Goal: Task Accomplishment & Management: Manage account settings

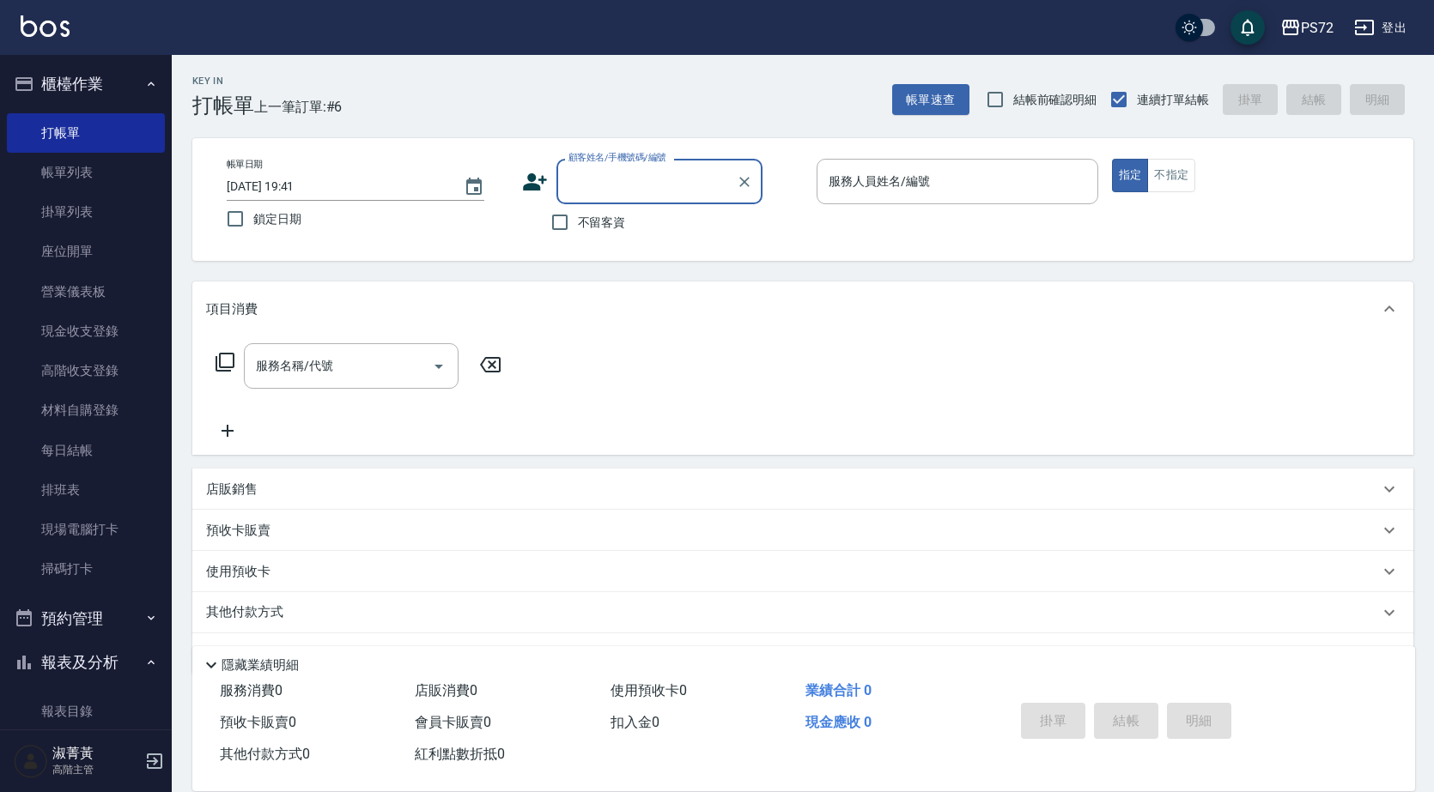
click at [670, 203] on div "顧客姓名/手機號碼/編號" at bounding box center [659, 181] width 206 height 45
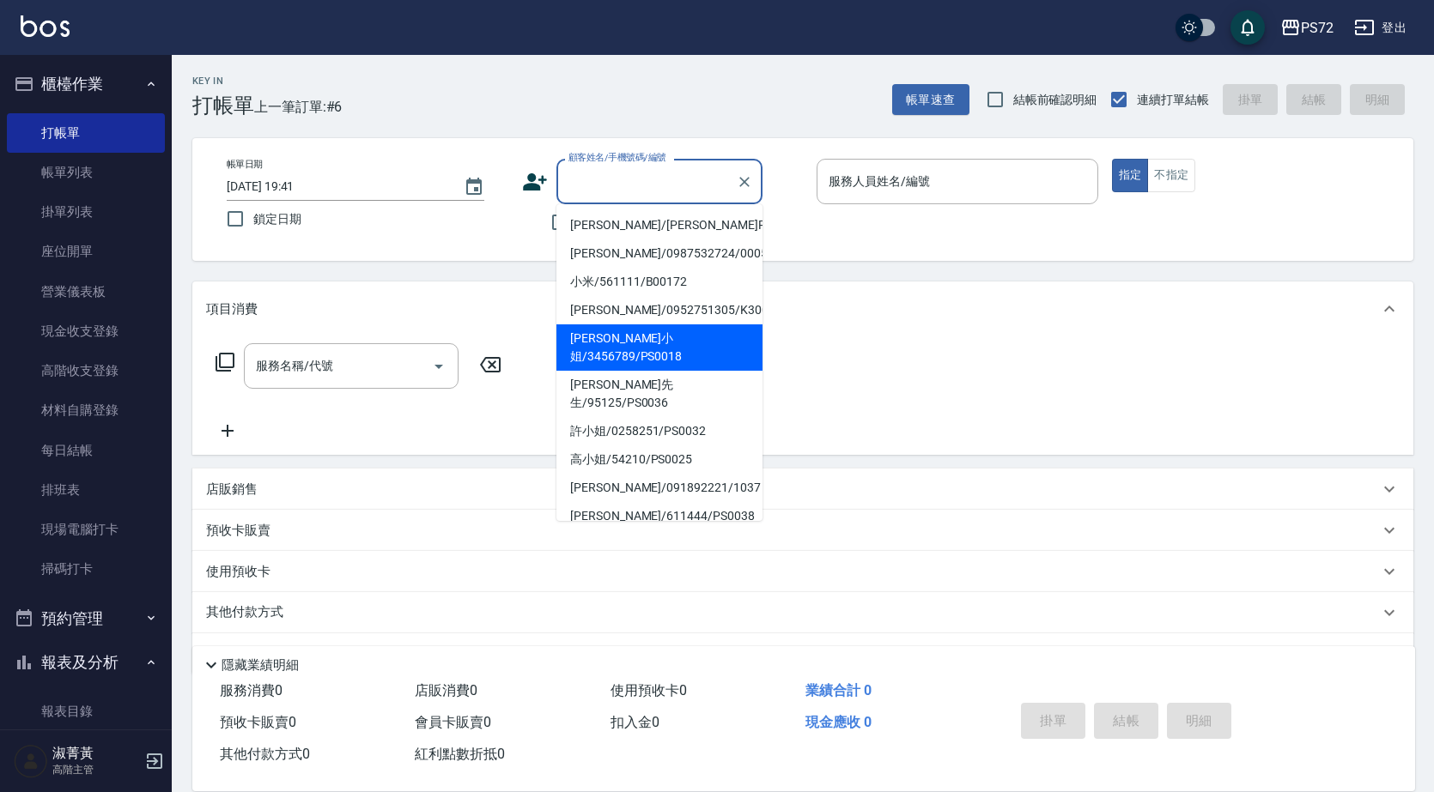
click at [652, 345] on li "[PERSON_NAME]小姐/3456789/PS0018" at bounding box center [659, 347] width 206 height 46
type input "[PERSON_NAME]小姐/3456789/PS0018"
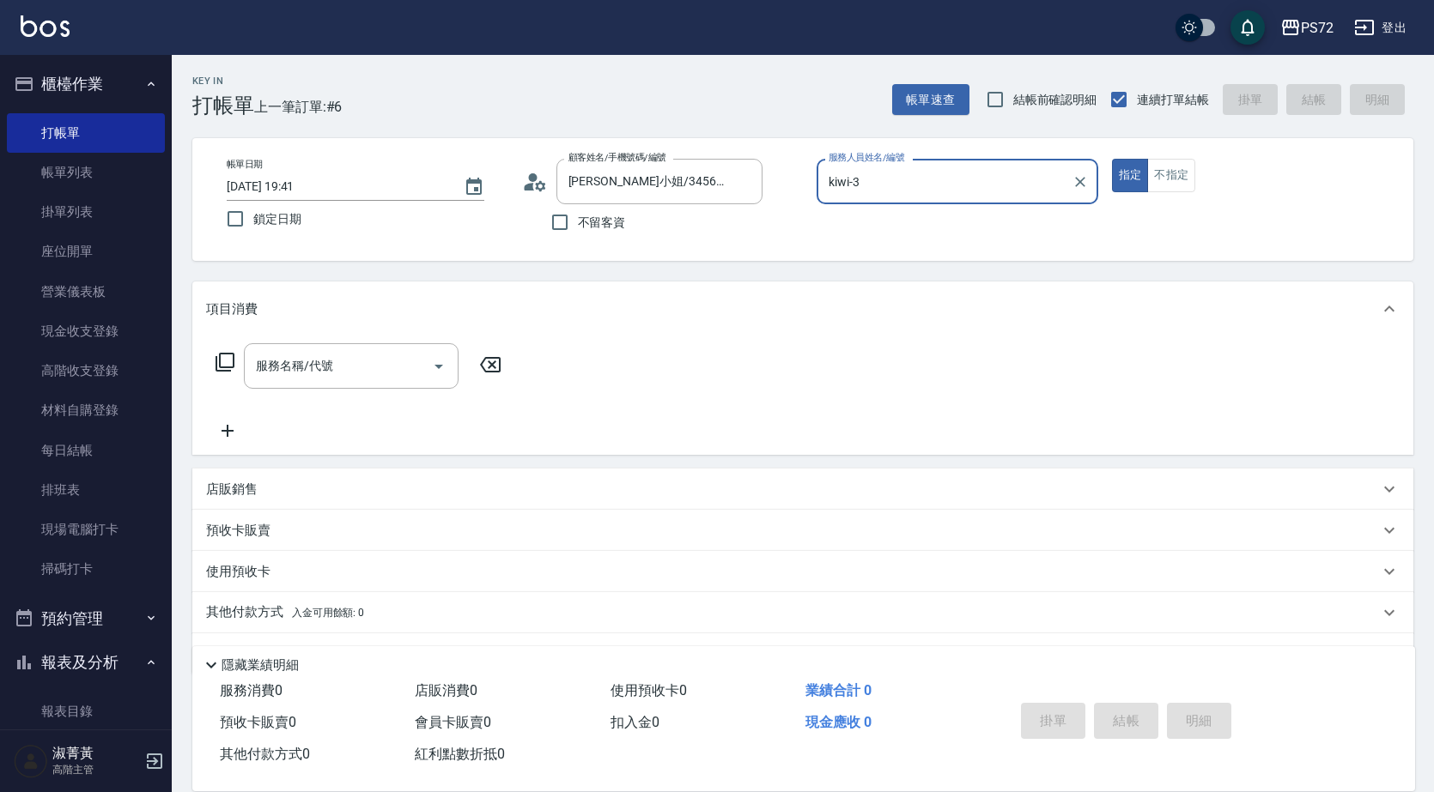
click at [917, 203] on div "kiwi-3 服務人員姓名/編號" at bounding box center [957, 181] width 282 height 45
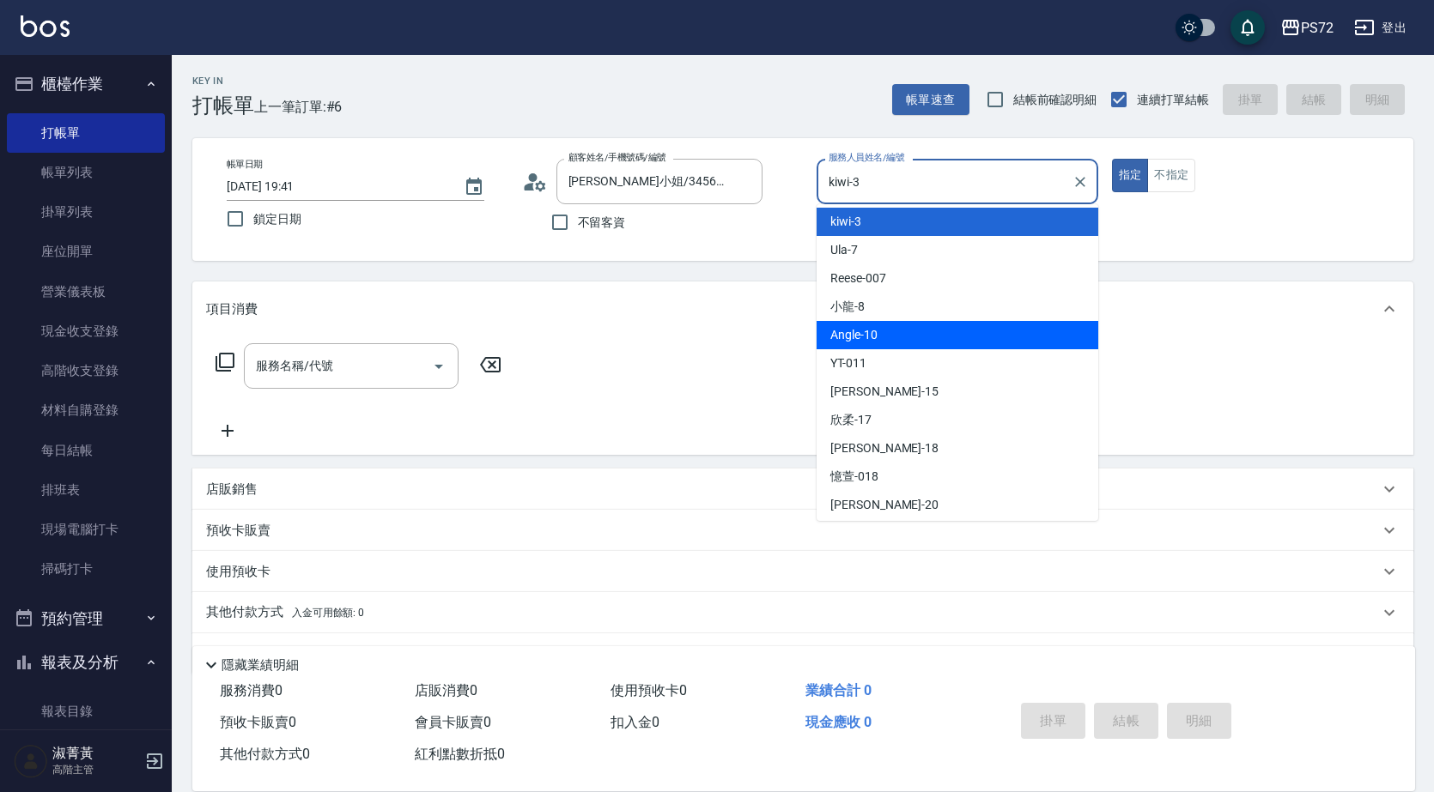
scroll to position [94, 0]
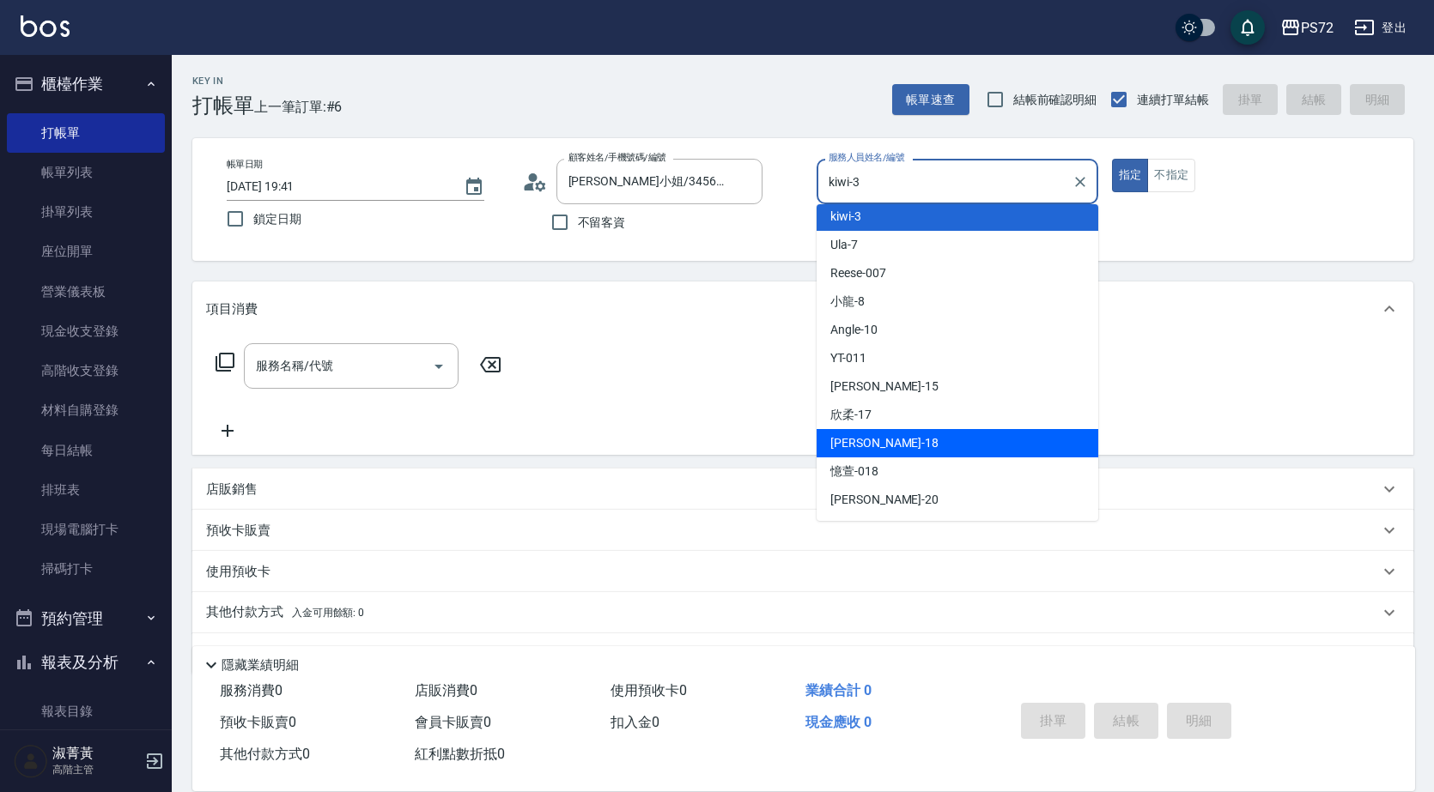
click at [871, 452] on div "[PERSON_NAME] -18" at bounding box center [957, 443] width 282 height 28
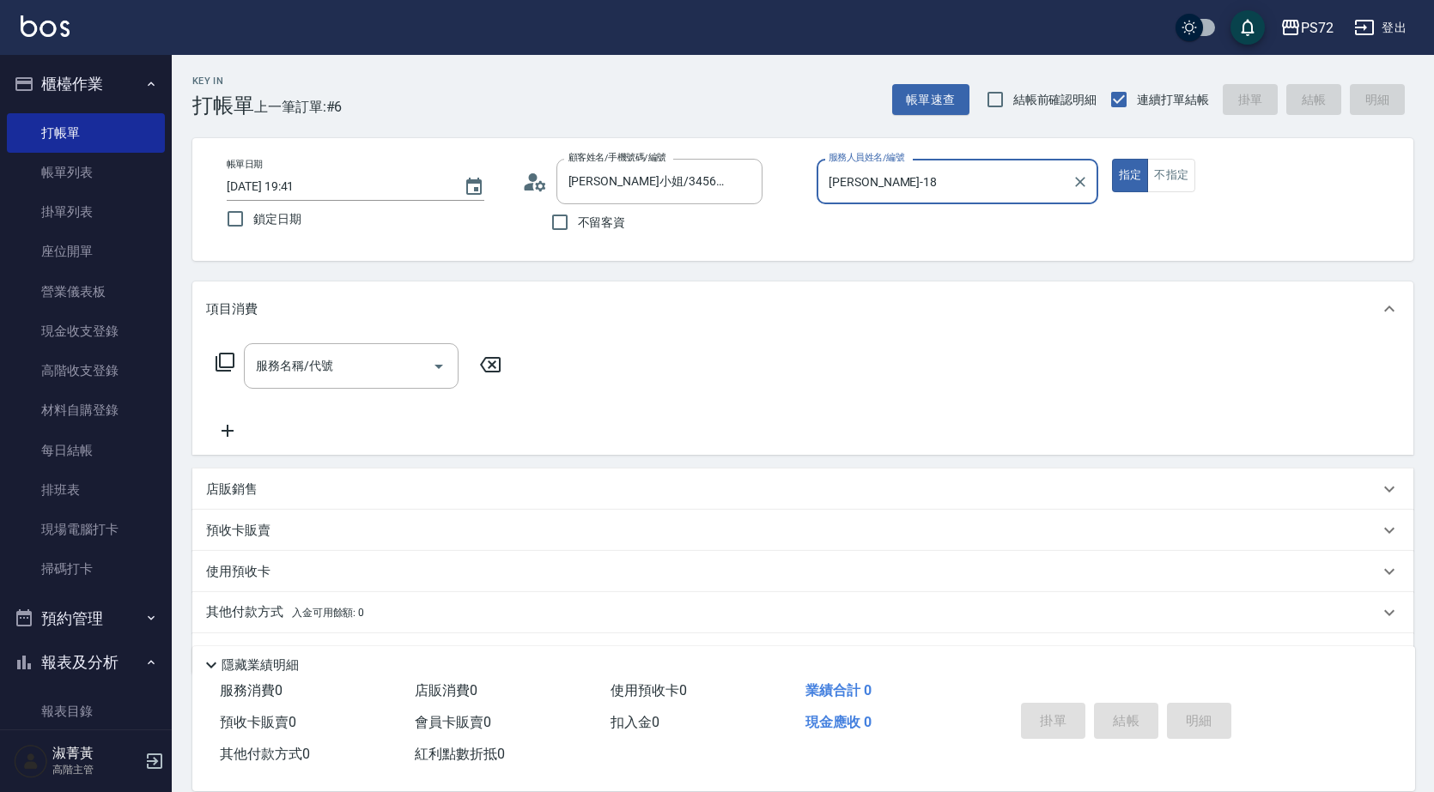
drag, startPoint x: 1172, startPoint y: 183, endPoint x: 1158, endPoint y: 195, distance: 18.3
click at [1173, 181] on button "不指定" at bounding box center [1171, 175] width 48 height 33
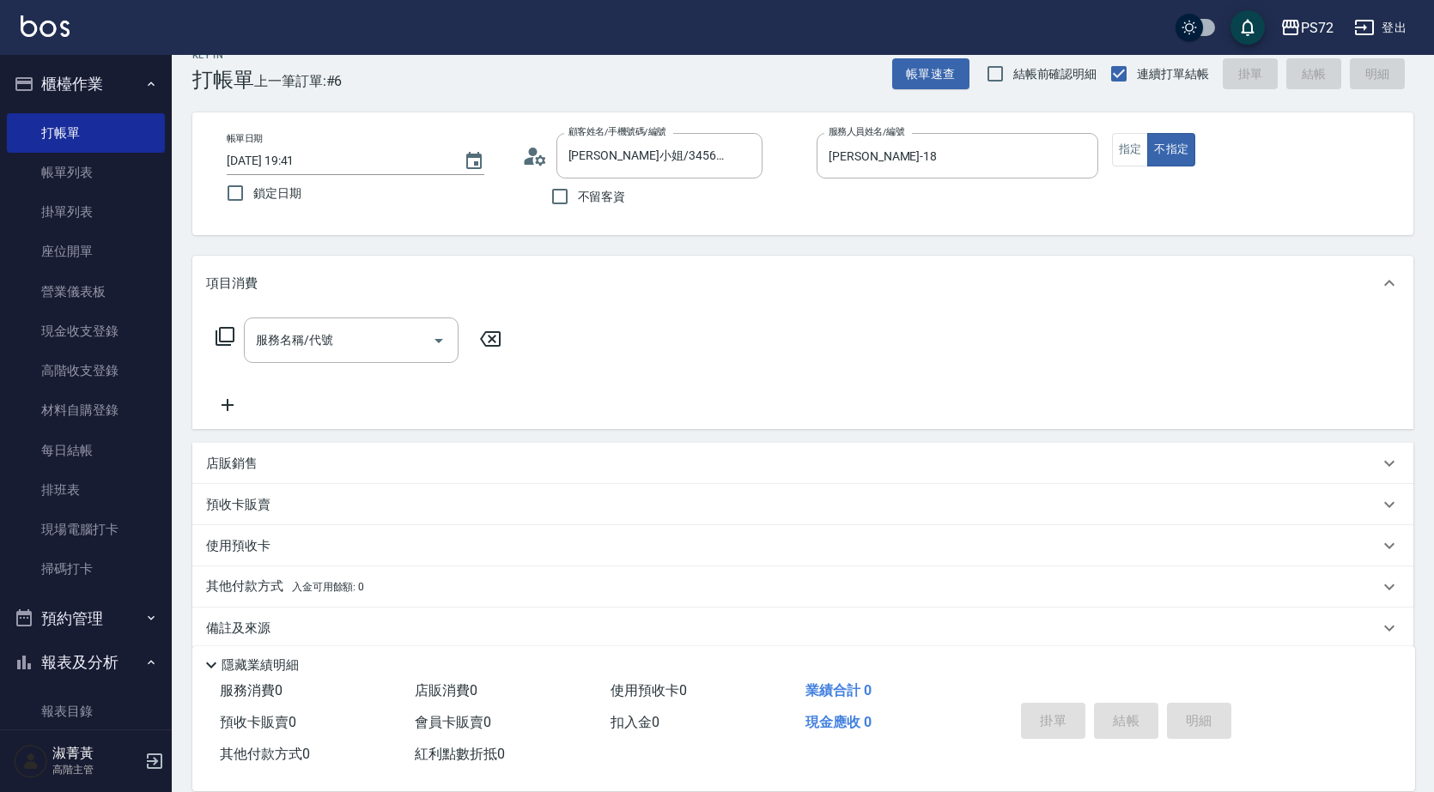
scroll to position [47, 0]
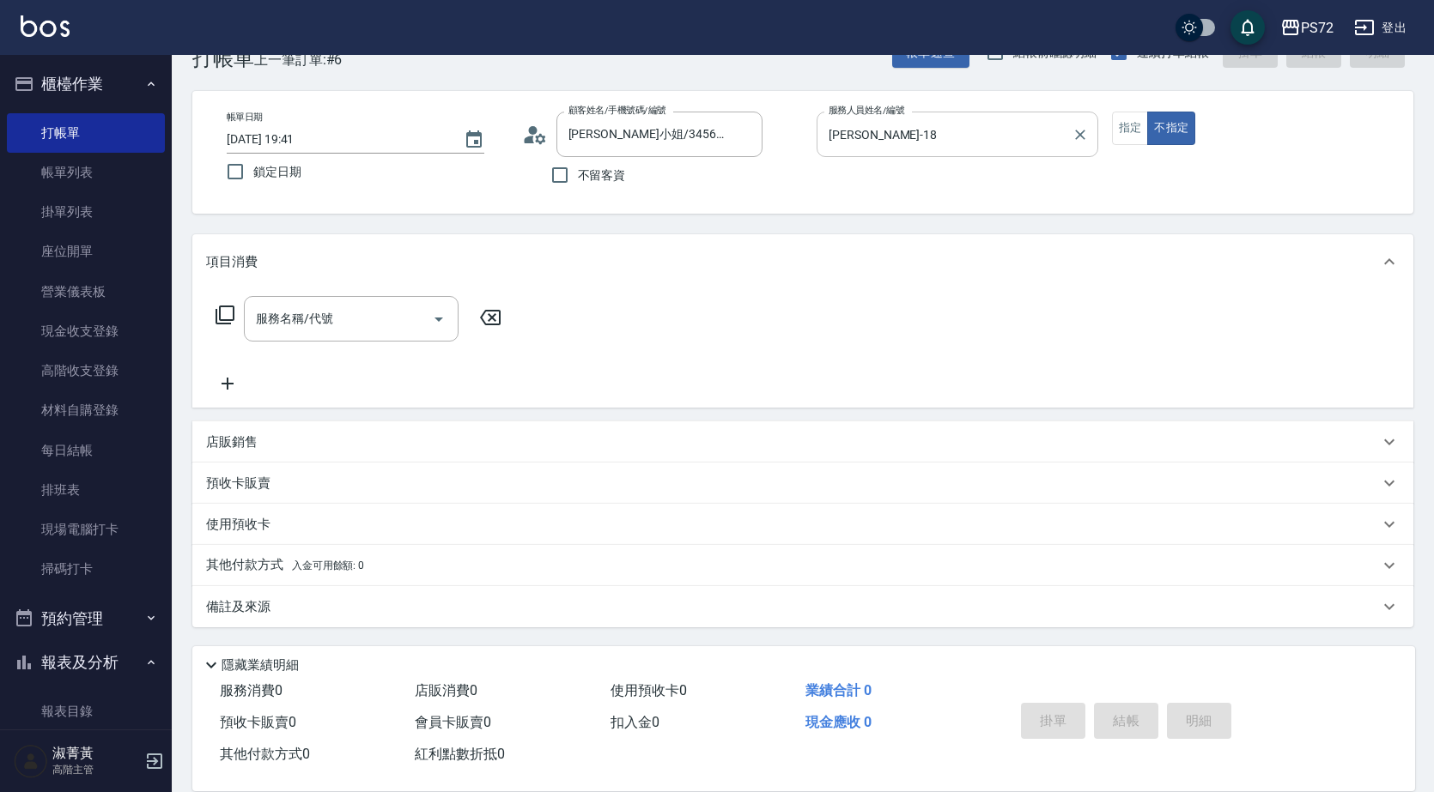
click at [912, 136] on input "[PERSON_NAME]-18" at bounding box center [944, 134] width 240 height 30
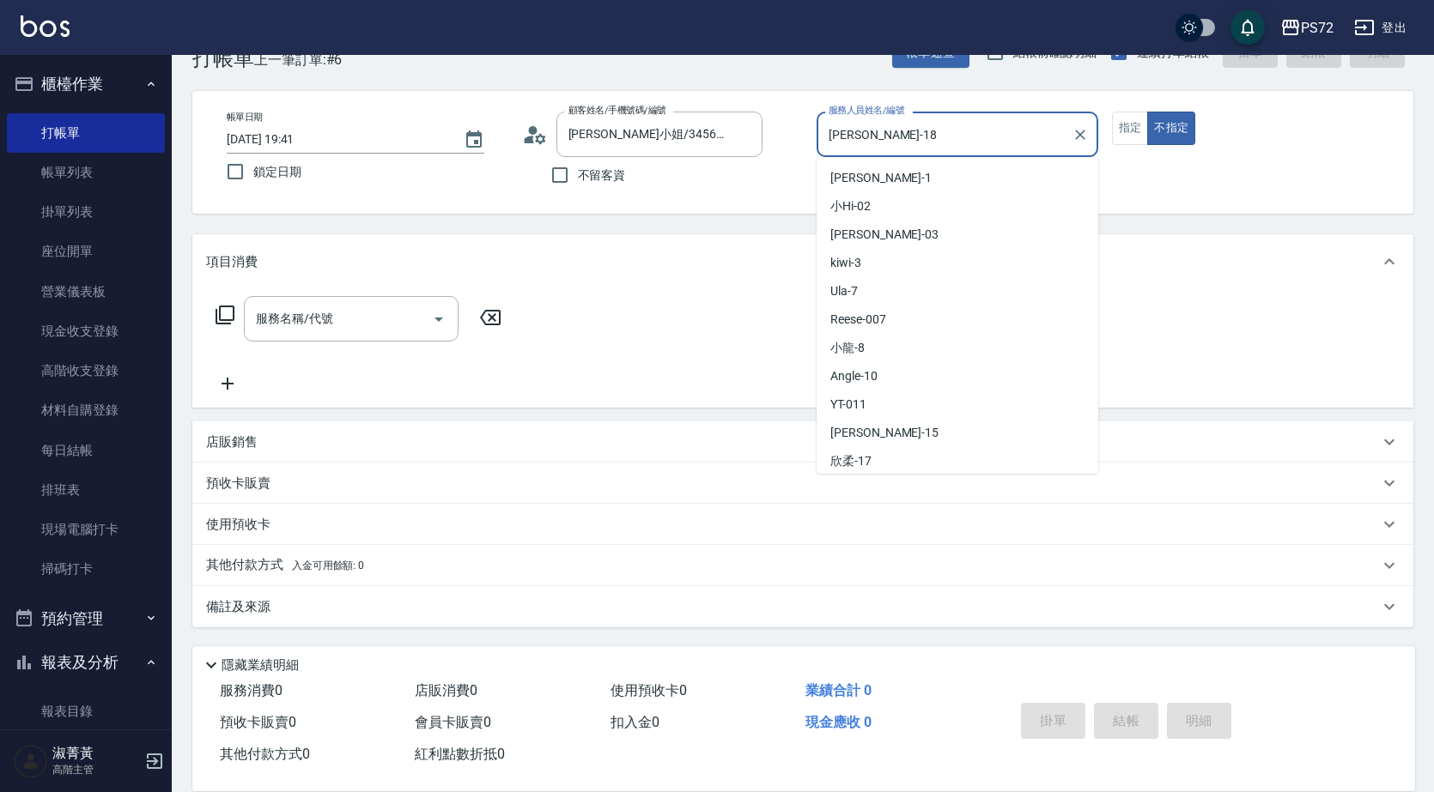
scroll to position [30, 0]
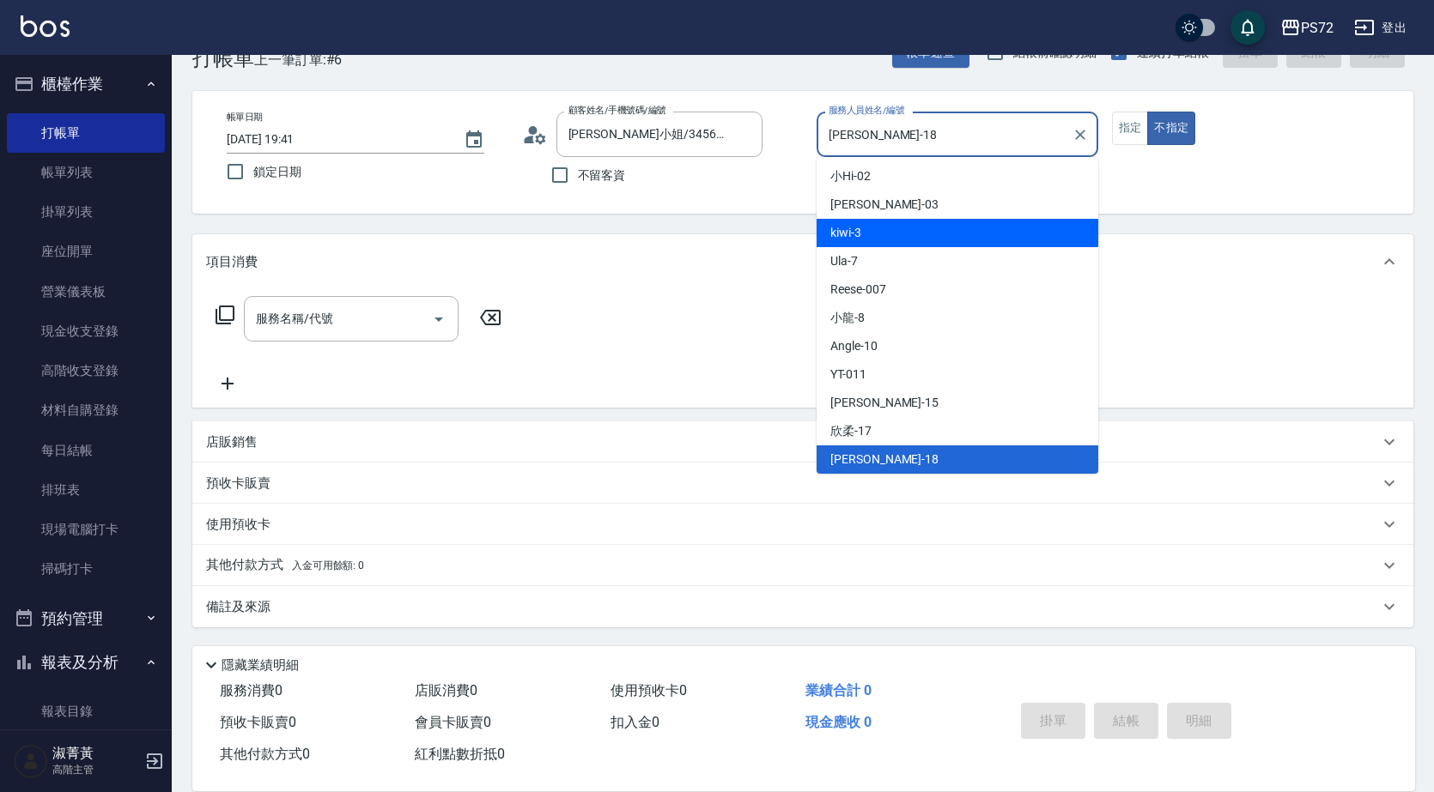
click at [869, 228] on div "kiwi -3" at bounding box center [957, 233] width 282 height 28
type input "kiwi-3"
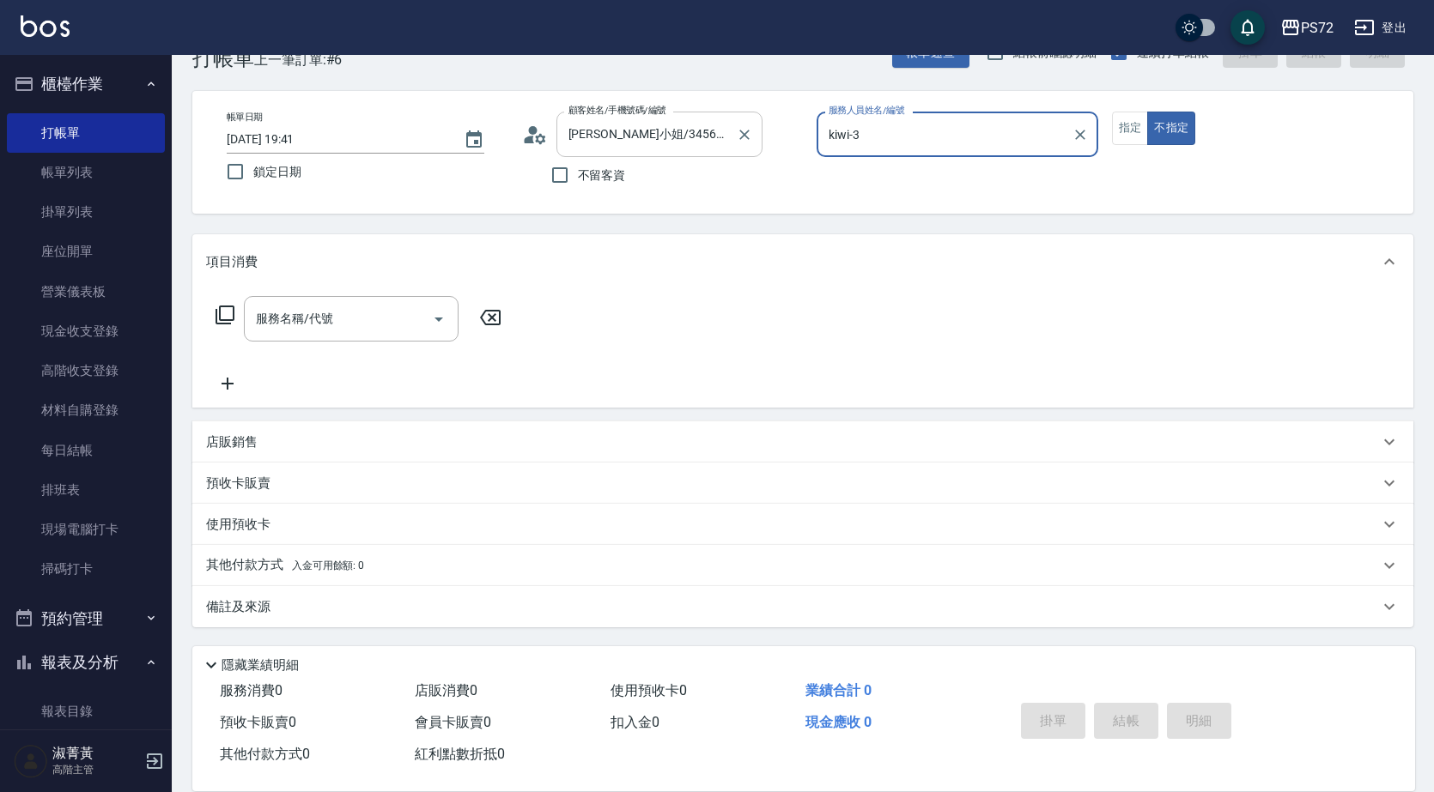
click at [684, 155] on div "[PERSON_NAME]小姐/3456789/PS0018 顧客姓名/手機號碼/編號" at bounding box center [659, 134] width 206 height 45
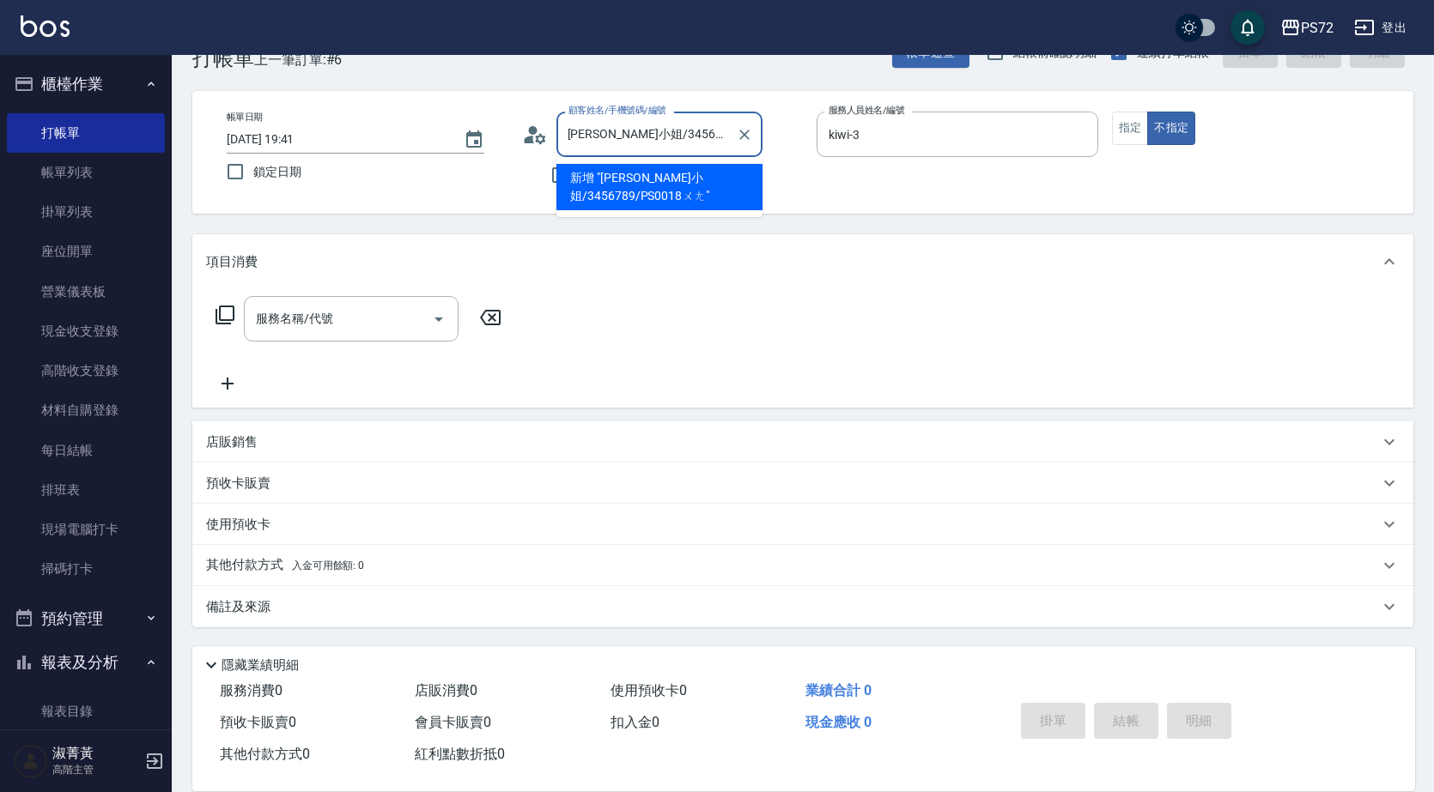
scroll to position [0, 0]
drag, startPoint x: 699, startPoint y: 138, endPoint x: 567, endPoint y: 135, distance: 131.4
click at [567, 135] on input "[PERSON_NAME]小姐/3456789/PS0018王" at bounding box center [646, 134] width 165 height 30
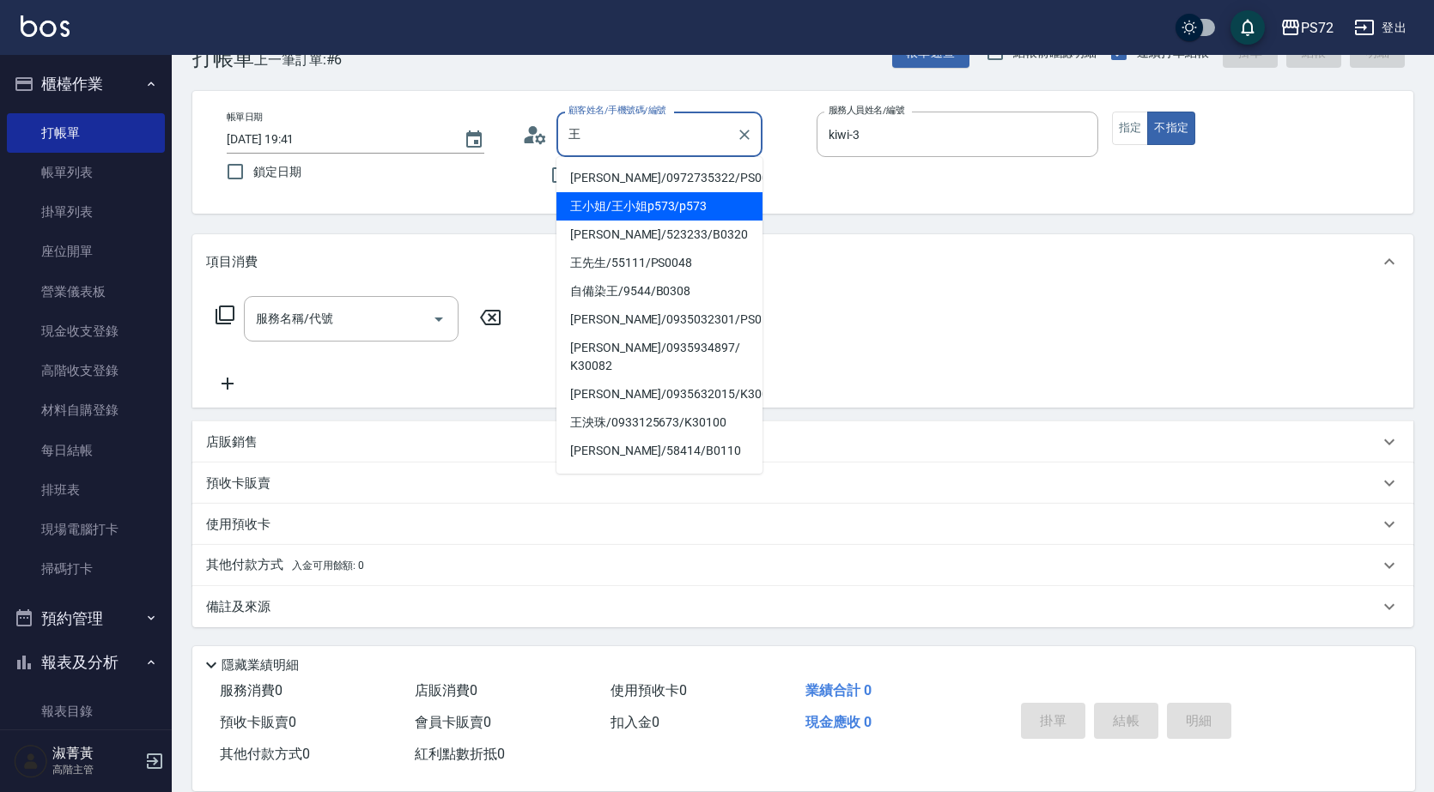
click at [606, 198] on li "王小姐/王小姐p573/p573" at bounding box center [659, 206] width 206 height 28
type input "王小姐/王小姐p573/p573"
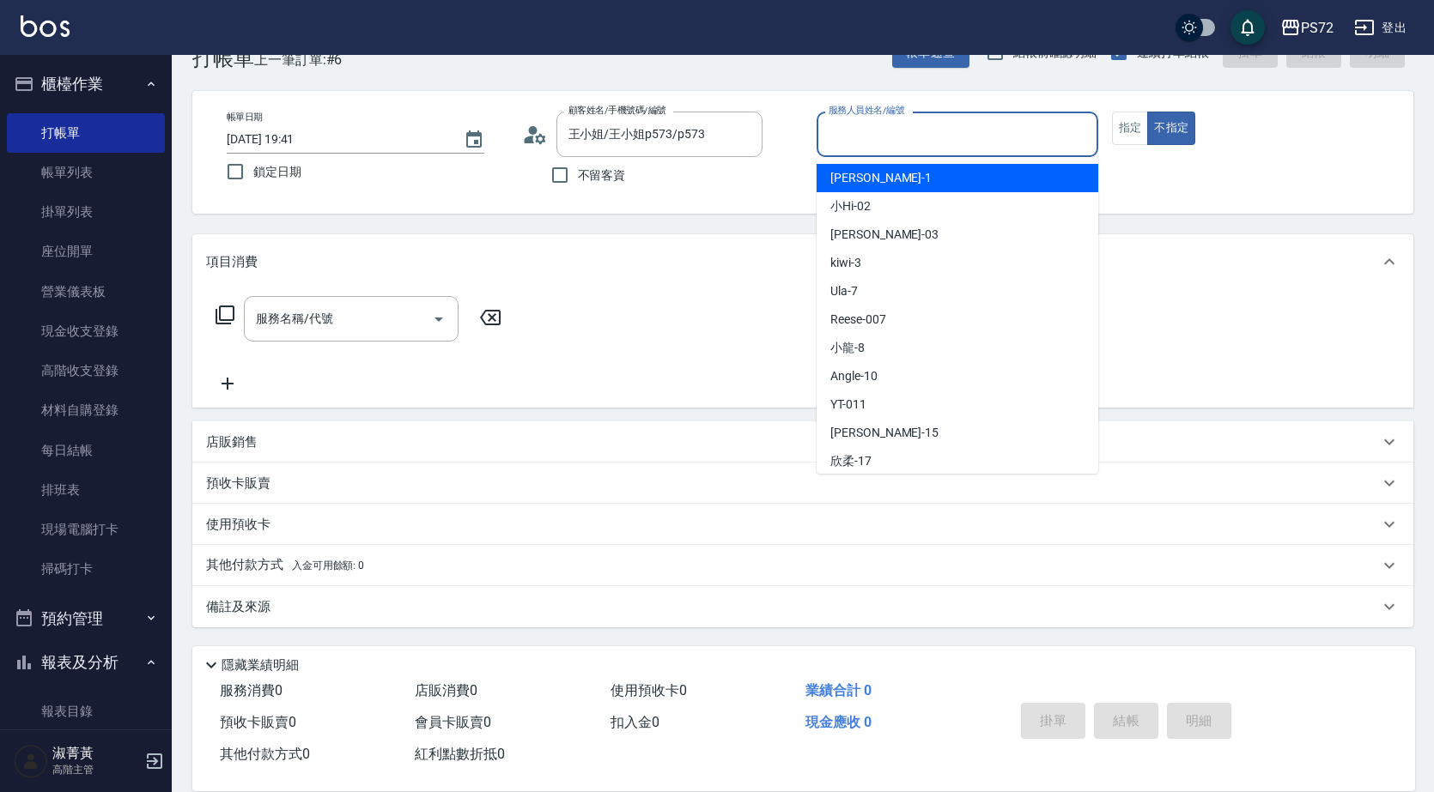
click at [941, 143] on input "服務人員姓名/編號" at bounding box center [957, 134] width 266 height 30
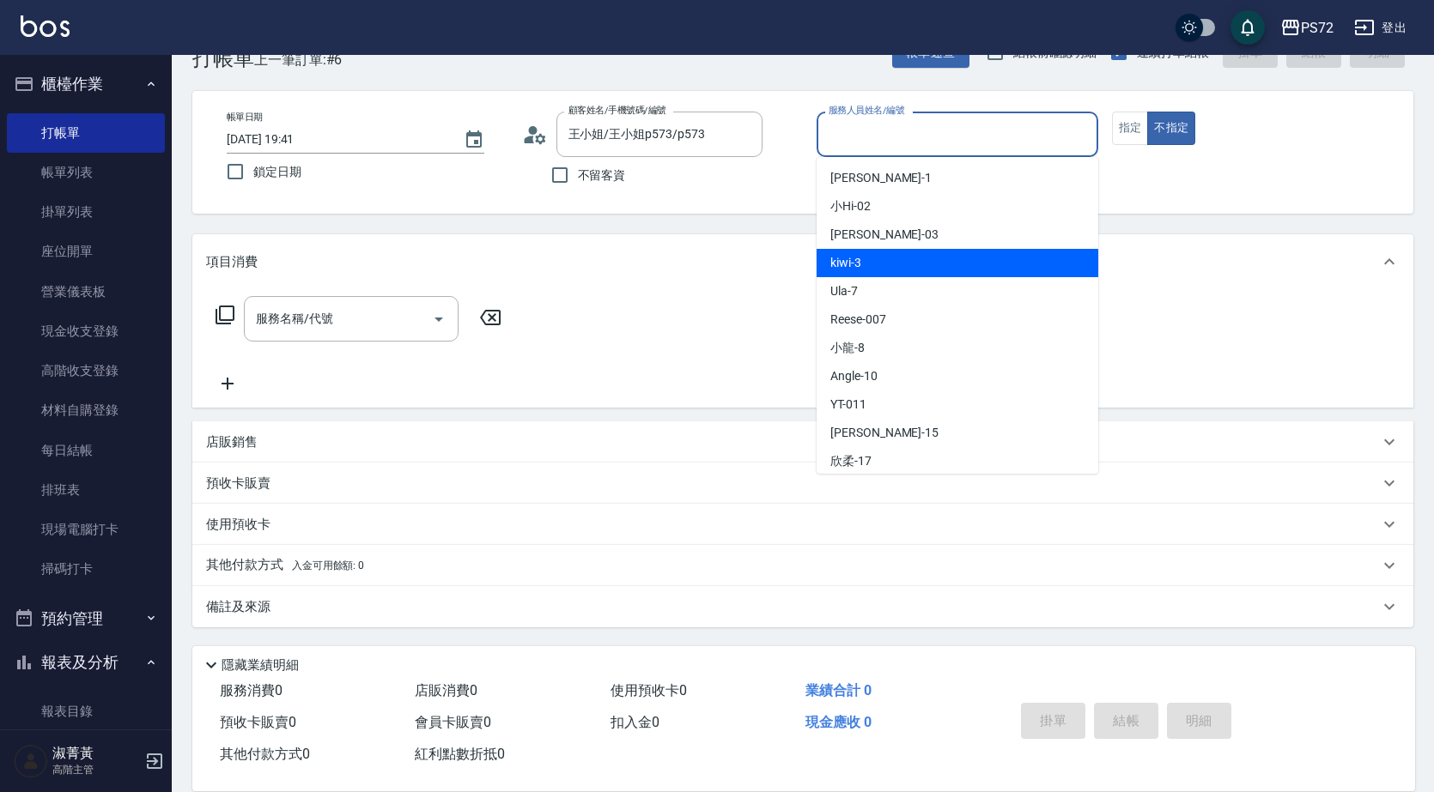
click at [921, 270] on div "kiwi -3" at bounding box center [957, 263] width 282 height 28
type input "kiwi-3"
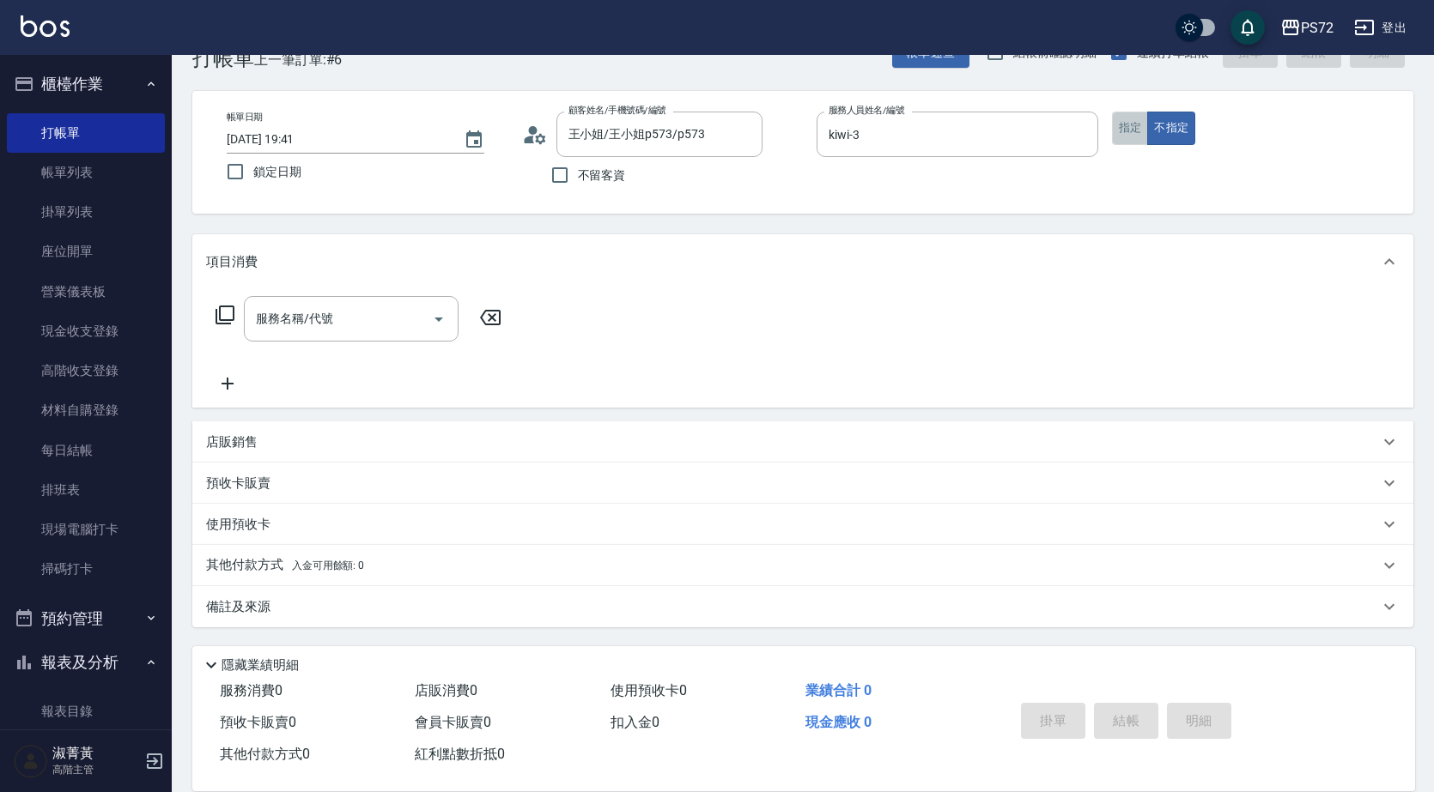
click at [1113, 130] on button "指定" at bounding box center [1130, 128] width 37 height 33
click at [288, 324] on div "服務名稱/代號 服務名稱/代號" at bounding box center [351, 318] width 215 height 45
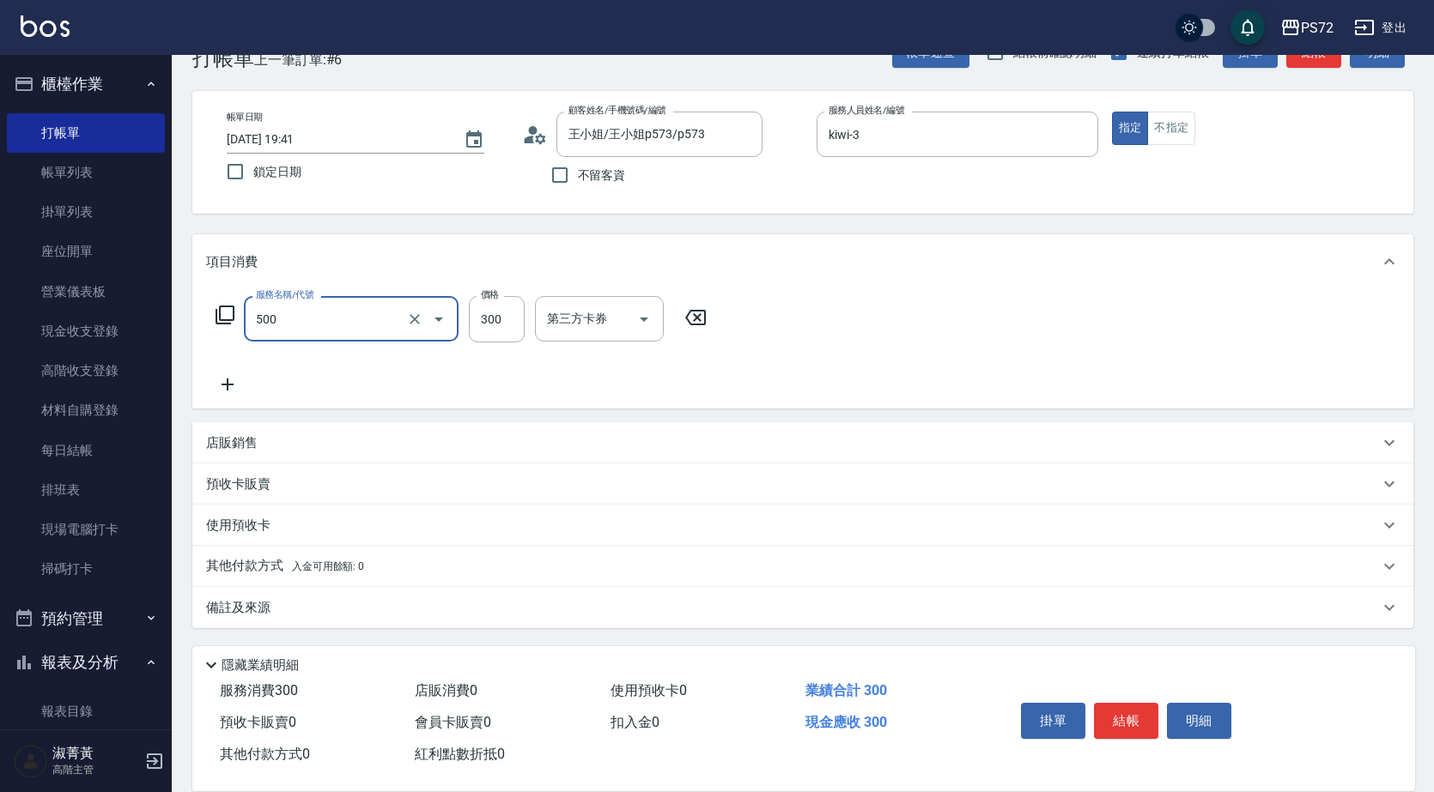
type input "洗髮(A級)(500)"
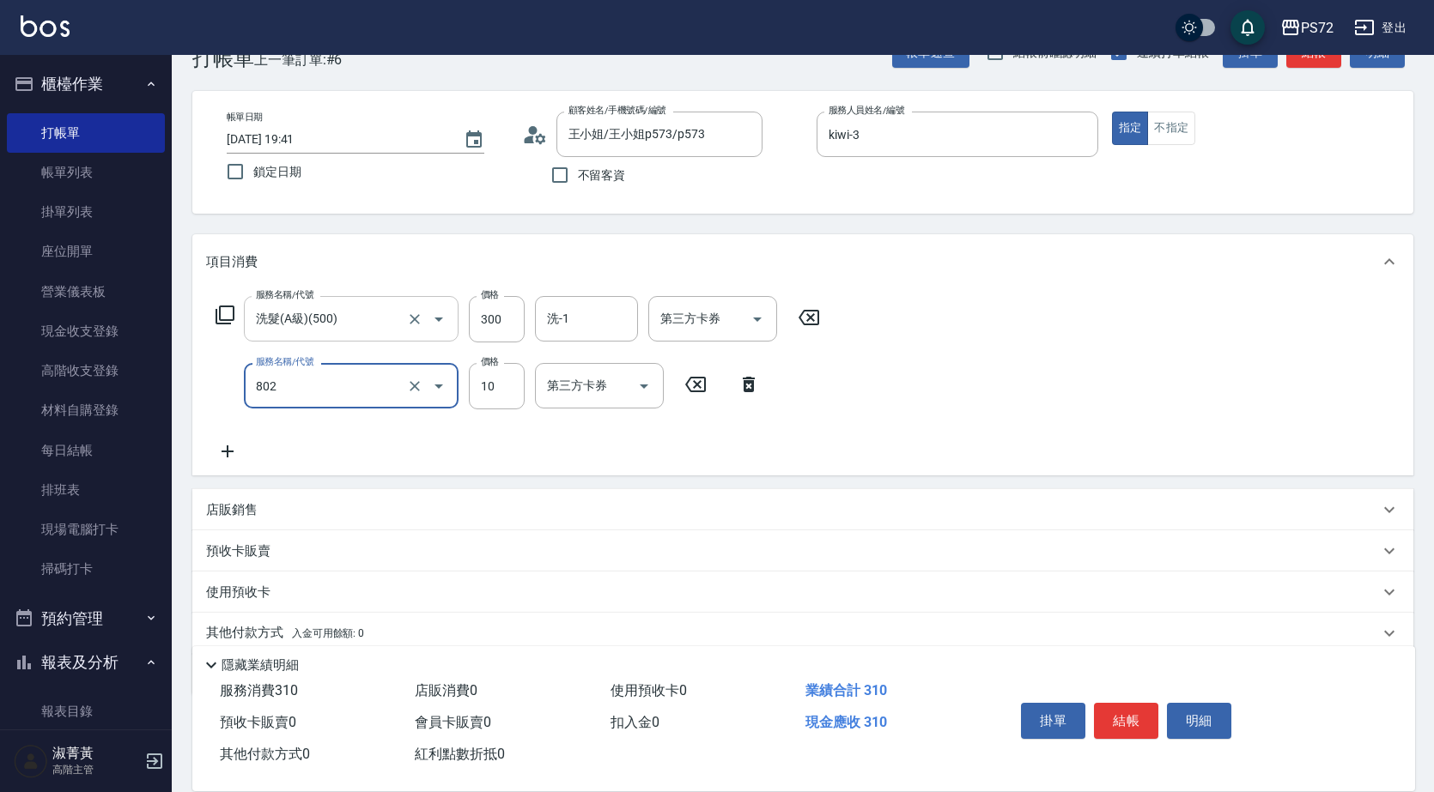
type input "潤絲(802)"
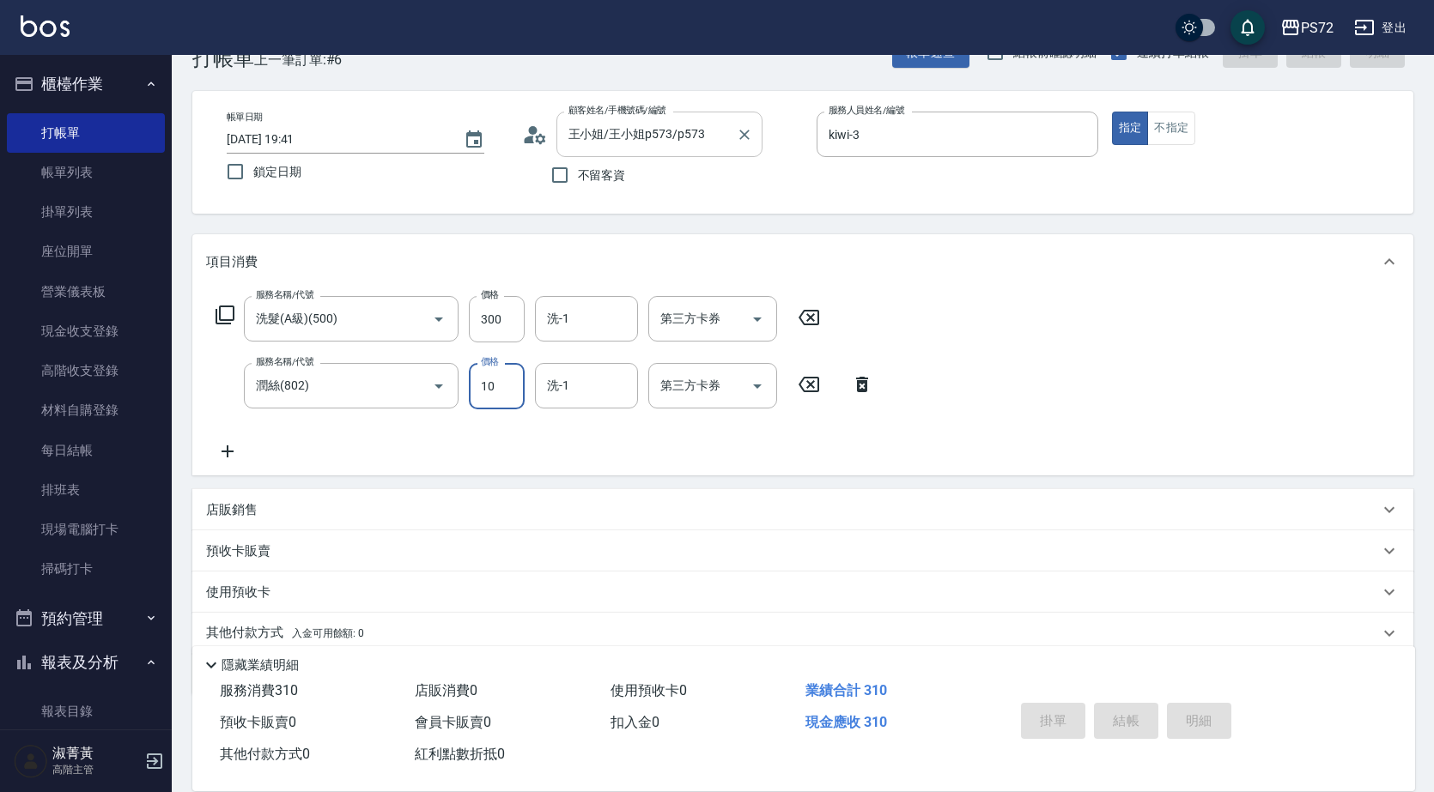
type input "[DATE] 20:16"
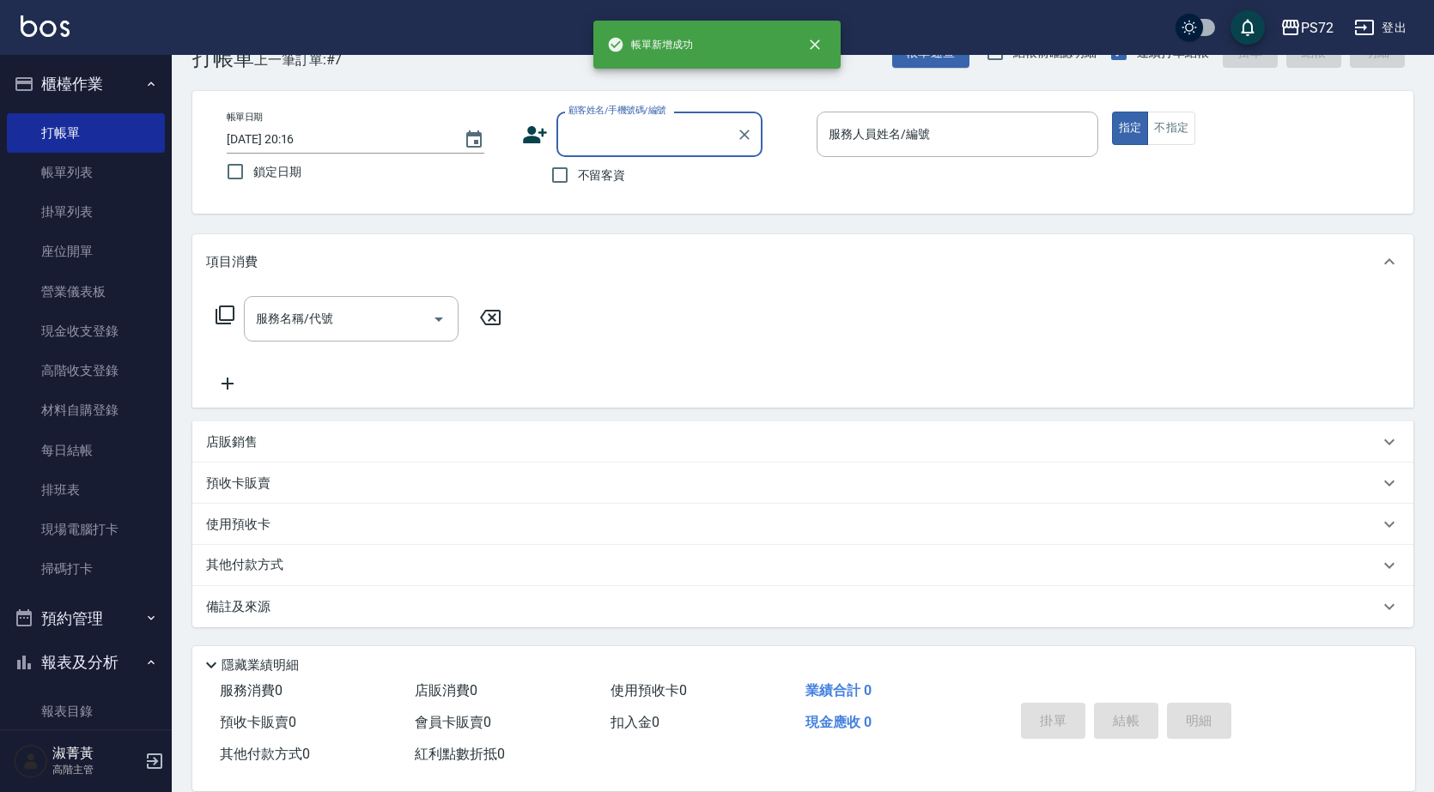
click at [648, 137] on input "顧客姓名/手機號碼/編號" at bounding box center [646, 134] width 165 height 30
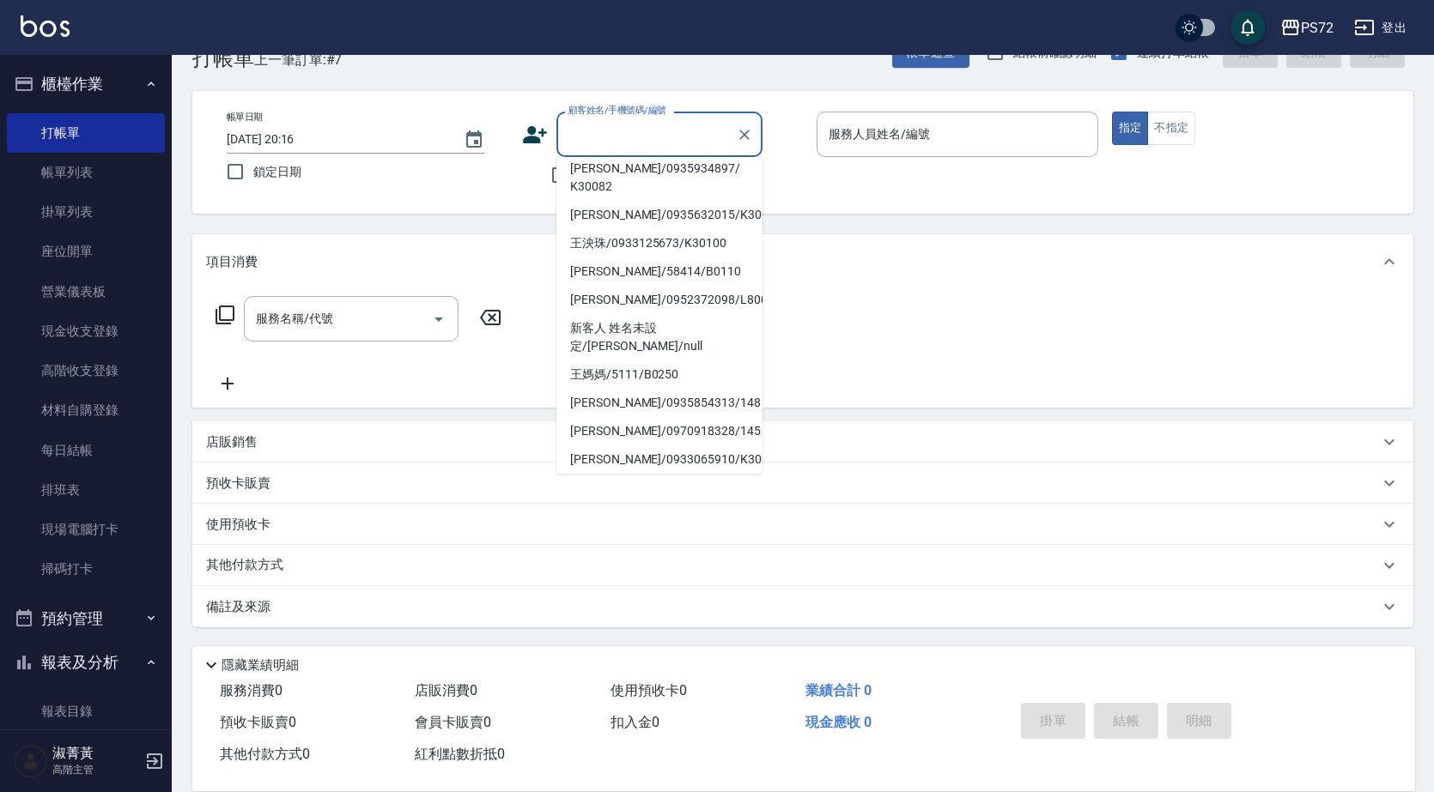
scroll to position [264, 0]
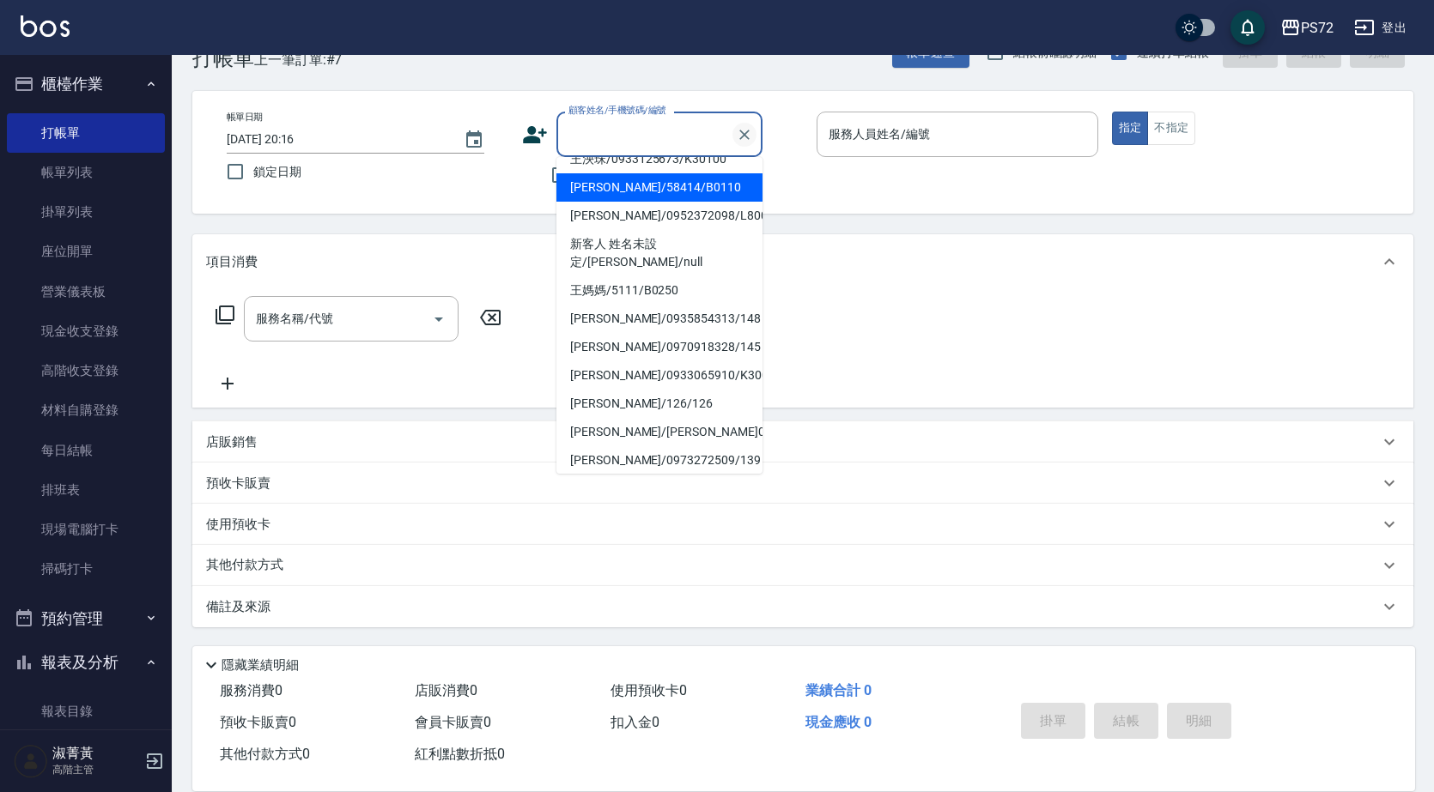
click at [749, 128] on icon "Clear" at bounding box center [744, 134] width 17 height 17
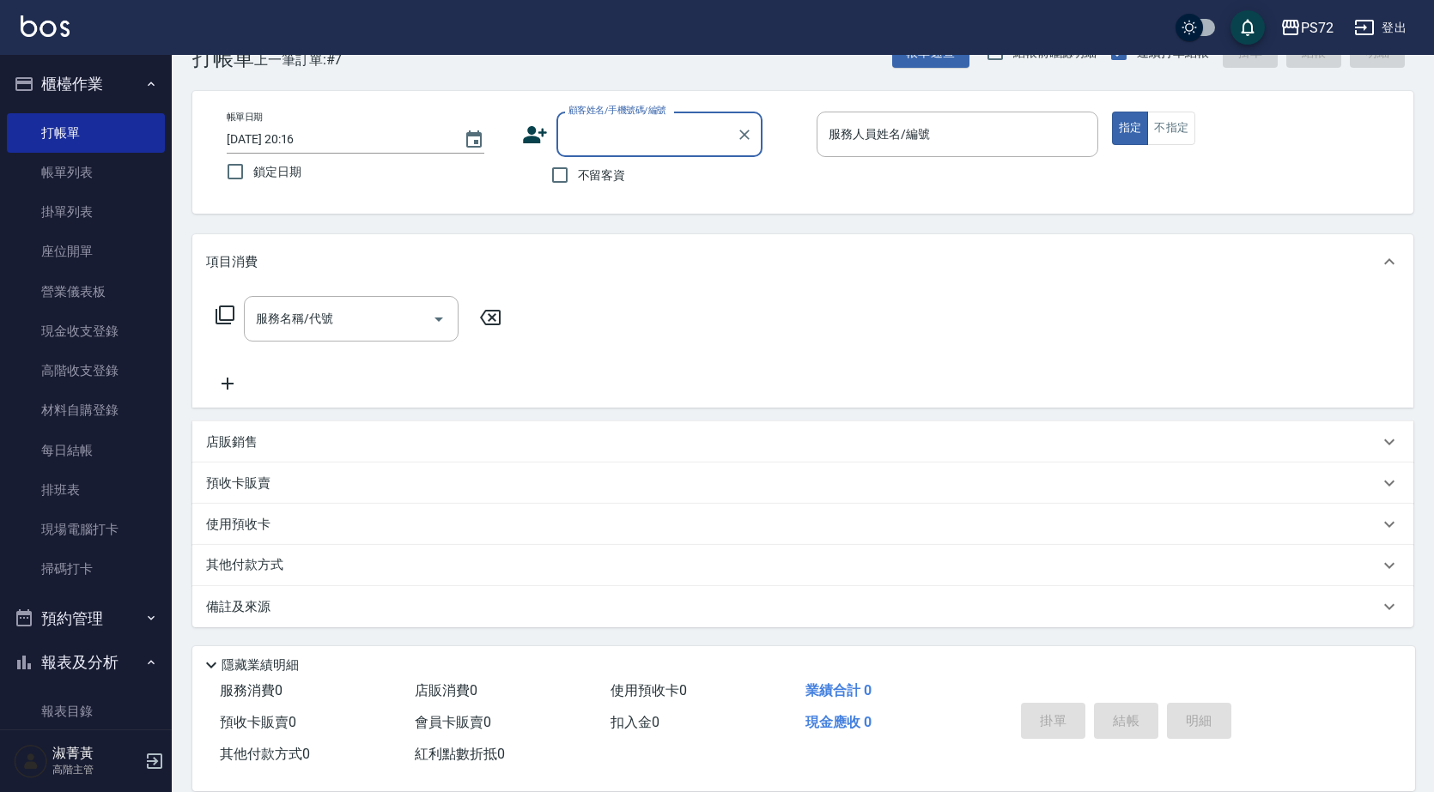
click at [684, 130] on input "顧客姓名/手機號碼/編號" at bounding box center [646, 134] width 165 height 30
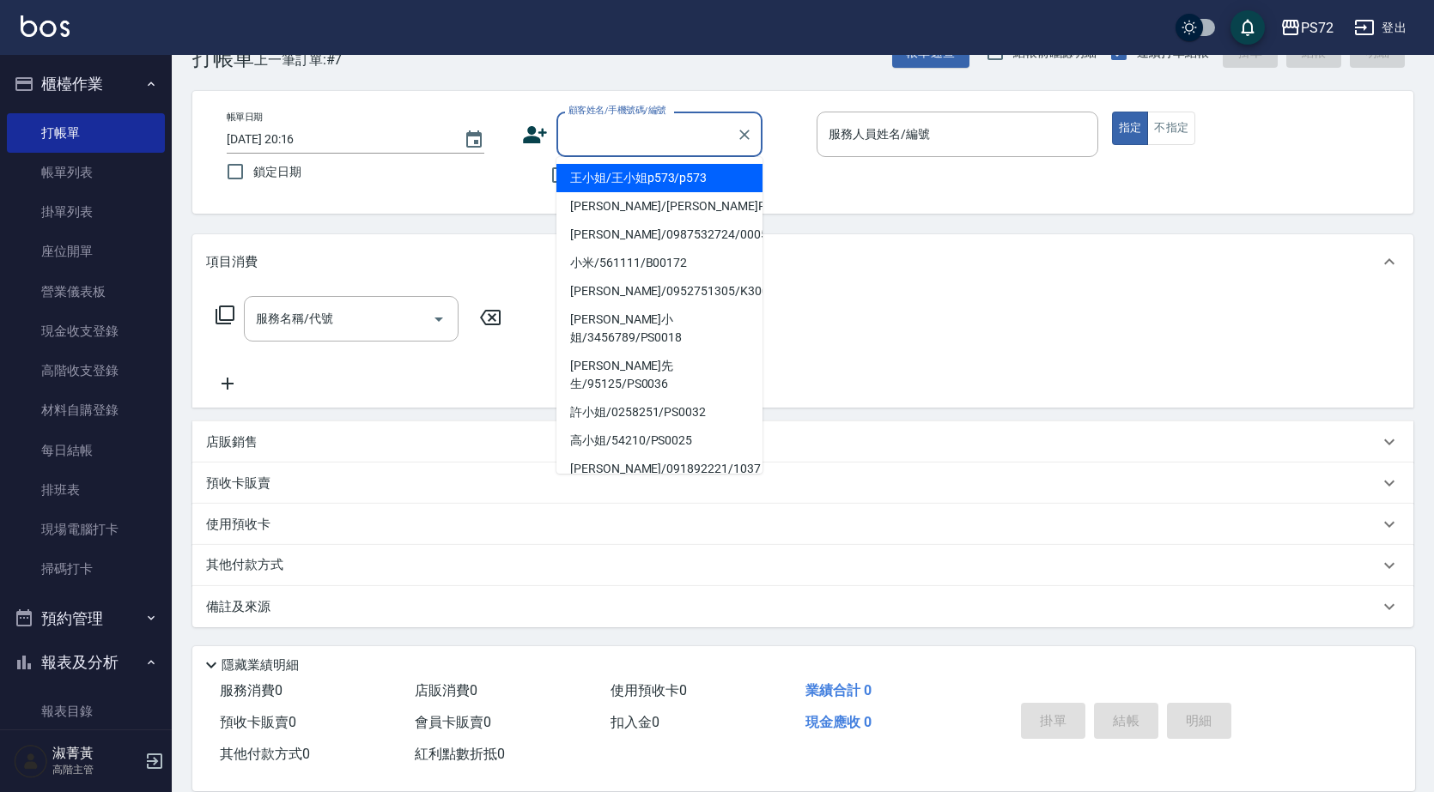
click at [684, 130] on input "顧客姓名/手機號碼/編號" at bounding box center [646, 134] width 165 height 30
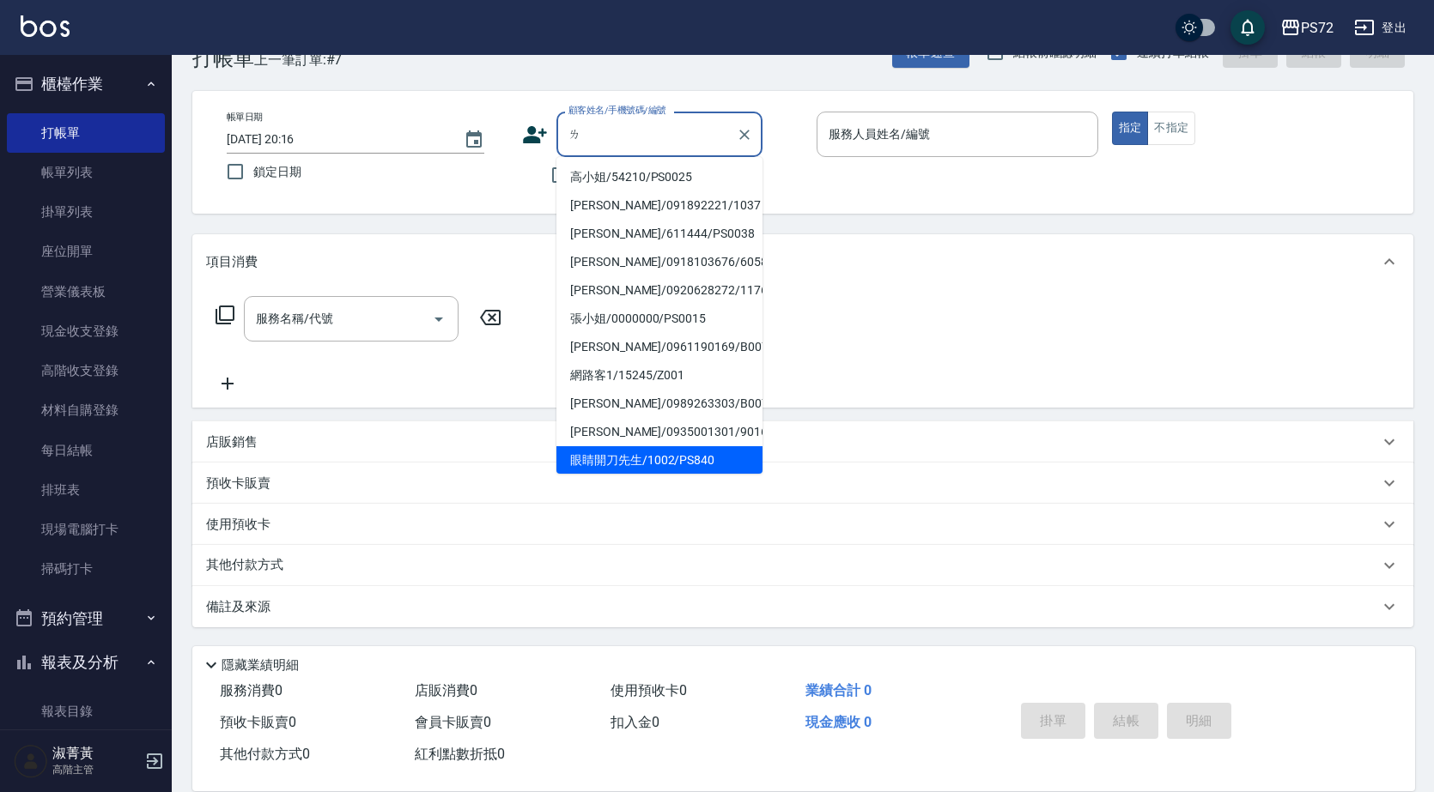
scroll to position [0, 0]
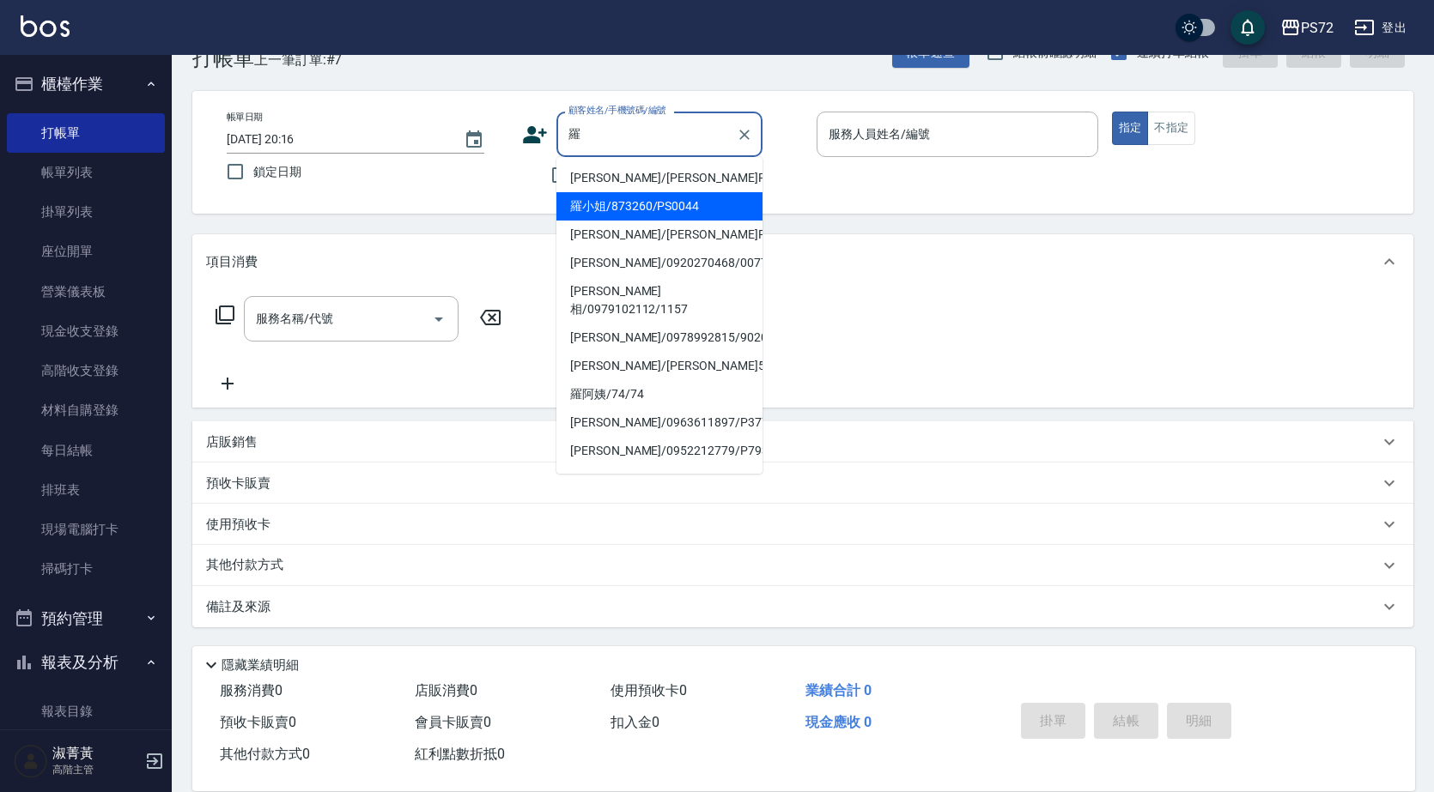
drag, startPoint x: 674, startPoint y: 182, endPoint x: 672, endPoint y: 207, distance: 25.0
click at [672, 207] on ul "[PERSON_NAME]/[PERSON_NAME]P14/P14 羅小姐/873260/PS0044 [PERSON_NAME]/[PERSON_NAME…" at bounding box center [659, 315] width 206 height 317
click at [672, 207] on li "羅小姐/873260/PS0044" at bounding box center [659, 206] width 206 height 28
type input "羅小姐/873260/PS0044"
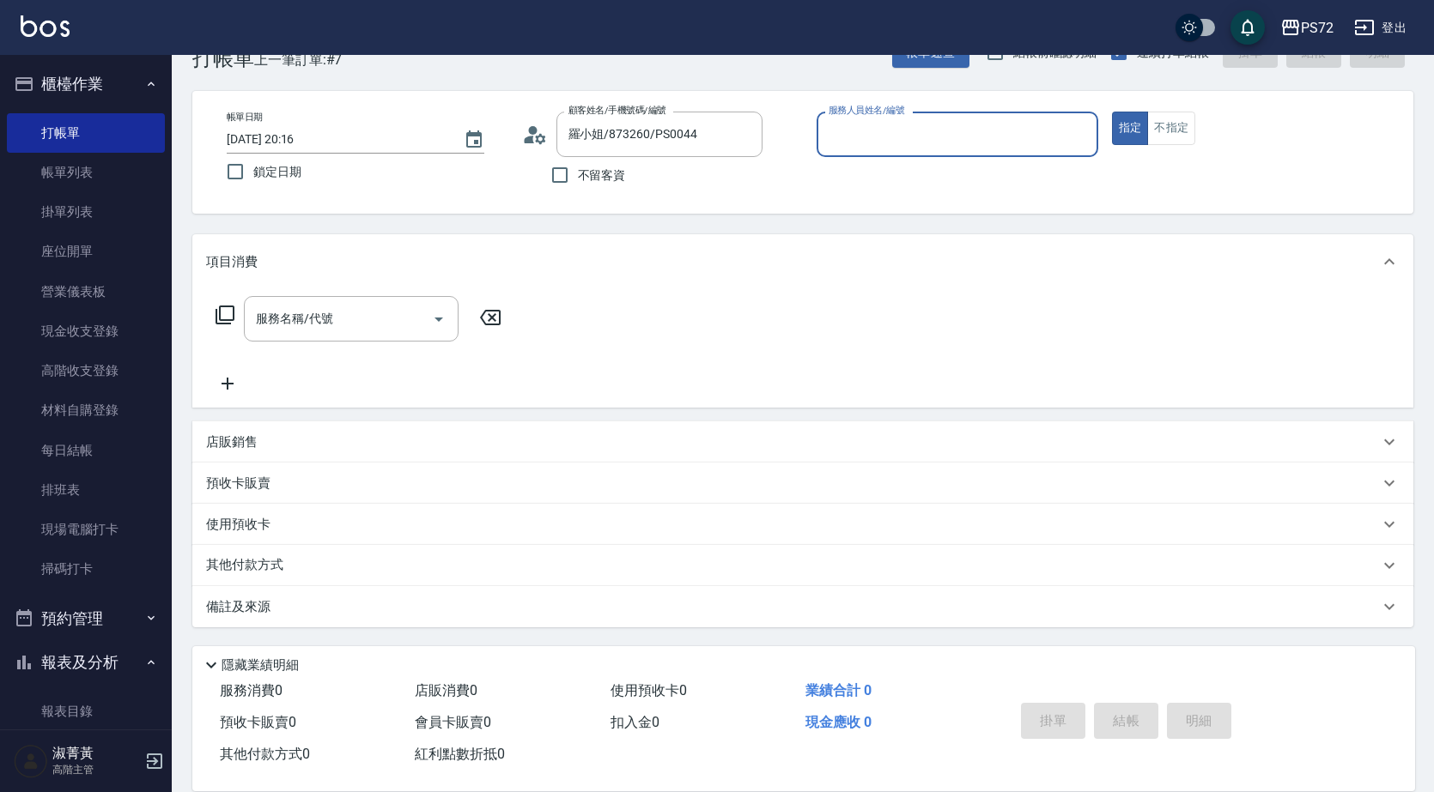
type input "kiwi-3"
click at [849, 128] on input "kiwi-3" at bounding box center [944, 134] width 240 height 30
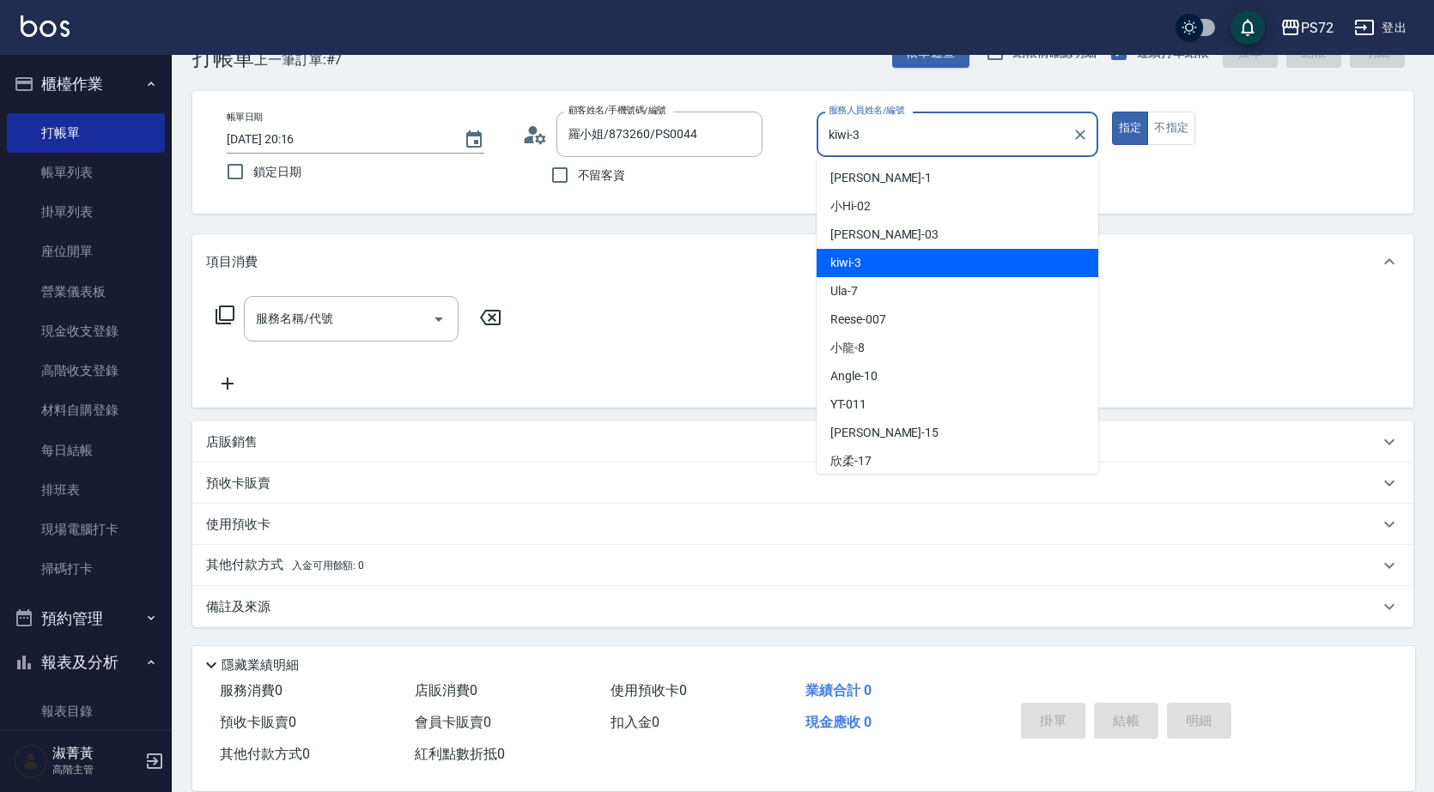
drag, startPoint x: 1160, startPoint y: 123, endPoint x: 724, endPoint y: 311, distance: 474.9
click at [1161, 123] on button "不指定" at bounding box center [1171, 128] width 48 height 33
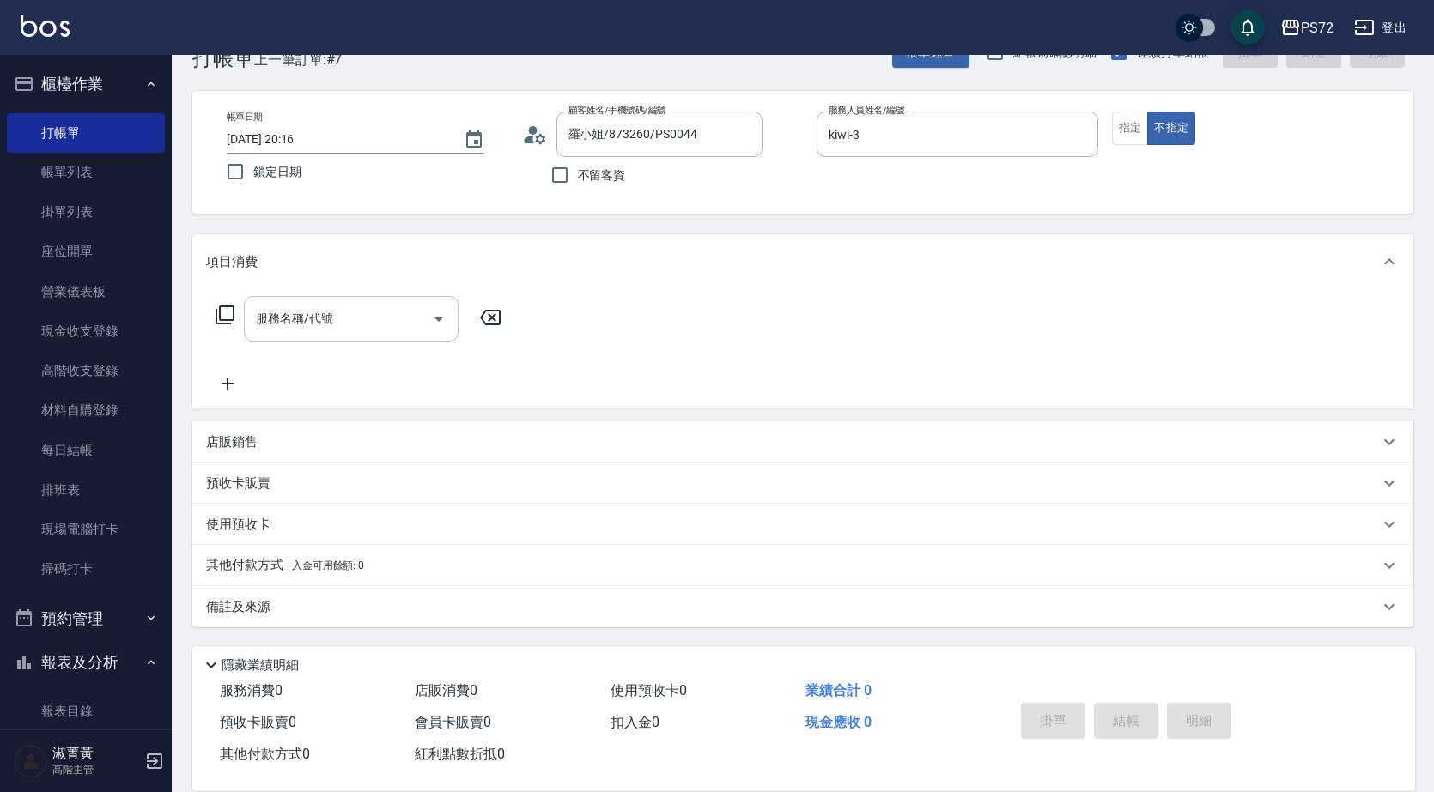
click at [419, 316] on input "服務名稱/代號" at bounding box center [338, 319] width 173 height 30
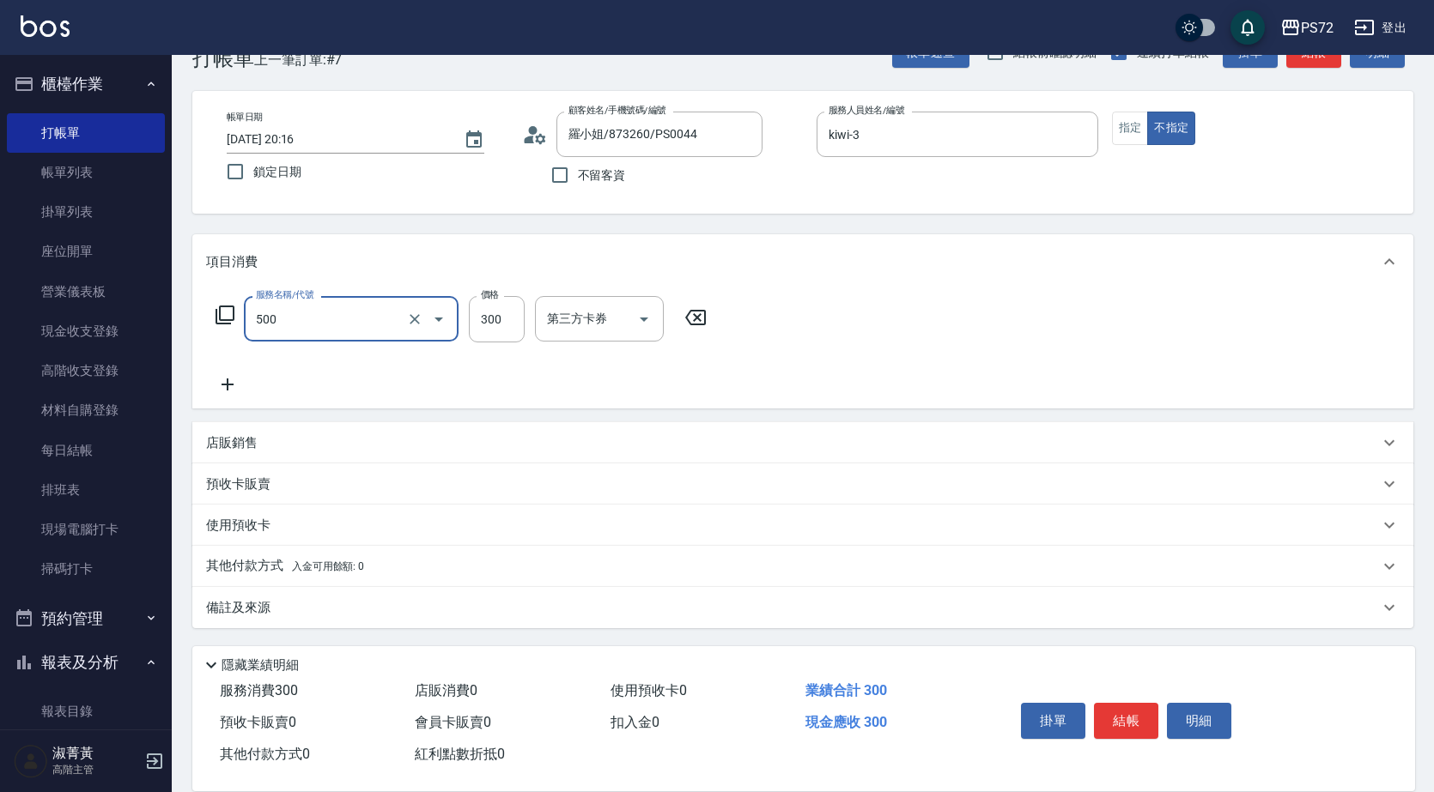
type input "洗髮(A級)(500)"
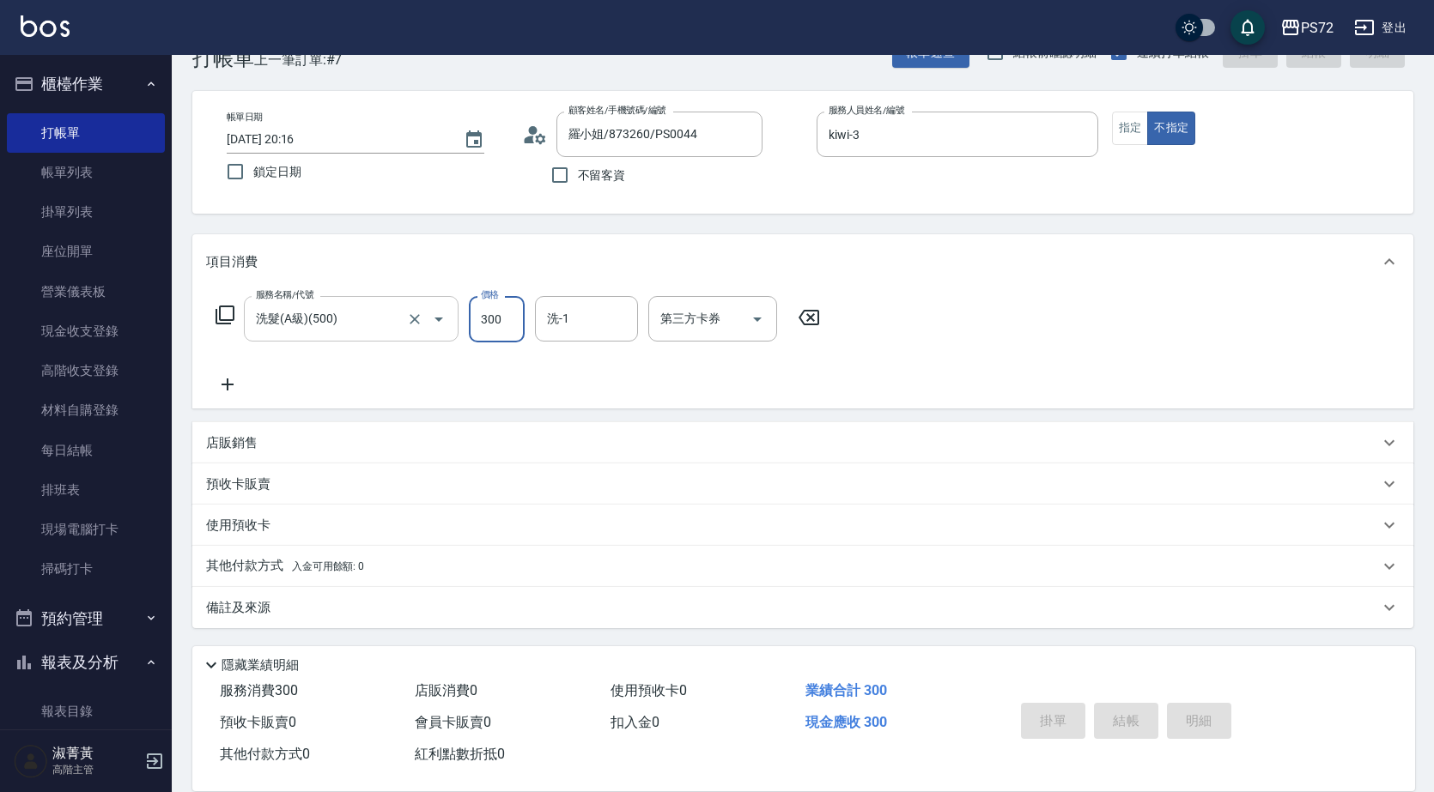
type input "[DATE] 20:17"
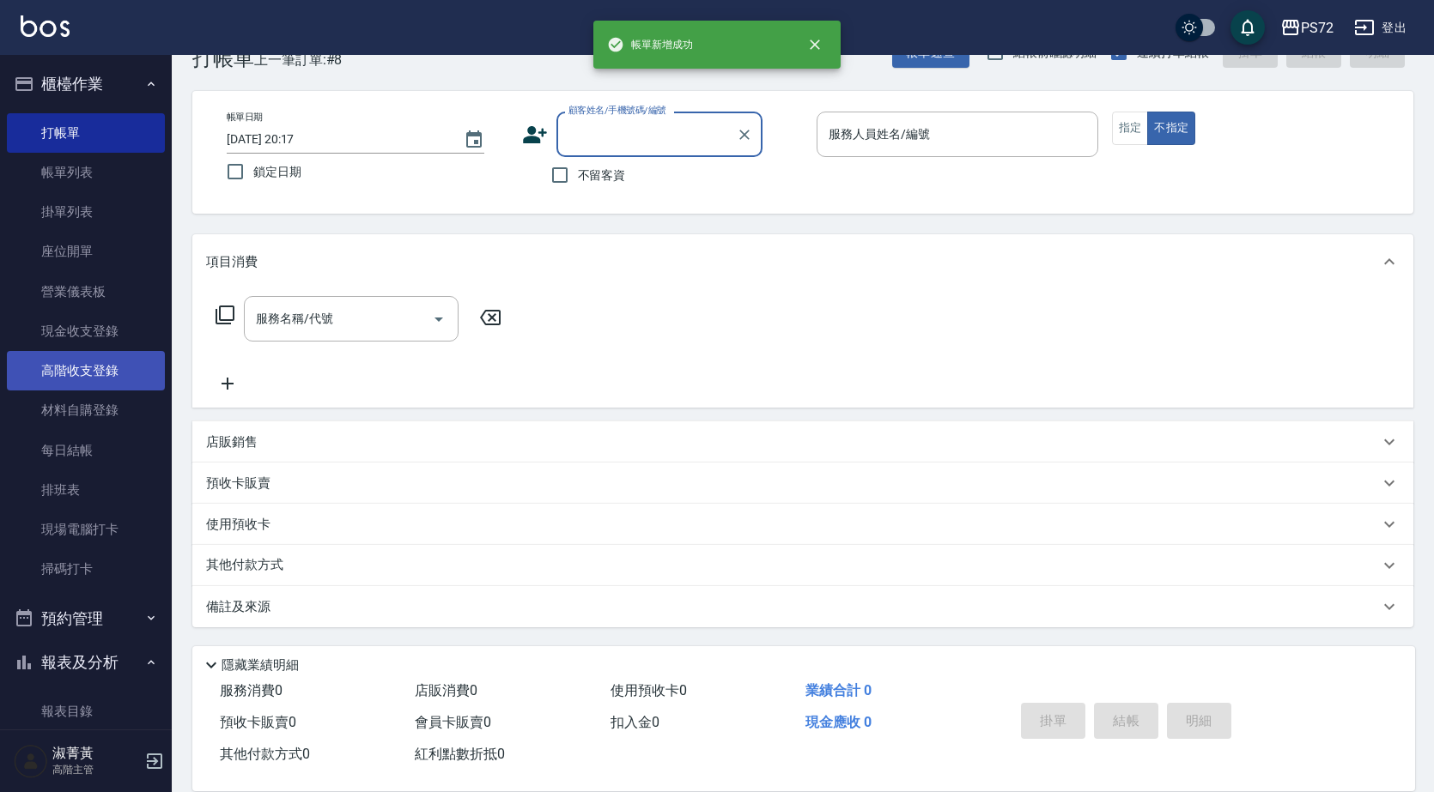
scroll to position [429, 0]
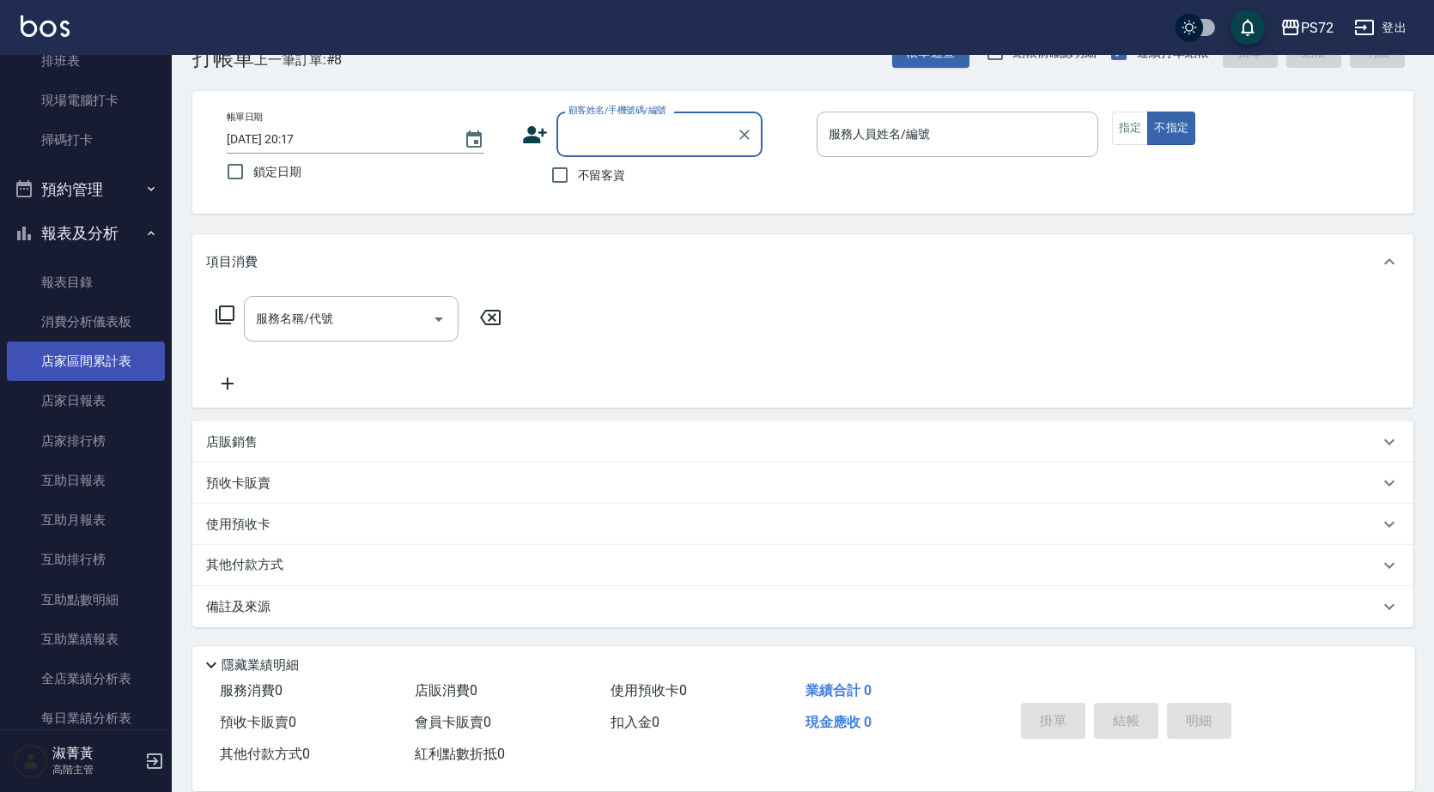
click at [8, 343] on nav "櫃檯作業 打帳單 帳單列表 掛單列表 座位開單 營業儀表板 現金收支登錄 高階收支登錄 材料自購登錄 每日結帳 排班表 現場電腦打卡 掃碼打卡 預約管理 預約…" at bounding box center [86, 392] width 172 height 675
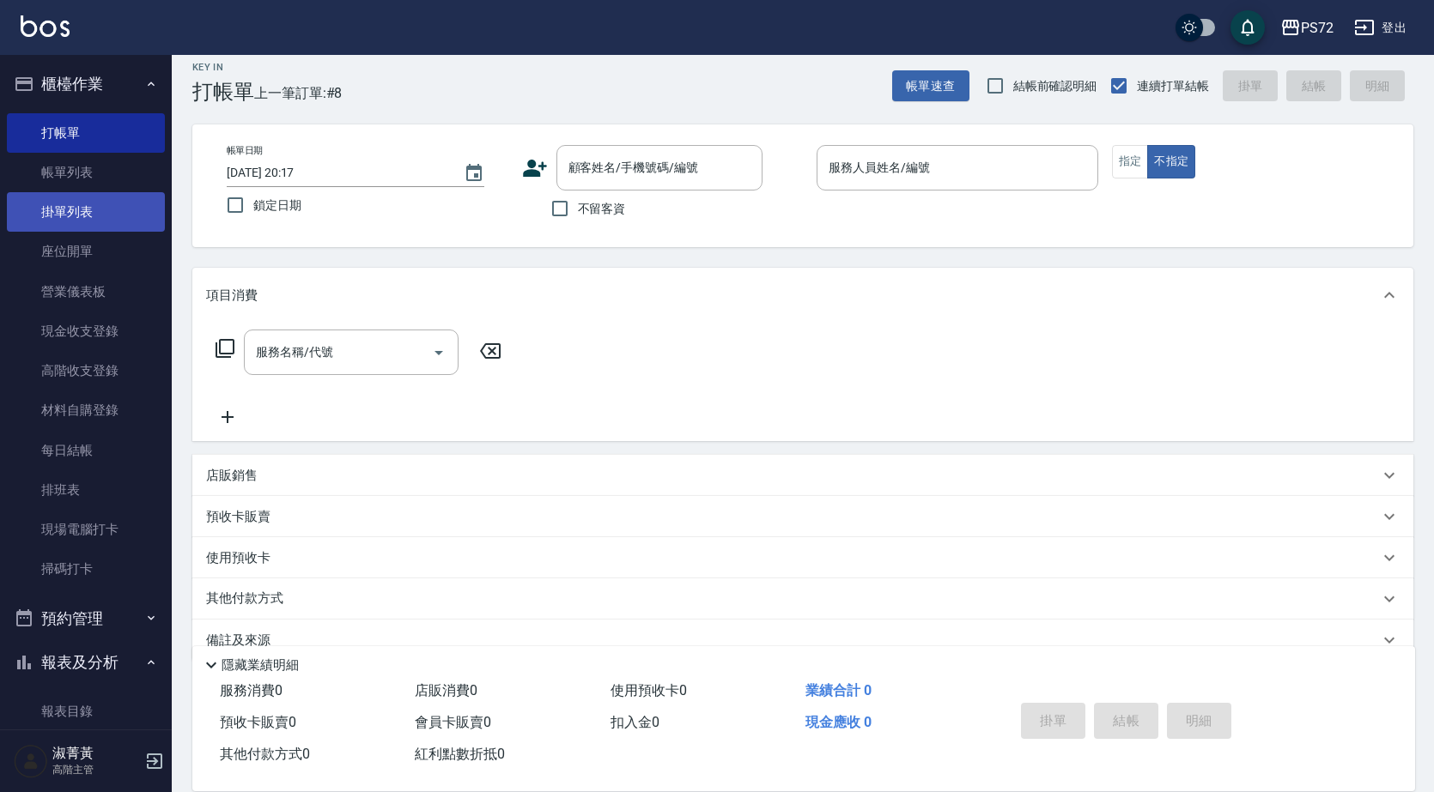
scroll to position [0, 0]
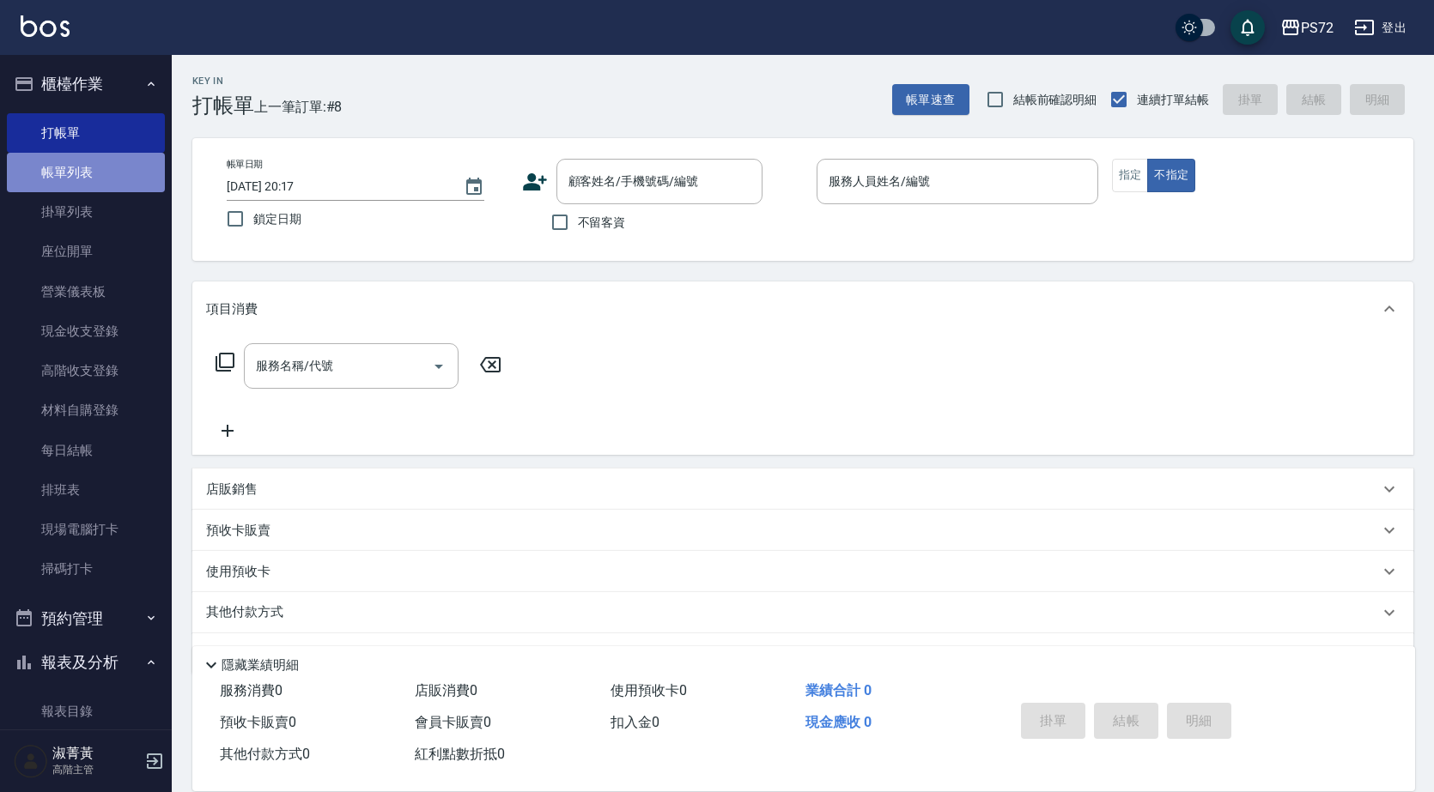
click at [126, 175] on link "帳單列表" at bounding box center [86, 172] width 158 height 39
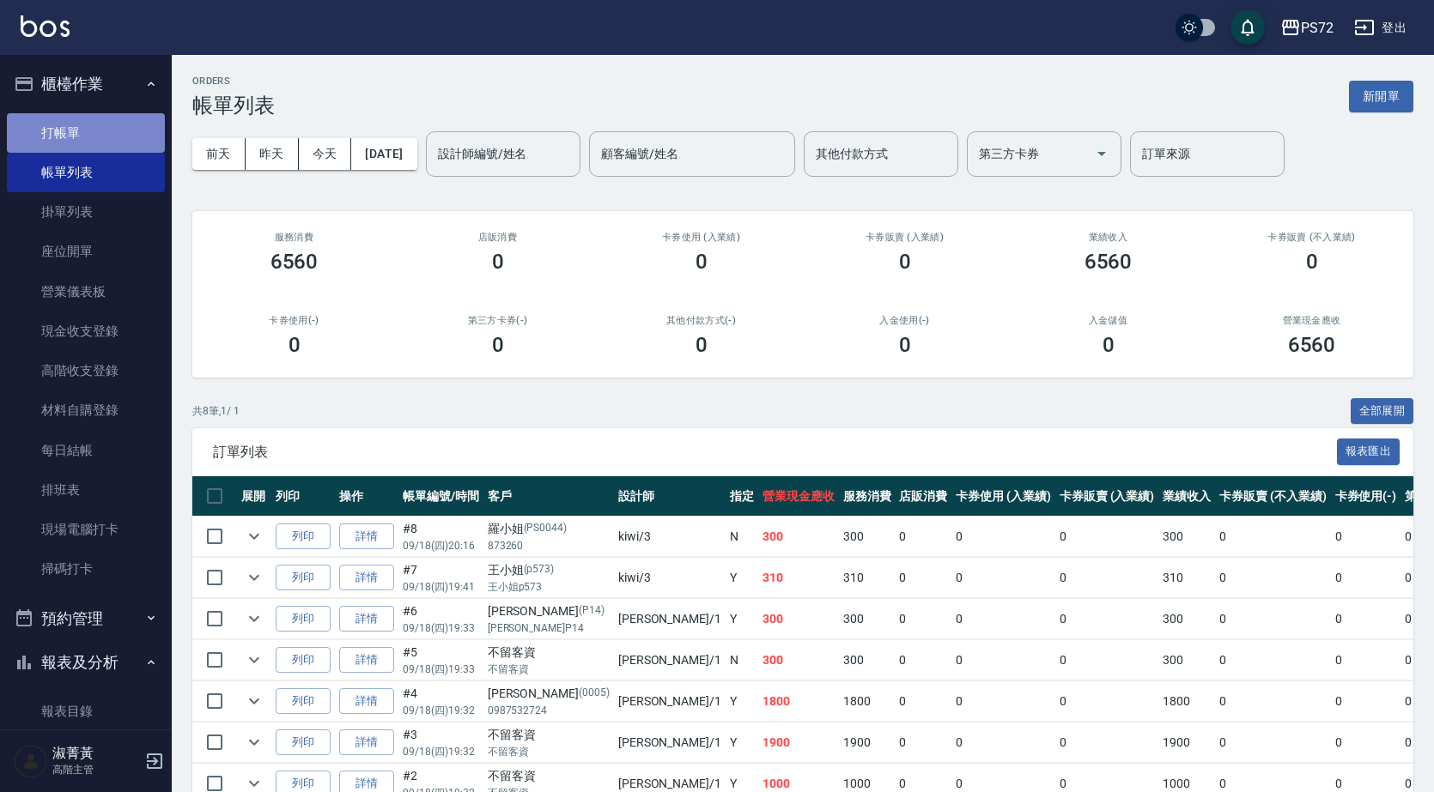
click at [108, 134] on link "打帳單" at bounding box center [86, 132] width 158 height 39
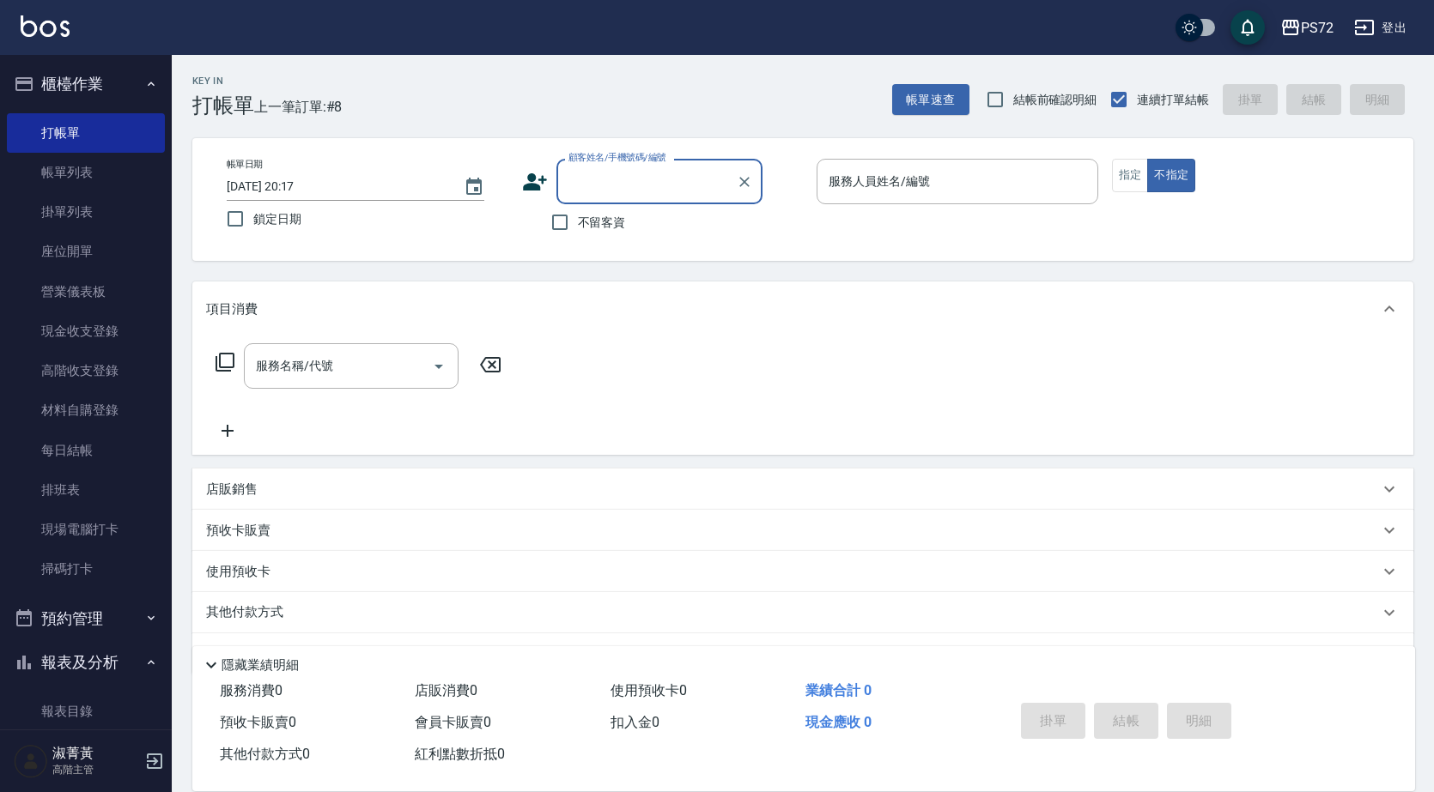
click at [646, 169] on input "顧客姓名/手機號碼/編號" at bounding box center [646, 182] width 165 height 30
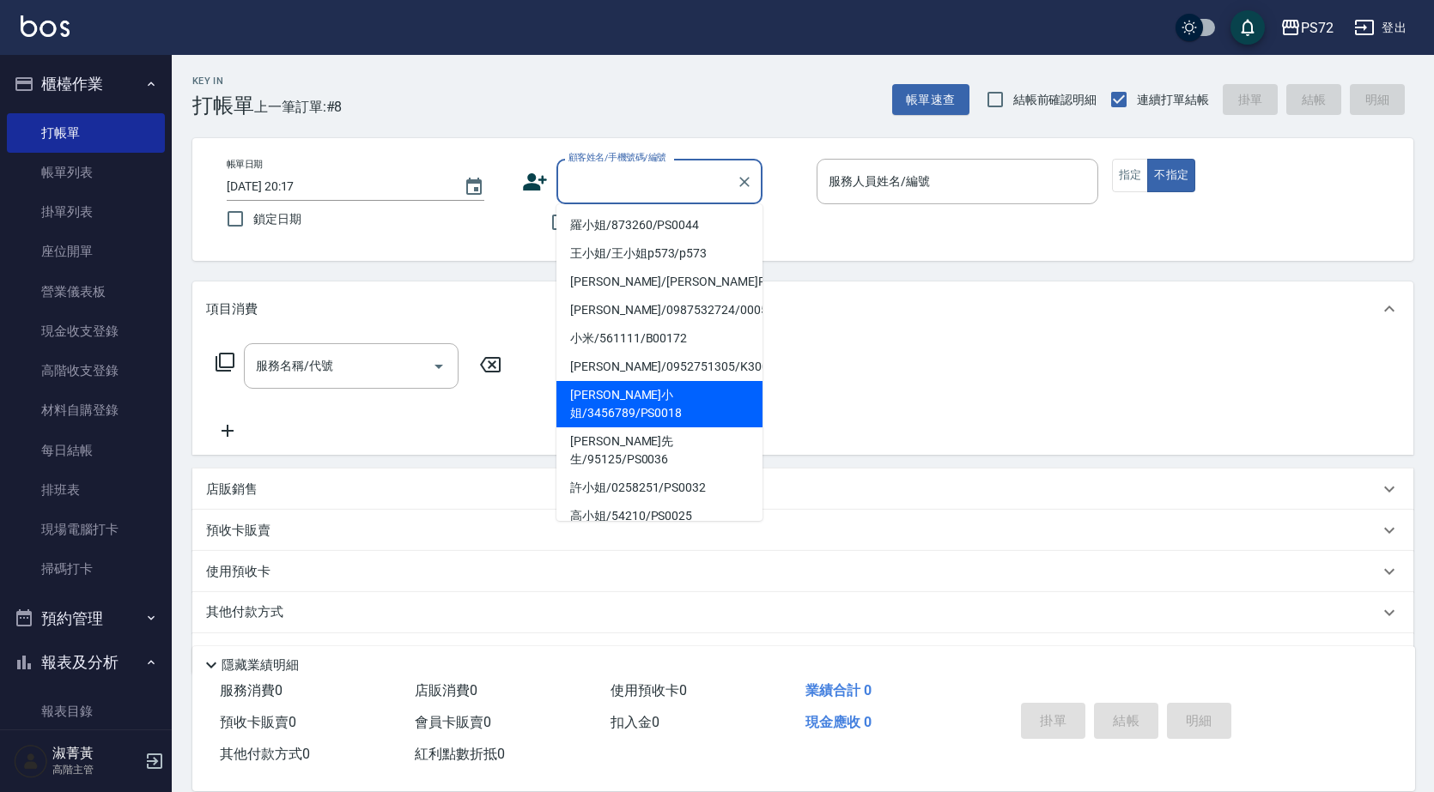
click at [655, 390] on li "[PERSON_NAME]小姐/3456789/PS0018" at bounding box center [659, 404] width 206 height 46
type input "[PERSON_NAME]小姐/3456789/PS0018"
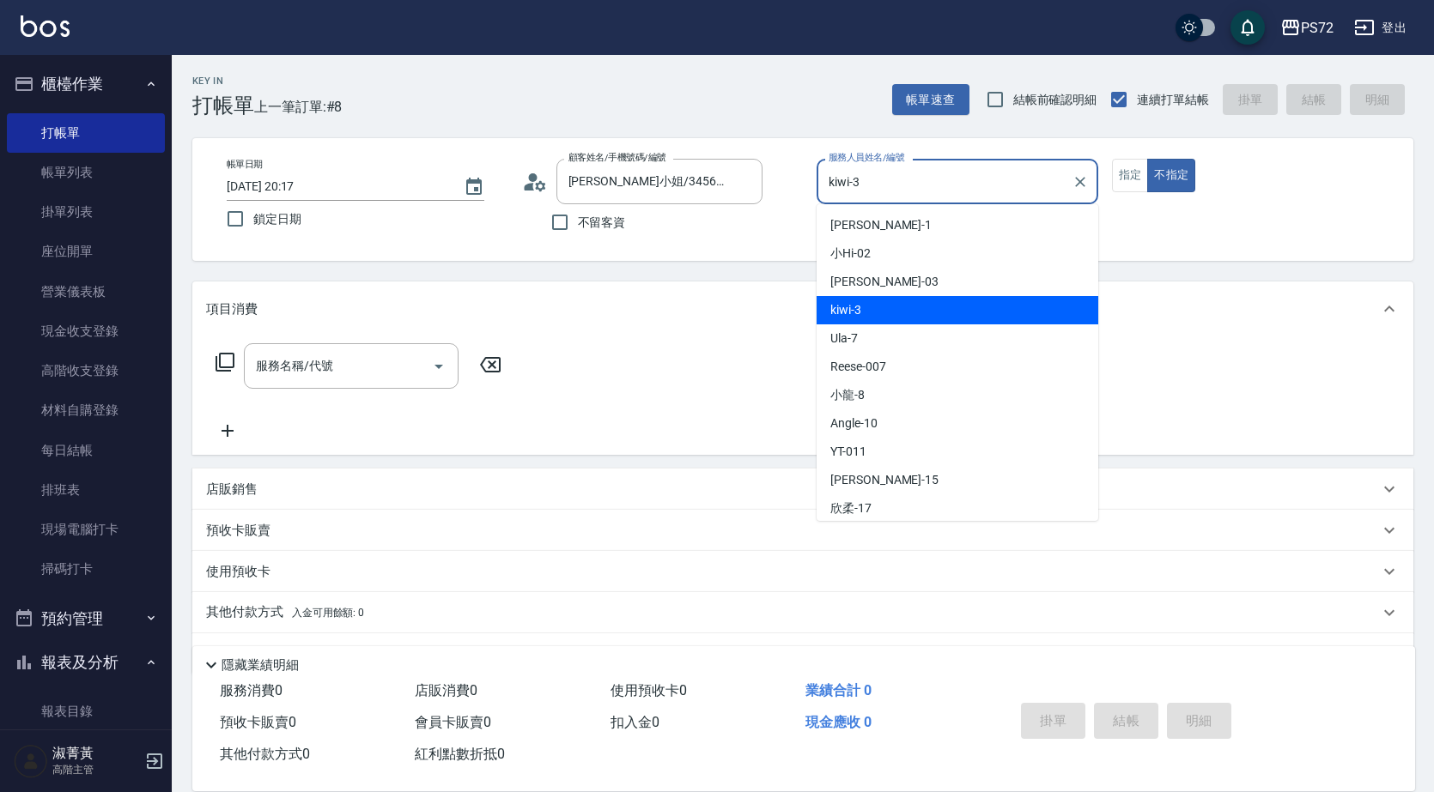
click at [1008, 191] on input "kiwi-3" at bounding box center [944, 182] width 240 height 30
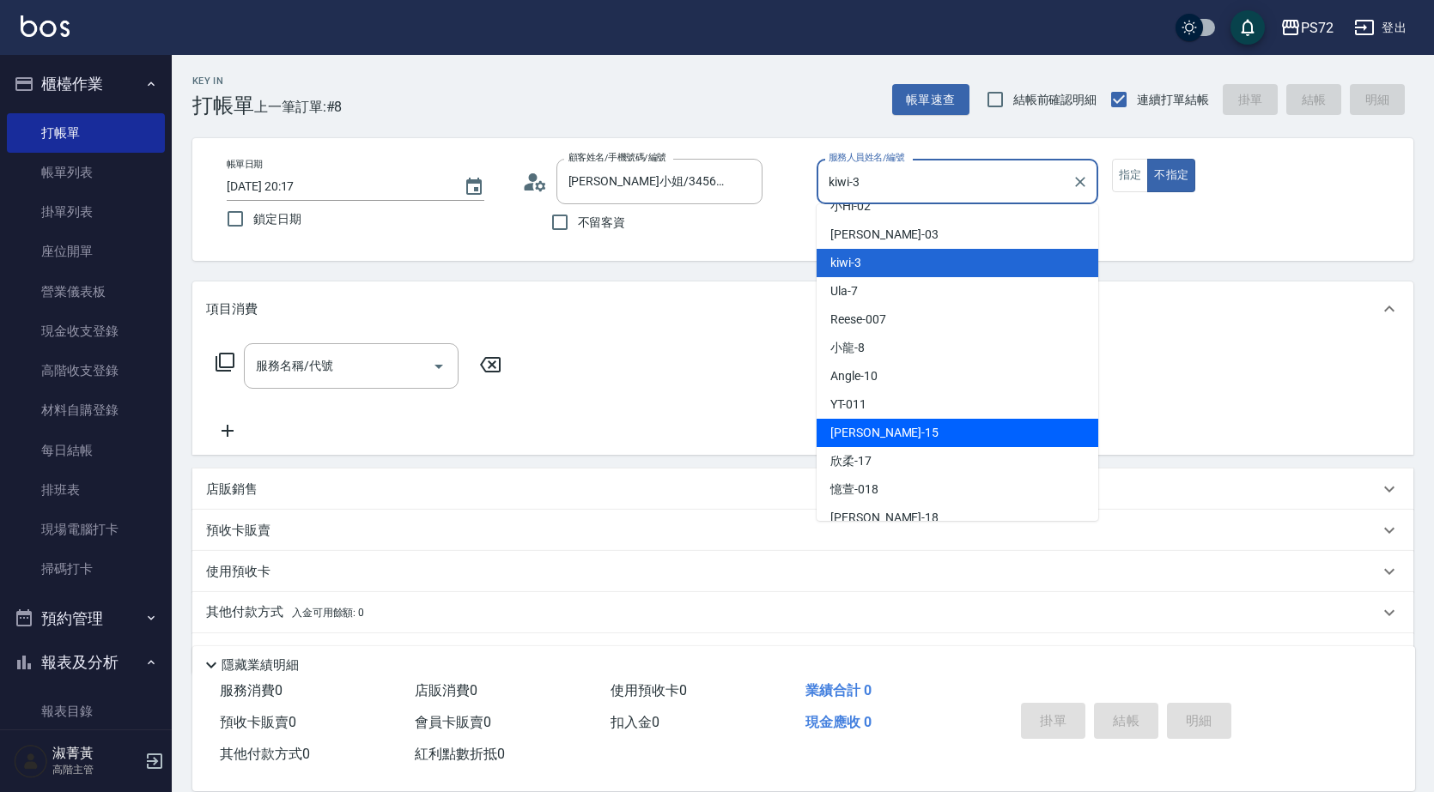
scroll to position [94, 0]
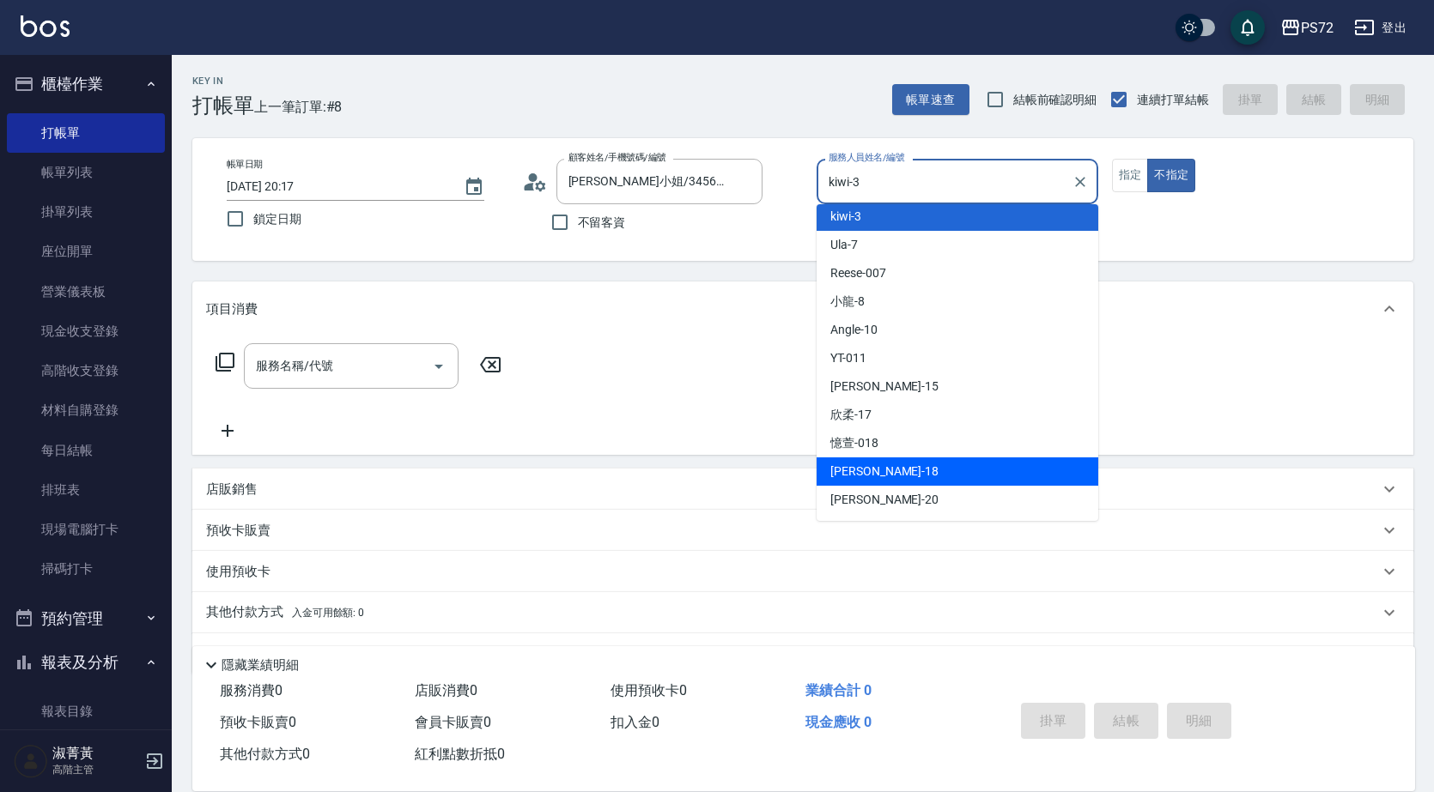
click at [954, 464] on div "[PERSON_NAME] -18" at bounding box center [957, 472] width 282 height 28
type input "[PERSON_NAME]-18"
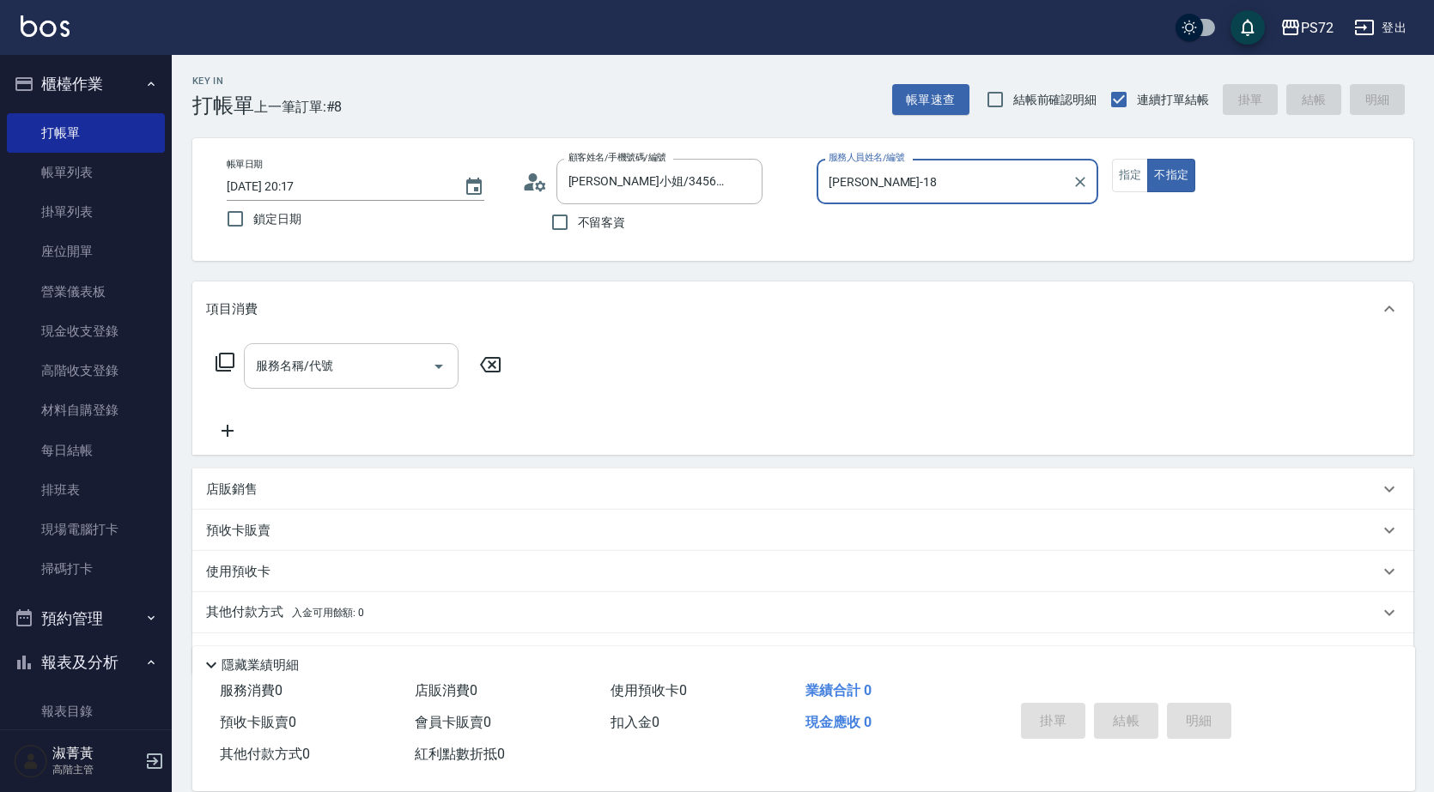
click at [334, 365] on input "服務名稱/代號" at bounding box center [338, 366] width 173 height 30
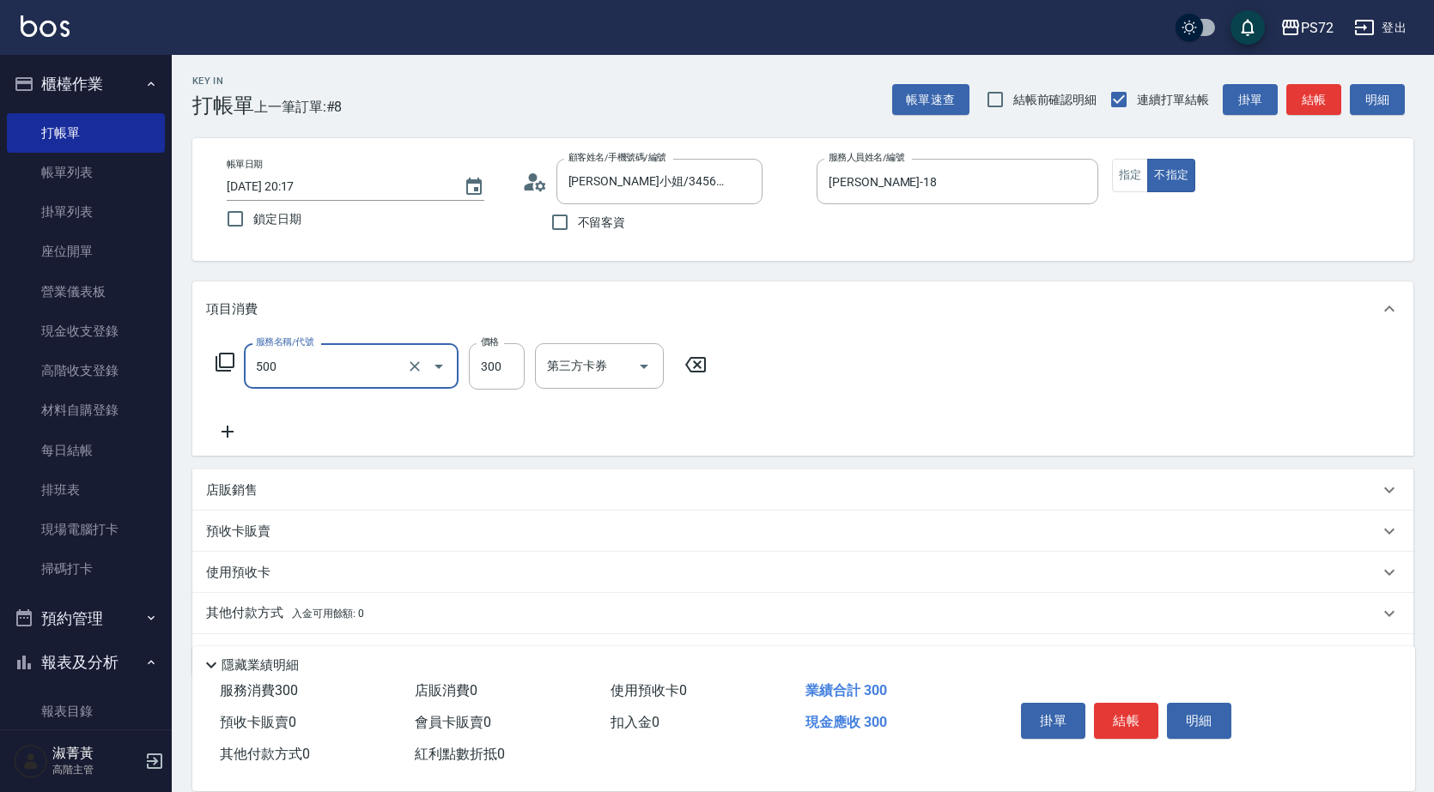
type input "洗髮(A級)(500)"
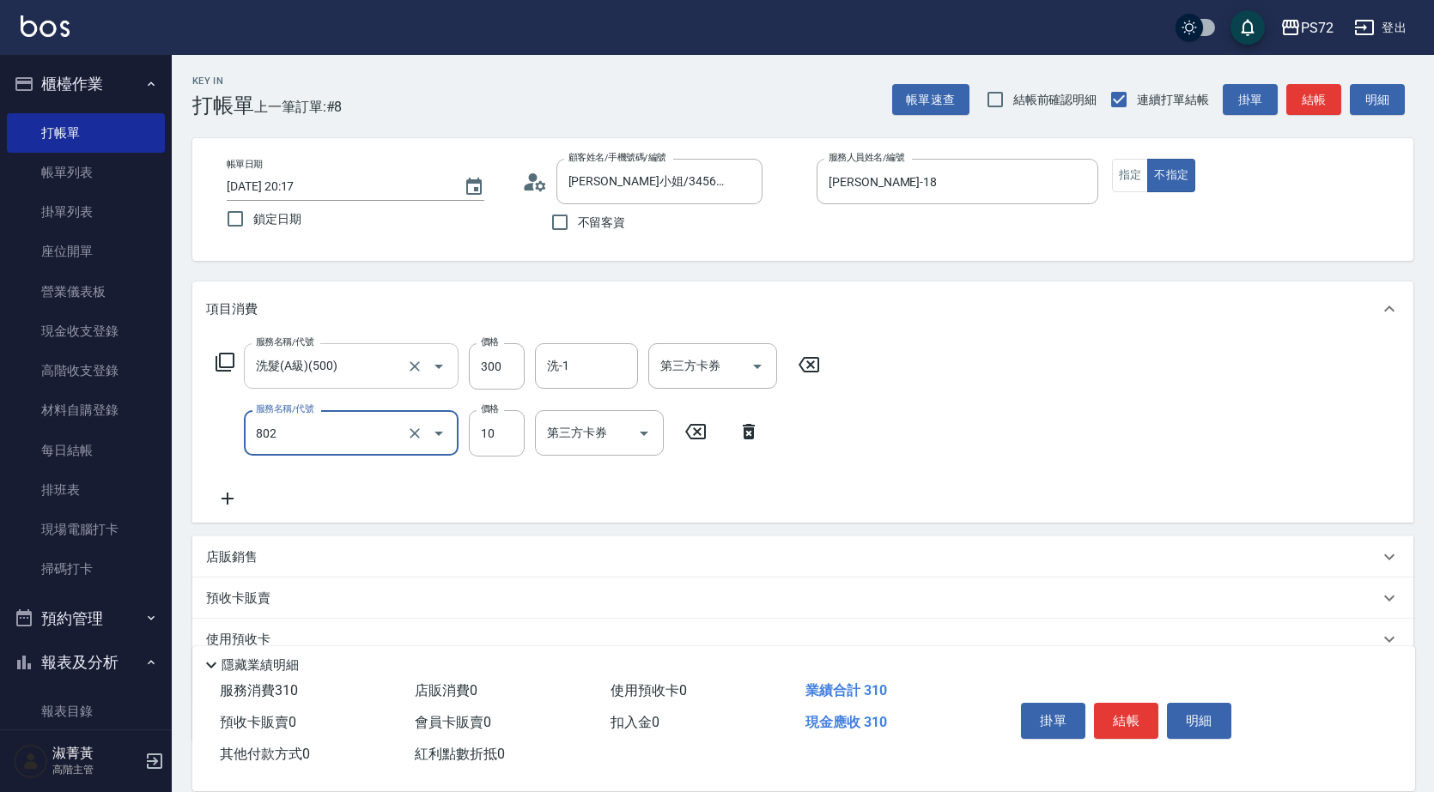
type input "潤絲(802)"
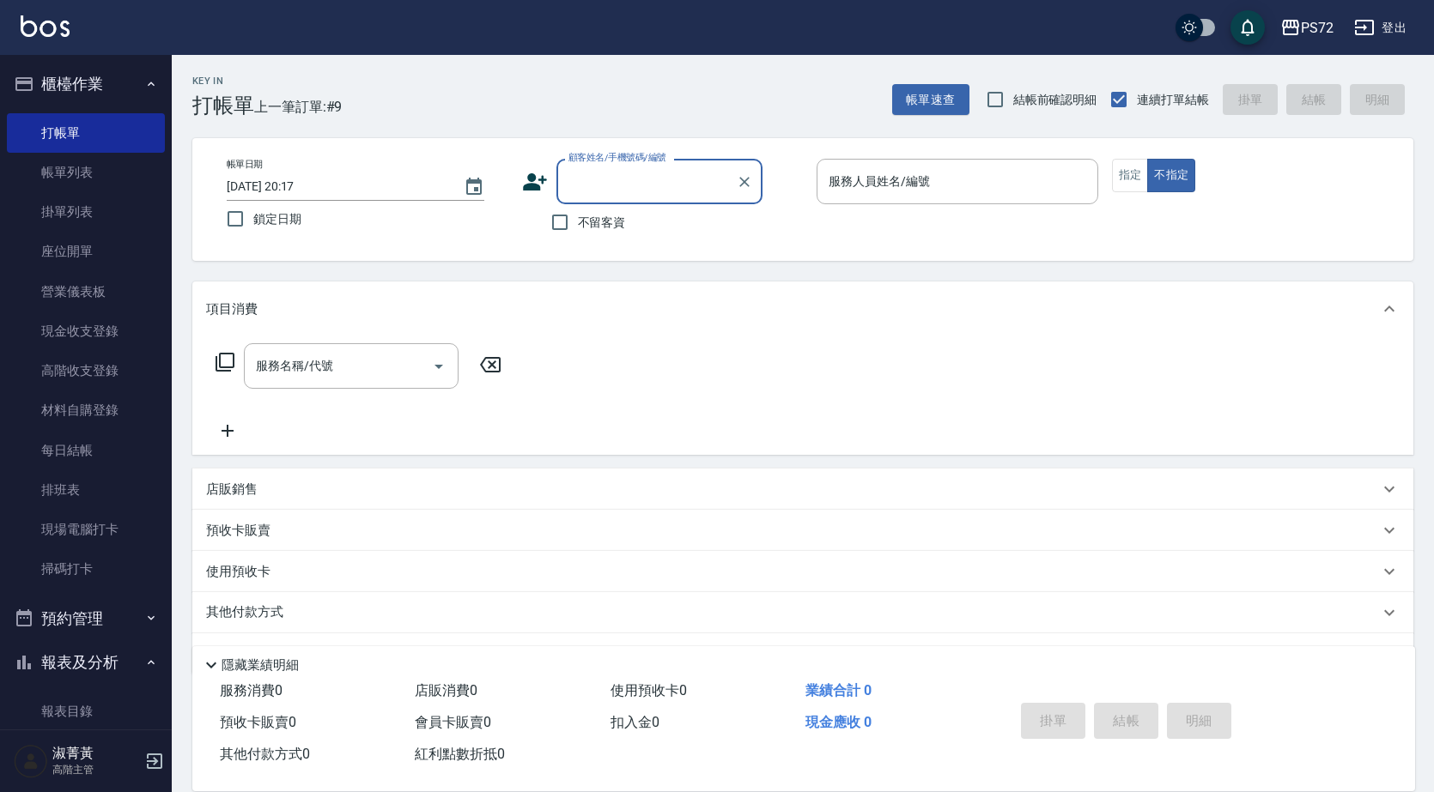
click at [640, 200] on div "顧客姓名/手機號碼/編號" at bounding box center [659, 181] width 206 height 45
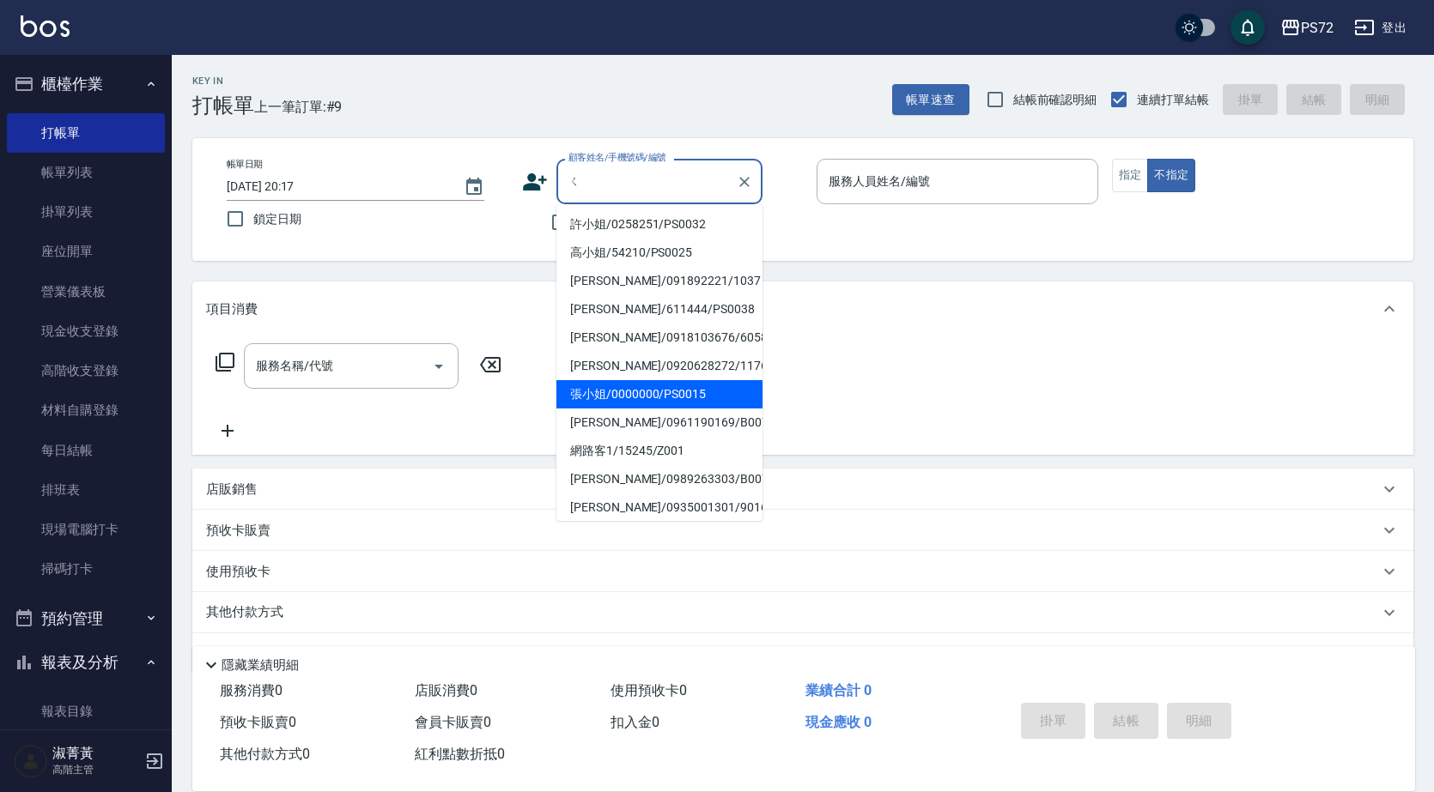
scroll to position [0, 0]
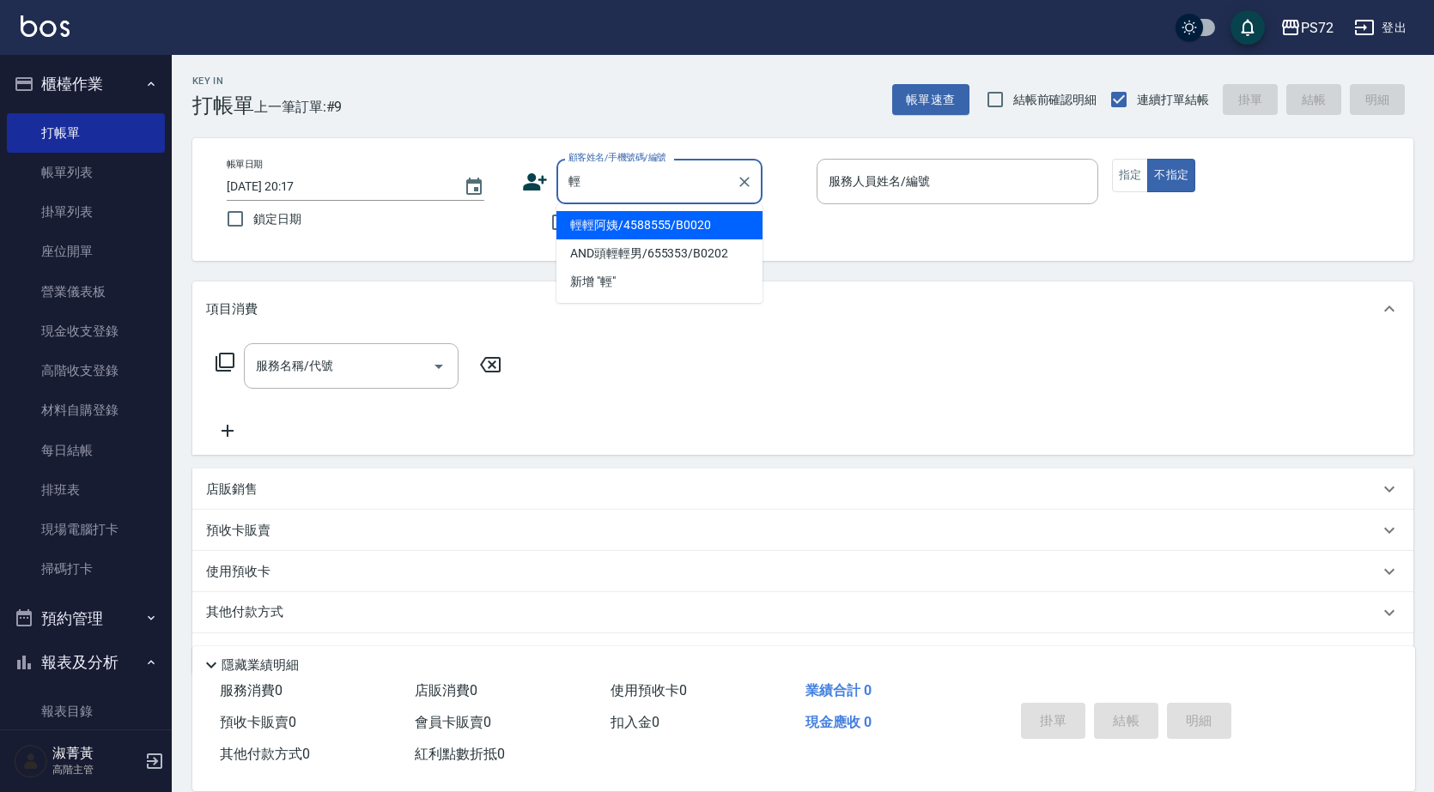
click at [644, 226] on li "輕輕阿姨/4588555/B0020" at bounding box center [659, 225] width 206 height 28
type input "輕輕阿姨/4588555/B0020"
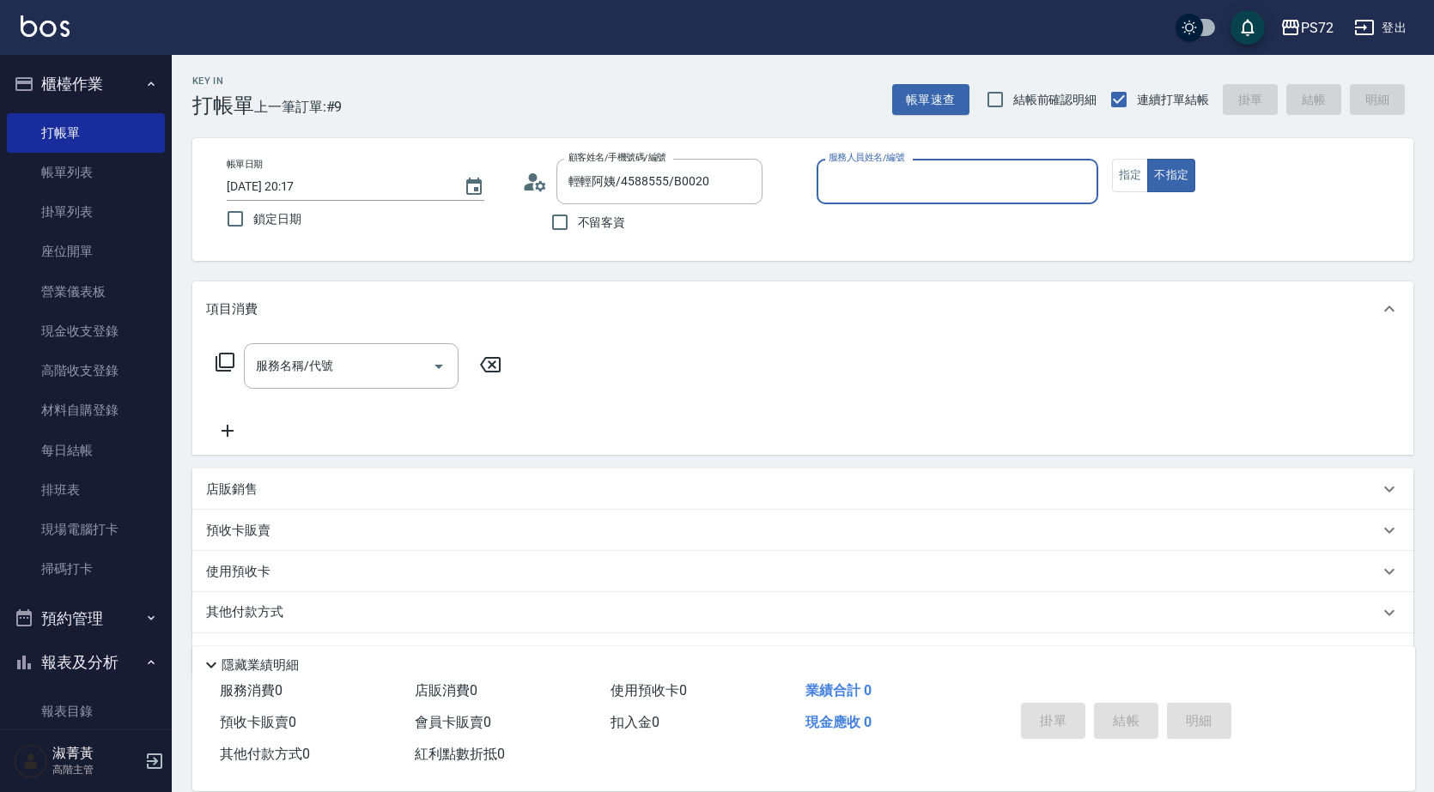
type input "小Hi-02"
click at [1124, 161] on button "指定" at bounding box center [1130, 175] width 37 height 33
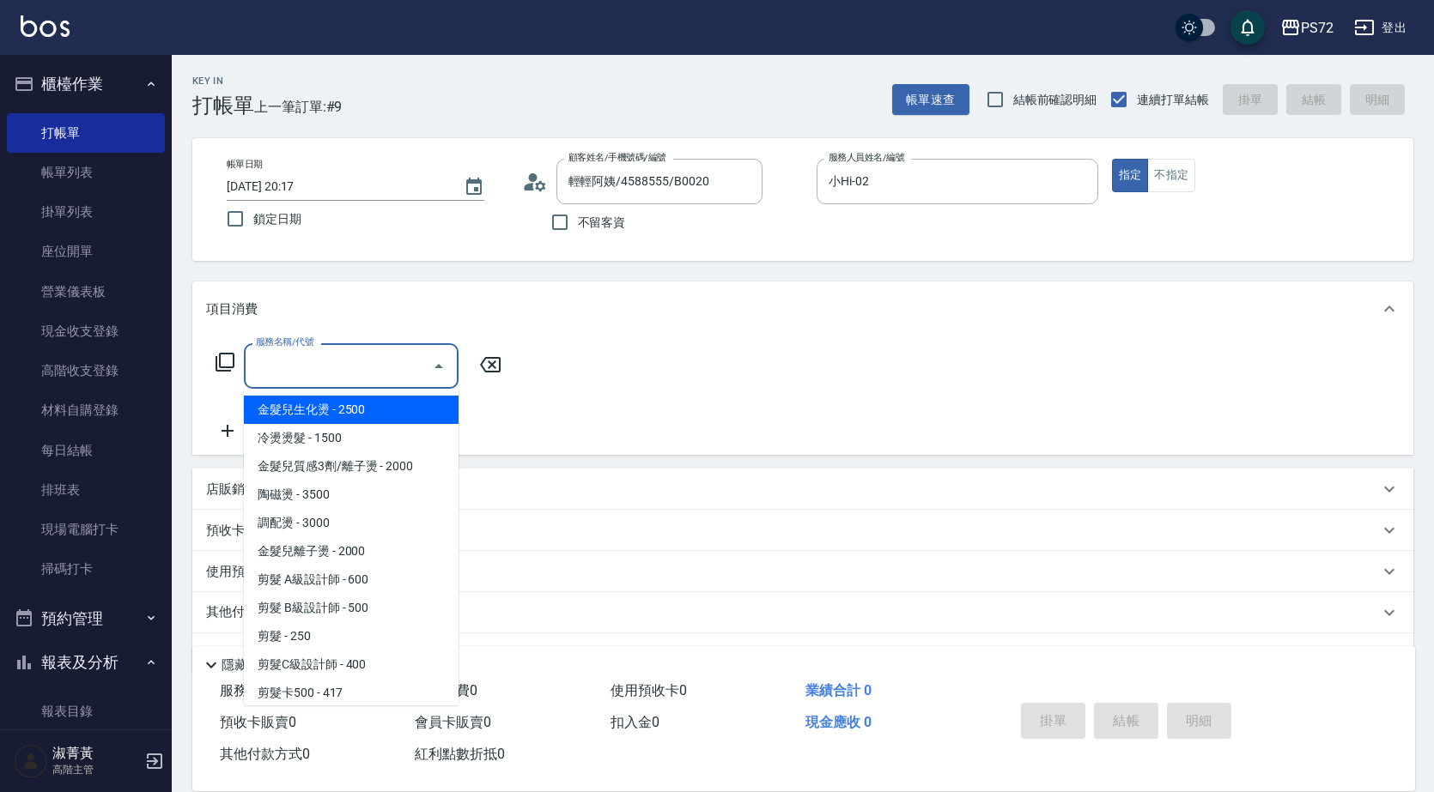
click at [317, 364] on input "服務名稱/代號" at bounding box center [338, 366] width 173 height 30
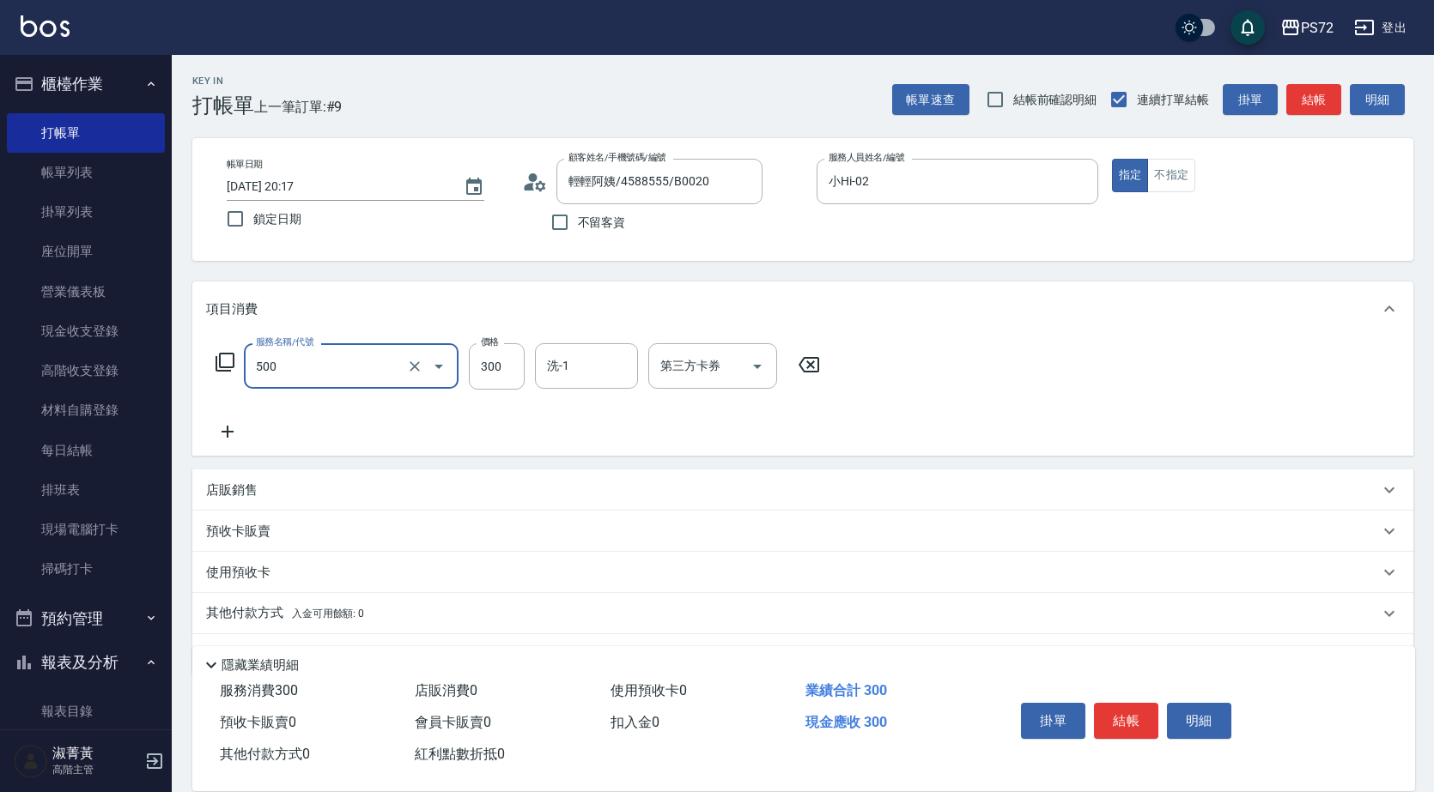
type input "洗髮(A級)(500)"
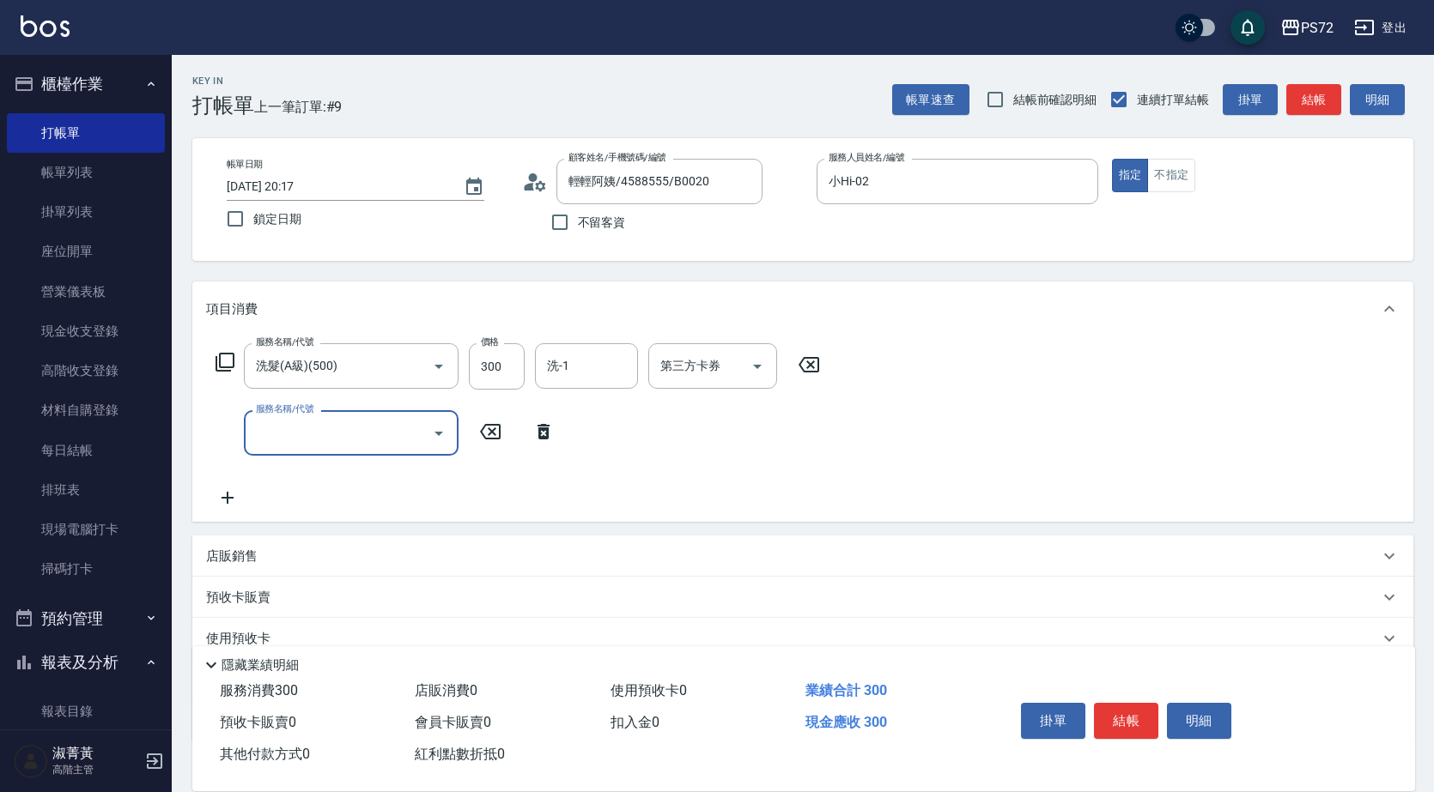
click at [583, 391] on div "服務名稱/代號 洗髮(A級)(500) 服務名稱/代號 價格 300 價格 洗-1 洗-1 第三方卡券 第三方卡券 服務名稱/代號 服務名稱/代號" at bounding box center [518, 425] width 624 height 165
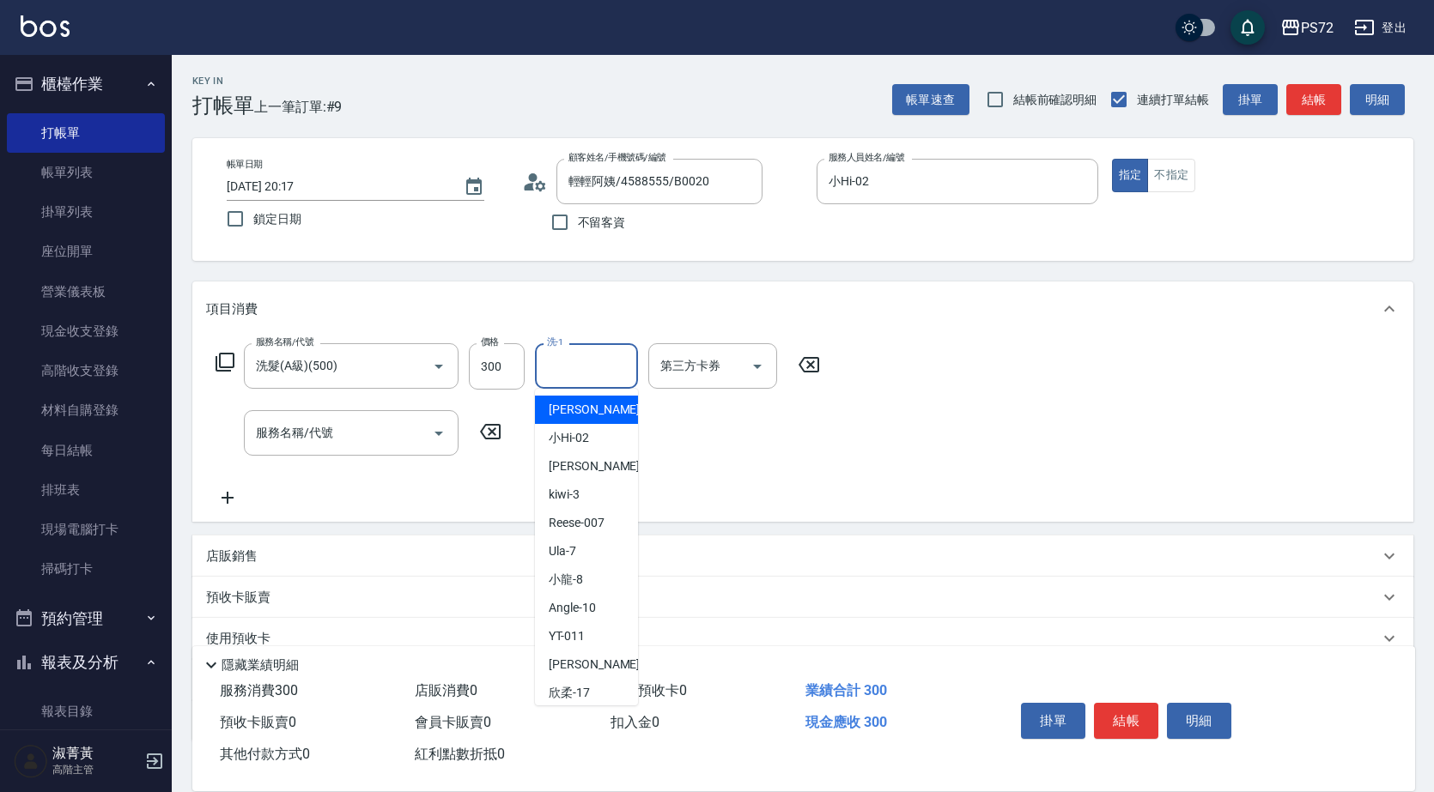
click at [590, 363] on input "洗-1" at bounding box center [587, 366] width 88 height 30
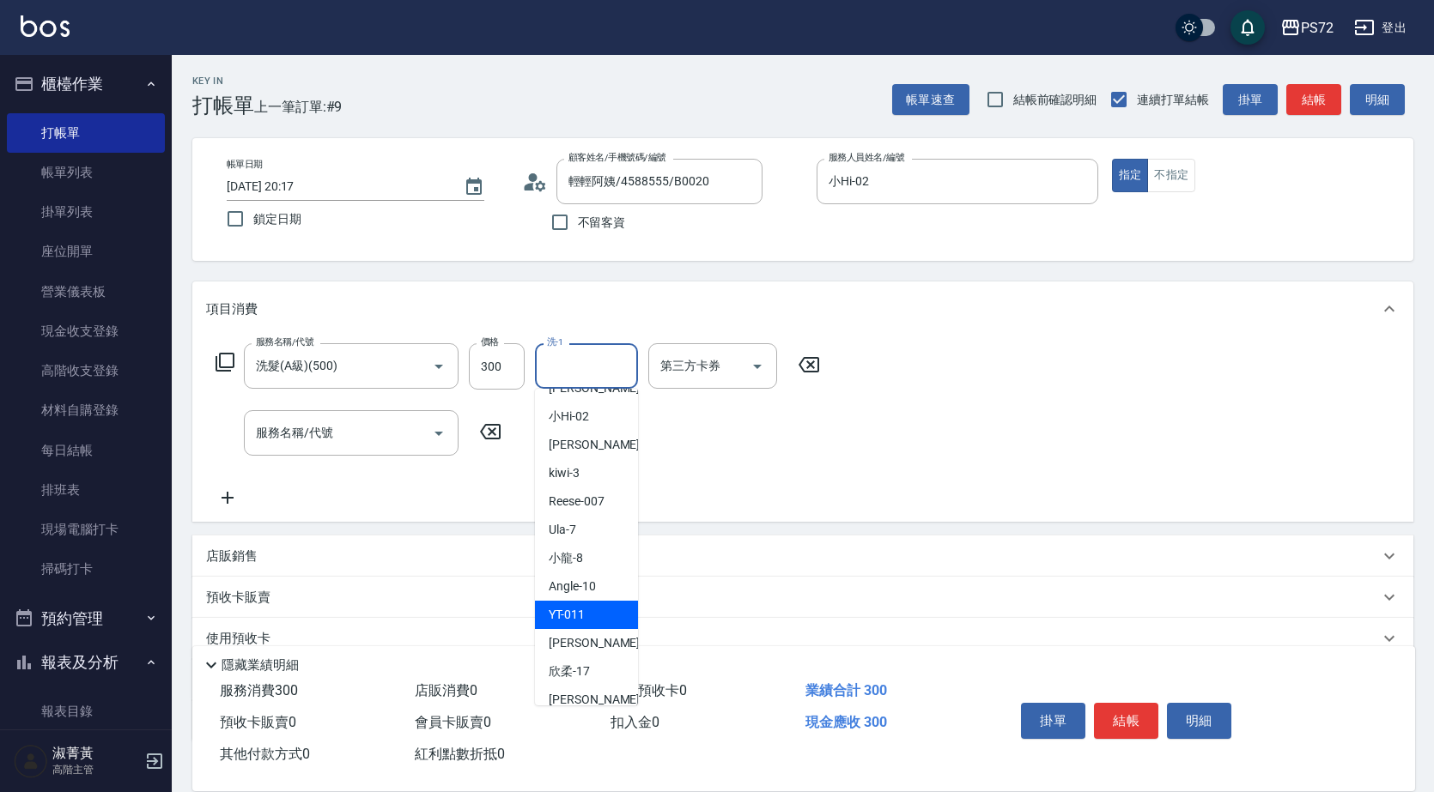
scroll to position [86, 0]
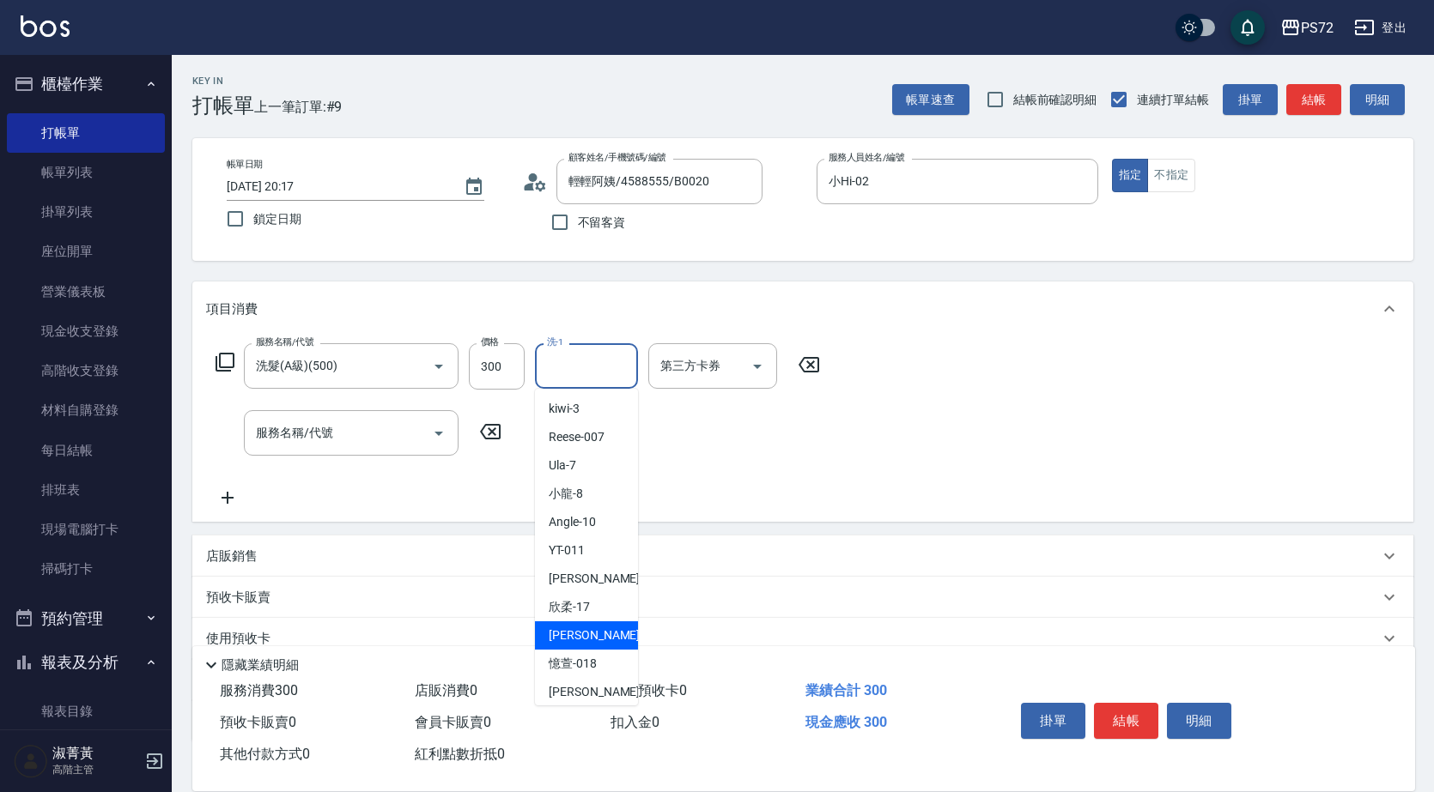
drag, startPoint x: 608, startPoint y: 641, endPoint x: 494, endPoint y: 587, distance: 126.3
click at [603, 641] on div "[PERSON_NAME] -18" at bounding box center [586, 636] width 103 height 28
type input "[PERSON_NAME]-18"
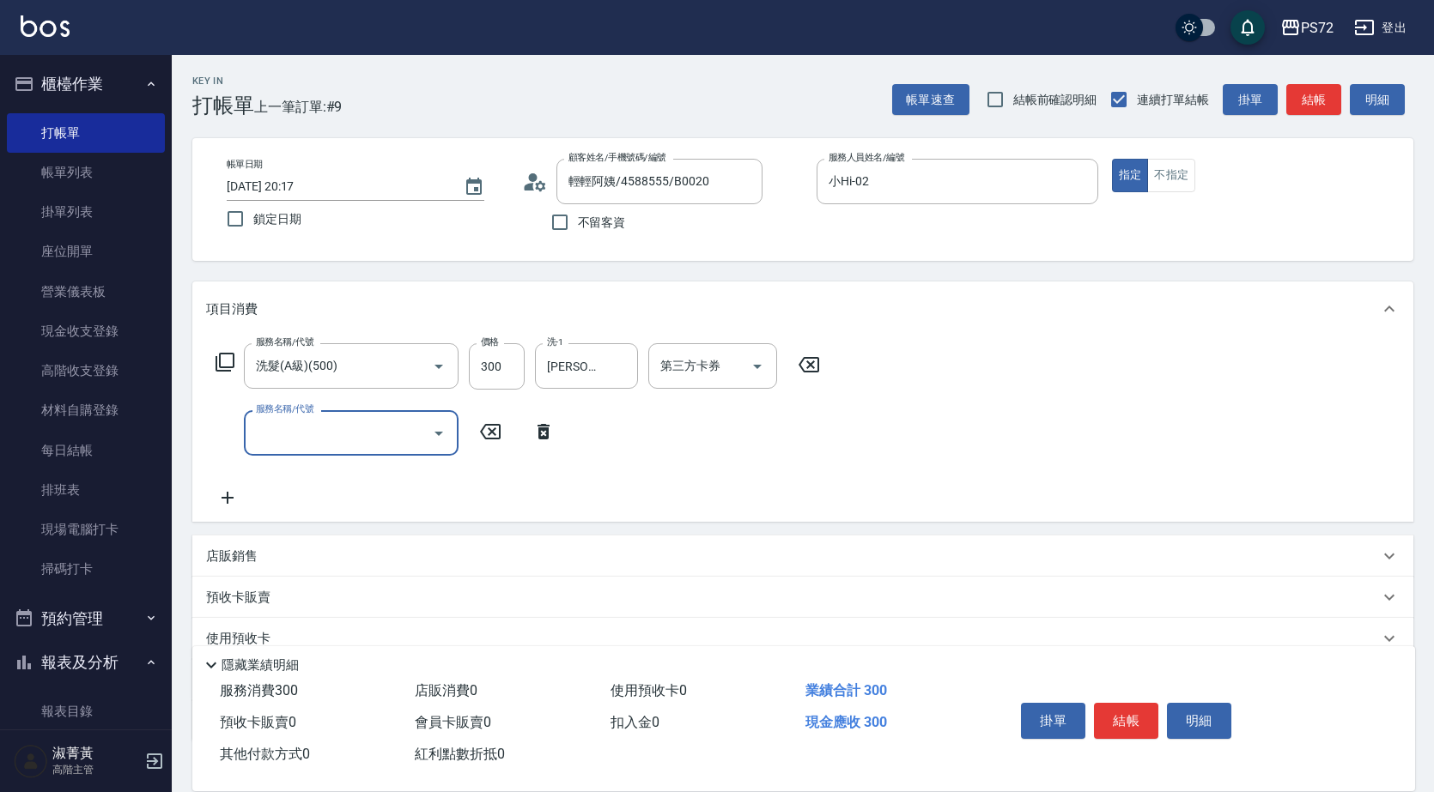
click at [388, 440] on input "服務名稱/代號" at bounding box center [338, 433] width 173 height 30
type input "潤絲(802)"
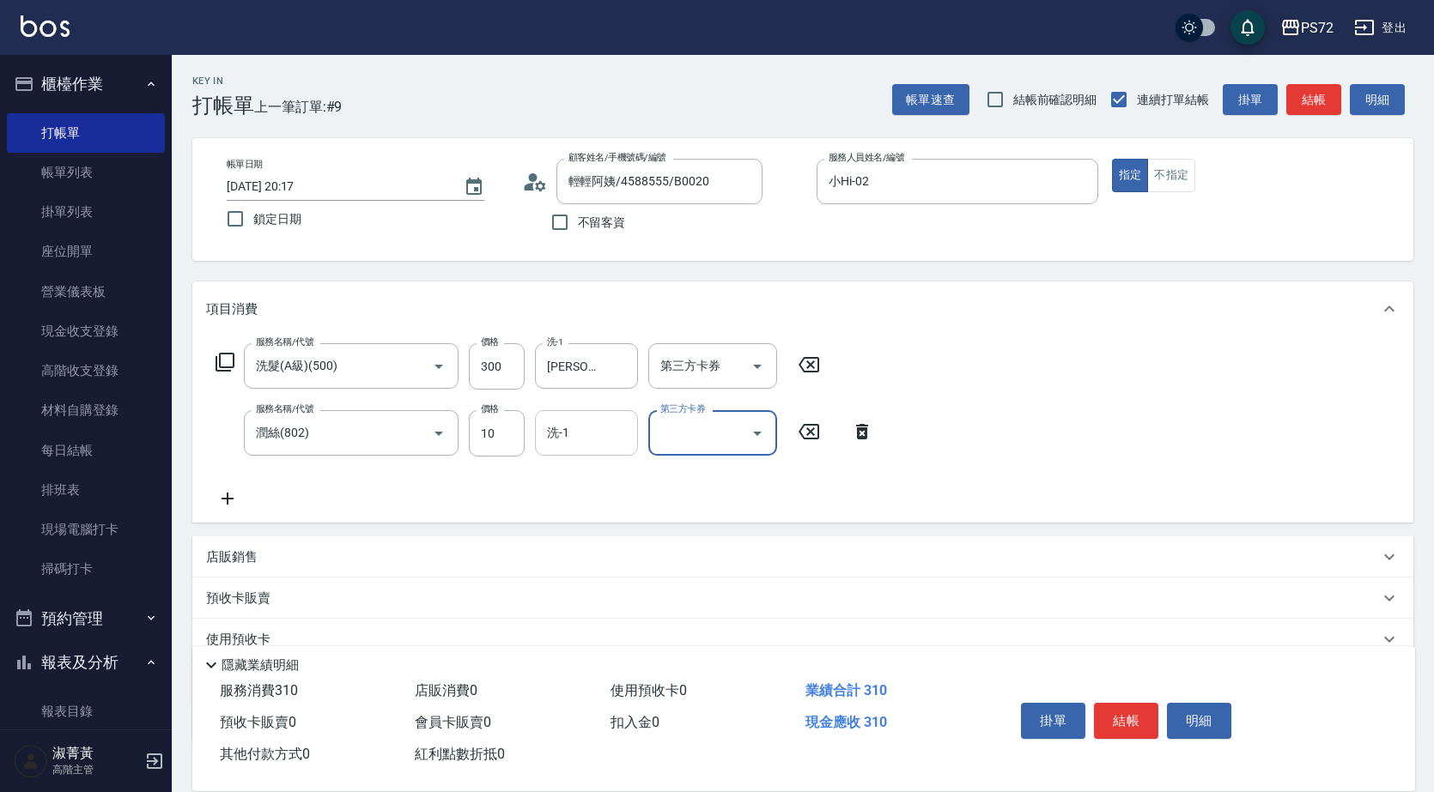
click at [574, 422] on input "洗-1" at bounding box center [587, 433] width 88 height 30
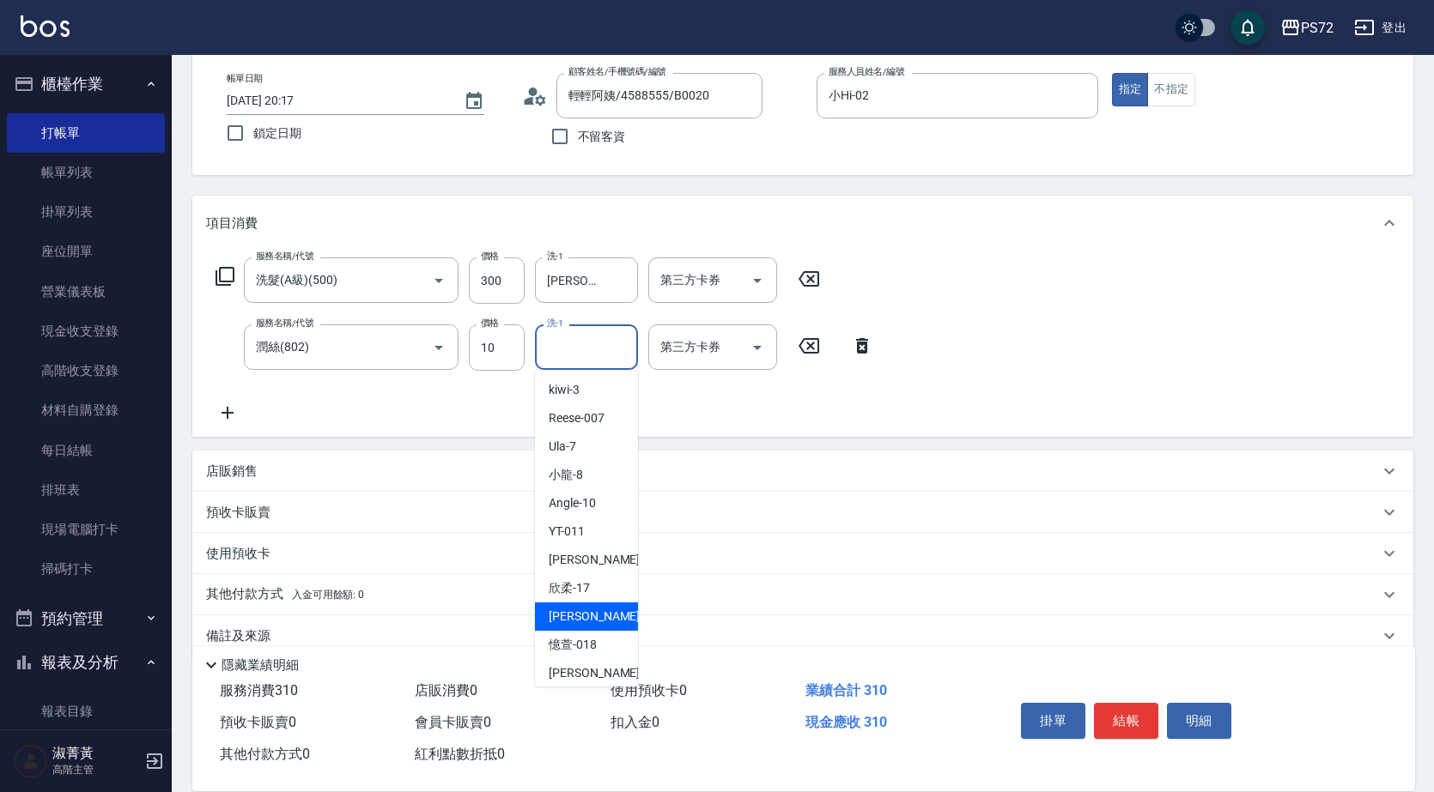
click at [582, 610] on span "[PERSON_NAME] -18" at bounding box center [603, 617] width 108 height 18
type input "[PERSON_NAME]-18"
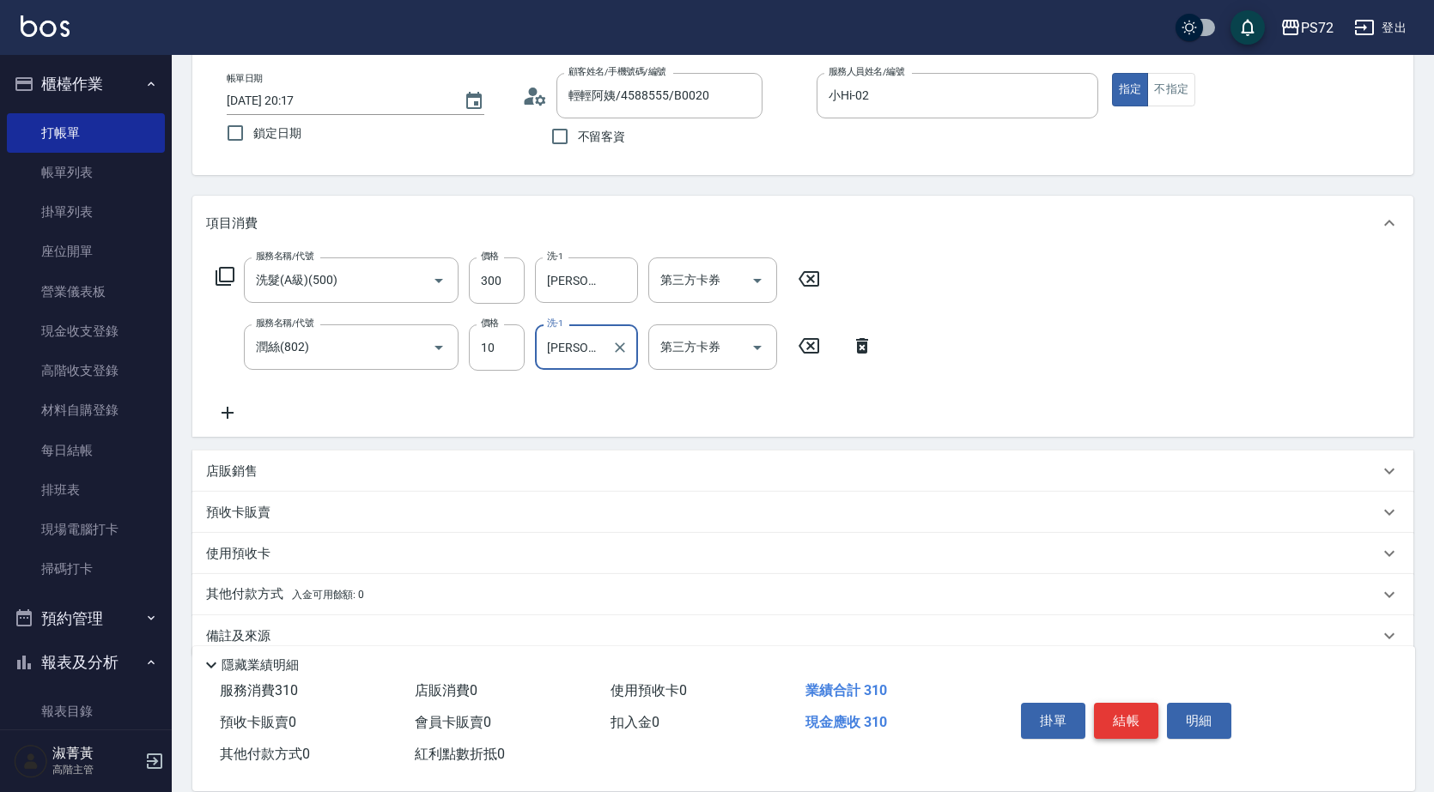
click at [1131, 703] on button "結帳" at bounding box center [1126, 721] width 64 height 36
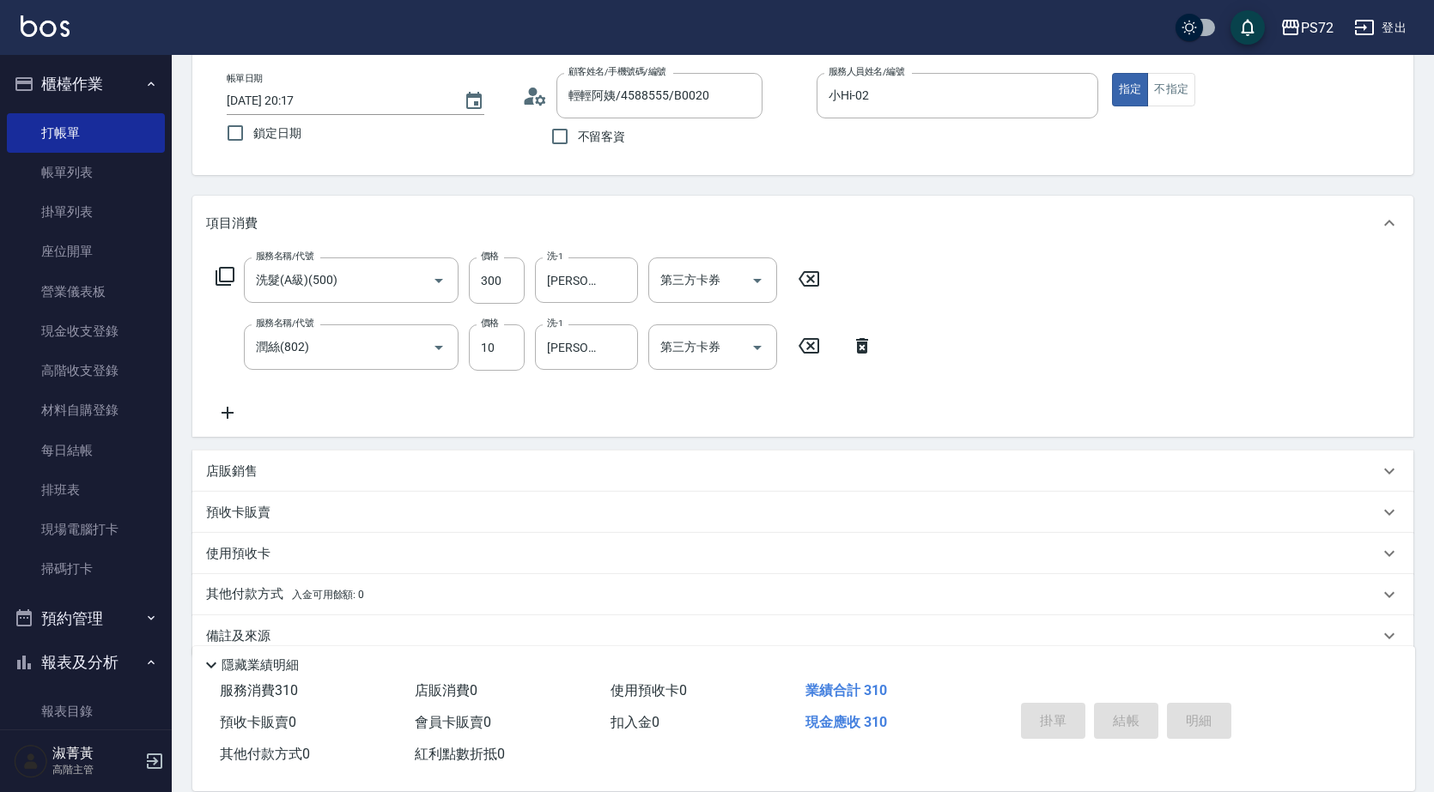
type input "[DATE] 20:32"
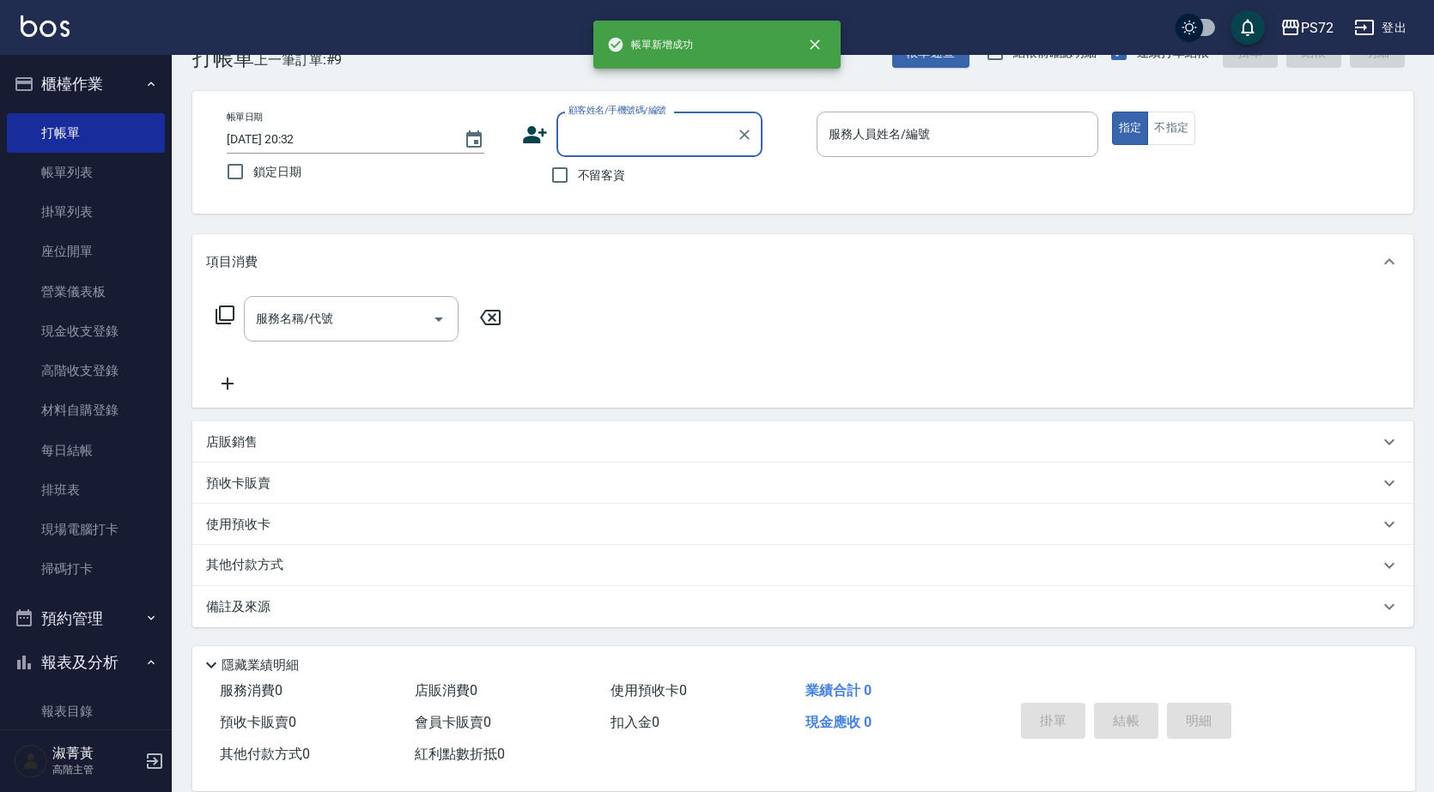
scroll to position [47, 0]
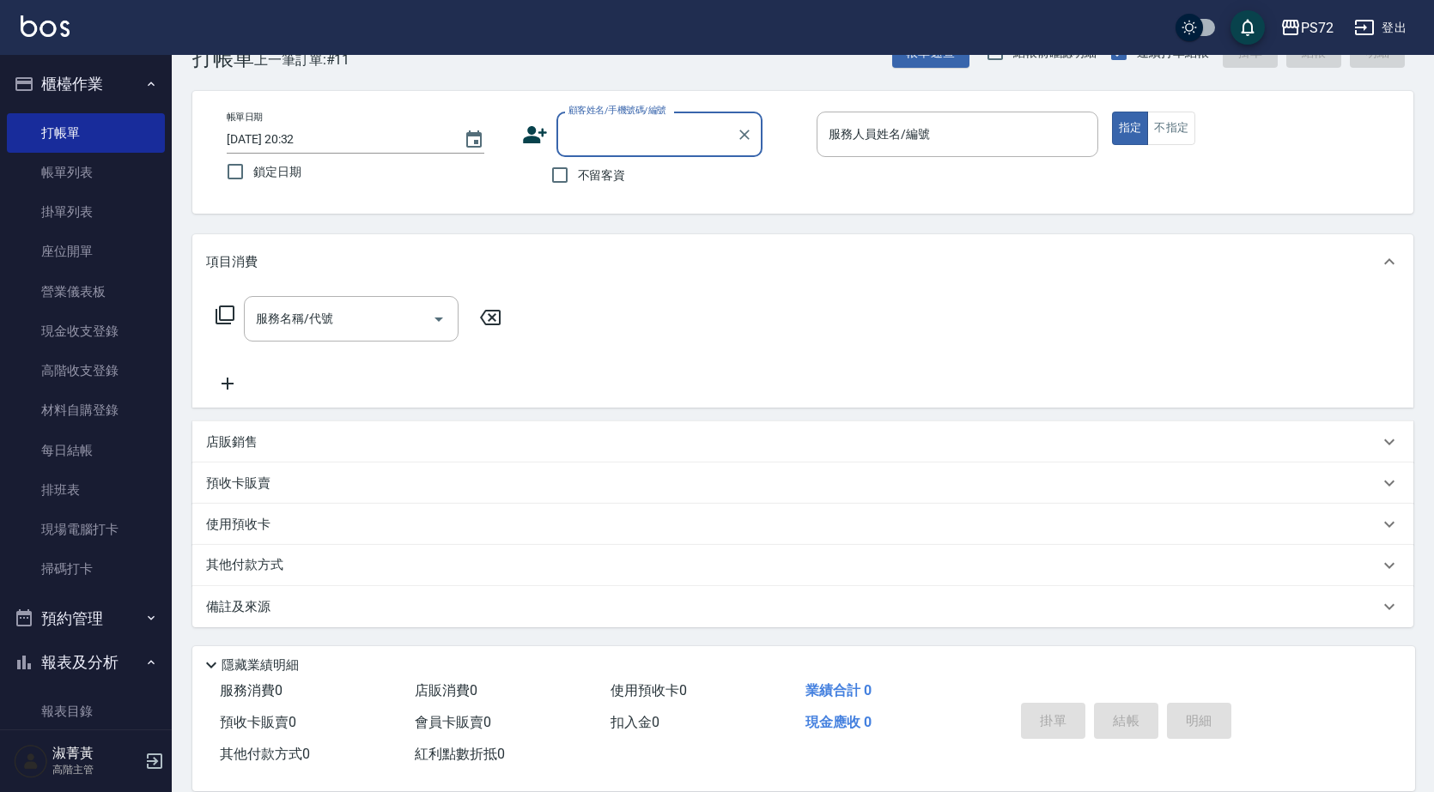
click at [626, 143] on input "顧客姓名/手機號碼/編號" at bounding box center [646, 134] width 165 height 30
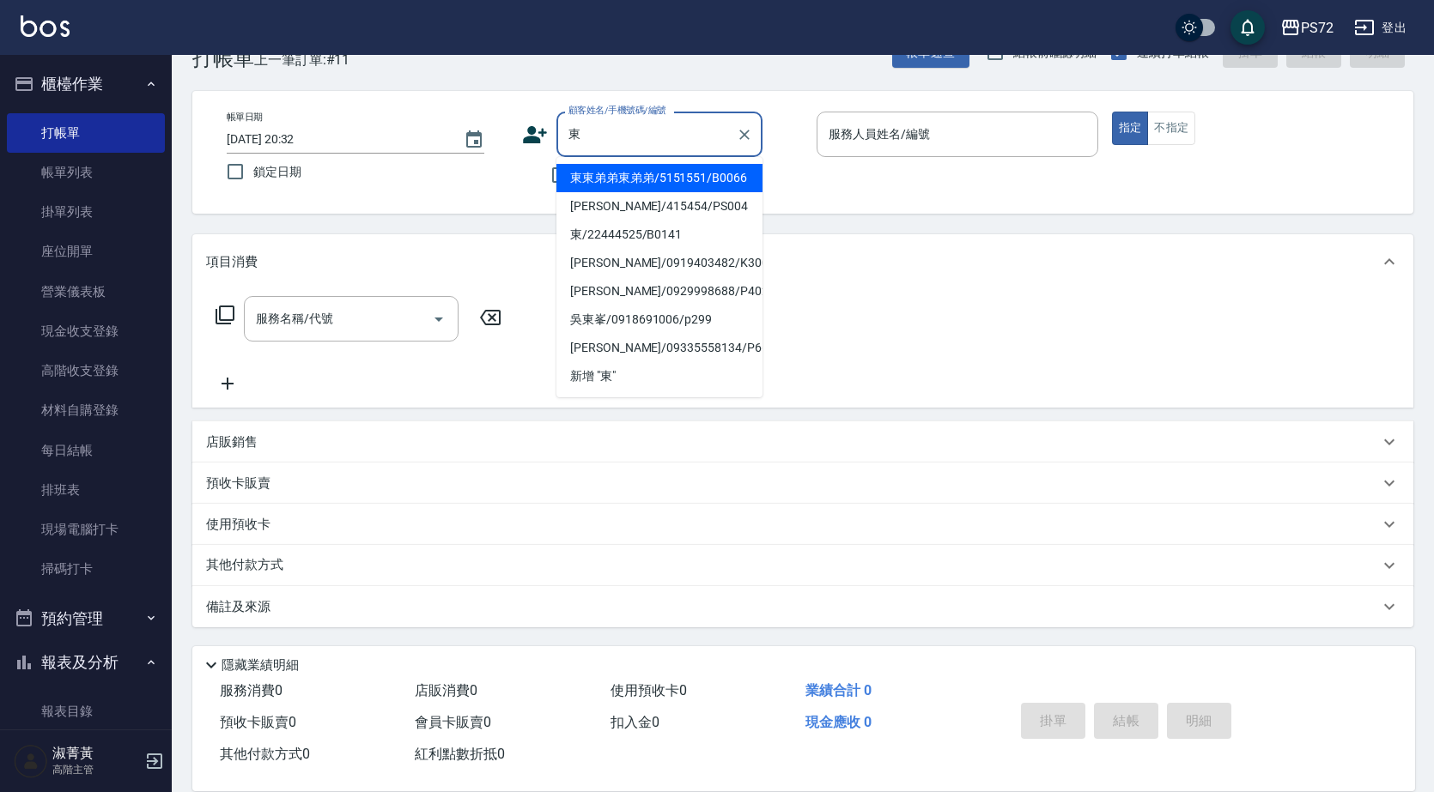
click at [682, 176] on li "東東弟弟東弟弟/5151551/B0066" at bounding box center [659, 178] width 206 height 28
type input "東東弟弟東弟弟/5151551/B0066"
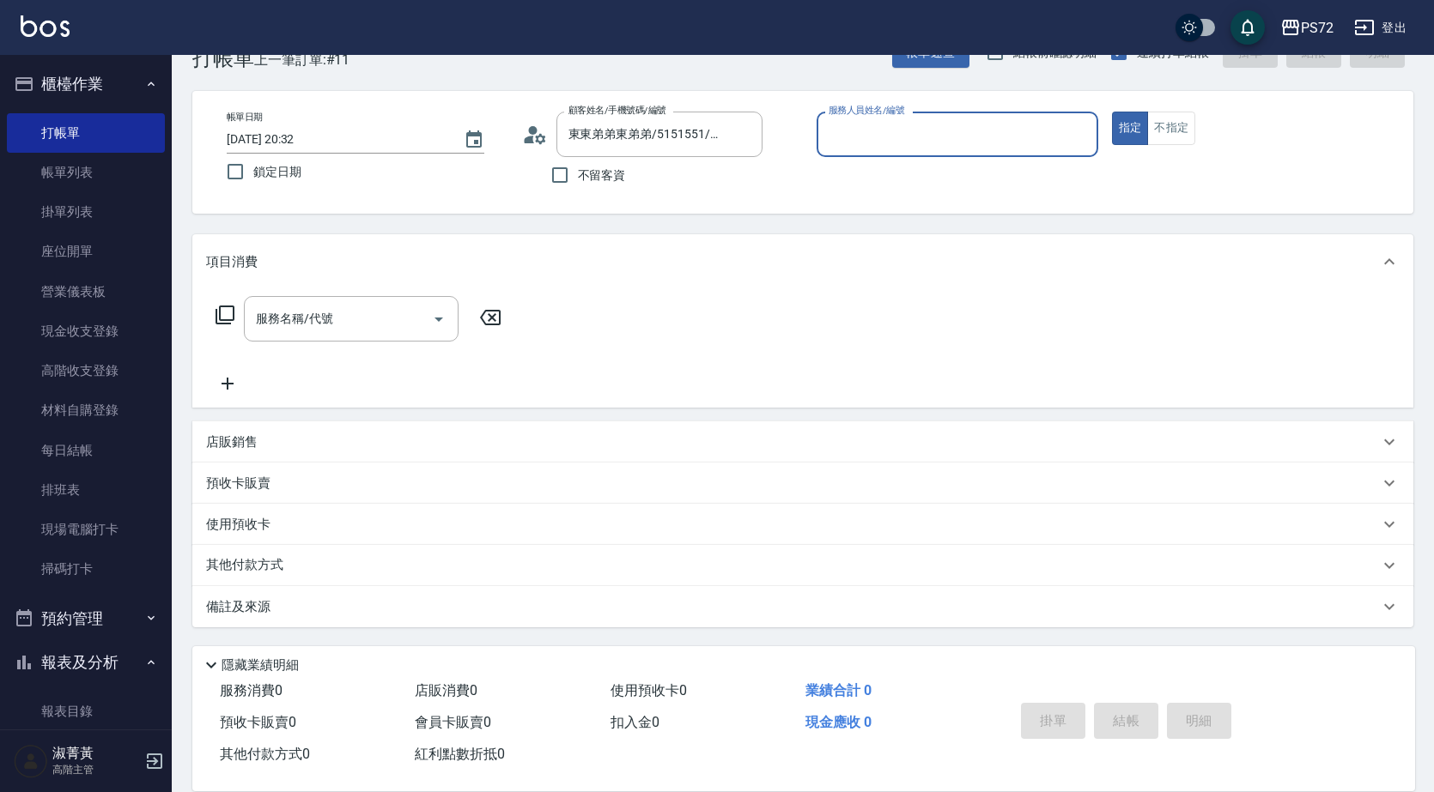
type input "小Hi-02"
click at [364, 310] on input "服務名稱/代號" at bounding box center [338, 319] width 173 height 30
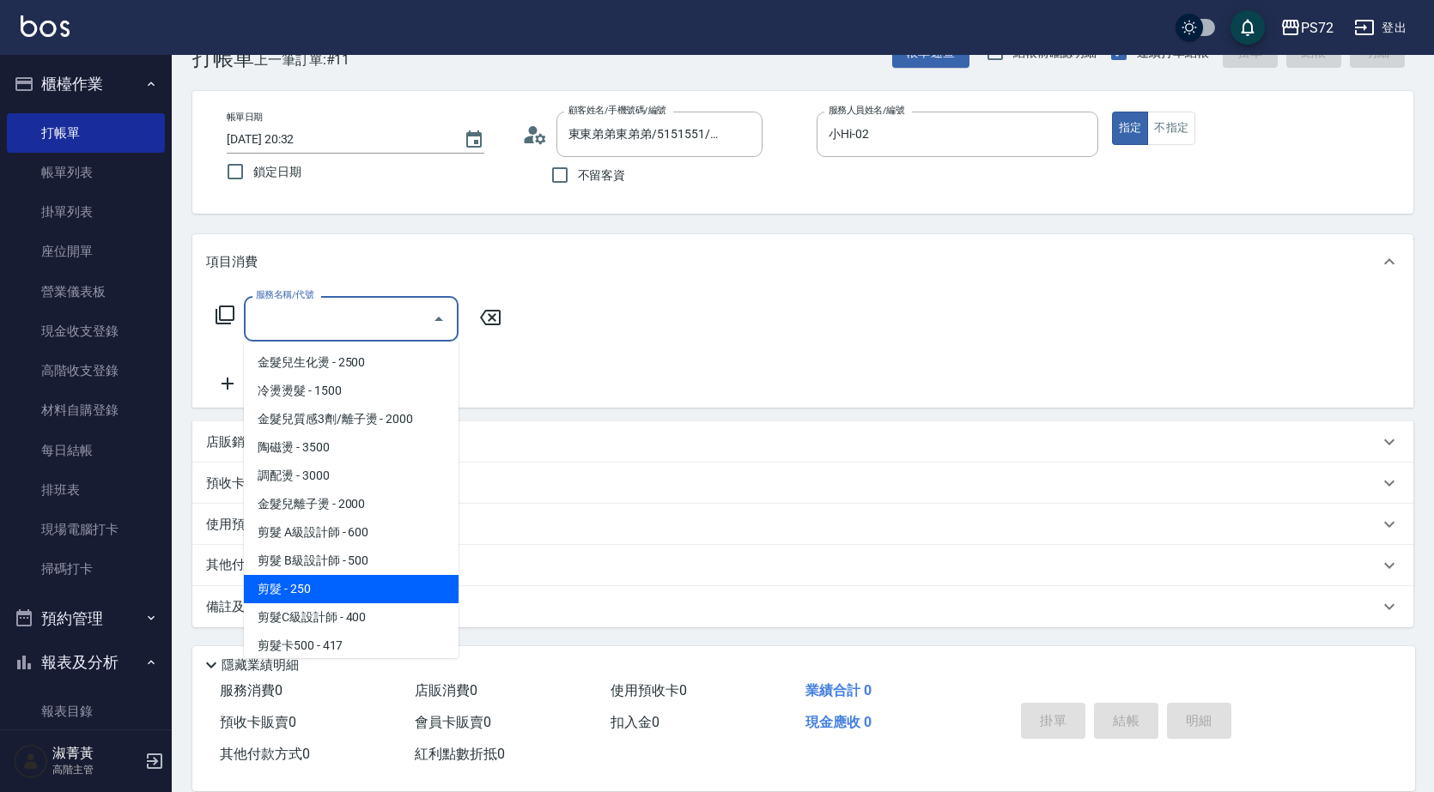
drag, startPoint x: 367, startPoint y: 608, endPoint x: 370, endPoint y: 590, distance: 18.2
click at [370, 590] on ul "金髮兒生化燙 - 2500 冷燙燙髮 - 1500 金髮兒質感3劑/離子燙 - 2000 陶磁燙 - 3500 調配燙 - 3000 金髮兒離子燙 - 200…" at bounding box center [351, 500] width 215 height 317
click at [370, 590] on span "剪髮 - 250" at bounding box center [351, 589] width 215 height 28
type input "剪髮(303)"
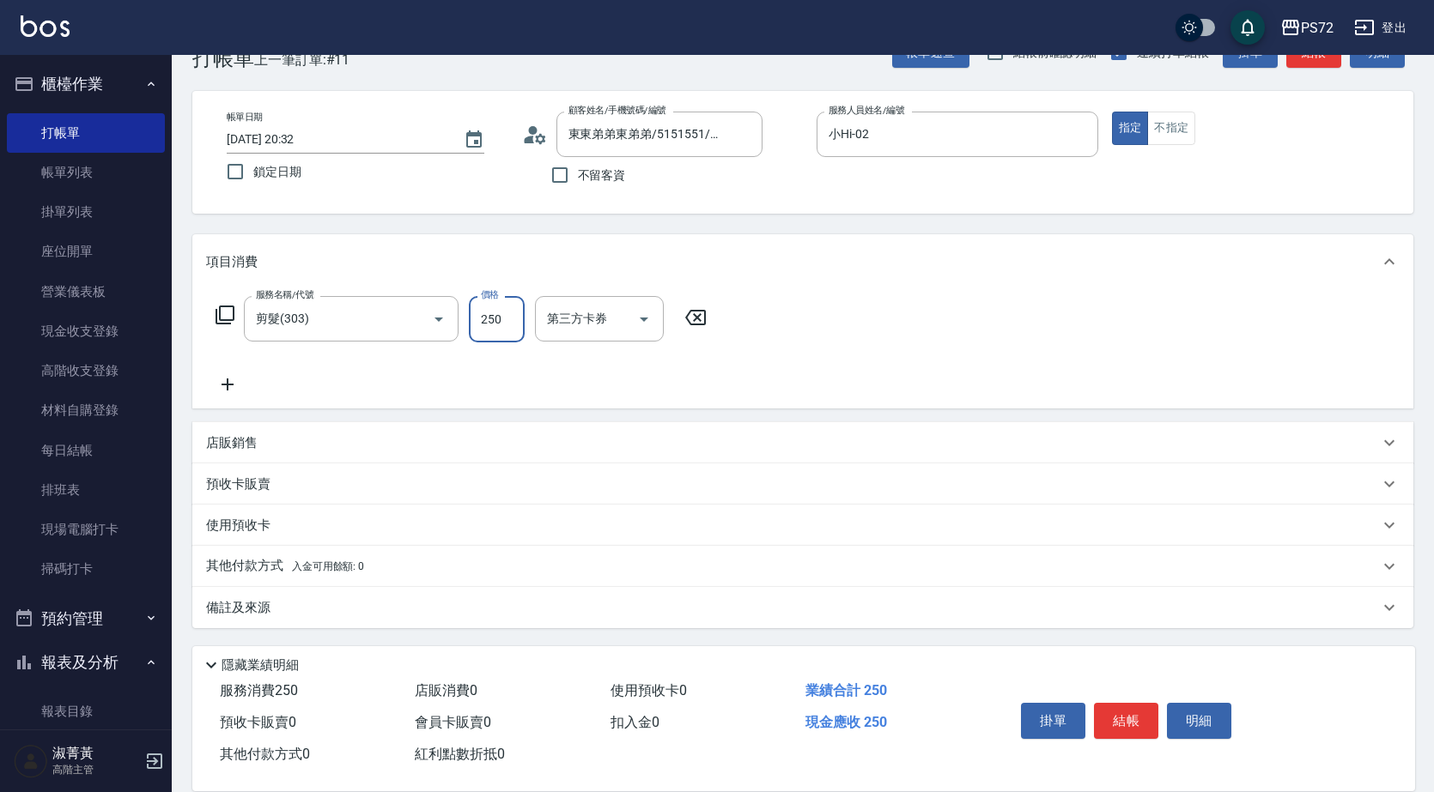
click at [516, 313] on input "250" at bounding box center [497, 319] width 56 height 46
type input "350"
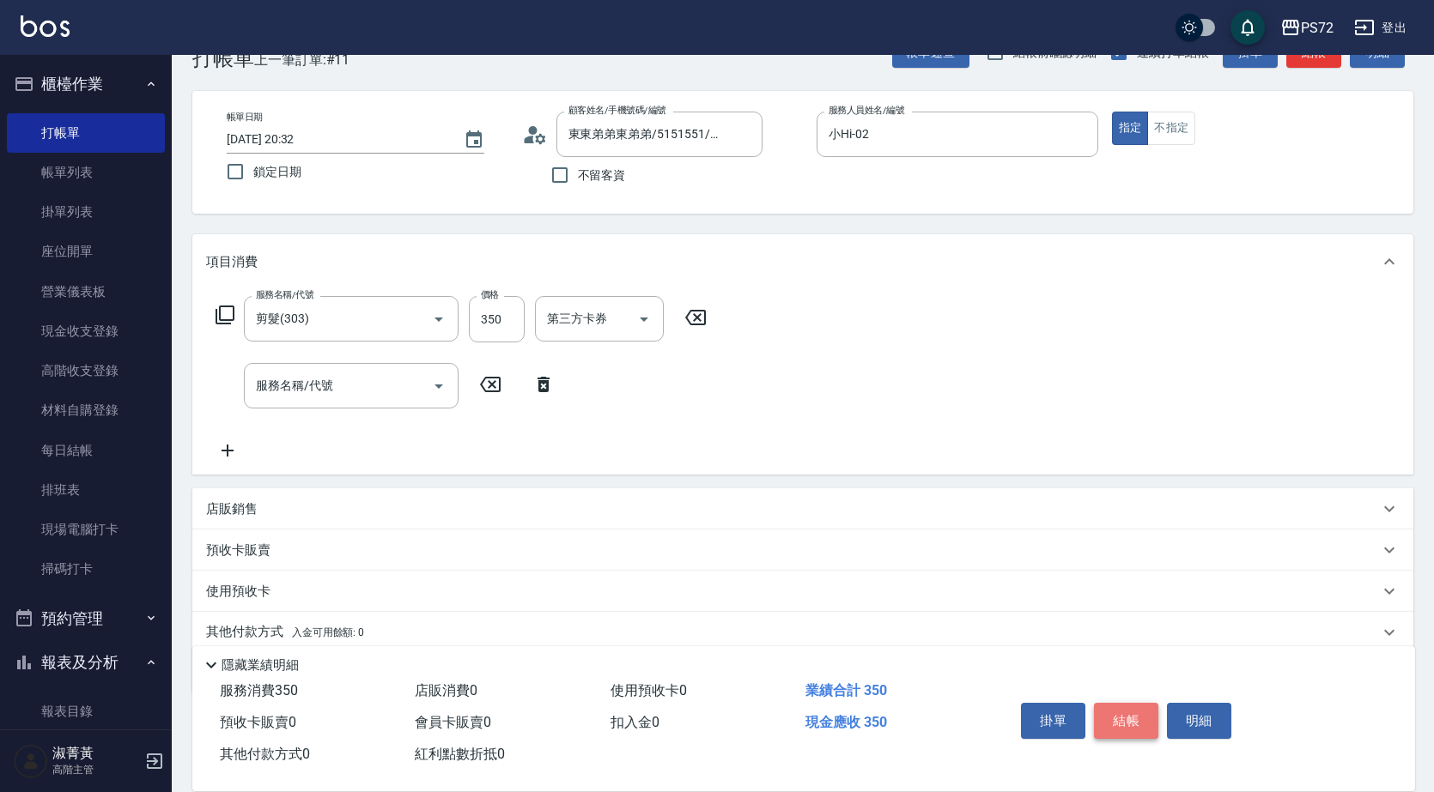
click at [1121, 707] on button "結帳" at bounding box center [1126, 721] width 64 height 36
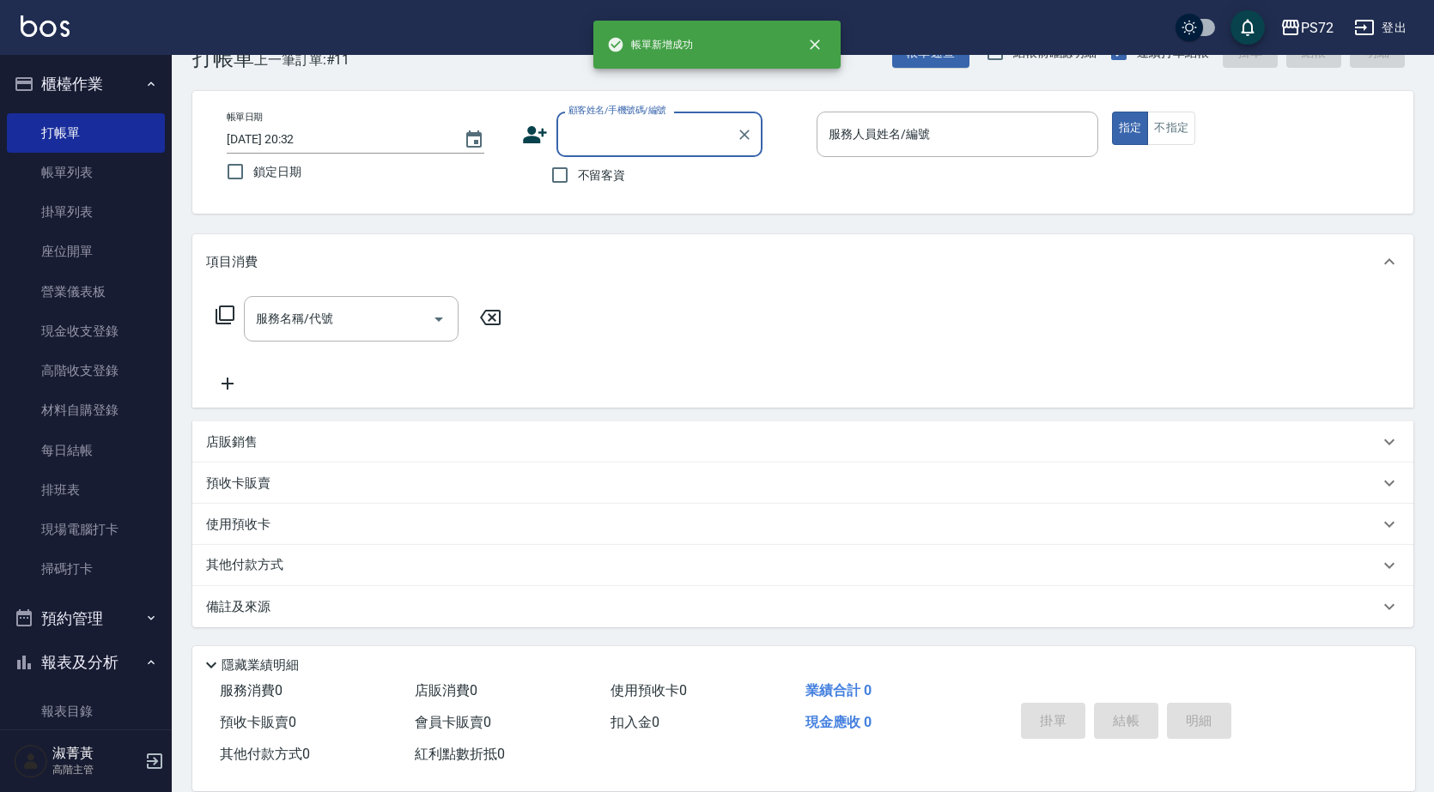
scroll to position [0, 0]
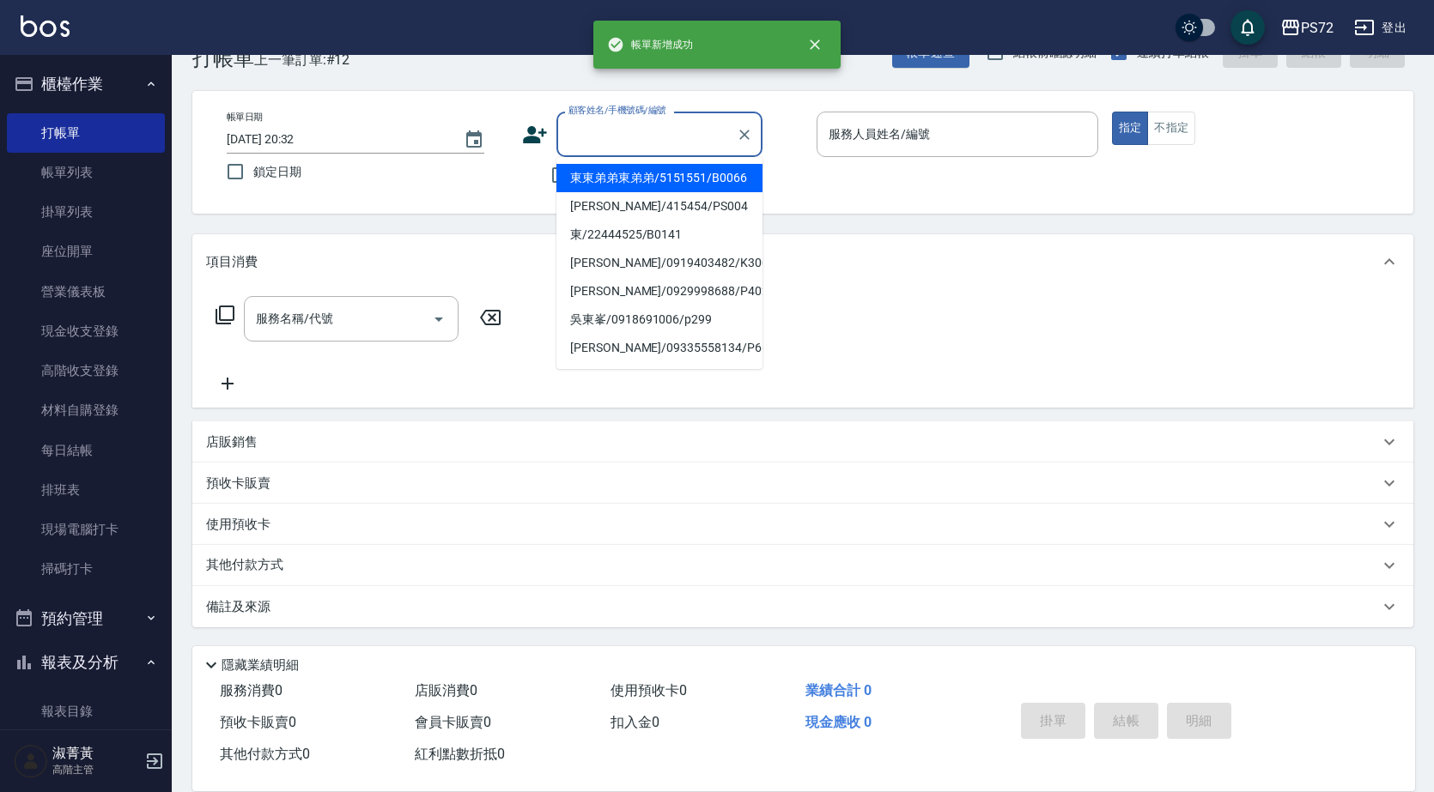
click at [668, 140] on input "顧客姓名/手機號碼/編號" at bounding box center [646, 134] width 165 height 30
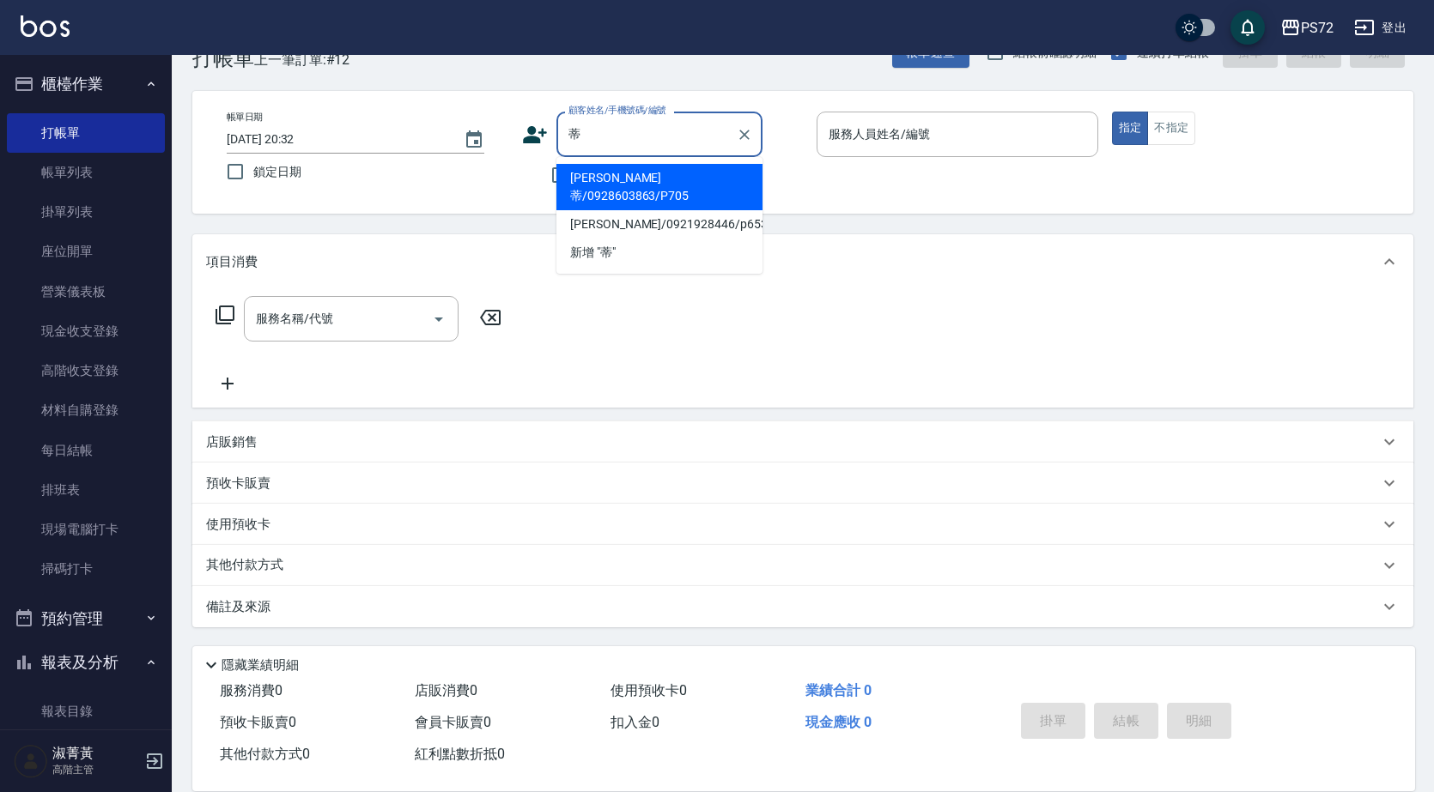
click at [695, 180] on li "[PERSON_NAME]蒂/0928603863/P705" at bounding box center [659, 187] width 206 height 46
click at [673, 135] on input "[PERSON_NAME]蒂/0928603863/P705" at bounding box center [646, 134] width 165 height 30
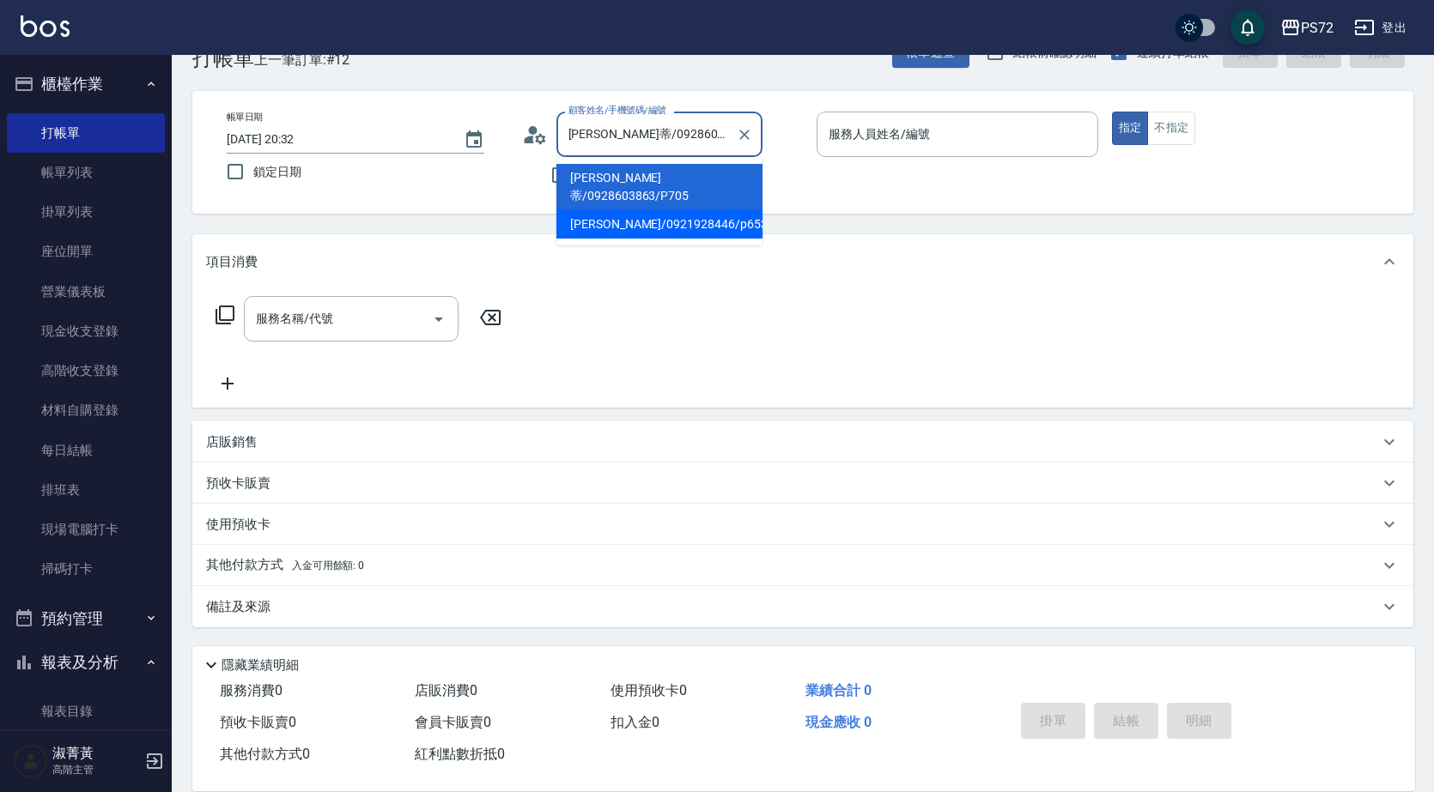
click at [684, 210] on li "[PERSON_NAME]/0921928446/p653" at bounding box center [659, 224] width 206 height 28
type input "[PERSON_NAME]/0921928446/p653"
click at [698, 134] on input "[PERSON_NAME]/0921928446/p653" at bounding box center [646, 134] width 165 height 30
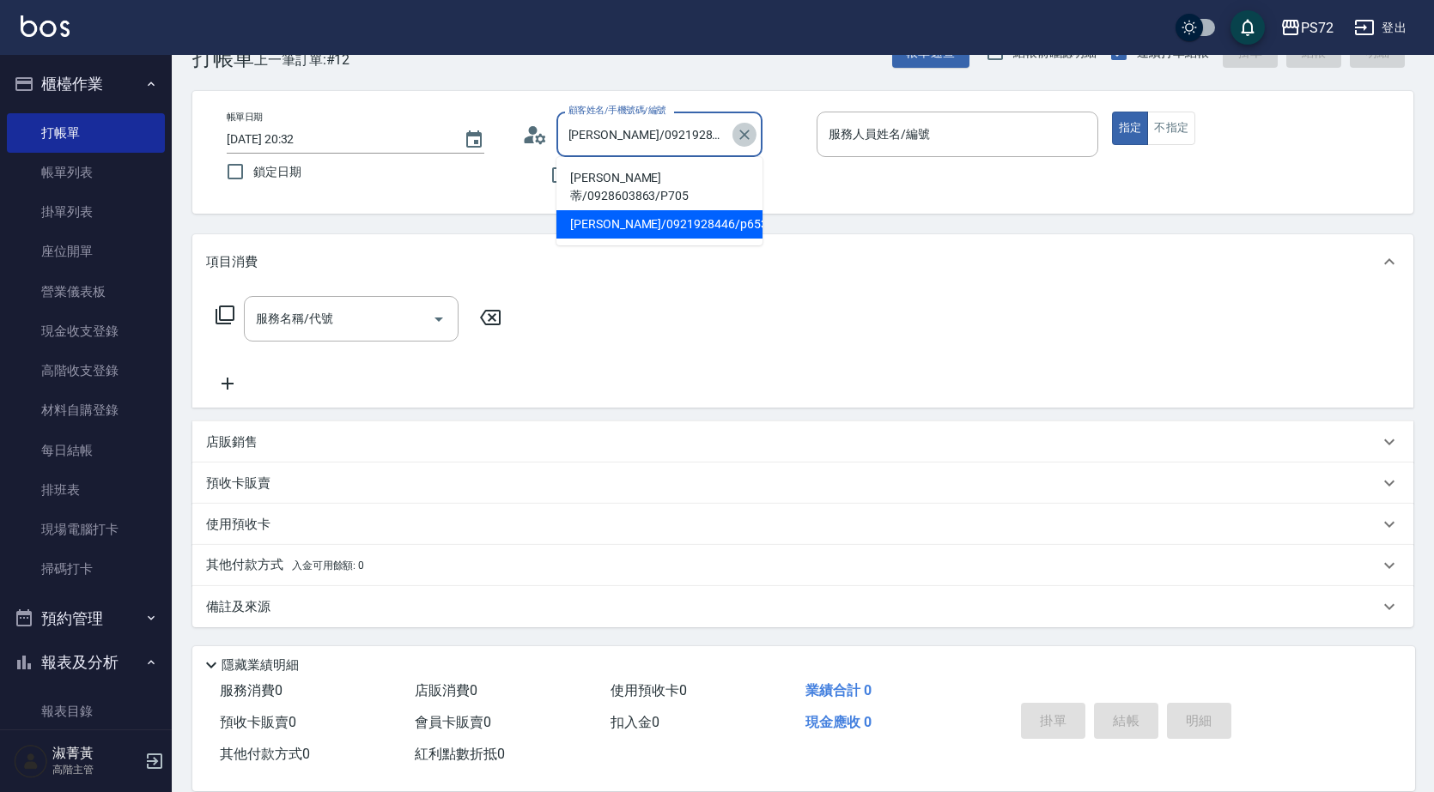
click at [740, 136] on icon "Clear" at bounding box center [744, 134] width 17 height 17
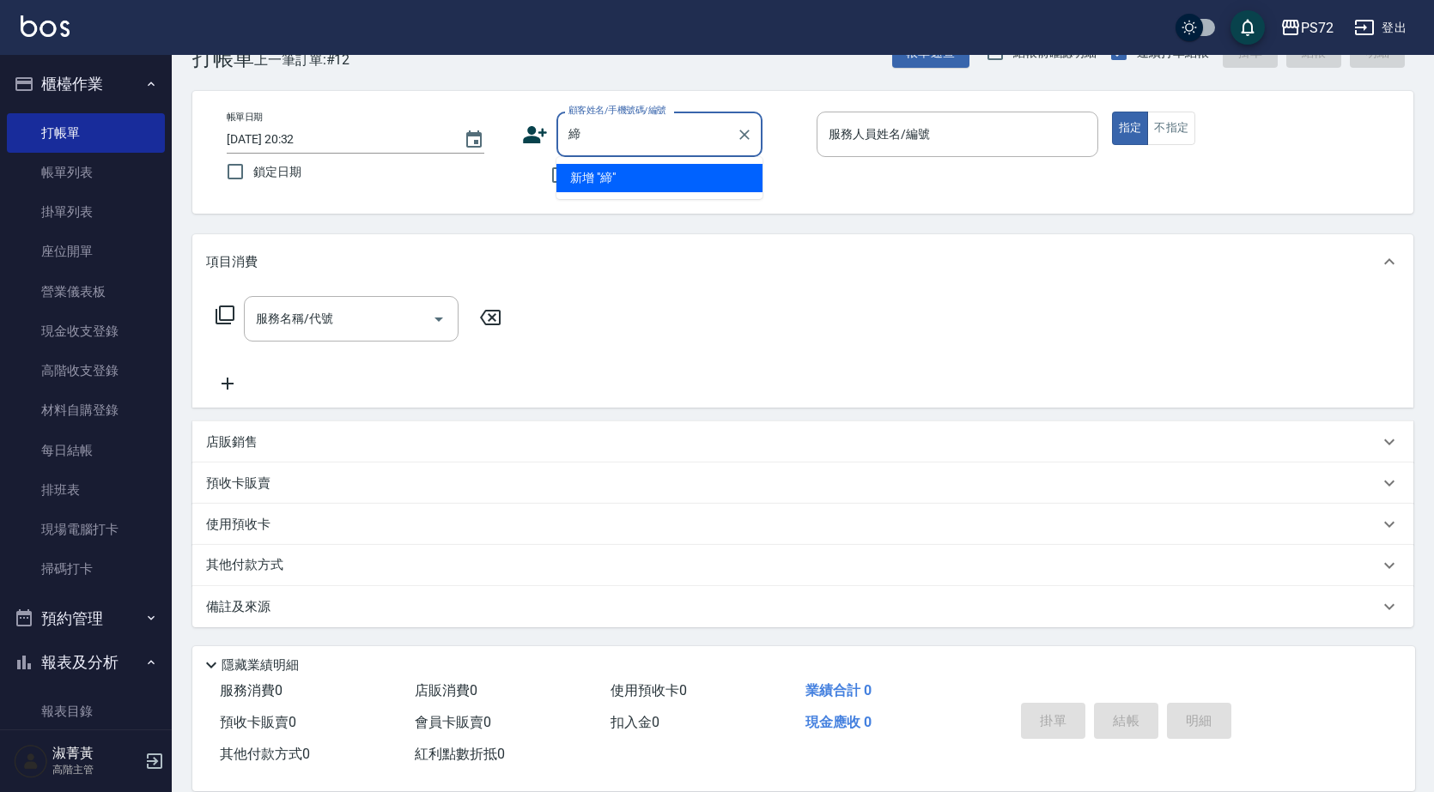
type input "諦"
click at [681, 181] on li "[PERSON_NAME]/0935001301/9016" at bounding box center [659, 178] width 206 height 28
type input "[PERSON_NAME]/0935001301/9016"
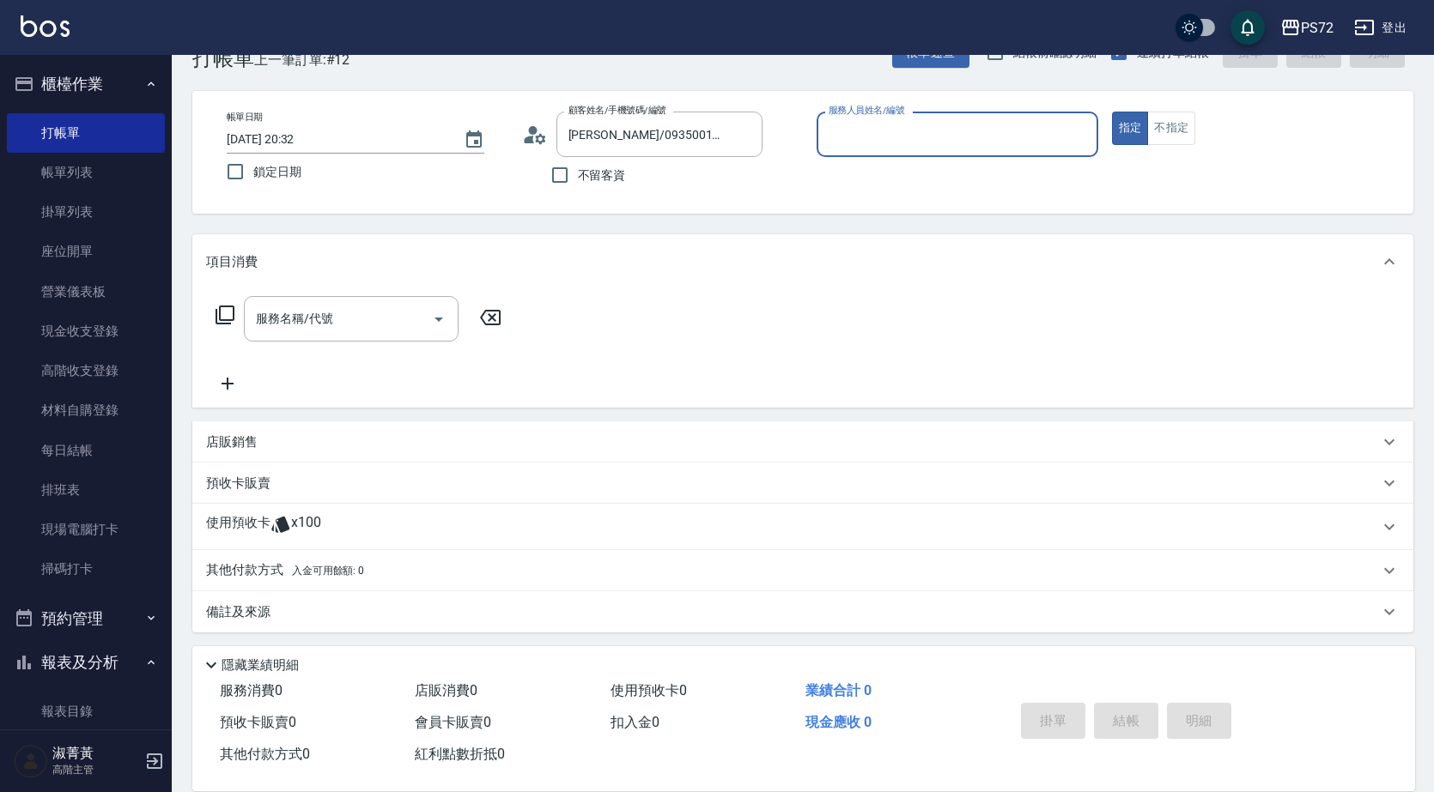
click at [937, 136] on input "服務人員姓名/編號" at bounding box center [957, 134] width 266 height 30
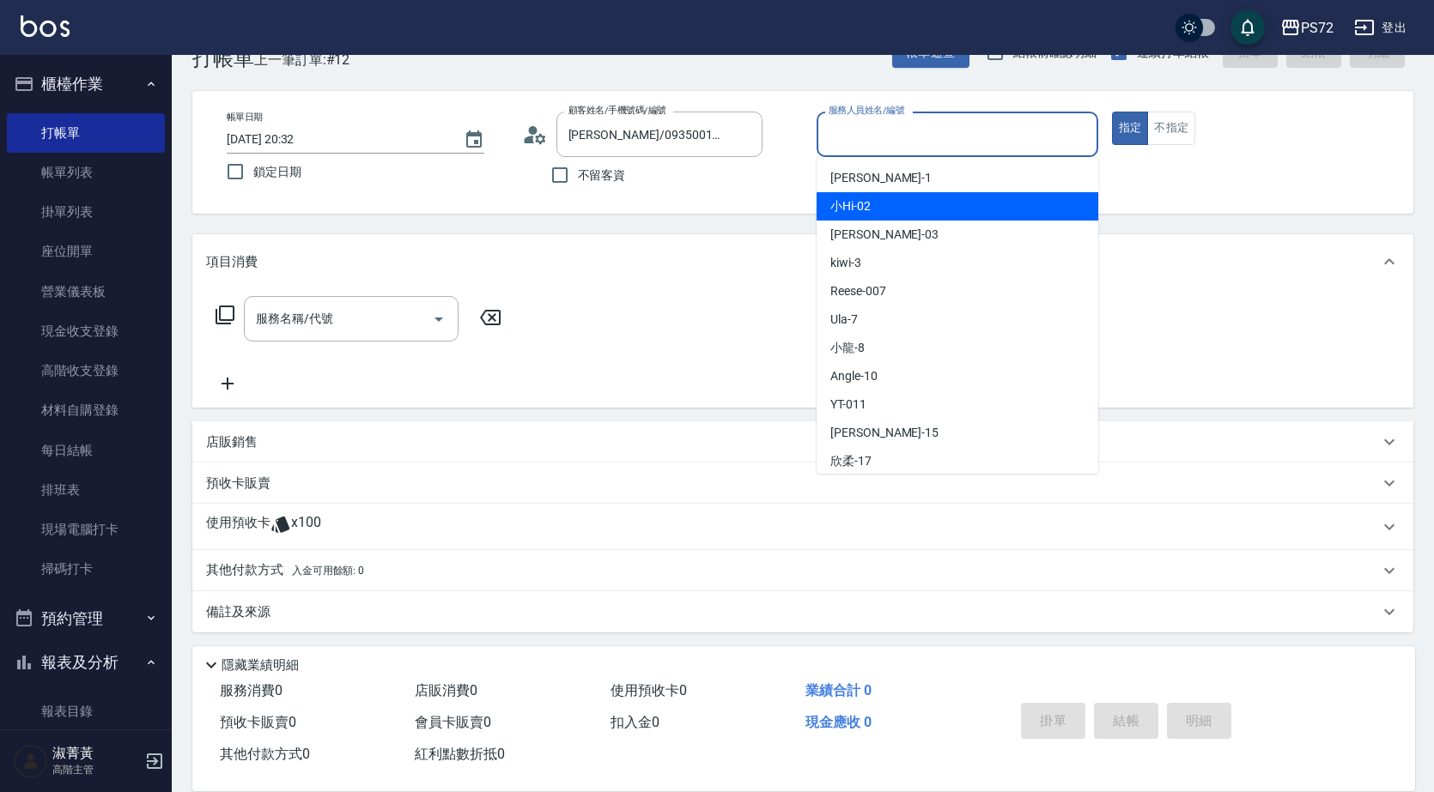
click at [892, 203] on div "小Hi -02" at bounding box center [957, 206] width 282 height 28
type input "小Hi-02"
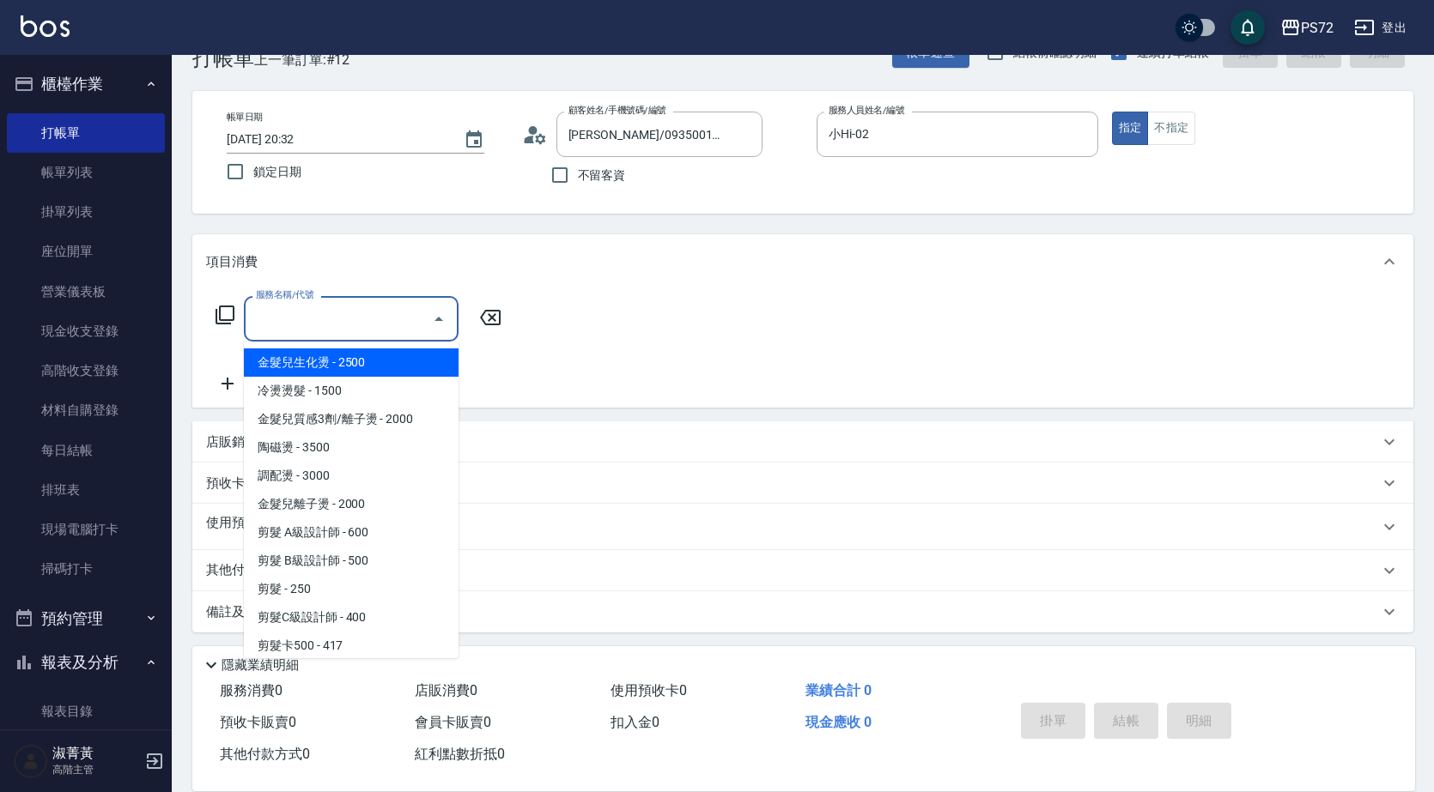
click at [317, 316] on input "服務名稱/代號" at bounding box center [338, 319] width 173 height 30
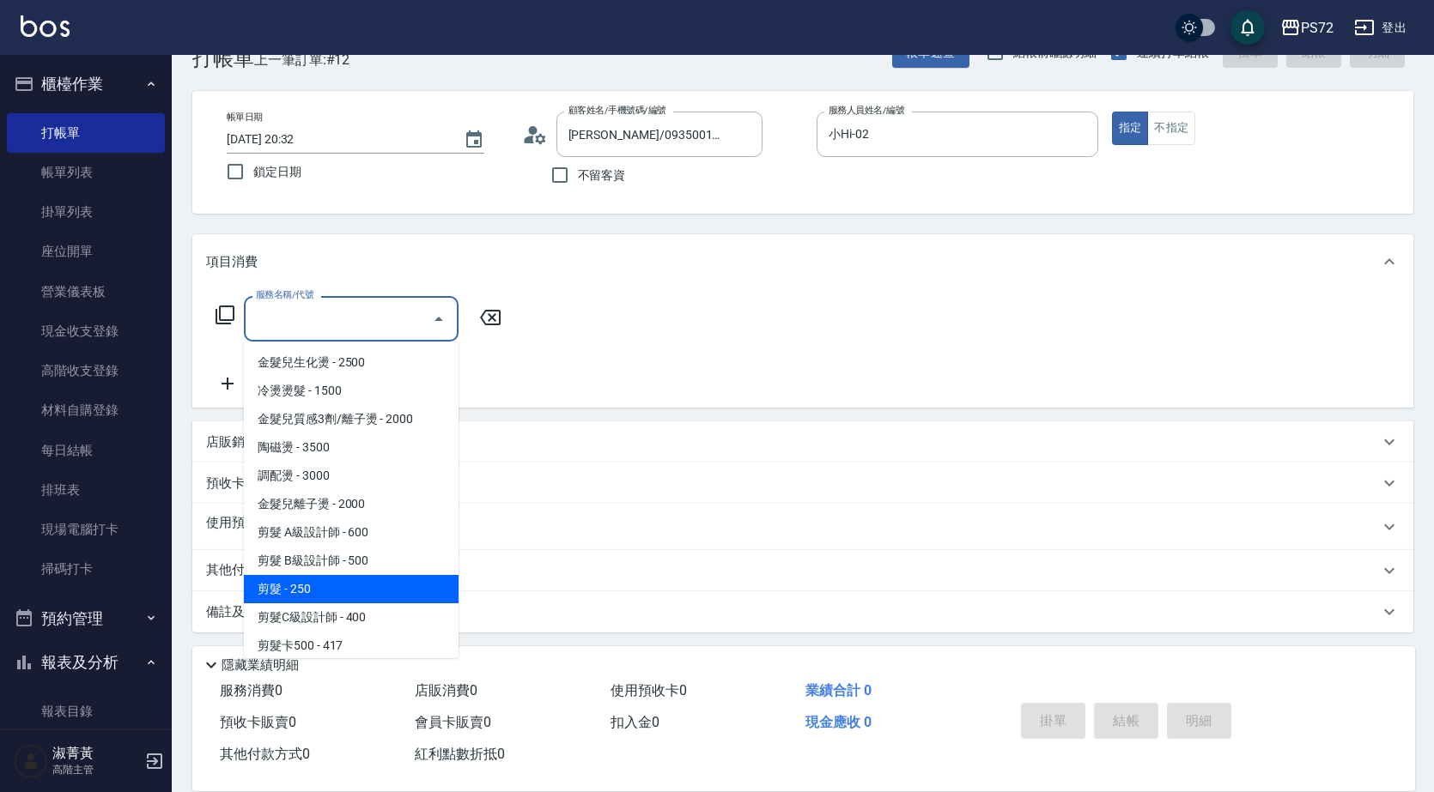
click at [344, 599] on span "剪髮 - 250" at bounding box center [351, 589] width 215 height 28
type input "剪髮(303)"
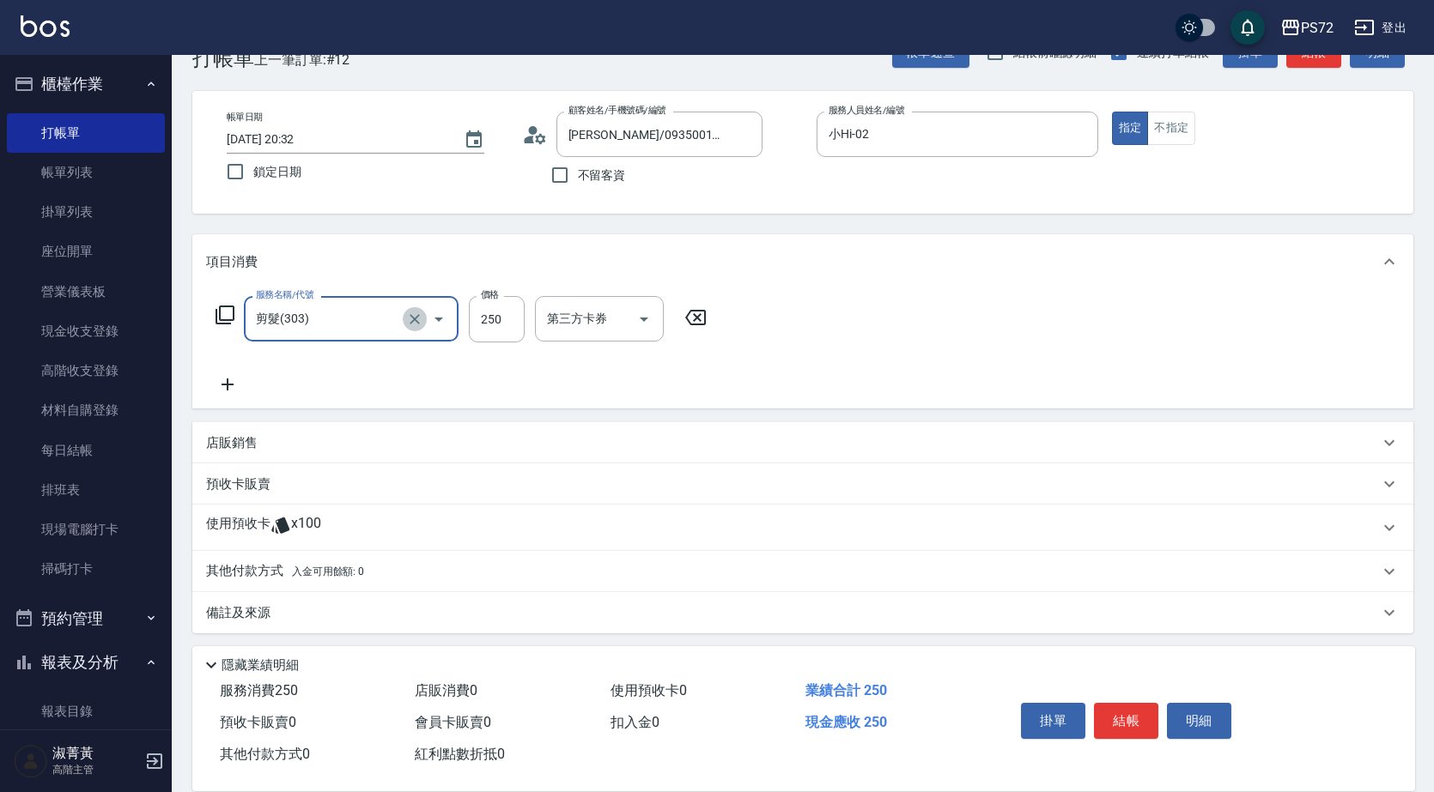
click at [415, 317] on icon "Clear" at bounding box center [414, 319] width 17 height 17
click at [340, 307] on input "服務名稱/代號" at bounding box center [327, 319] width 151 height 30
type input "洗髮(A級)(500)"
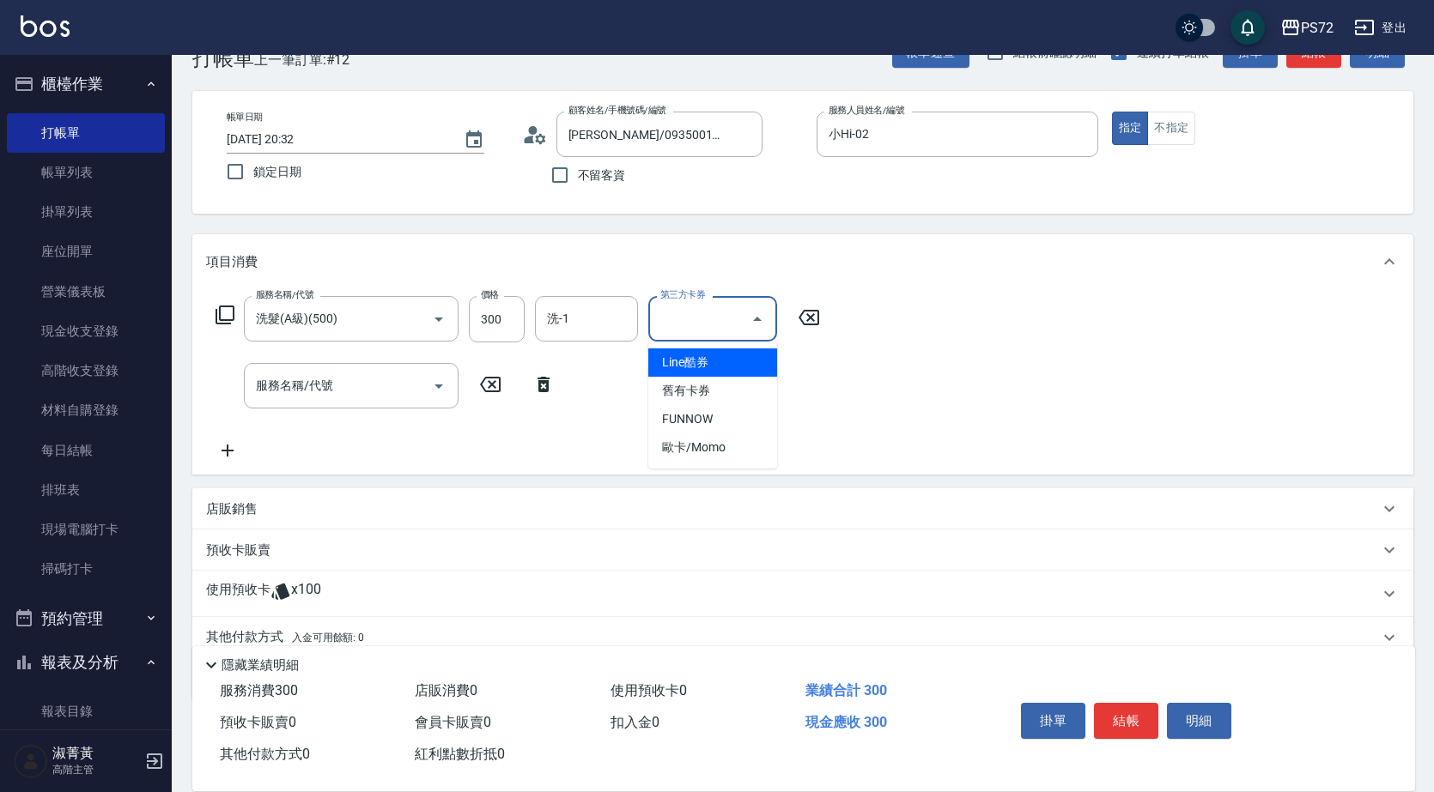
click at [726, 319] on input "第三方卡券" at bounding box center [700, 319] width 88 height 30
click at [728, 387] on span "舊有卡券" at bounding box center [712, 391] width 129 height 28
type input "舊有卡券"
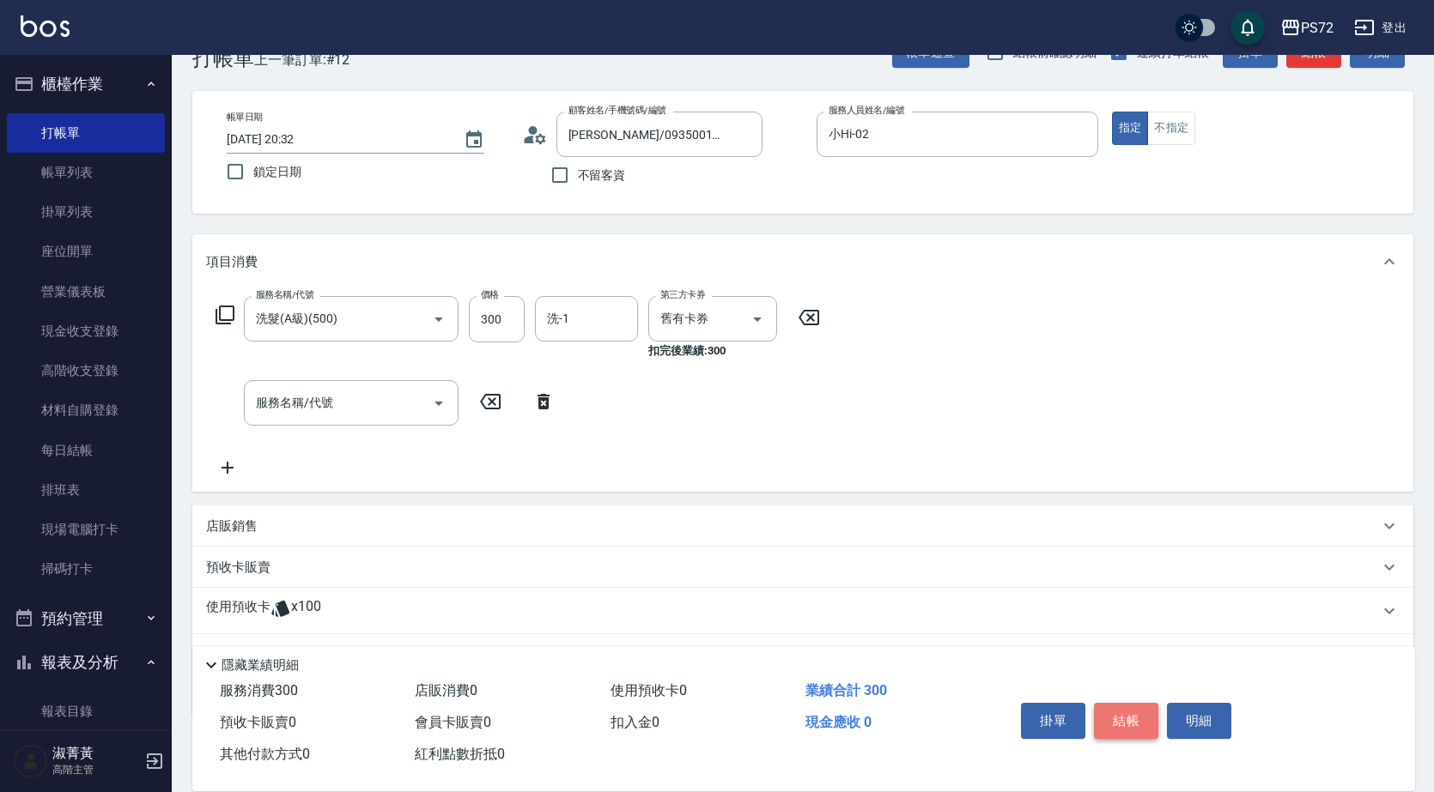
click at [1135, 710] on button "結帳" at bounding box center [1126, 721] width 64 height 36
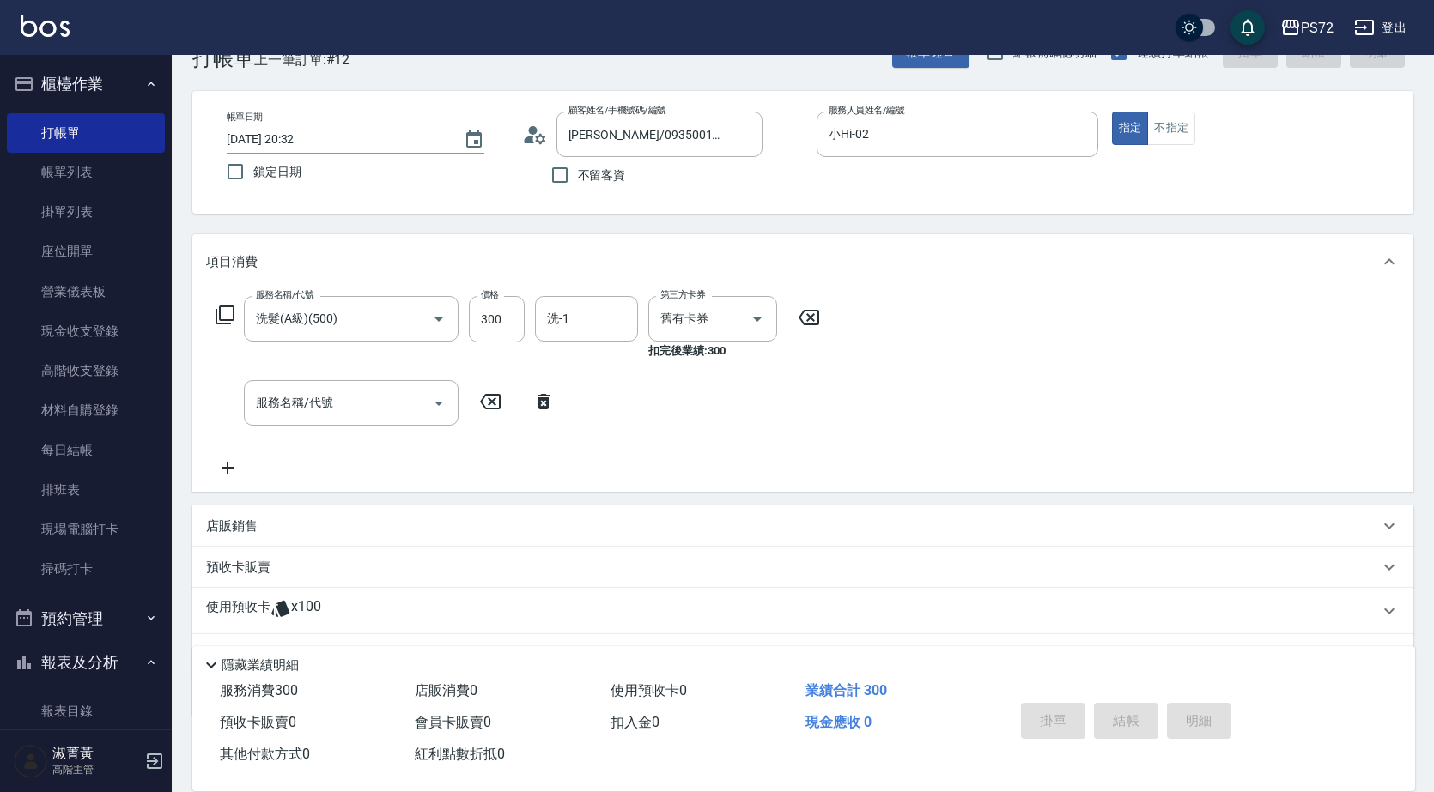
type input "[DATE] 20:34"
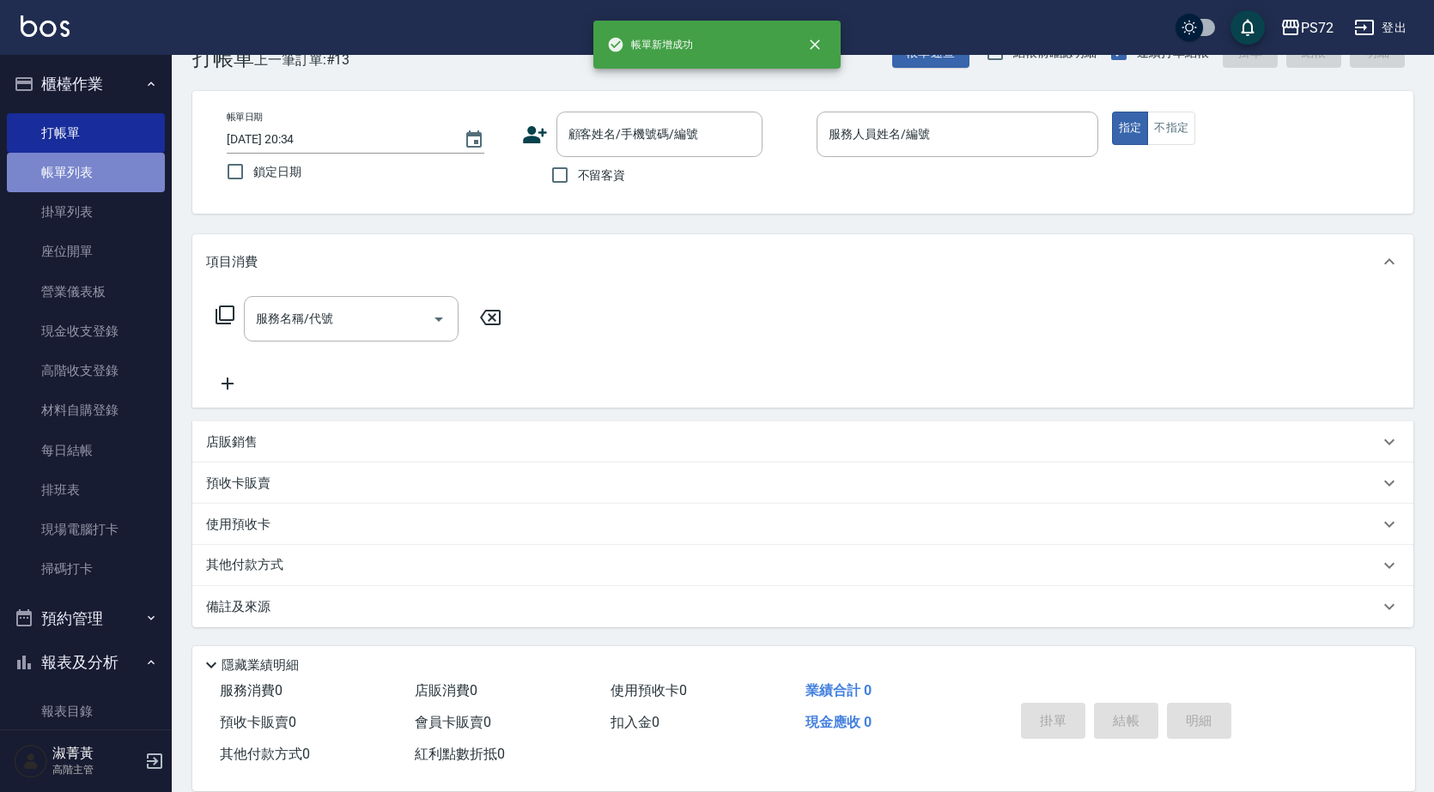
click at [126, 166] on link "帳單列表" at bounding box center [86, 172] width 158 height 39
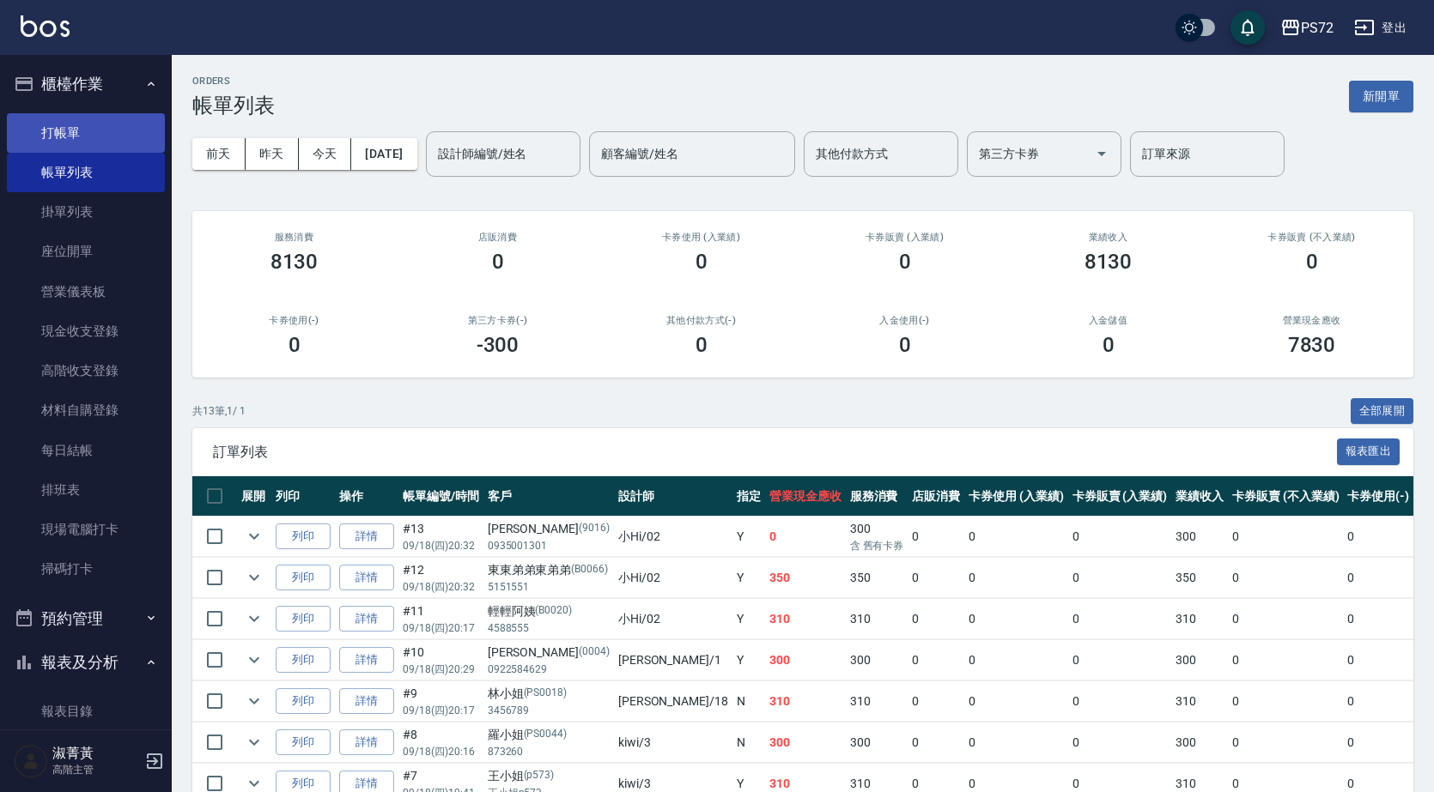
click at [127, 140] on link "打帳單" at bounding box center [86, 132] width 158 height 39
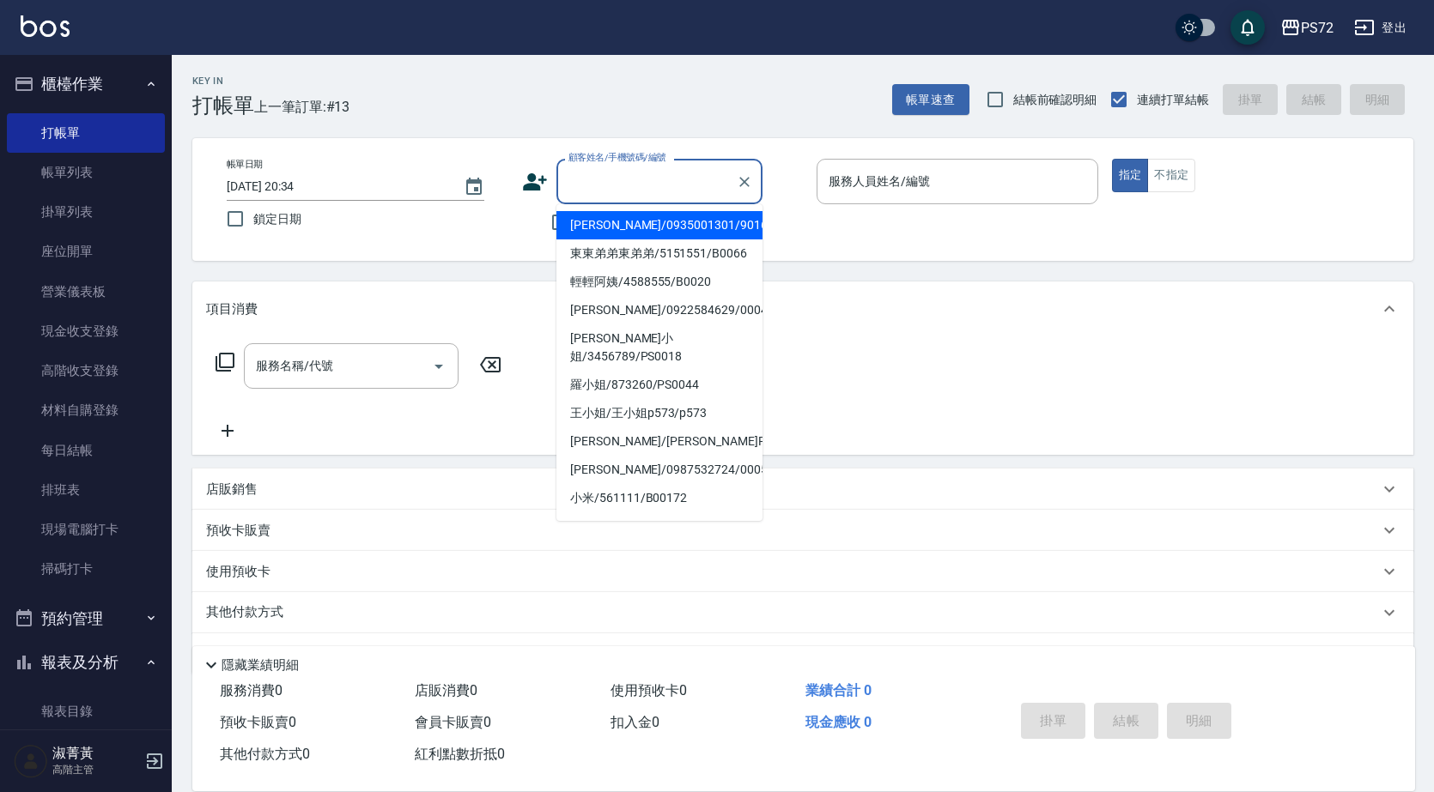
click at [610, 171] on input "顧客姓名/手機號碼/編號" at bounding box center [646, 182] width 165 height 30
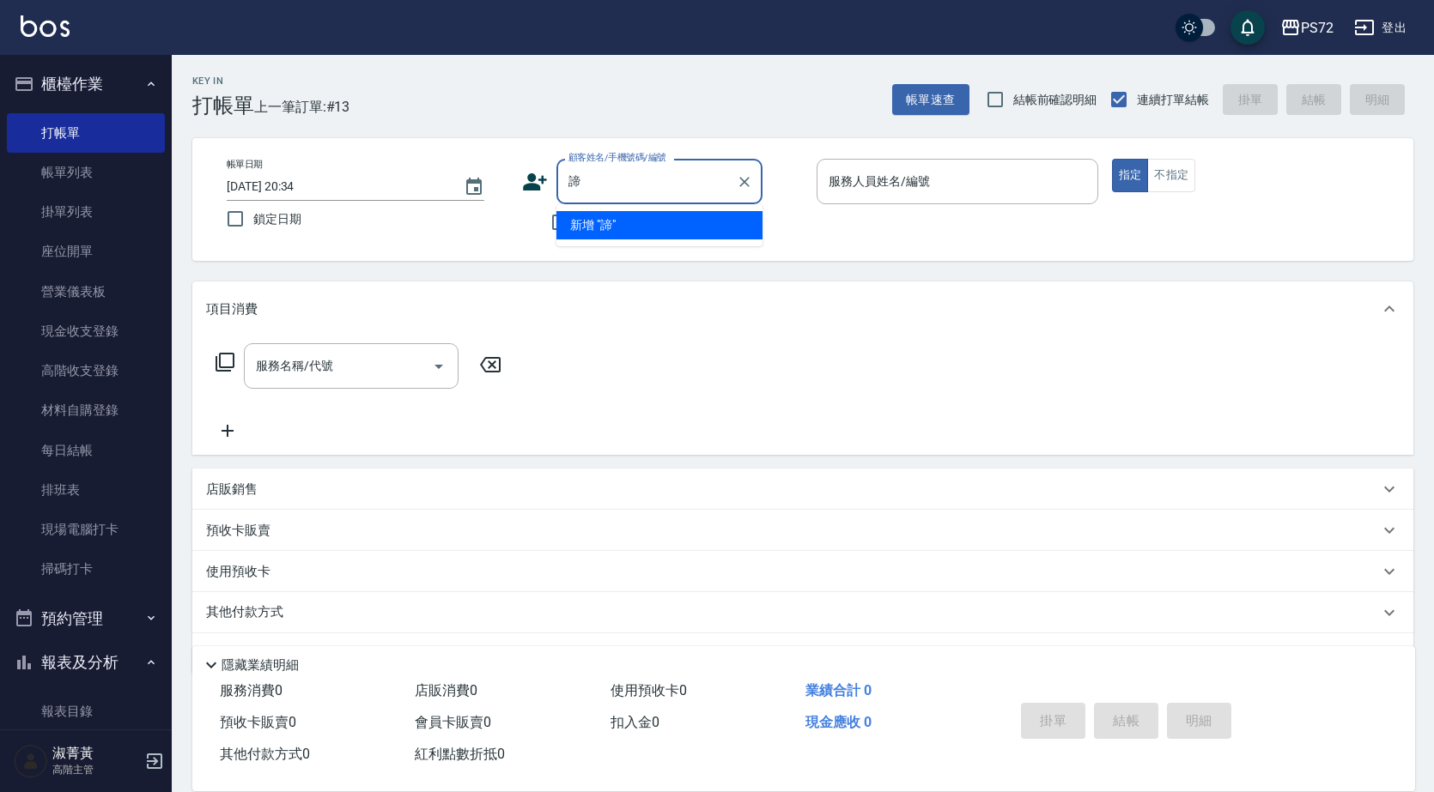
type input "蒂"
type input "軧"
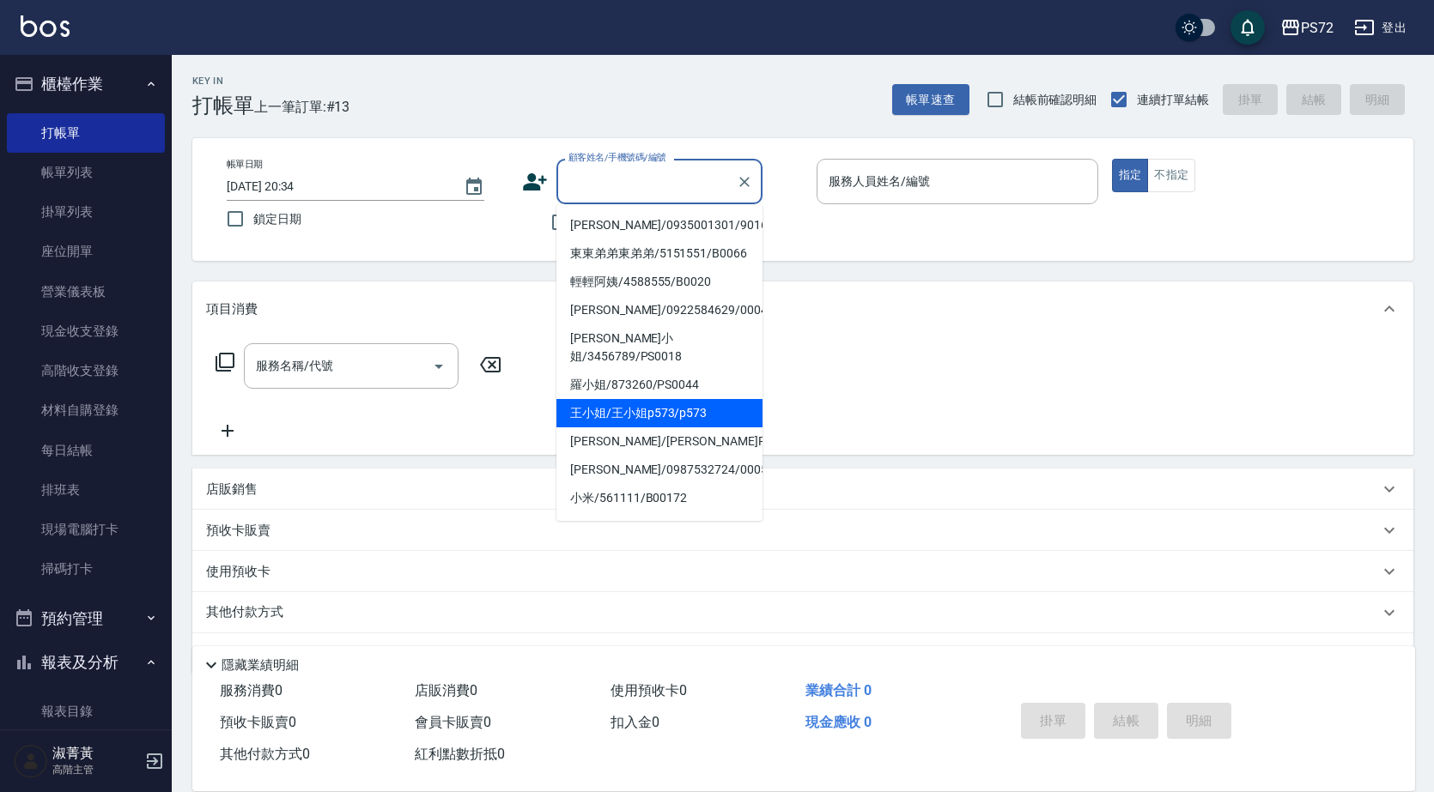
click at [710, 415] on li "王小姐/王小姐p573/p573" at bounding box center [659, 413] width 206 height 28
type input "王小姐/王小姐p573/p573"
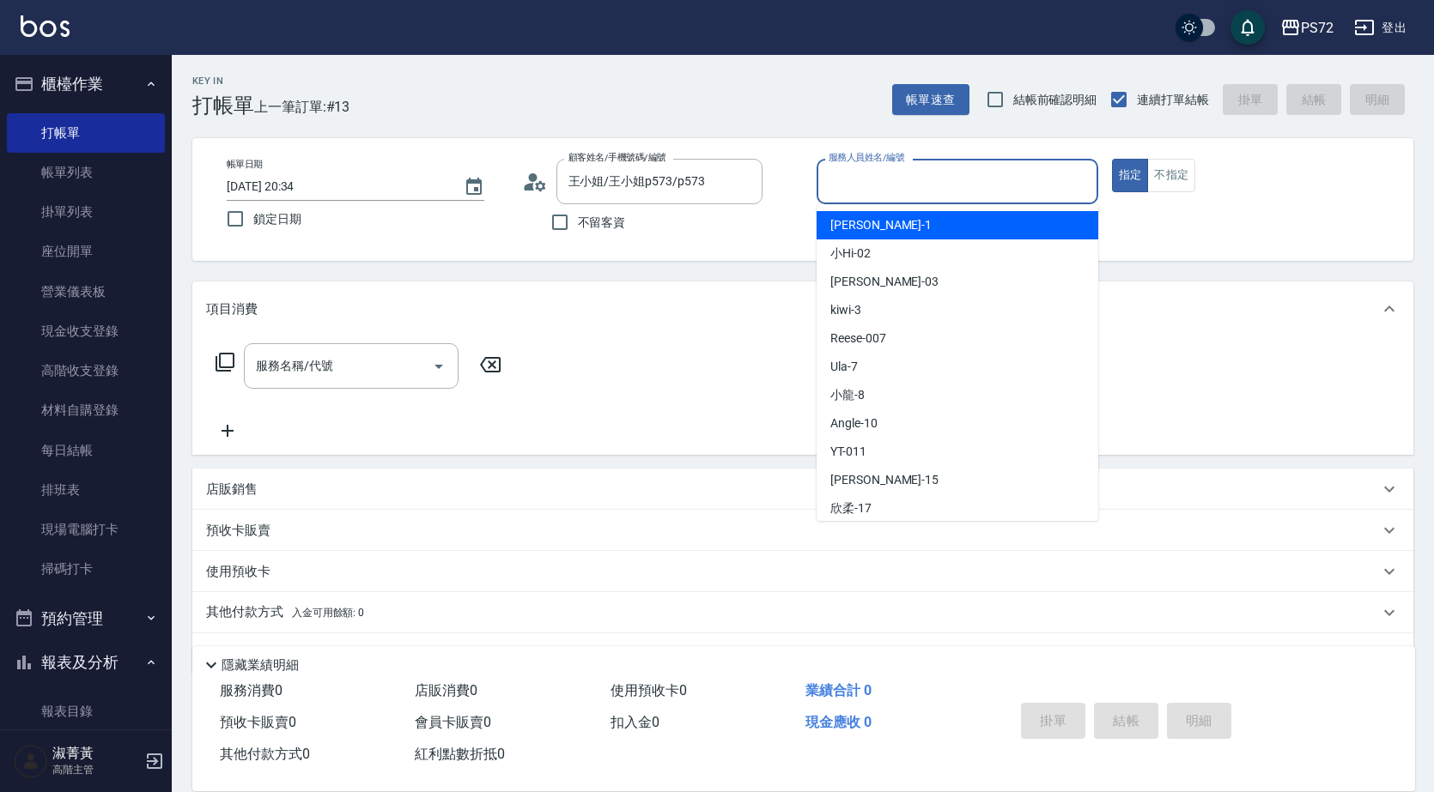
click at [886, 189] on input "服務人員姓名/編號" at bounding box center [957, 182] width 266 height 30
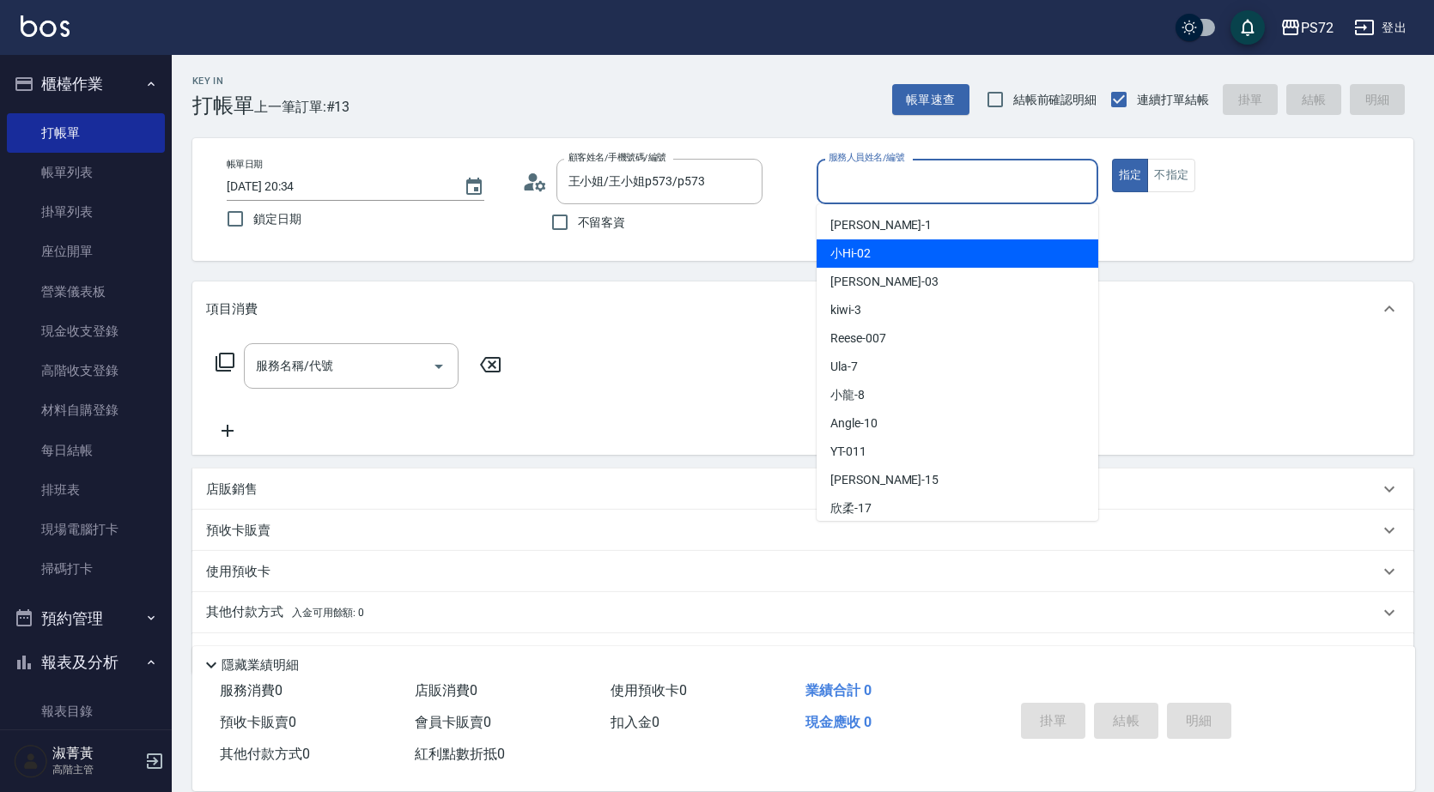
click at [875, 259] on div "小Hi -02" at bounding box center [957, 254] width 282 height 28
type input "小Hi-02"
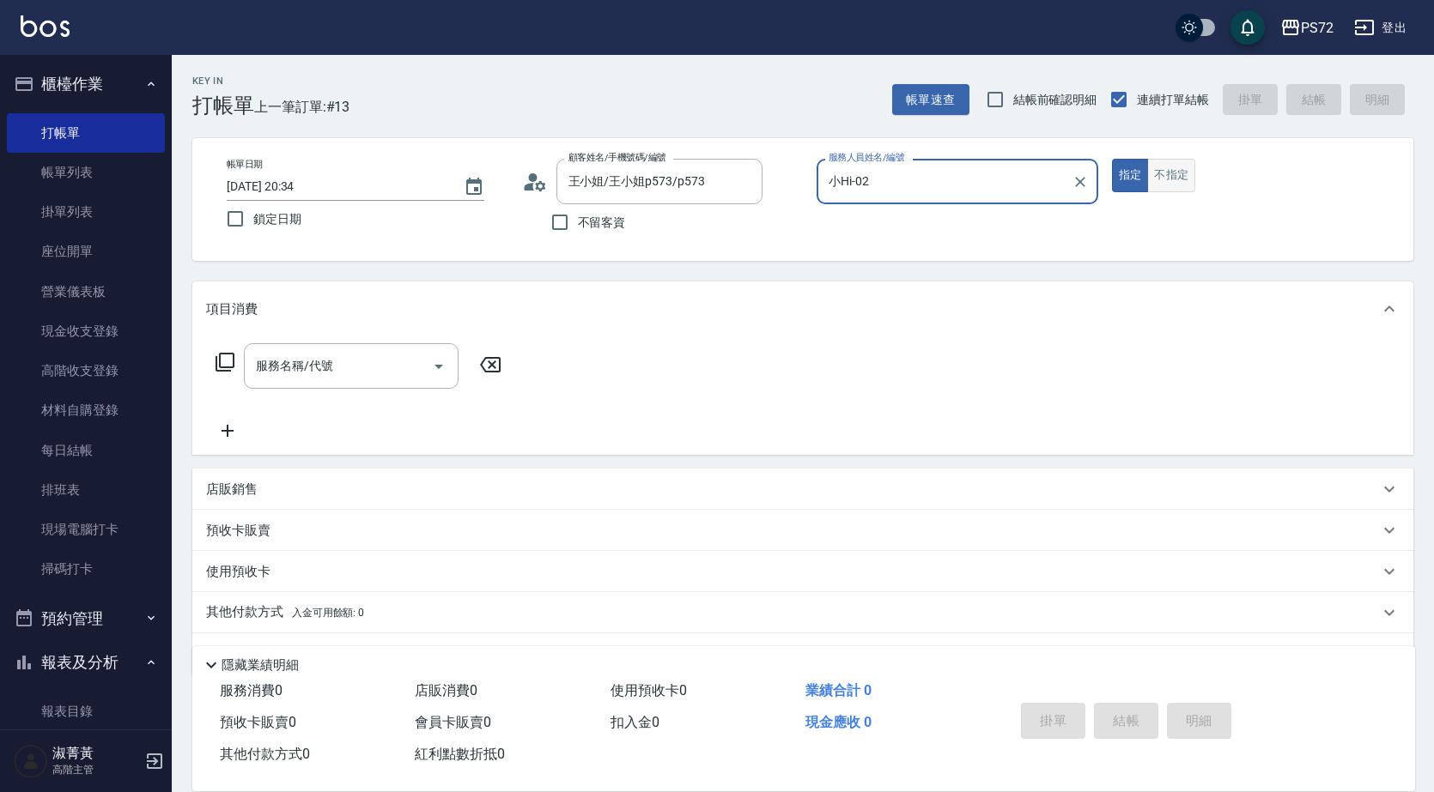
click at [1188, 179] on button "不指定" at bounding box center [1171, 175] width 48 height 33
click at [358, 359] on input "服務名稱/代號" at bounding box center [338, 366] width 173 height 30
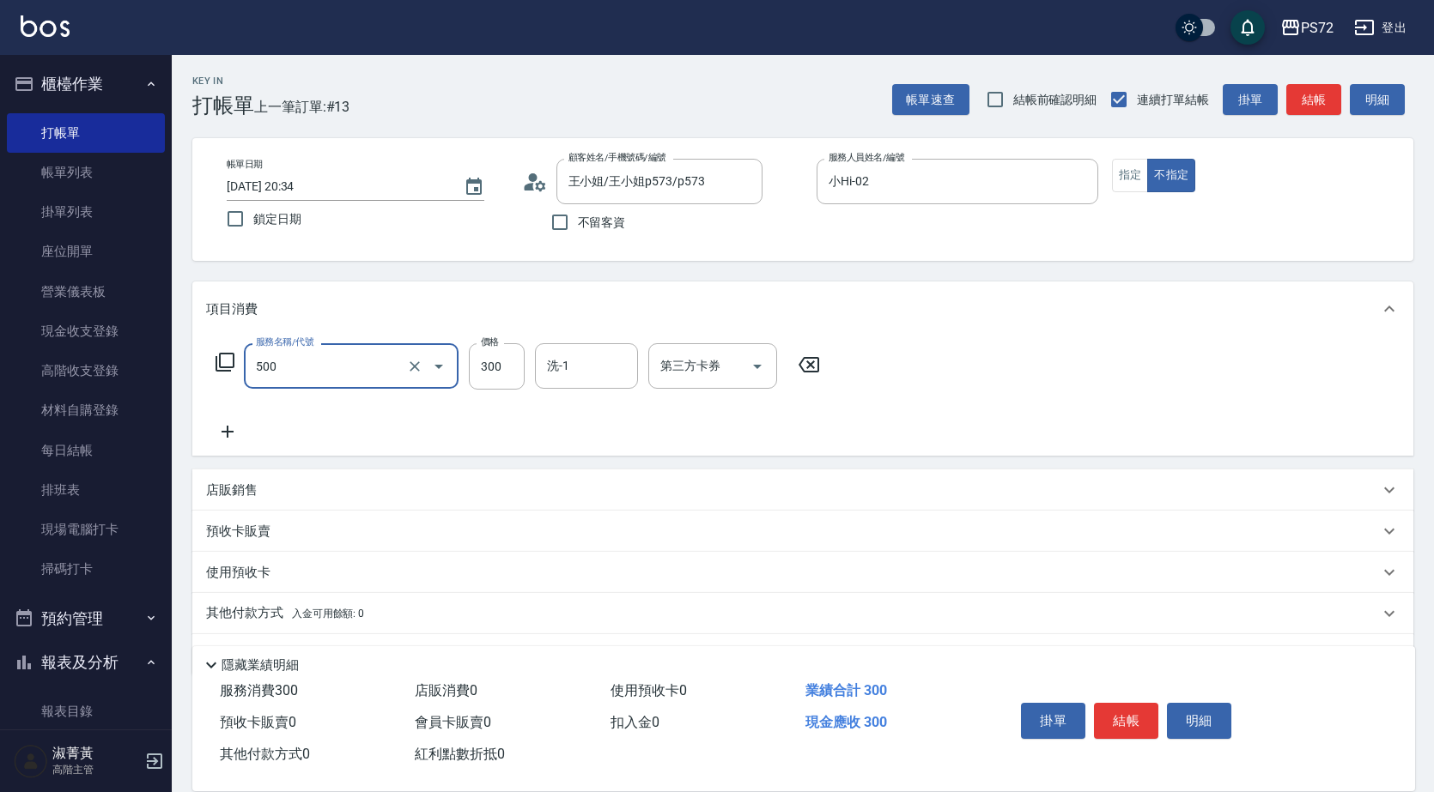
type input "洗髮(A級)(500)"
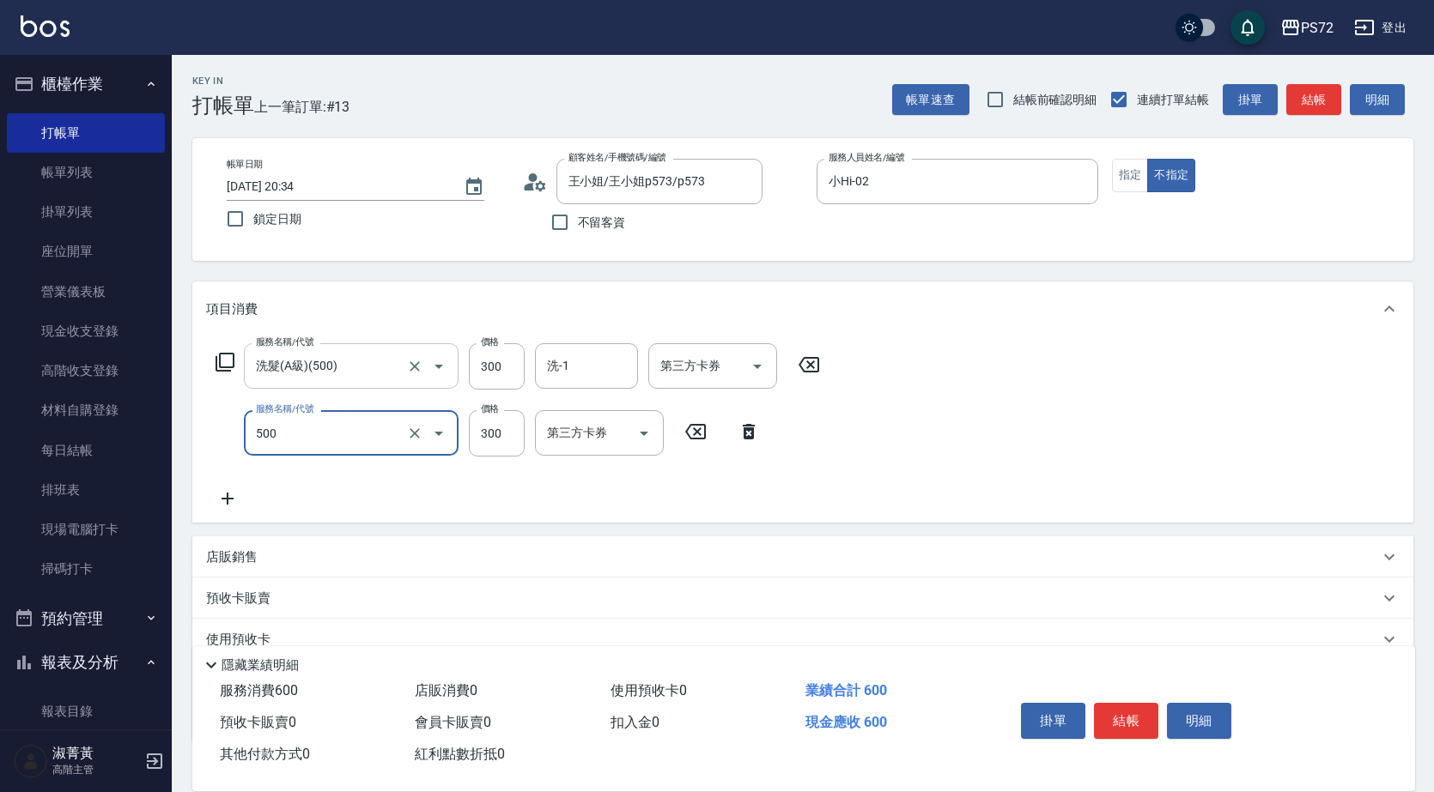
type input "洗髮(A級)(500)"
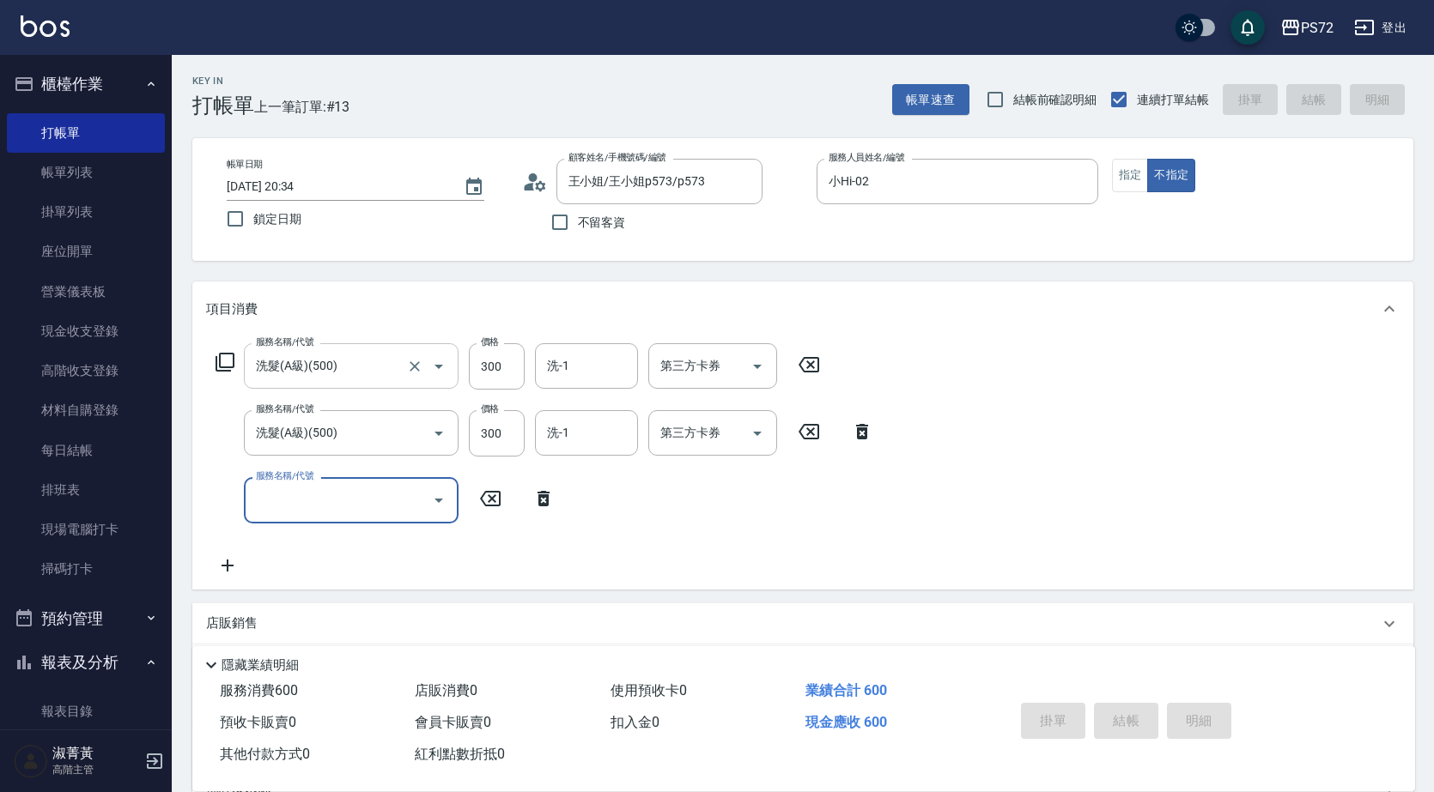
type input "[DATE] 20:35"
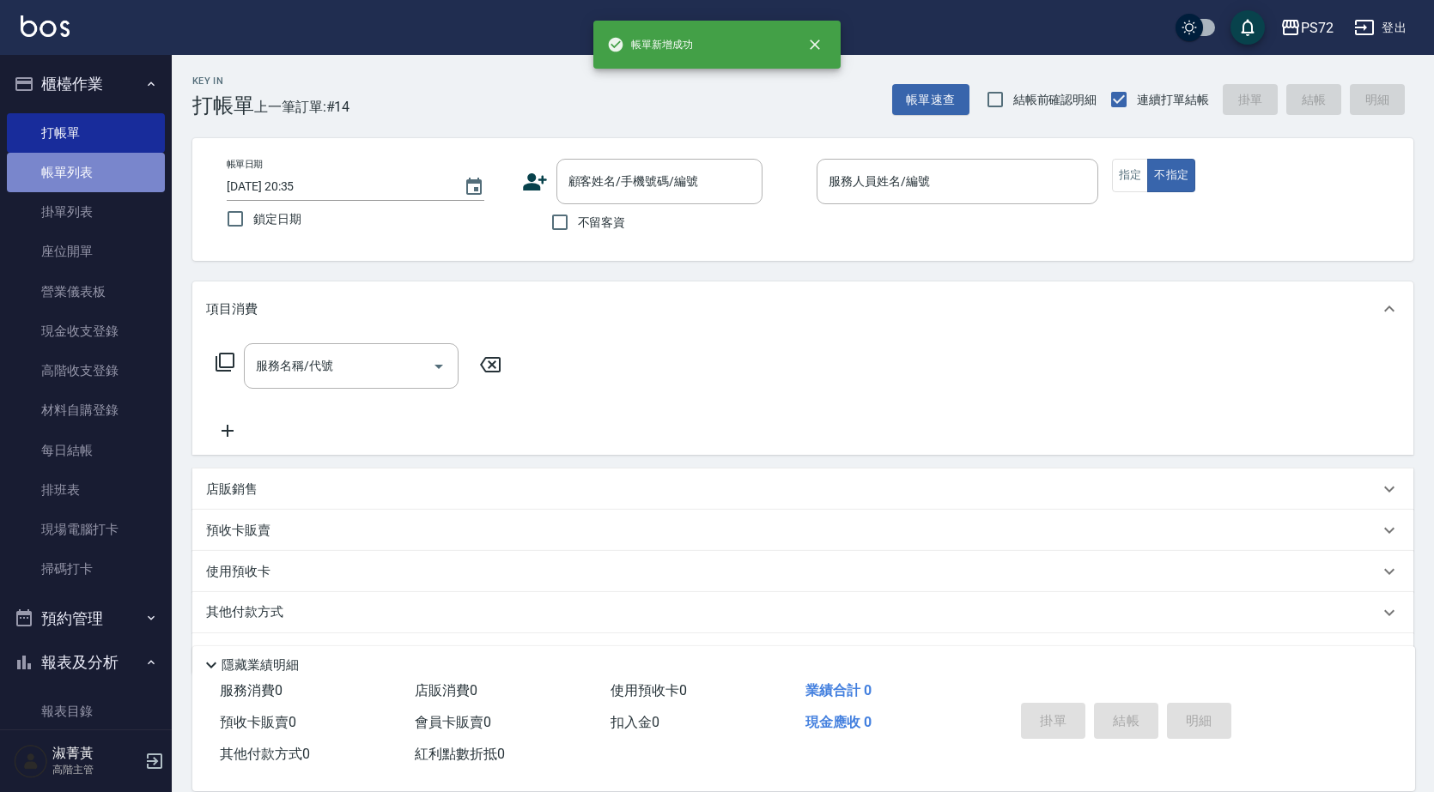
click at [104, 167] on link "帳單列表" at bounding box center [86, 172] width 158 height 39
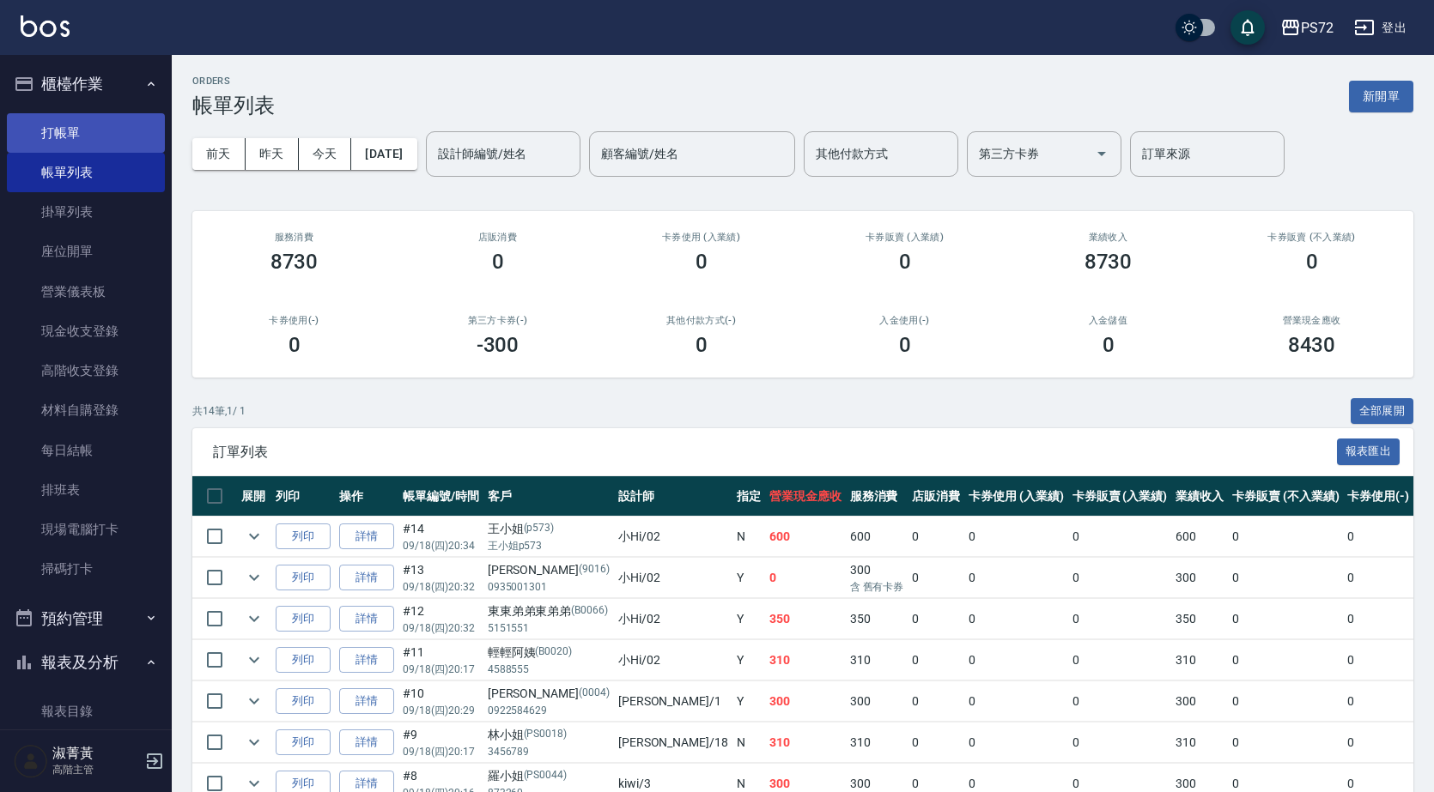
click at [111, 141] on link "打帳單" at bounding box center [86, 132] width 158 height 39
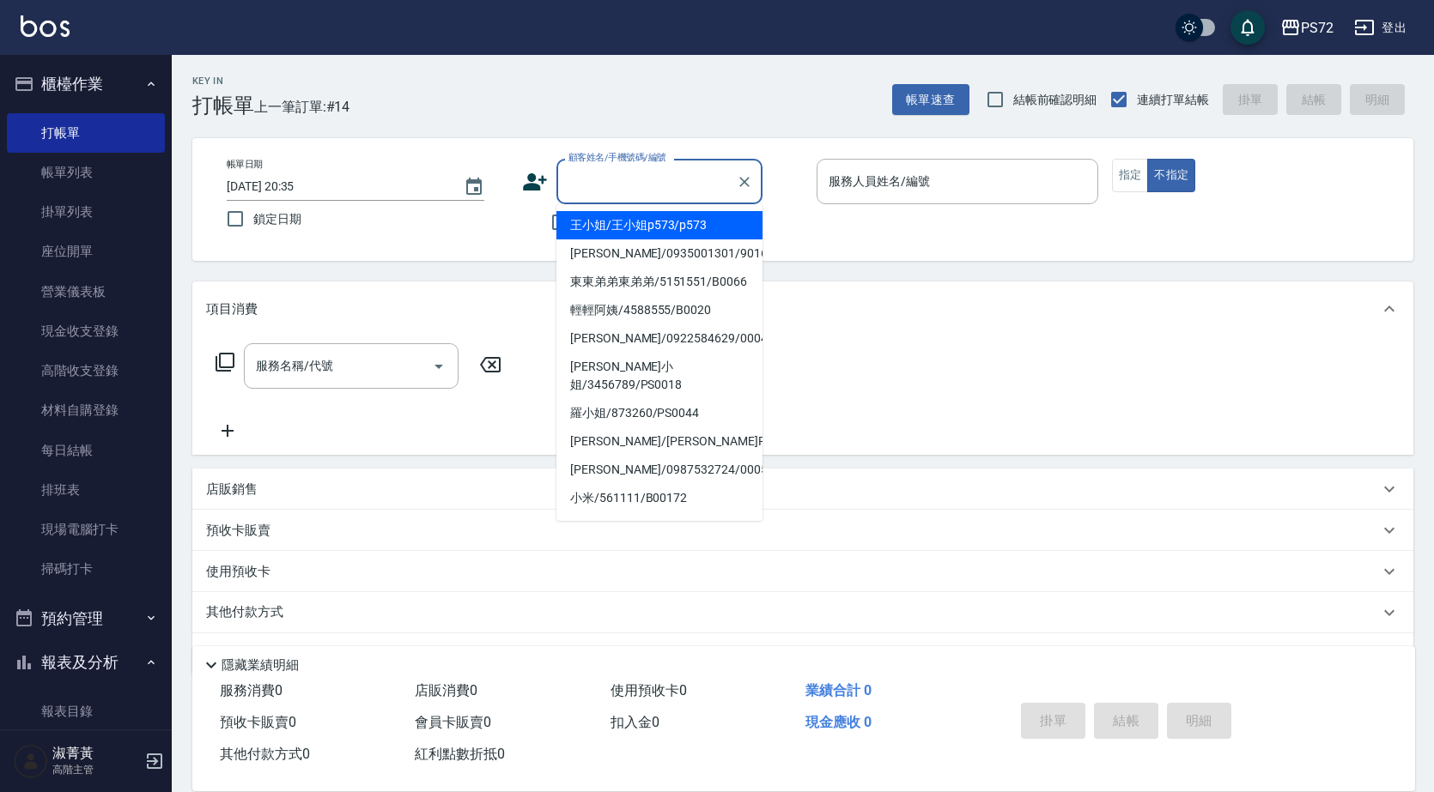
click at [586, 187] on input "顧客姓名/手機號碼/編號" at bounding box center [646, 182] width 165 height 30
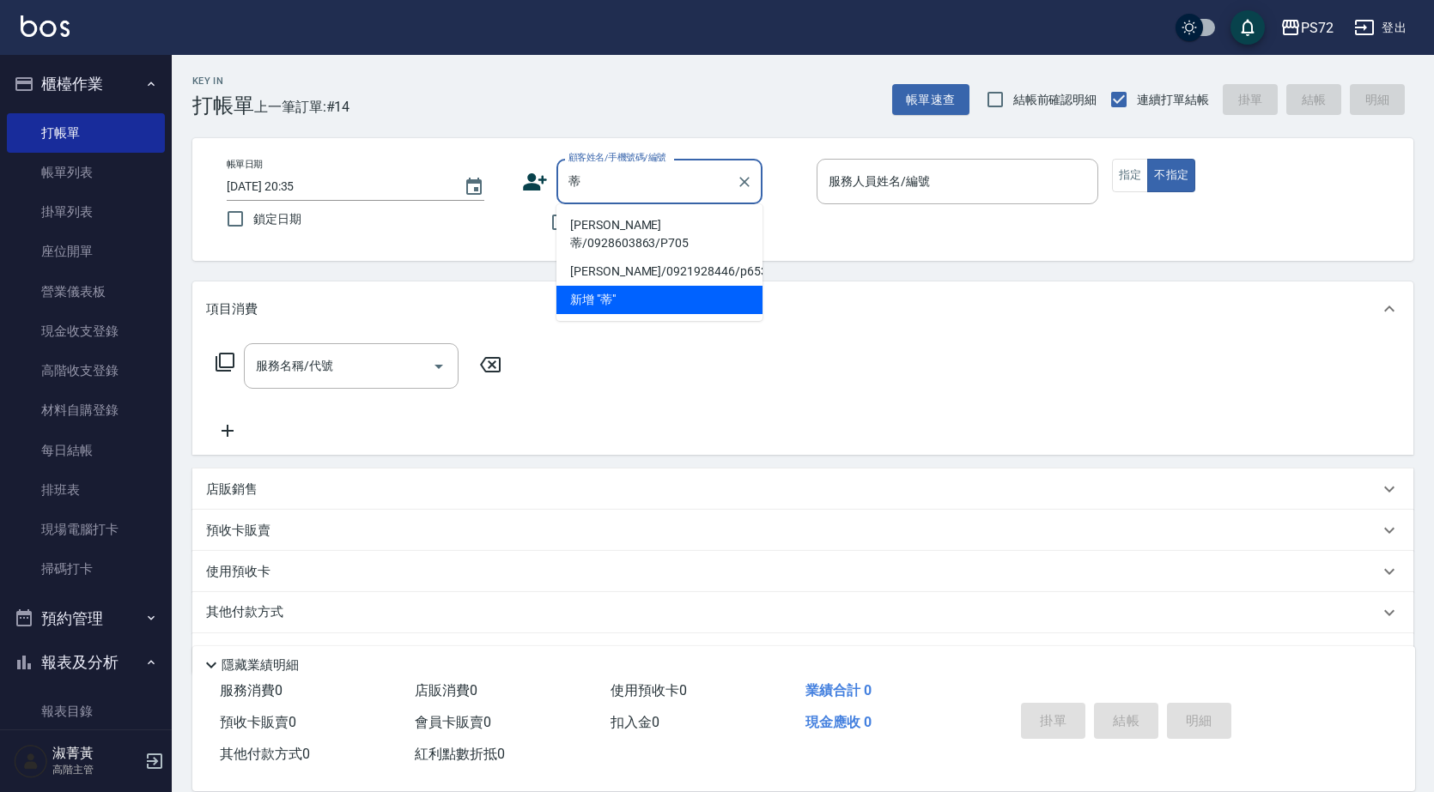
type input "蒂蒂"
click at [737, 171] on div at bounding box center [743, 181] width 22 height 45
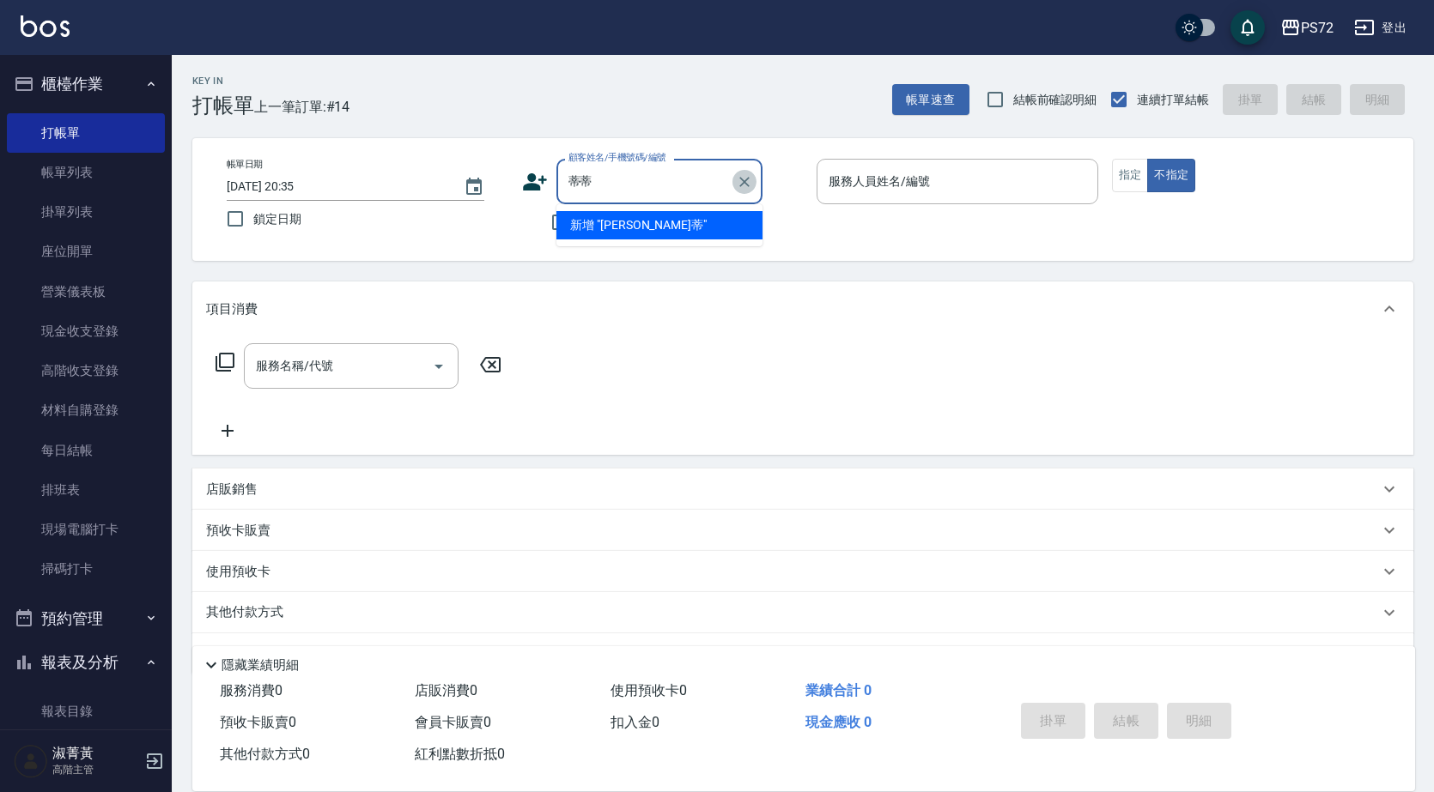
click at [753, 188] on button "Clear" at bounding box center [744, 182] width 24 height 24
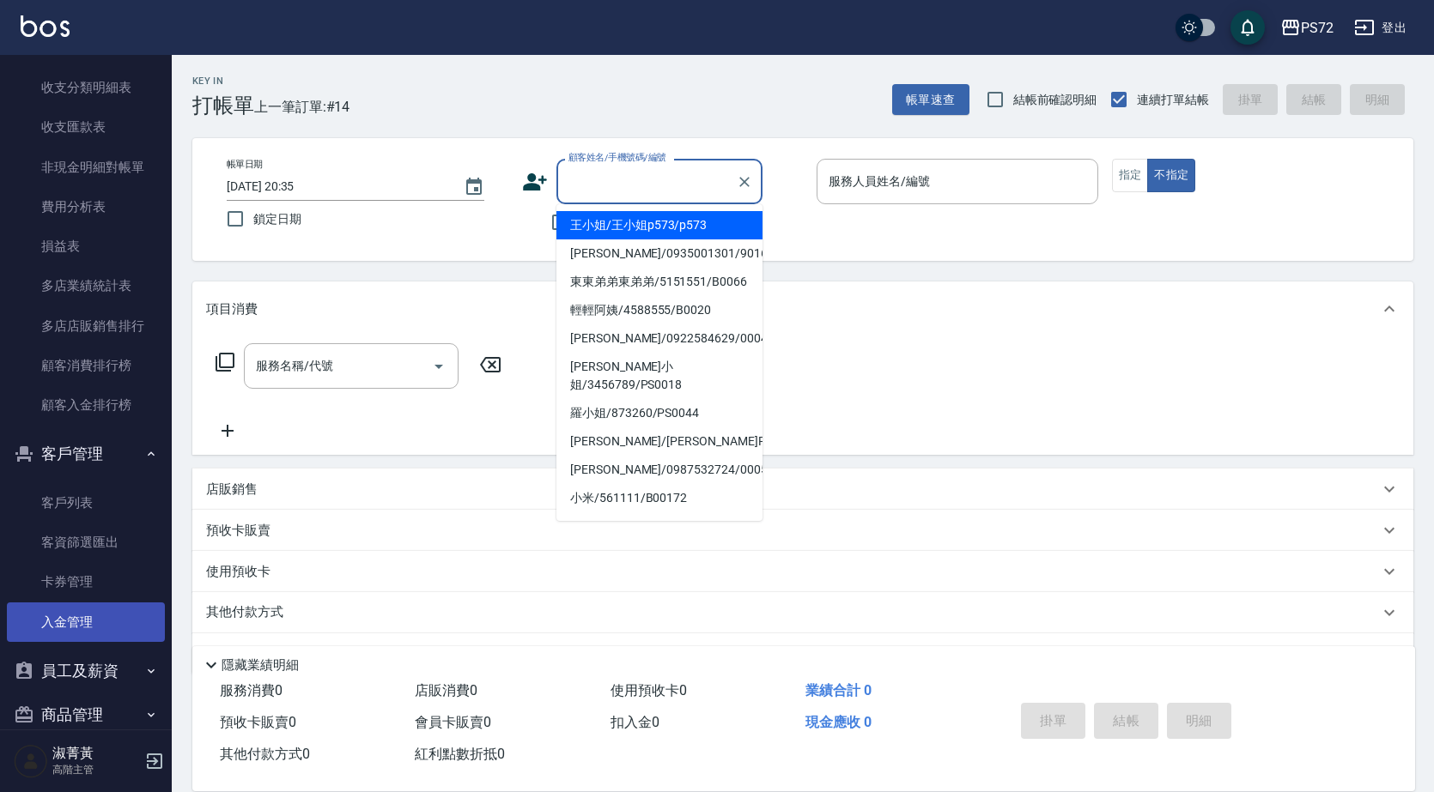
scroll to position [1974, 0]
click at [94, 666] on button "員工及薪資" at bounding box center [86, 670] width 158 height 45
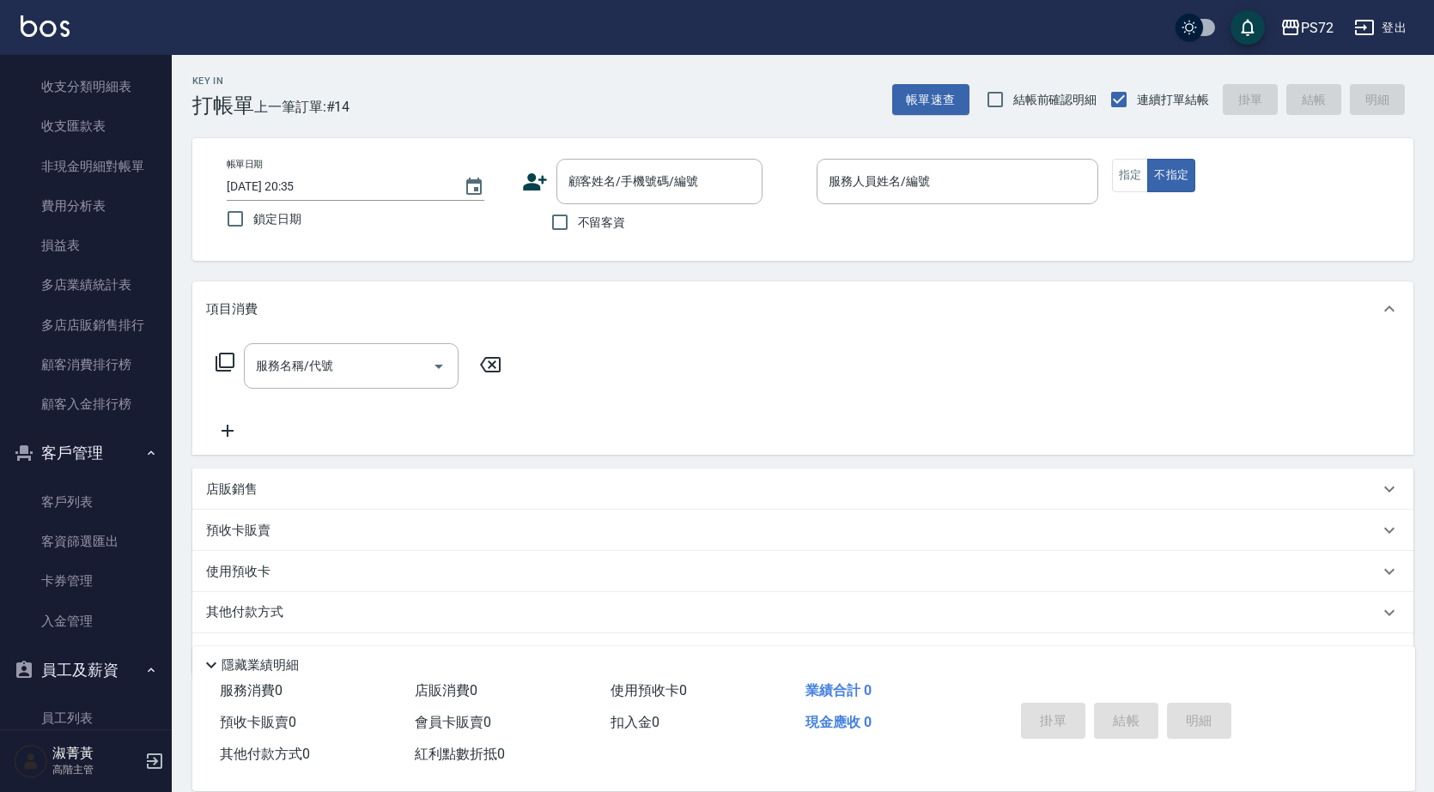
click at [94, 673] on button "員工及薪資" at bounding box center [86, 670] width 158 height 45
click at [112, 502] on link "客戶列表" at bounding box center [86, 501] width 158 height 39
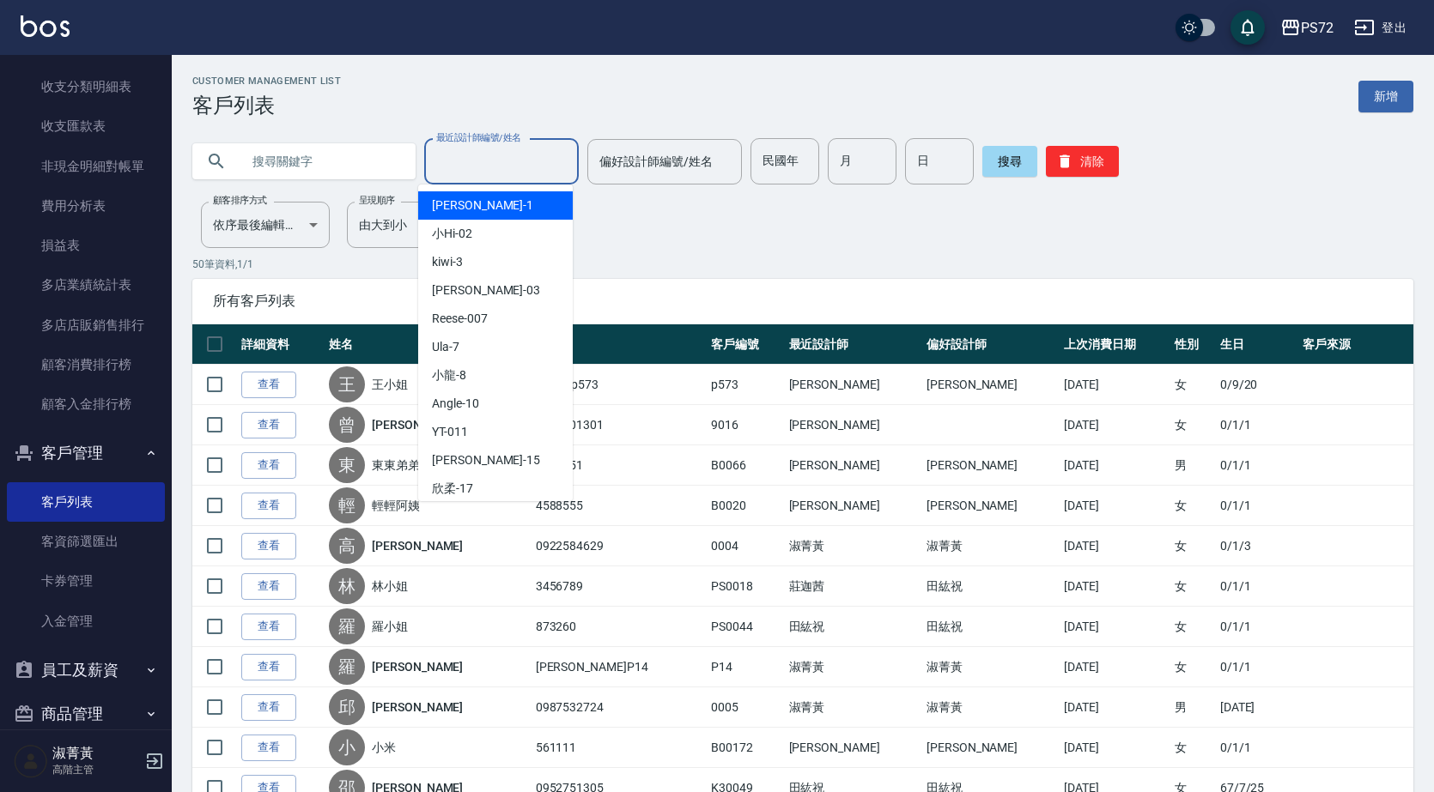
click at [503, 164] on input "最近設計師編號/姓名" at bounding box center [501, 162] width 139 height 30
click at [509, 243] on div "小Hi -02" at bounding box center [495, 234] width 155 height 28
type input "小Hi-02"
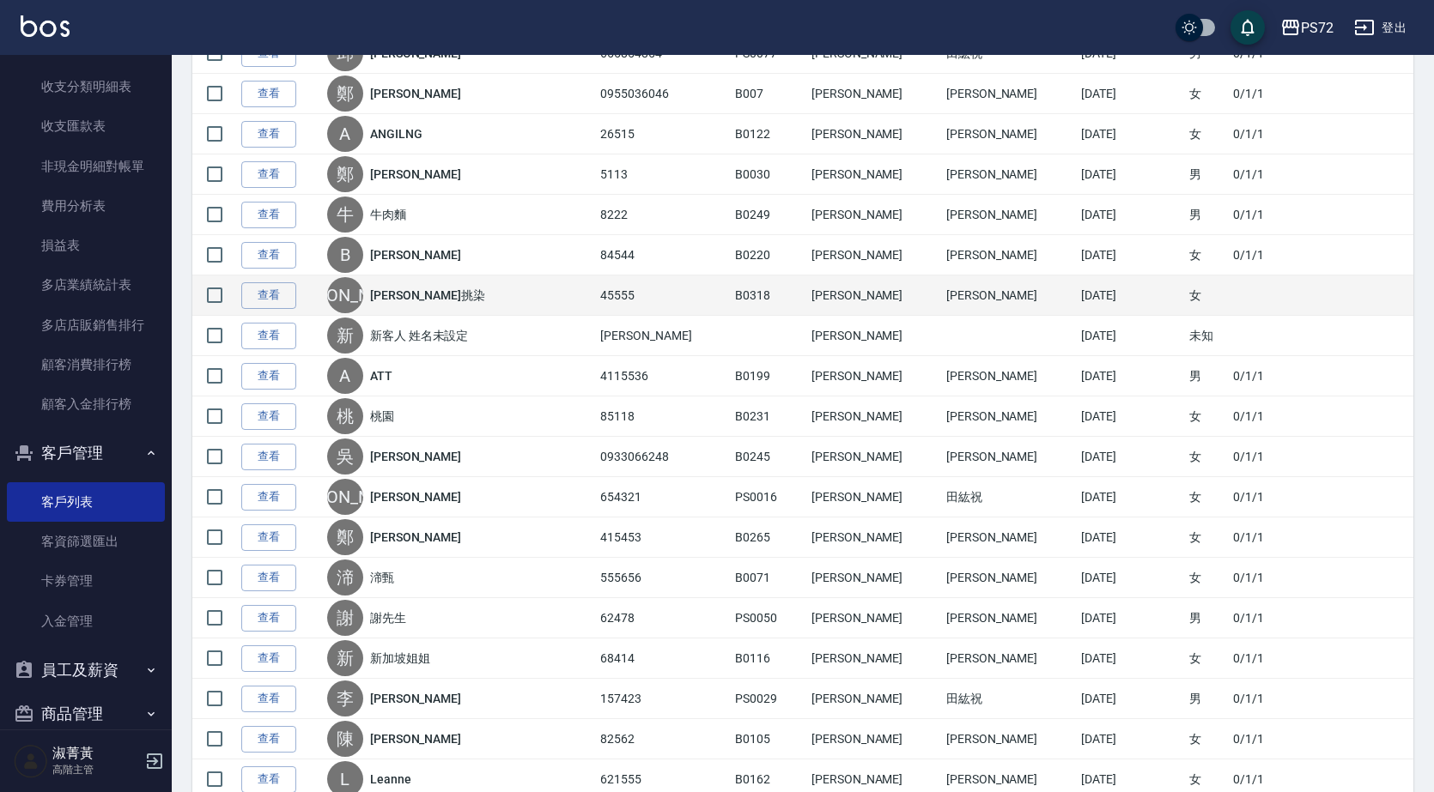
scroll to position [1459, 0]
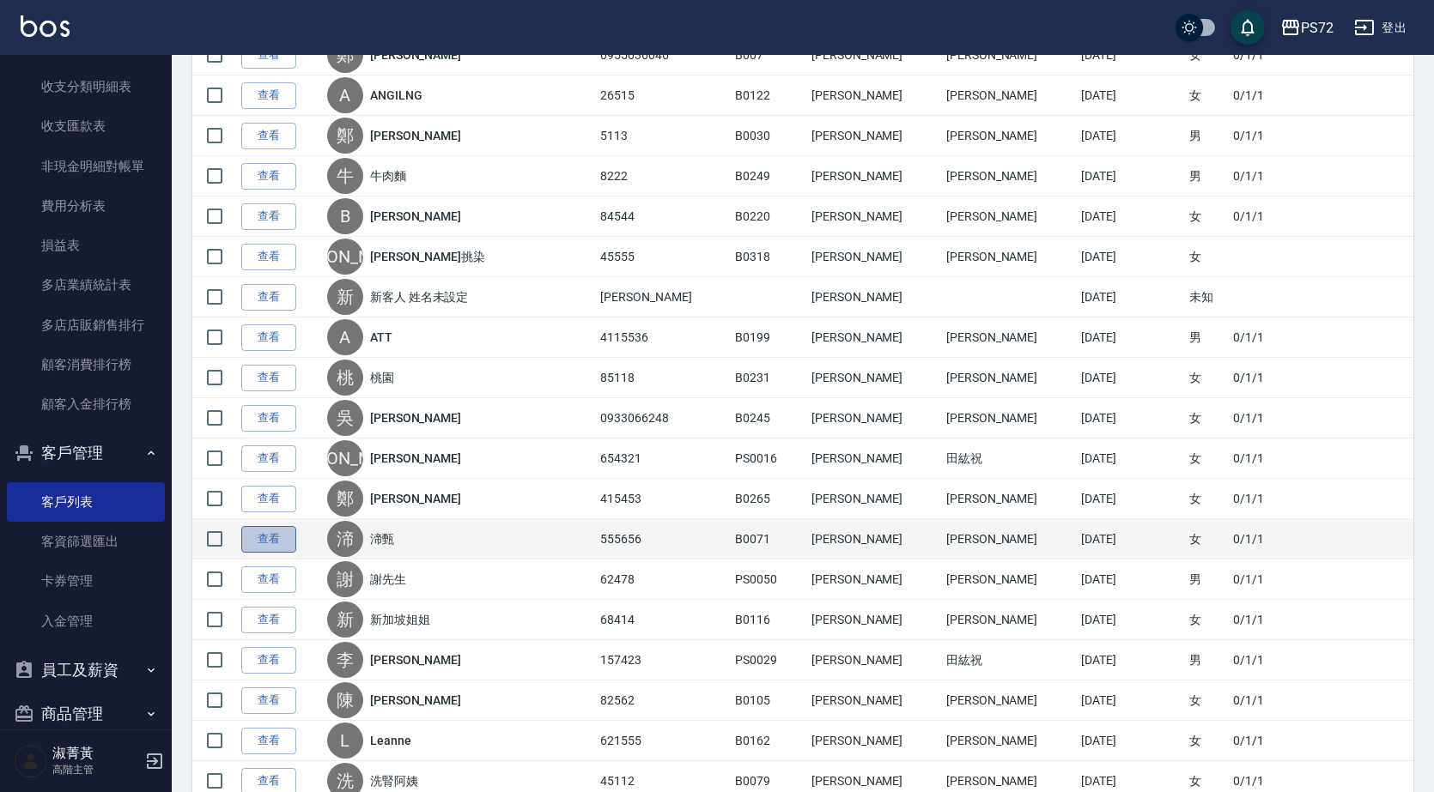
click at [277, 539] on link "查看" at bounding box center [268, 539] width 55 height 27
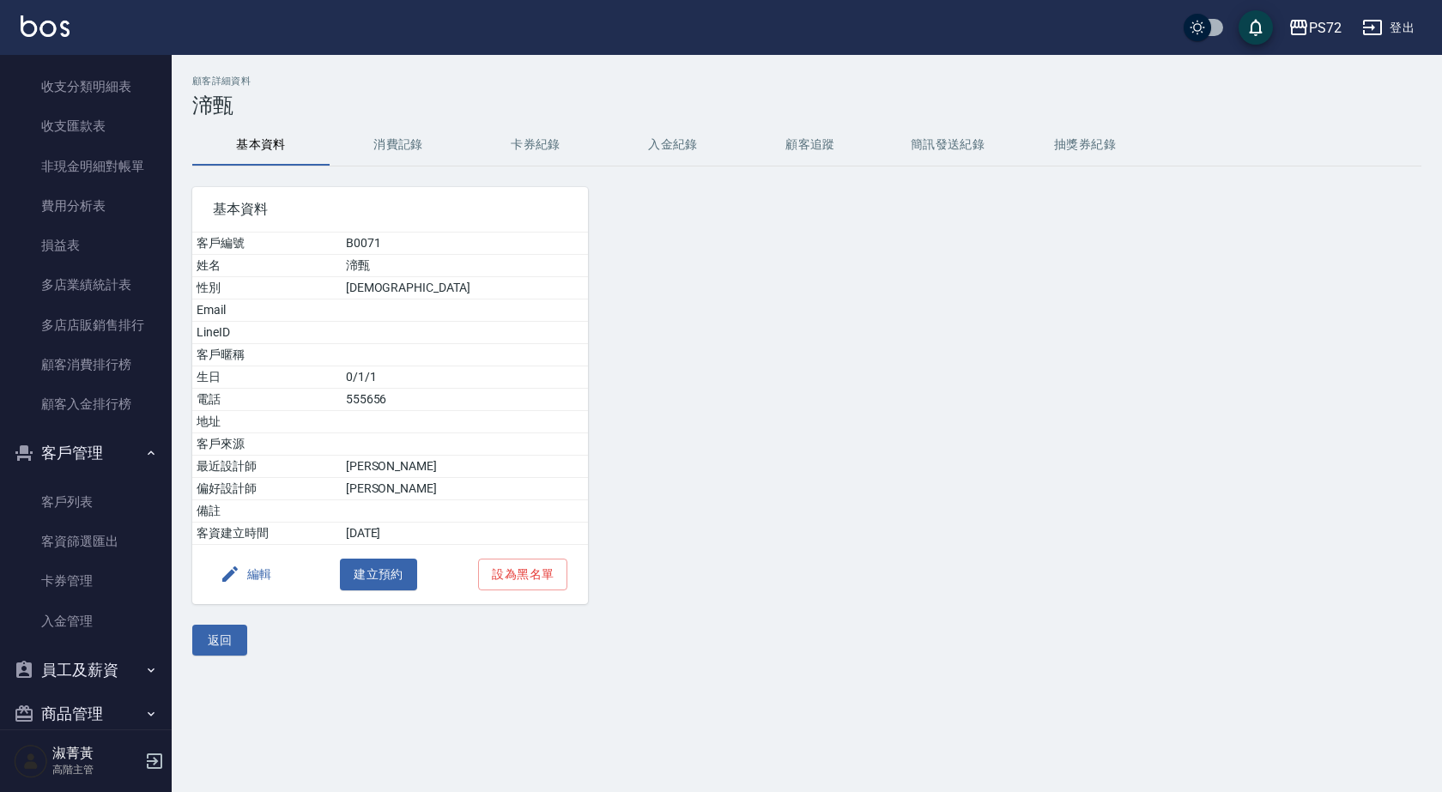
click at [406, 155] on button "消費記錄" at bounding box center [398, 144] width 137 height 41
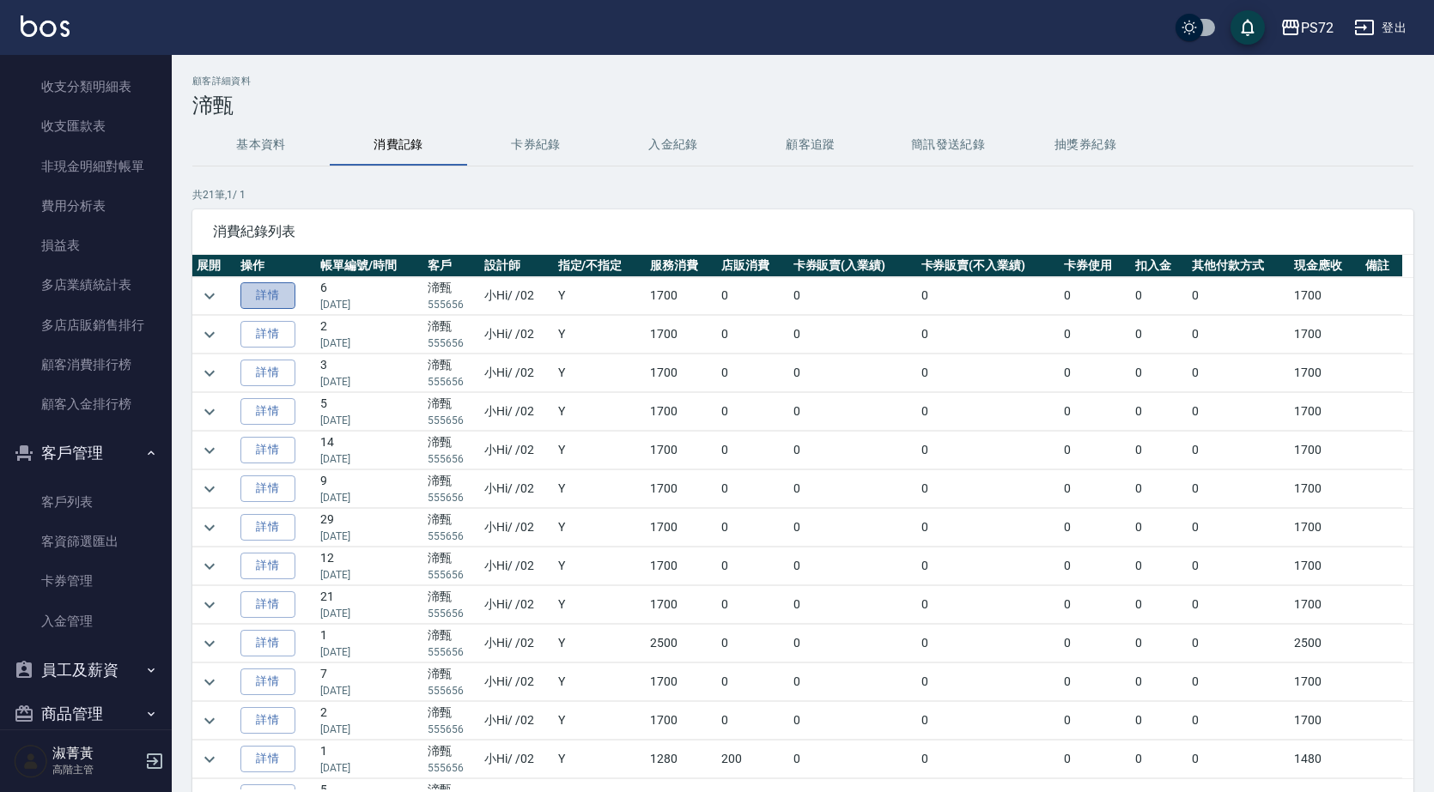
click at [277, 292] on link "詳情" at bounding box center [267, 295] width 55 height 27
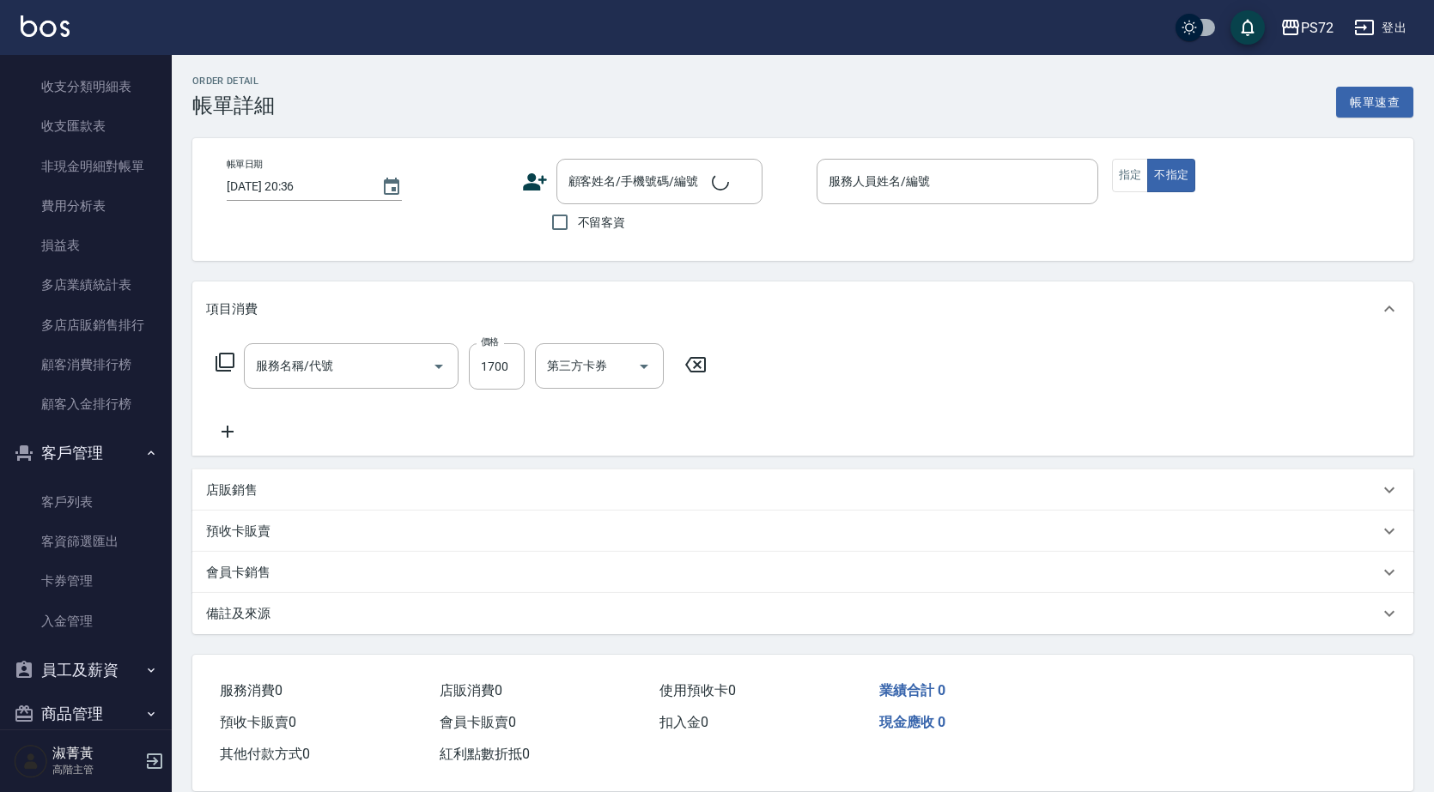
type input "[DATE] 20:12"
type input "小Hi-02"
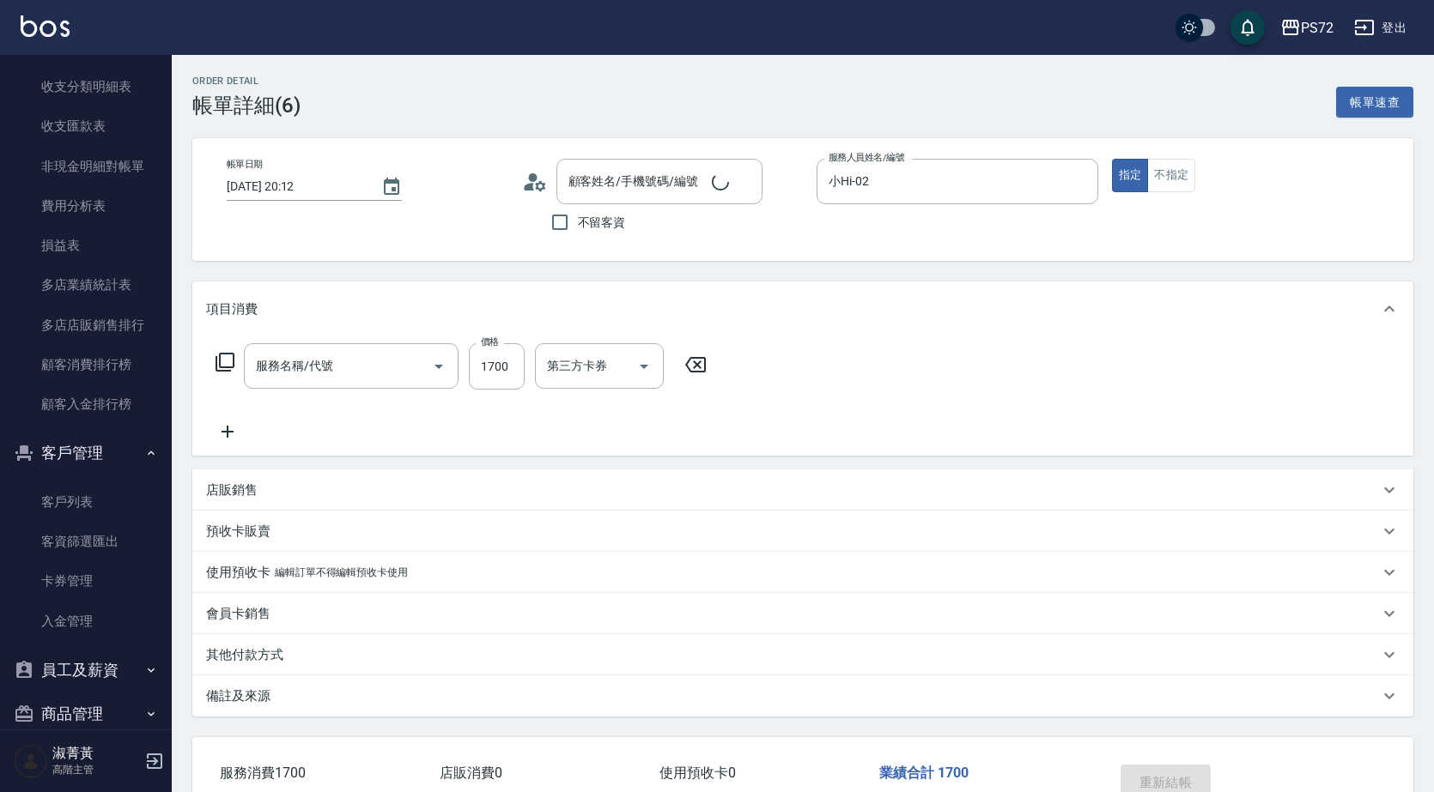
type input "渧甄/555656/B0071"
type input "染髮(401)"
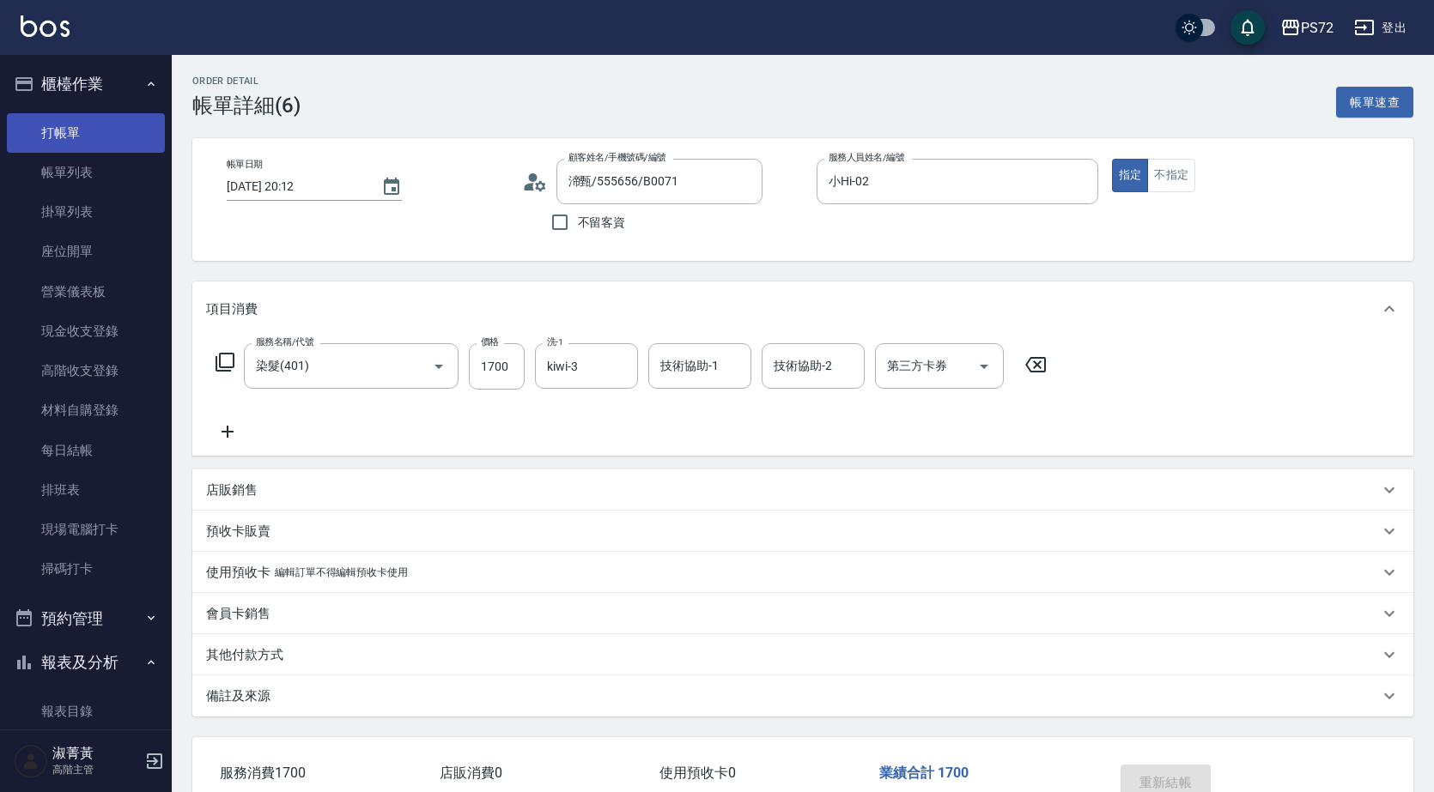
click at [109, 113] on link "打帳單" at bounding box center [86, 132] width 158 height 39
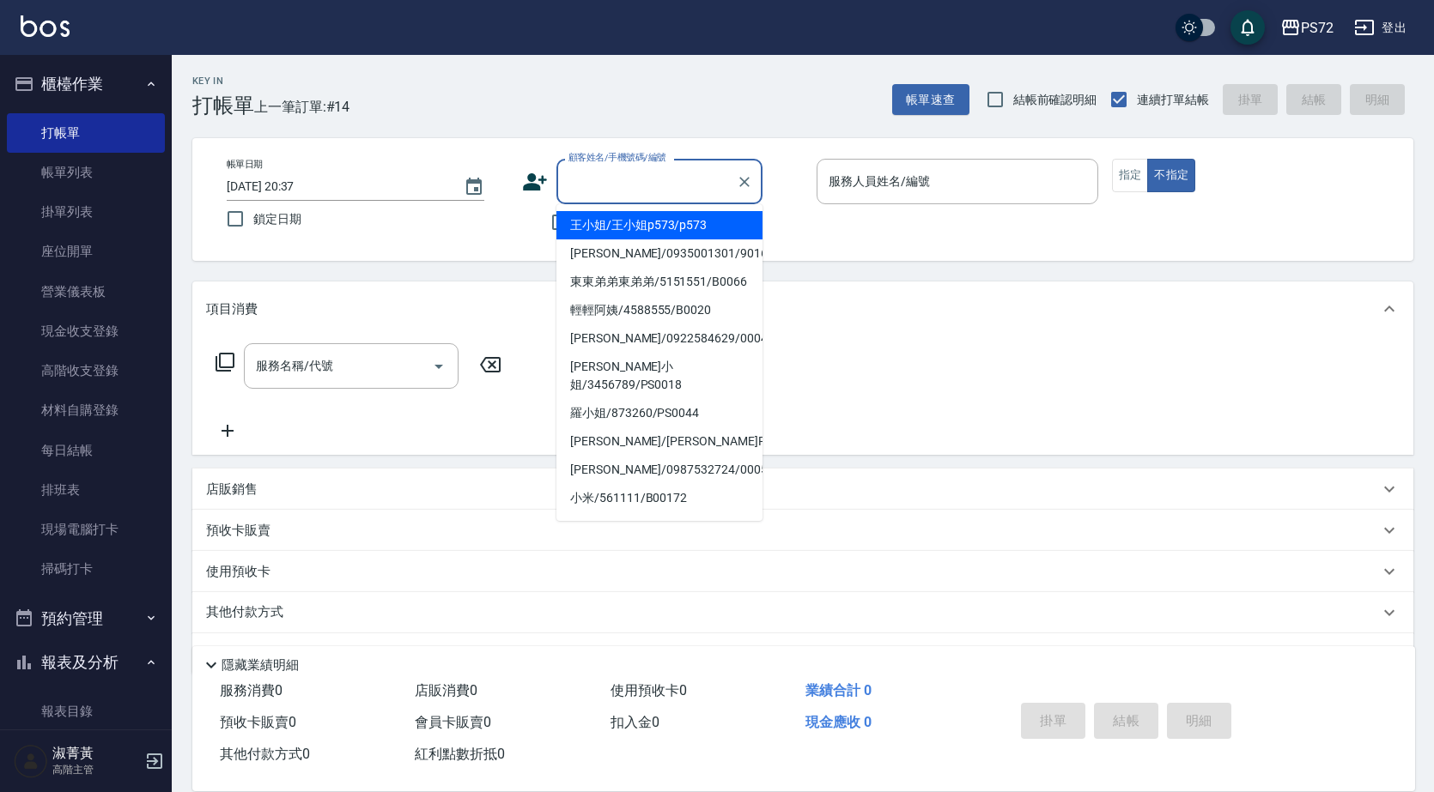
click at [694, 175] on input "顧客姓名/手機號碼/編號" at bounding box center [646, 182] width 165 height 30
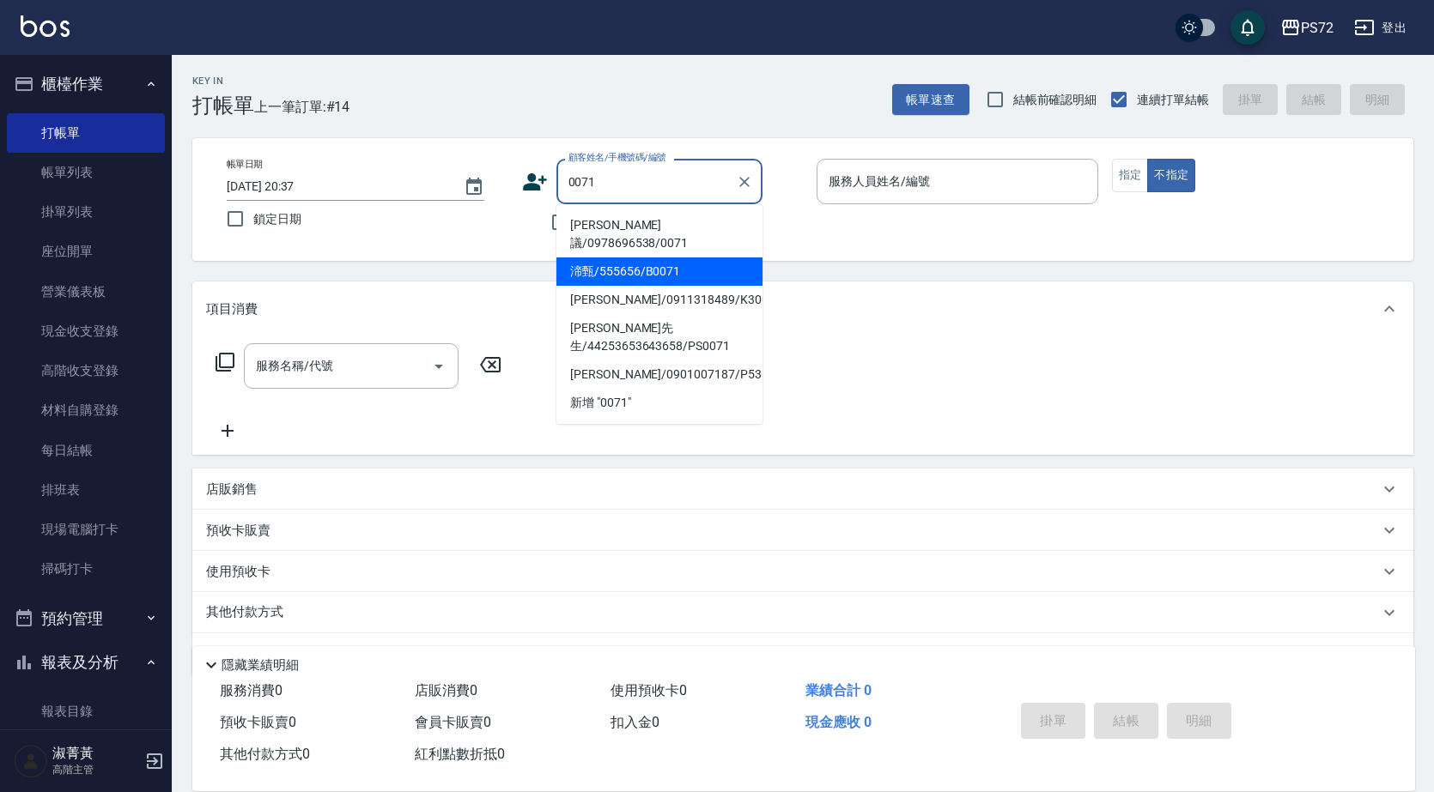
click at [714, 258] on li "渧甄/555656/B0071" at bounding box center [659, 272] width 206 height 28
type input "渧甄/555656/B0071"
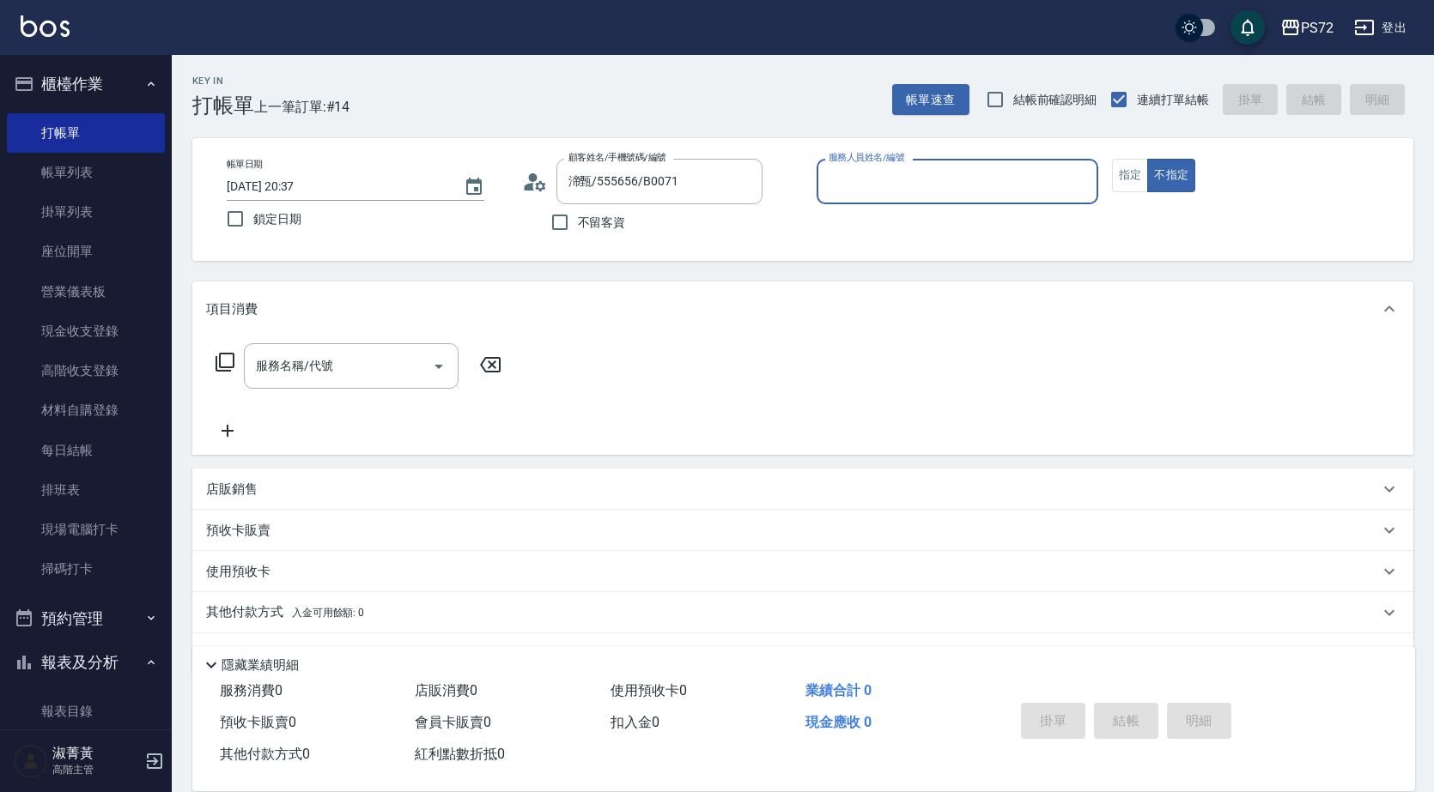
type input "小Hi-02"
click at [1131, 177] on button "指定" at bounding box center [1130, 175] width 37 height 33
click at [329, 366] on input "服務名稱/代號" at bounding box center [338, 366] width 173 height 30
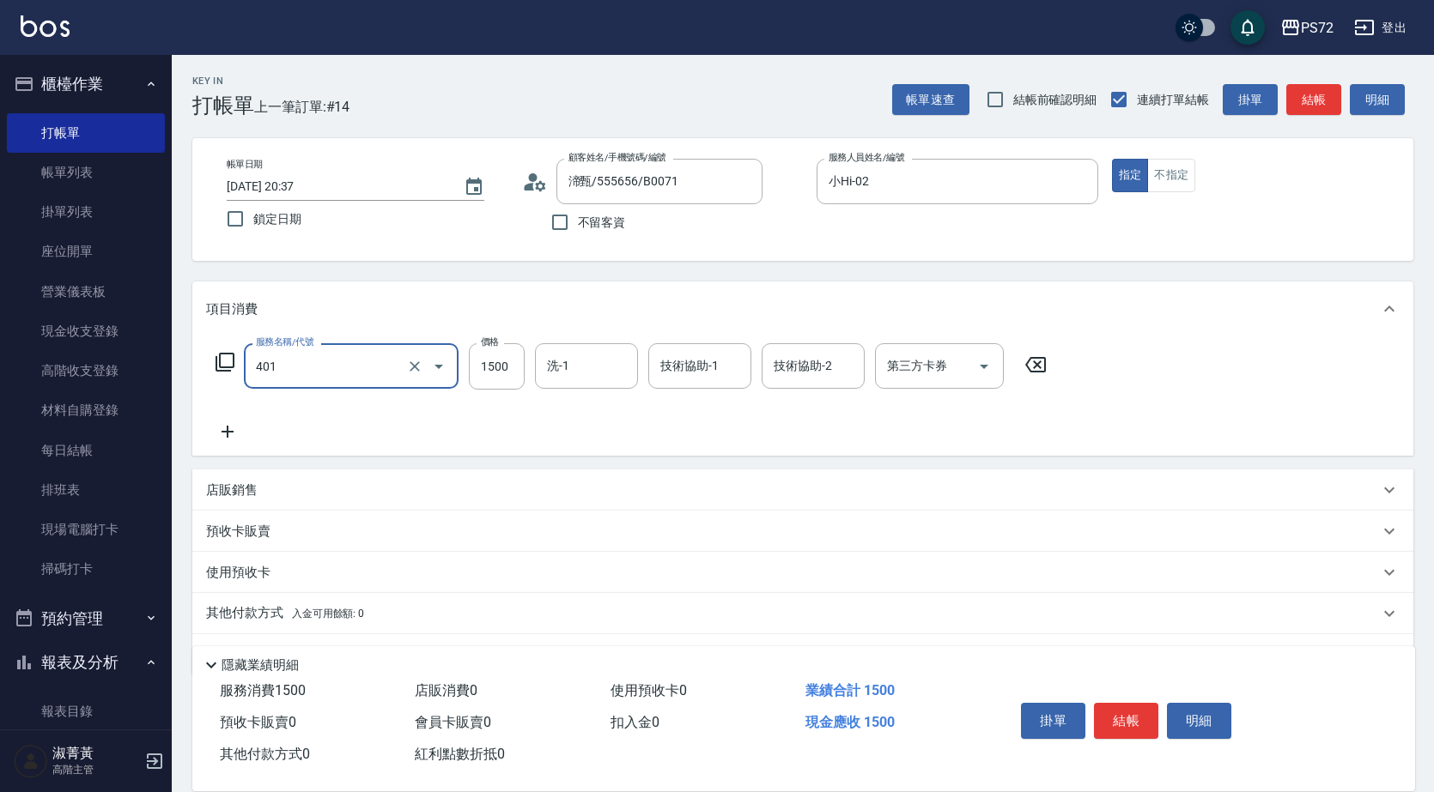
type input "染髮(401)"
type input "1700"
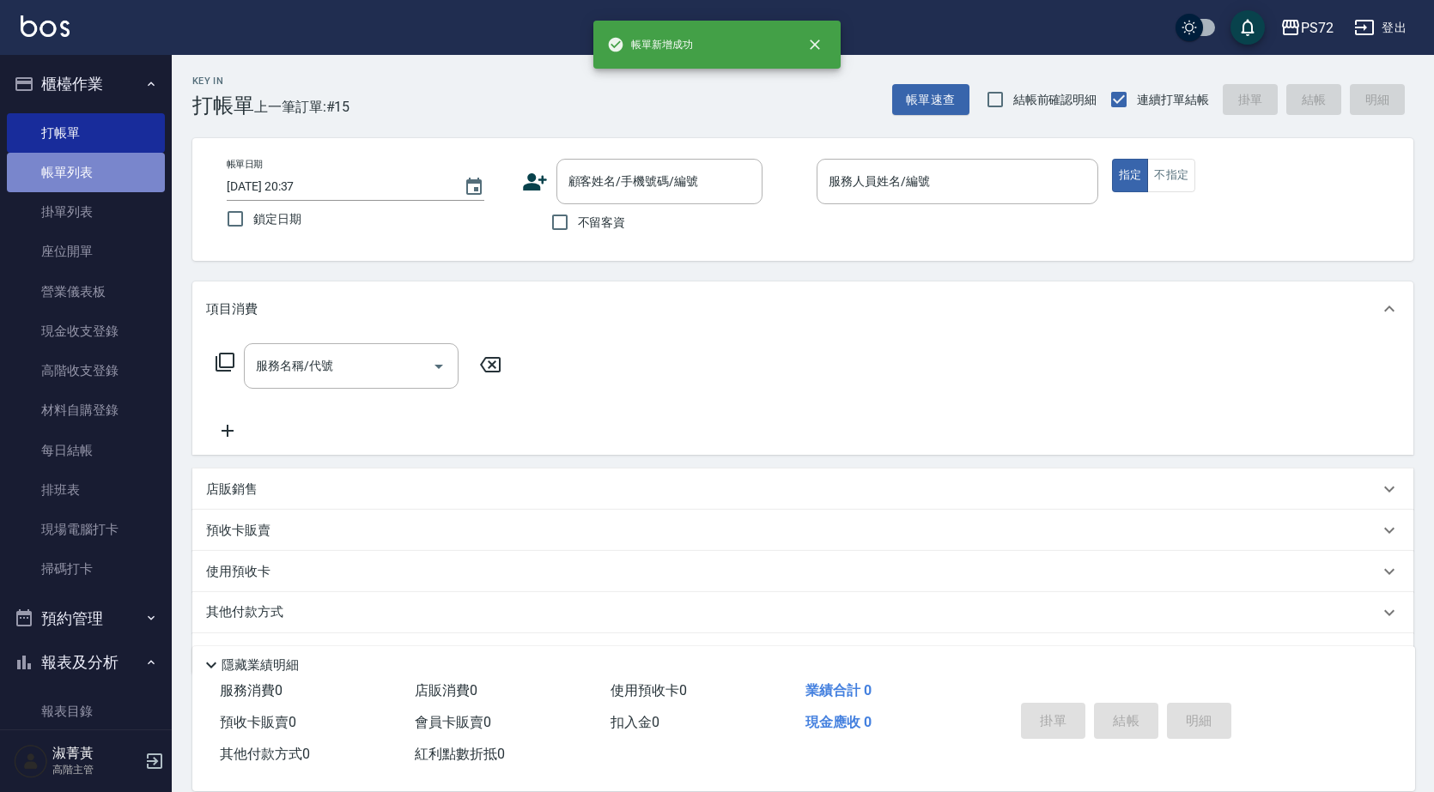
click at [121, 167] on link "帳單列表" at bounding box center [86, 172] width 158 height 39
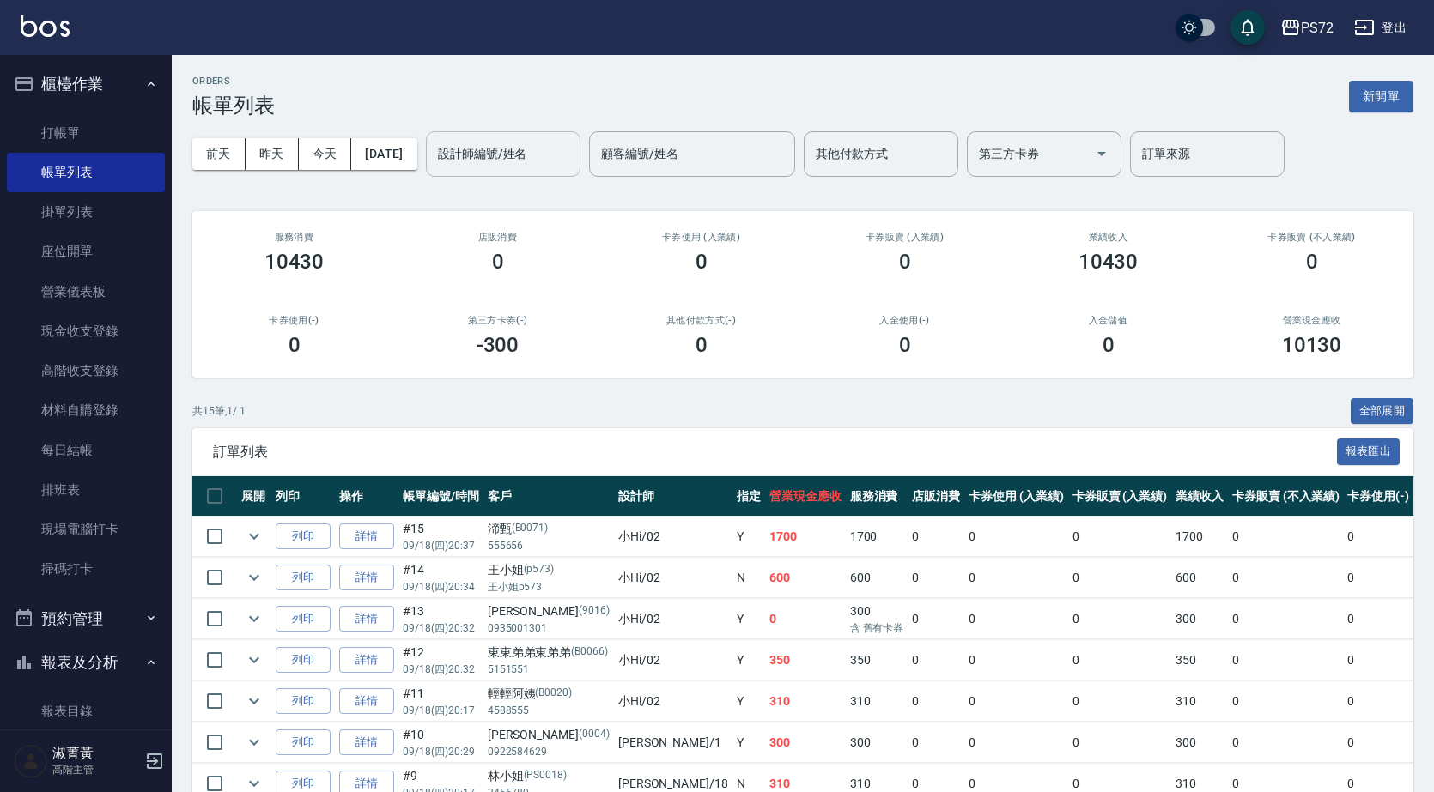
click at [539, 156] on input "設計師編號/姓名" at bounding box center [503, 154] width 139 height 30
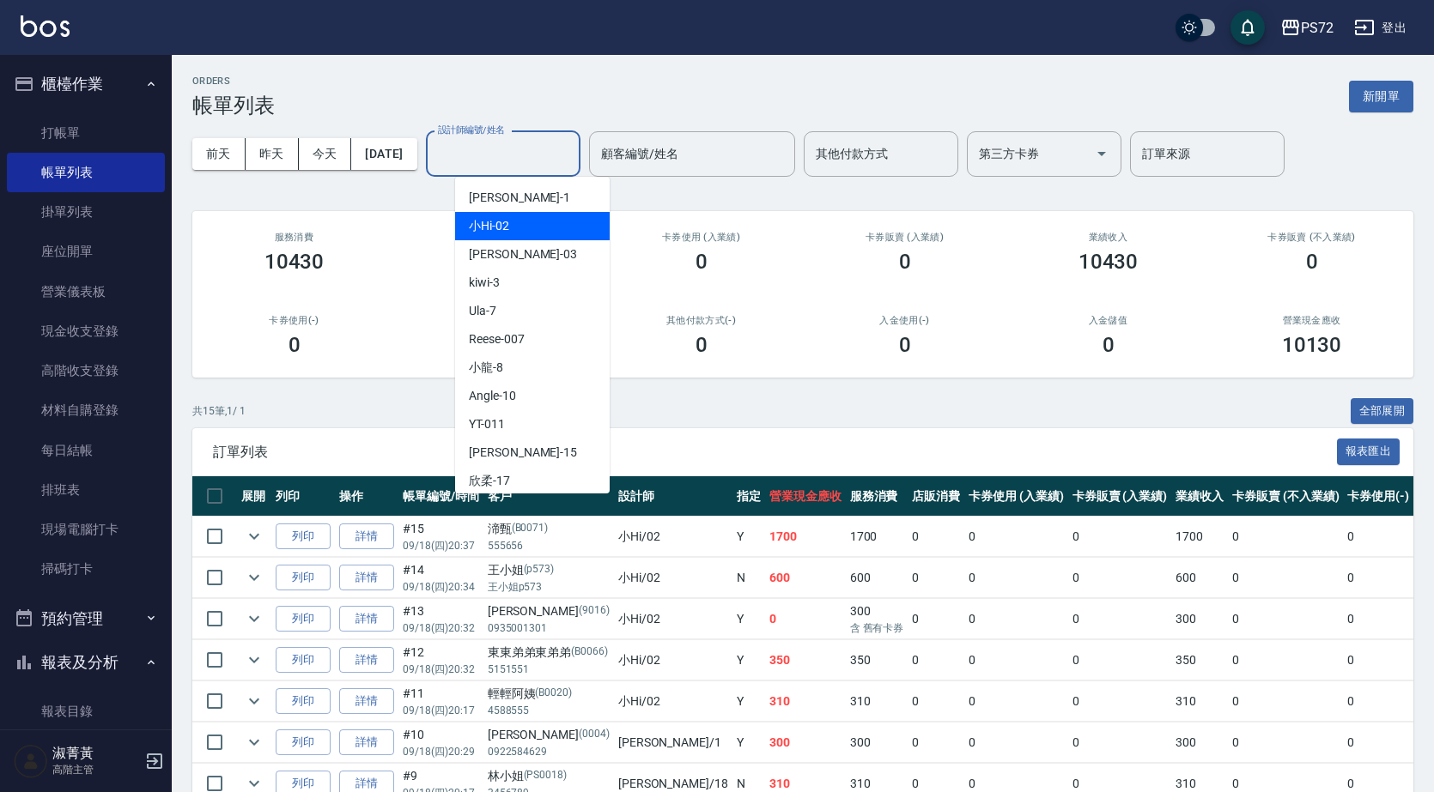
click at [505, 232] on span "小Hi -02" at bounding box center [489, 226] width 40 height 18
type input "小Hi-02"
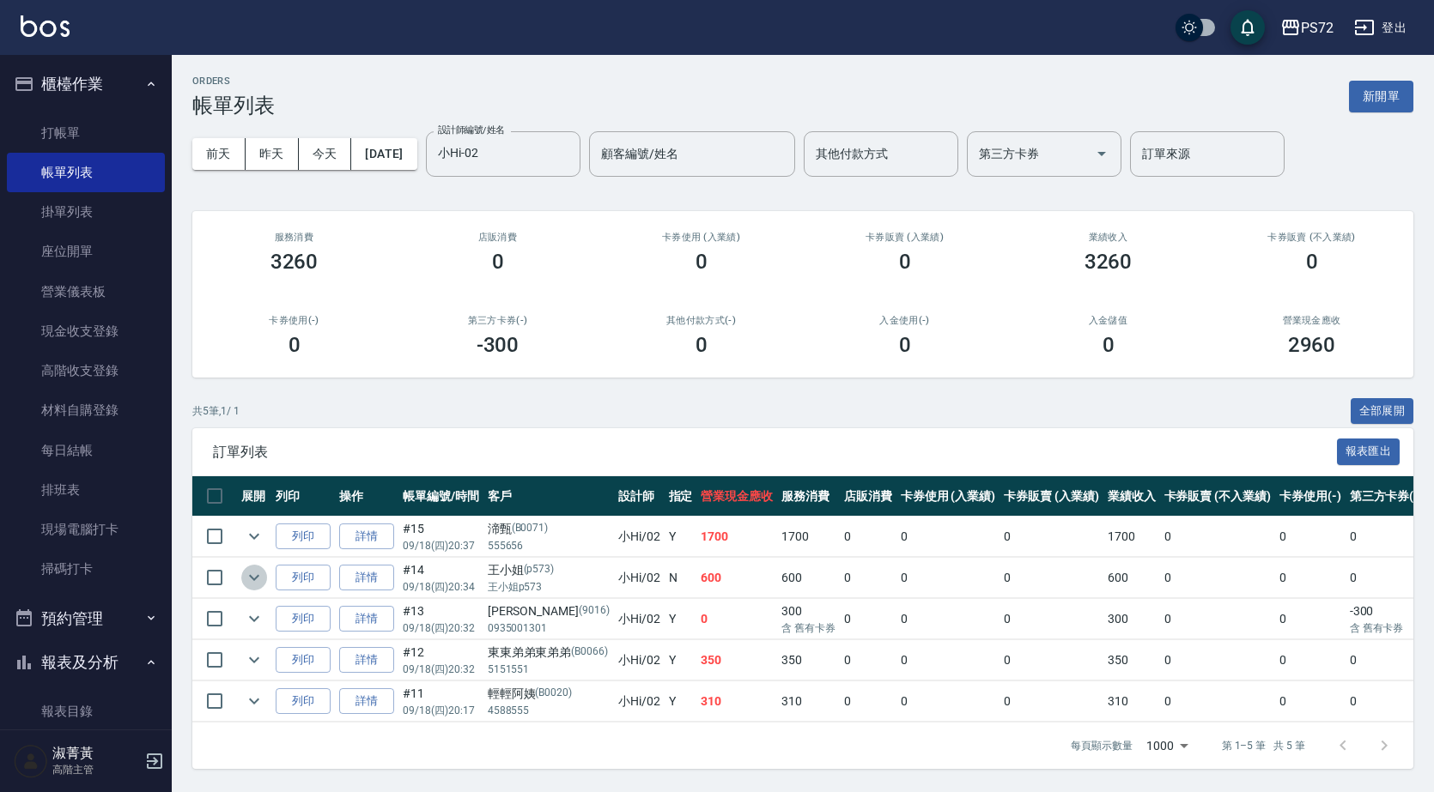
click at [258, 573] on icon "expand row" at bounding box center [254, 577] width 21 height 21
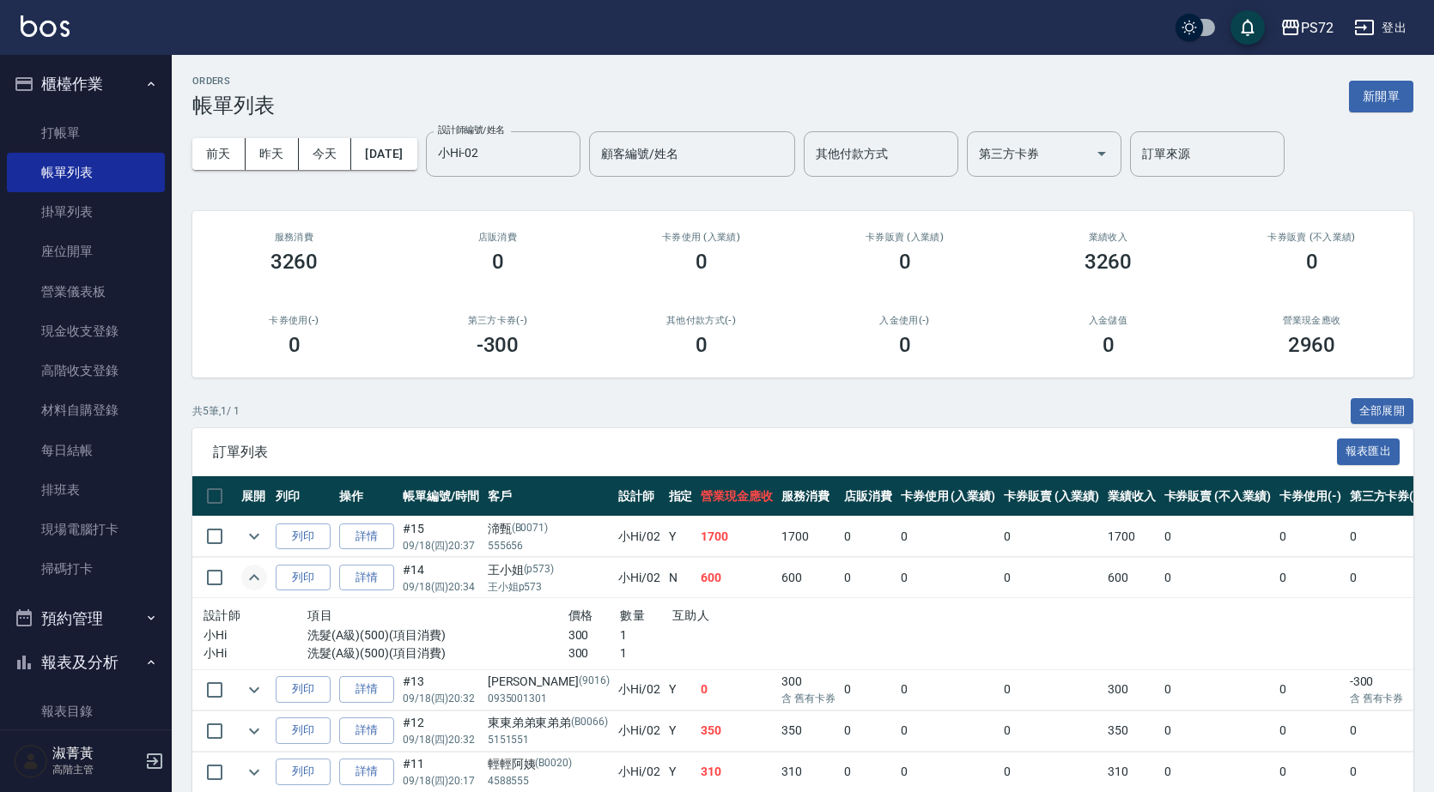
click at [258, 573] on icon "expand row" at bounding box center [254, 577] width 21 height 21
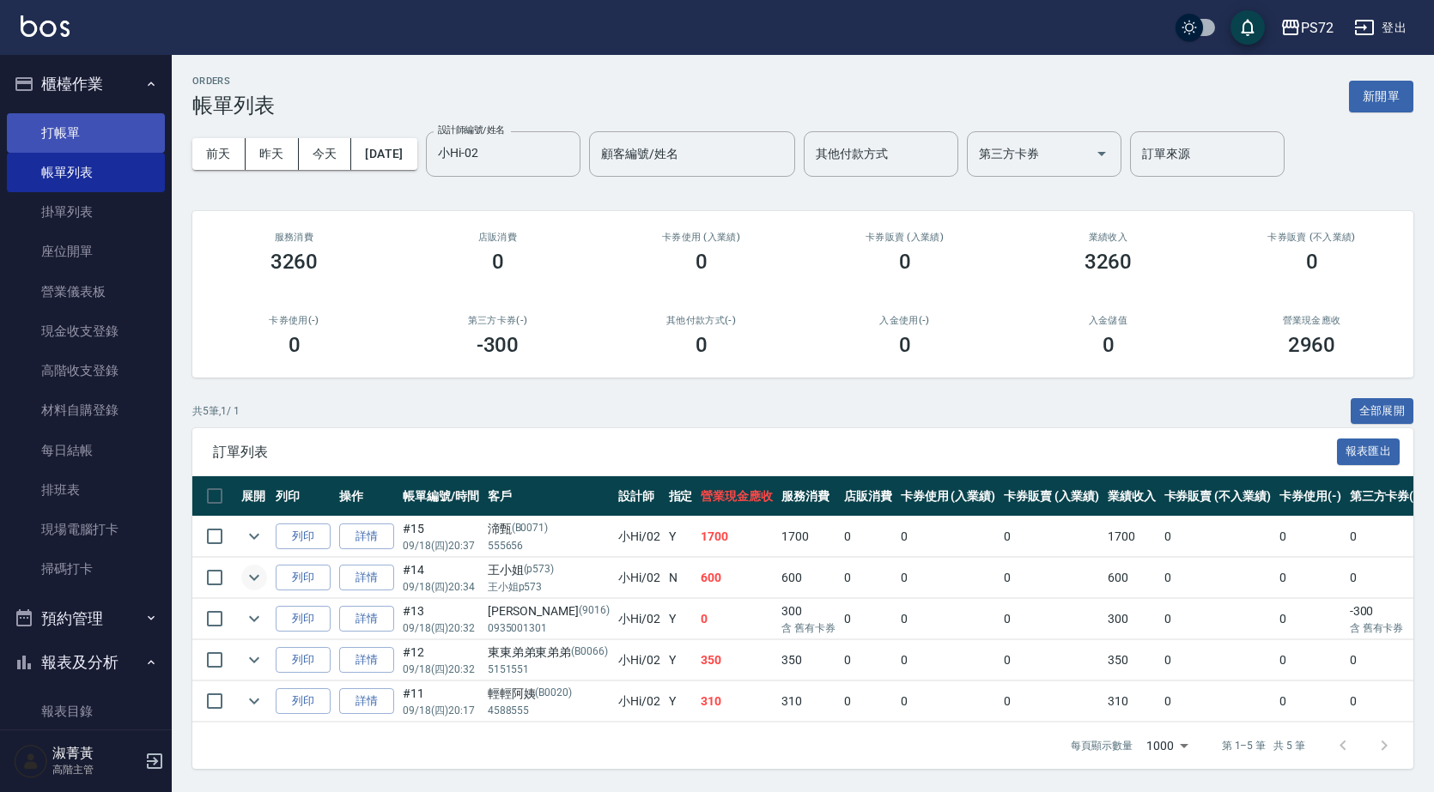
click at [53, 117] on link "打帳單" at bounding box center [86, 132] width 158 height 39
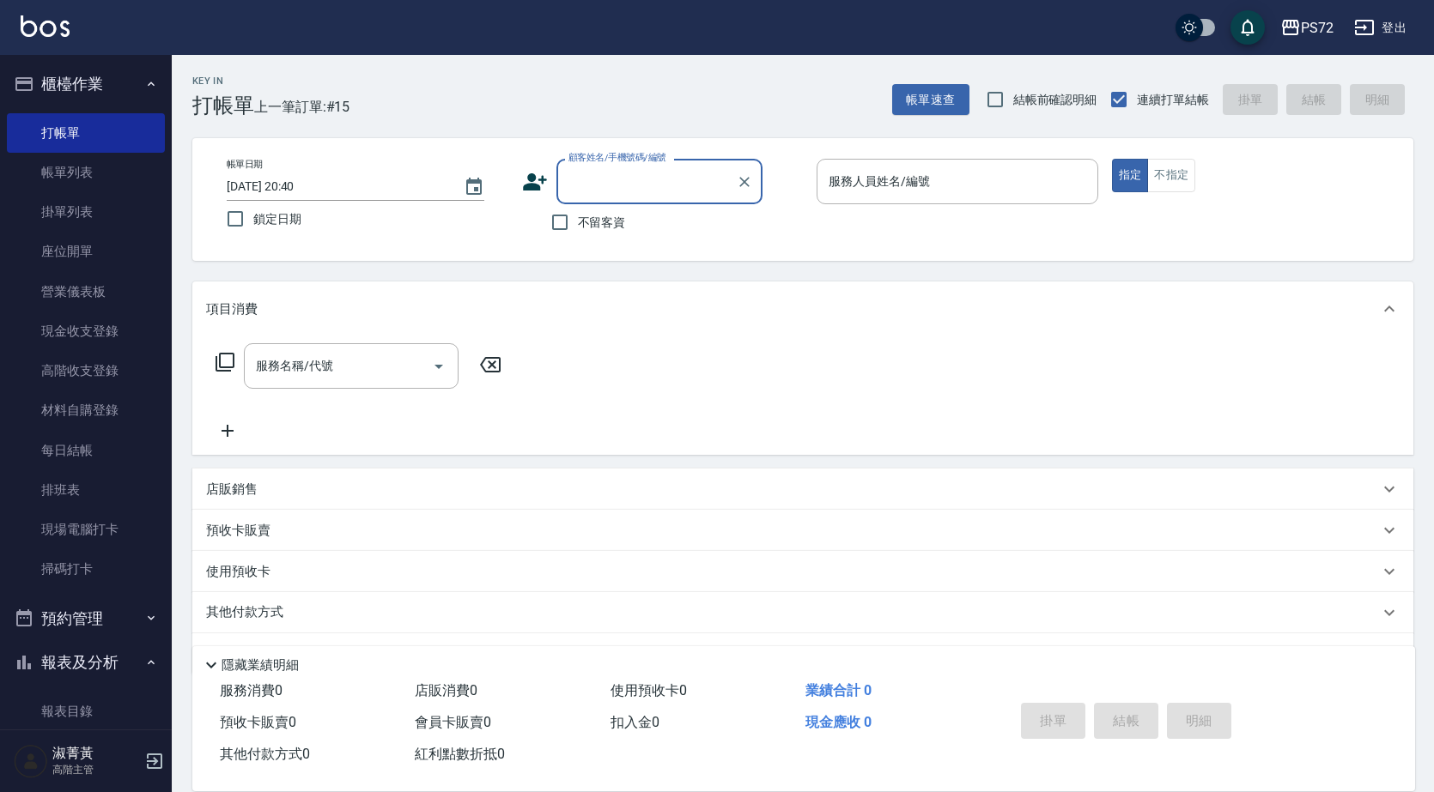
click at [654, 182] on input "顧客姓名/手機號碼/編號" at bounding box center [646, 182] width 165 height 30
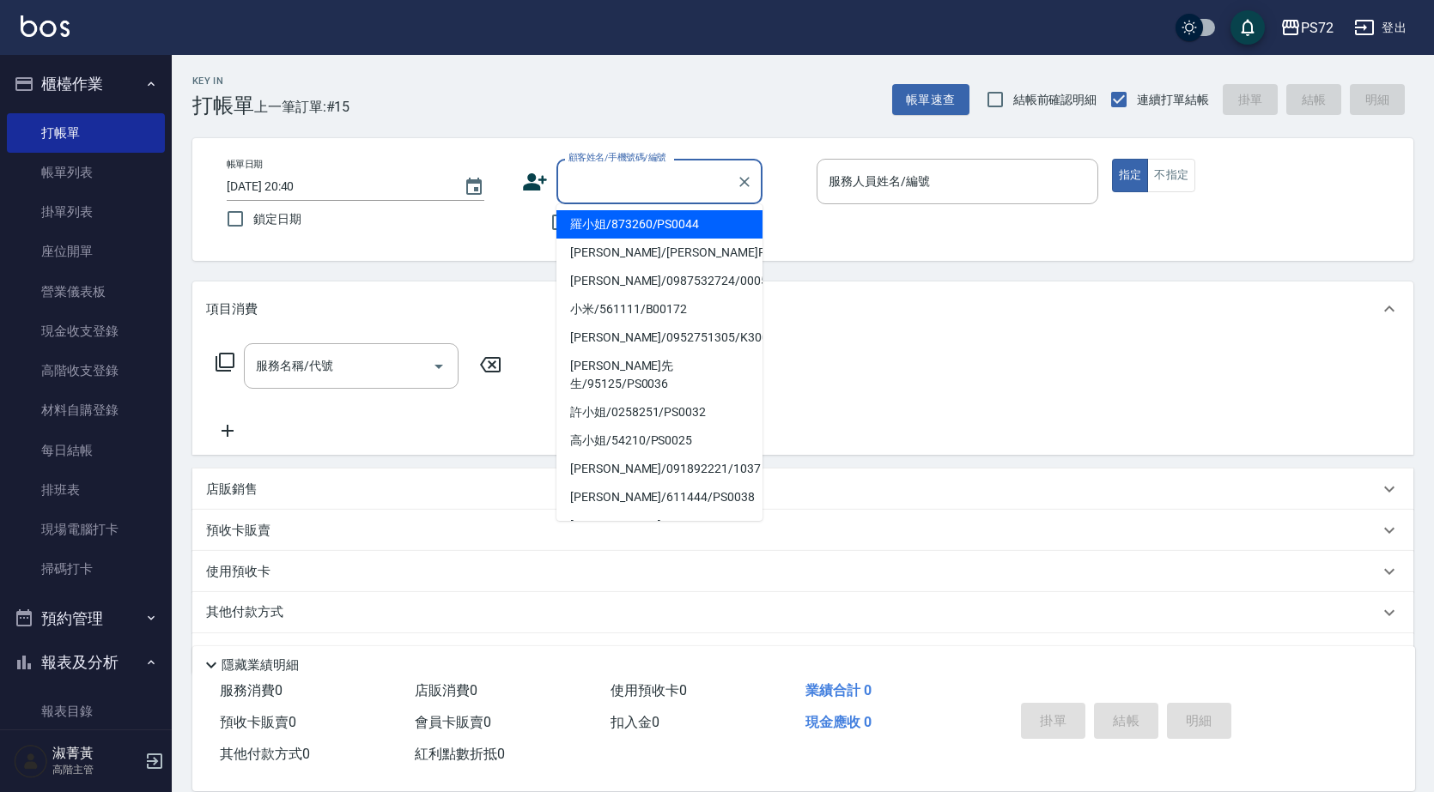
scroll to position [282, 0]
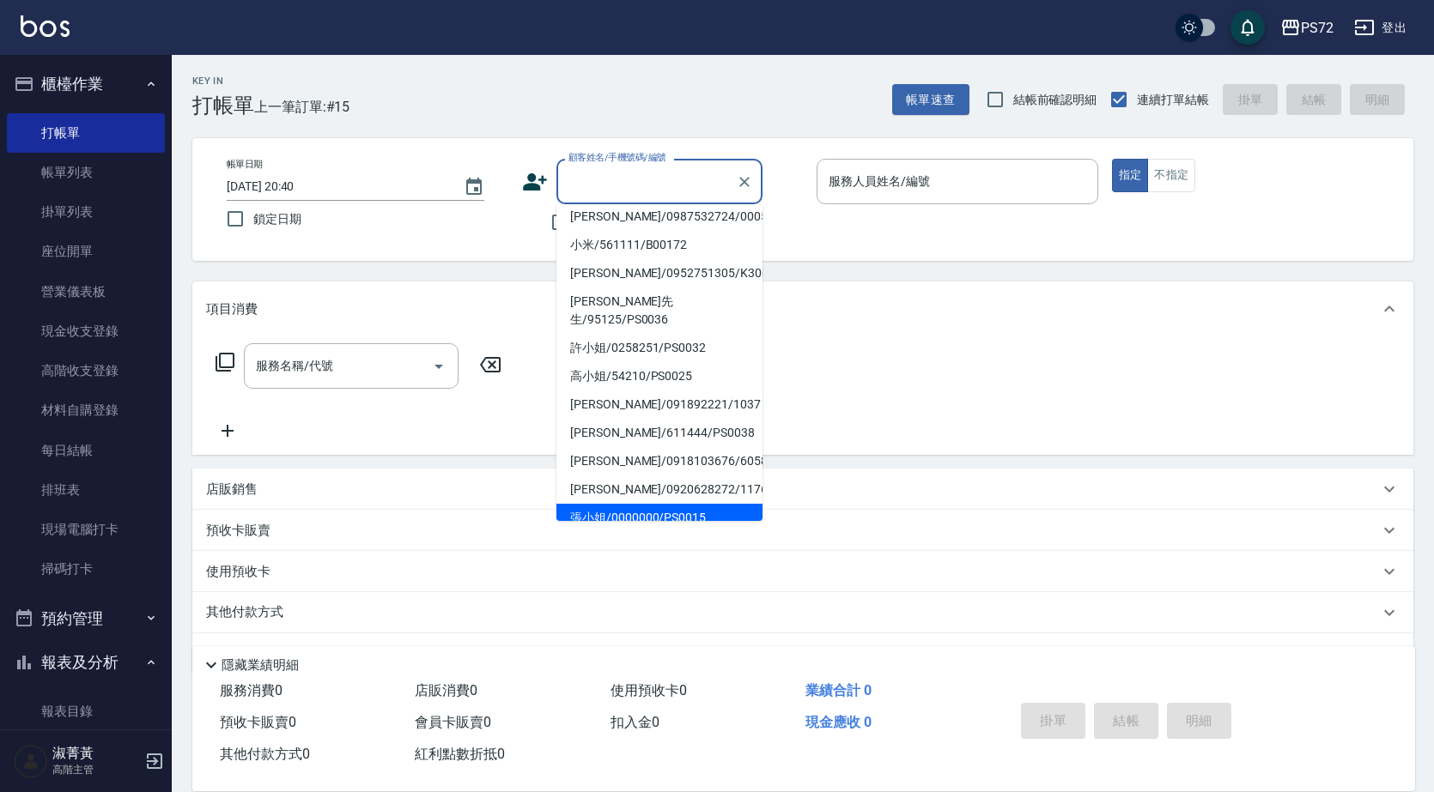
click at [640, 504] on li "張小姐/0000000/PS0015" at bounding box center [659, 518] width 206 height 28
type input "張小姐/0000000/PS0015"
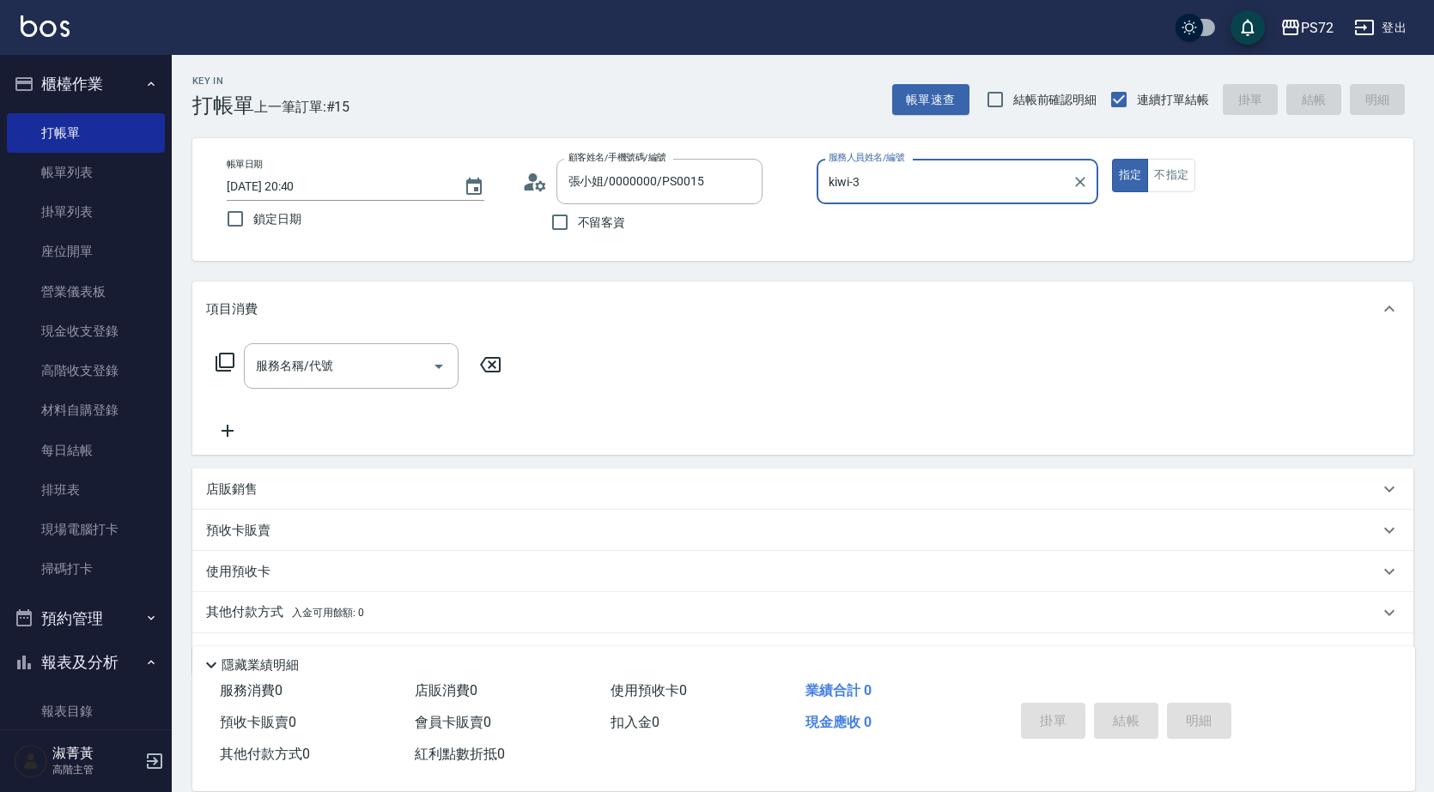
click at [896, 172] on input "kiwi-3" at bounding box center [944, 182] width 240 height 30
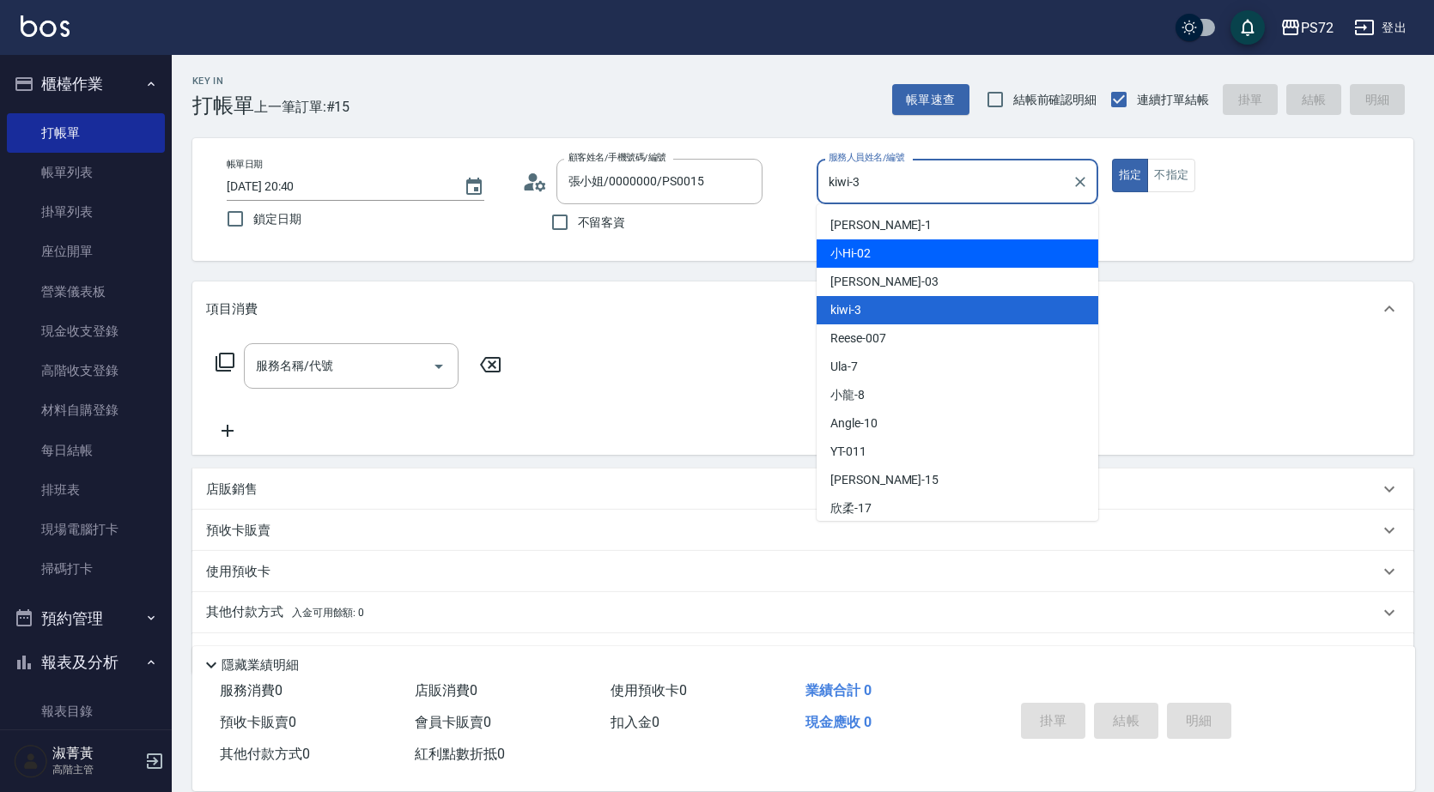
click at [901, 258] on div "小Hi -02" at bounding box center [957, 254] width 282 height 28
type input "小Hi-02"
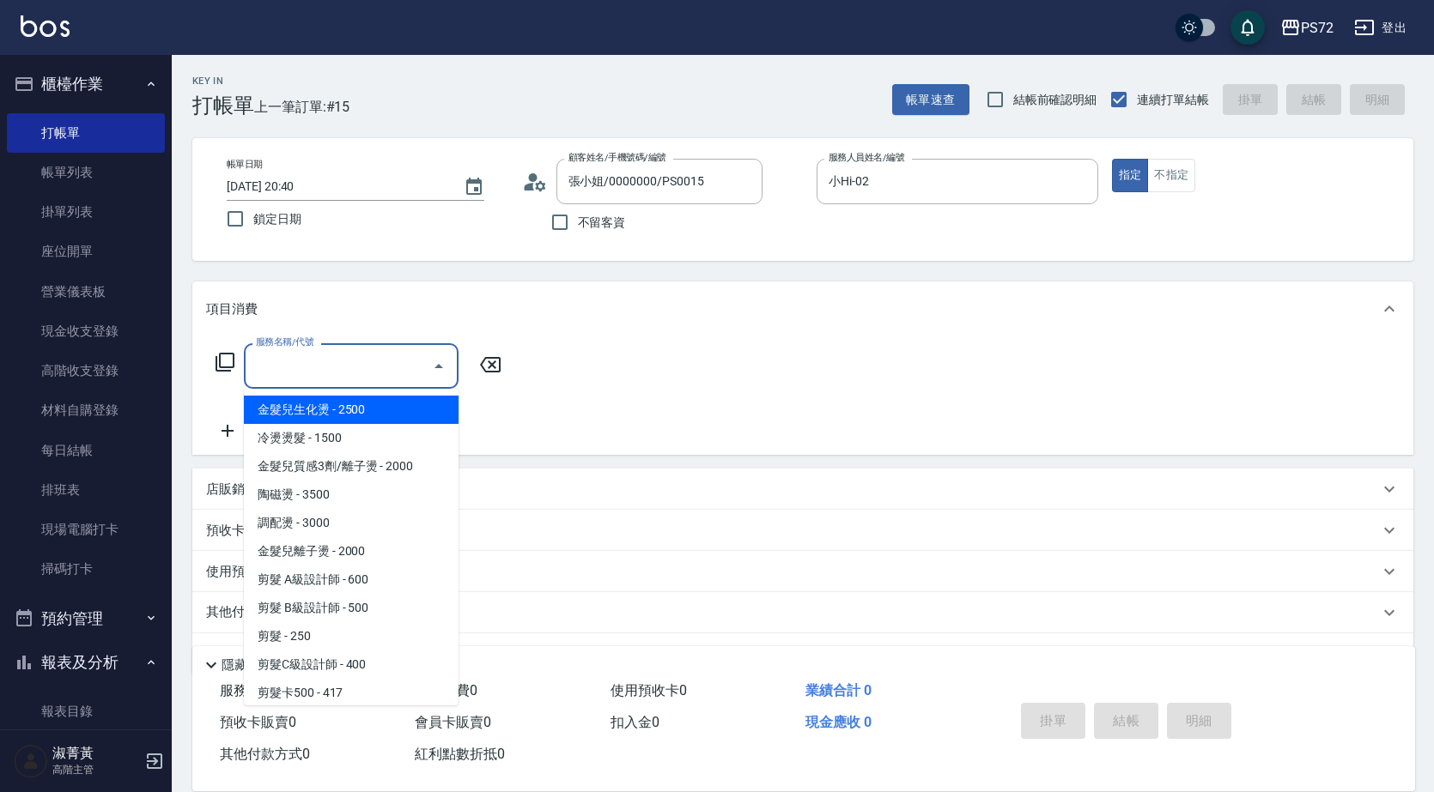
click at [367, 370] on input "服務名稱/代號" at bounding box center [338, 366] width 173 height 30
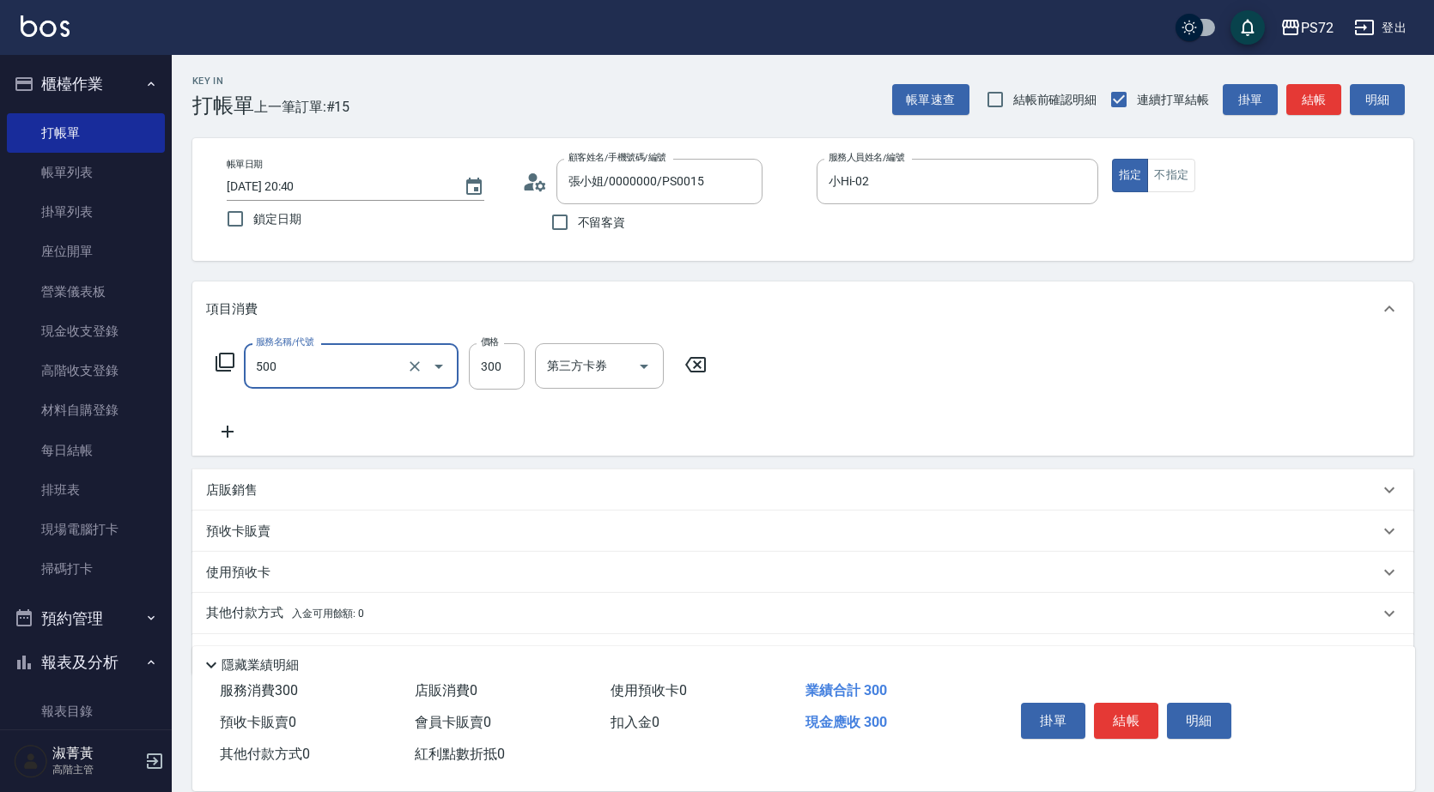
type input "洗髮(A級)(500)"
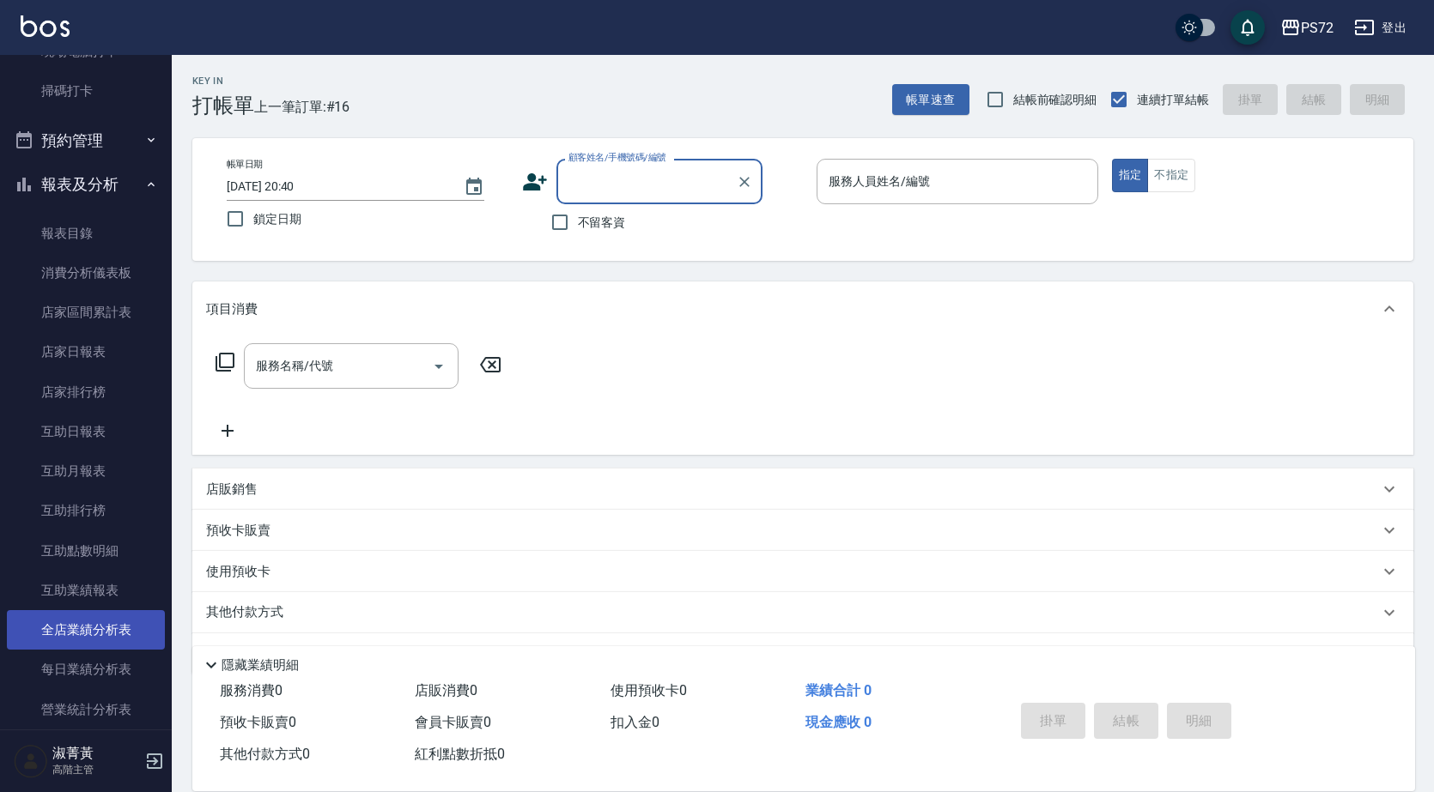
scroll to position [515, 0]
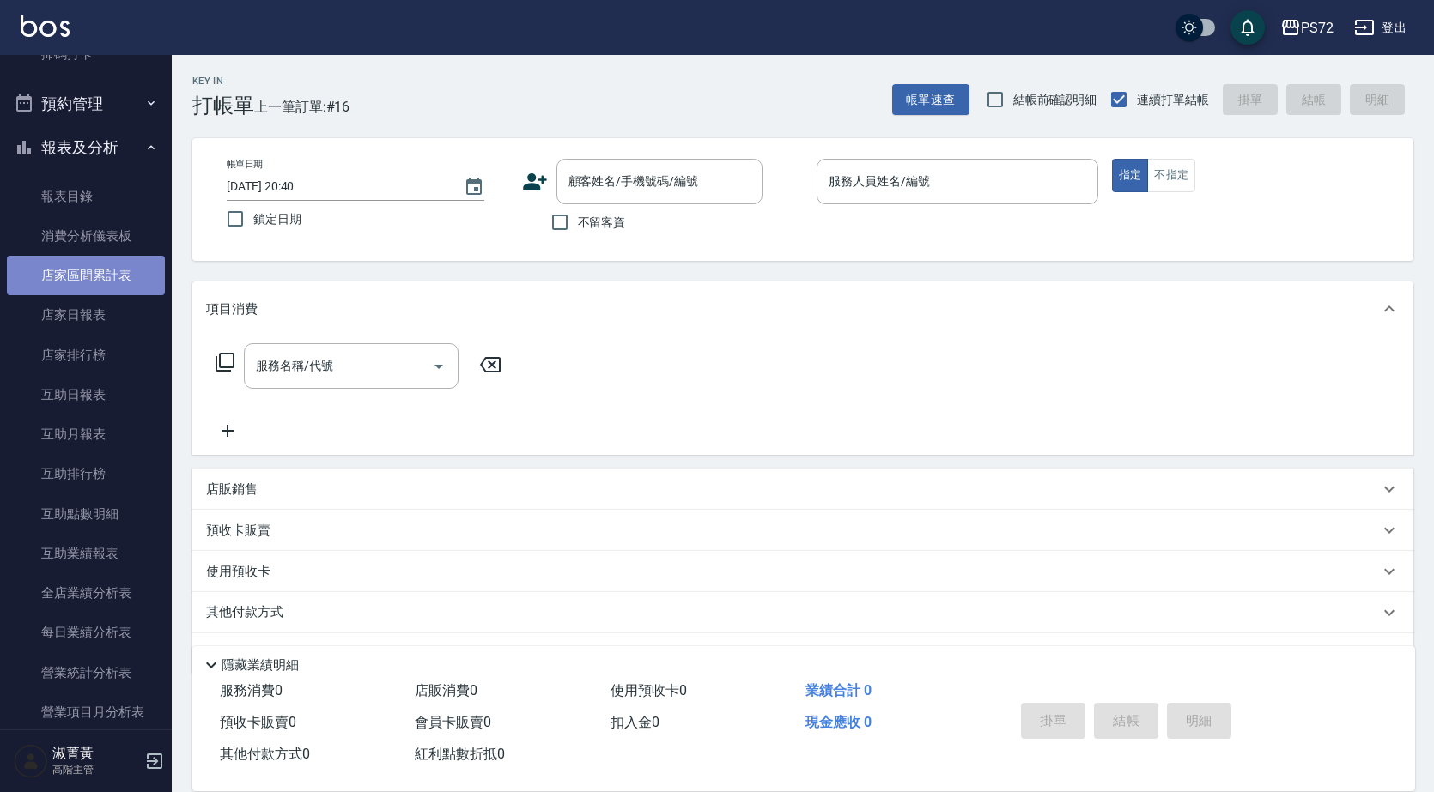
click at [88, 263] on link "店家區間累計表" at bounding box center [86, 275] width 158 height 39
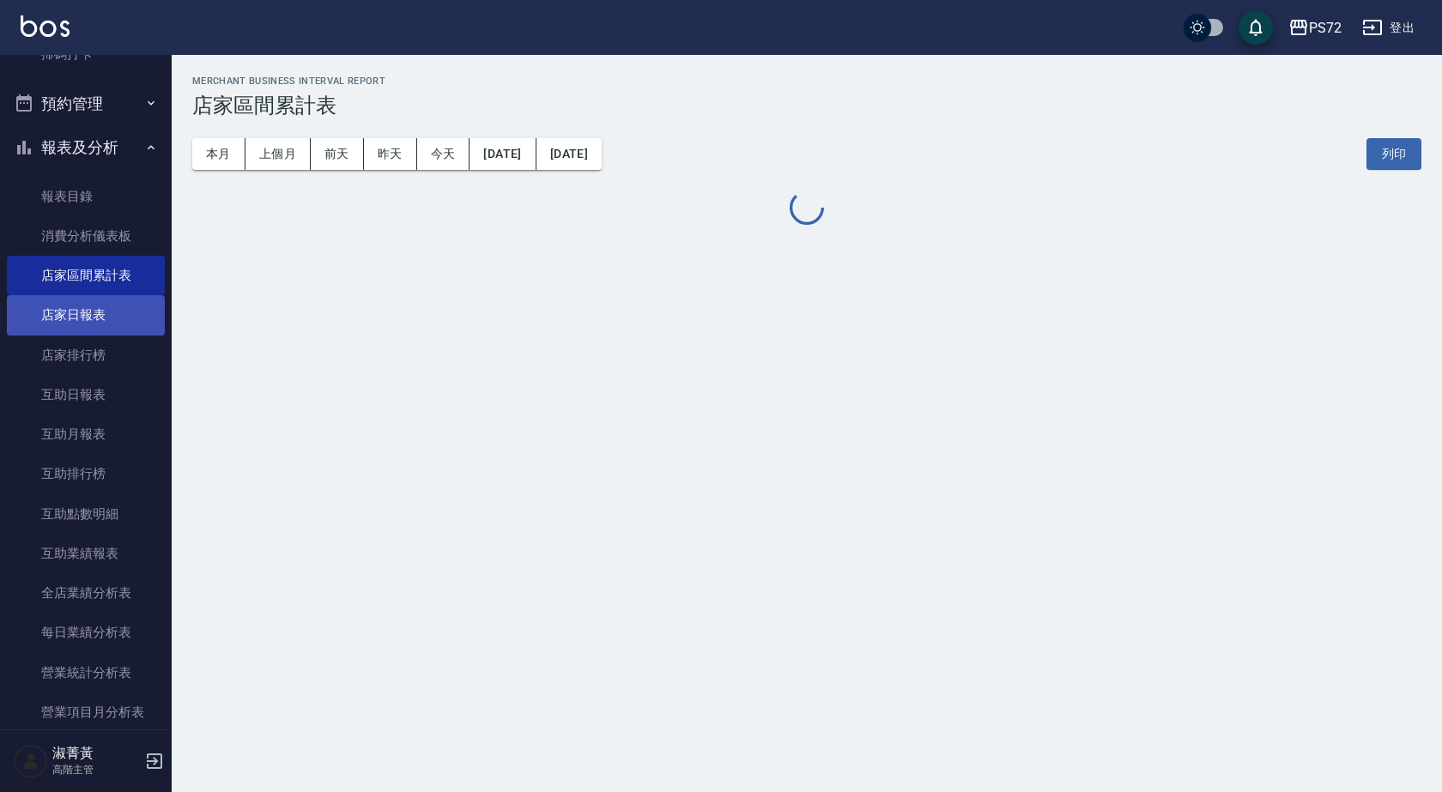
click at [84, 313] on link "店家日報表" at bounding box center [86, 314] width 158 height 39
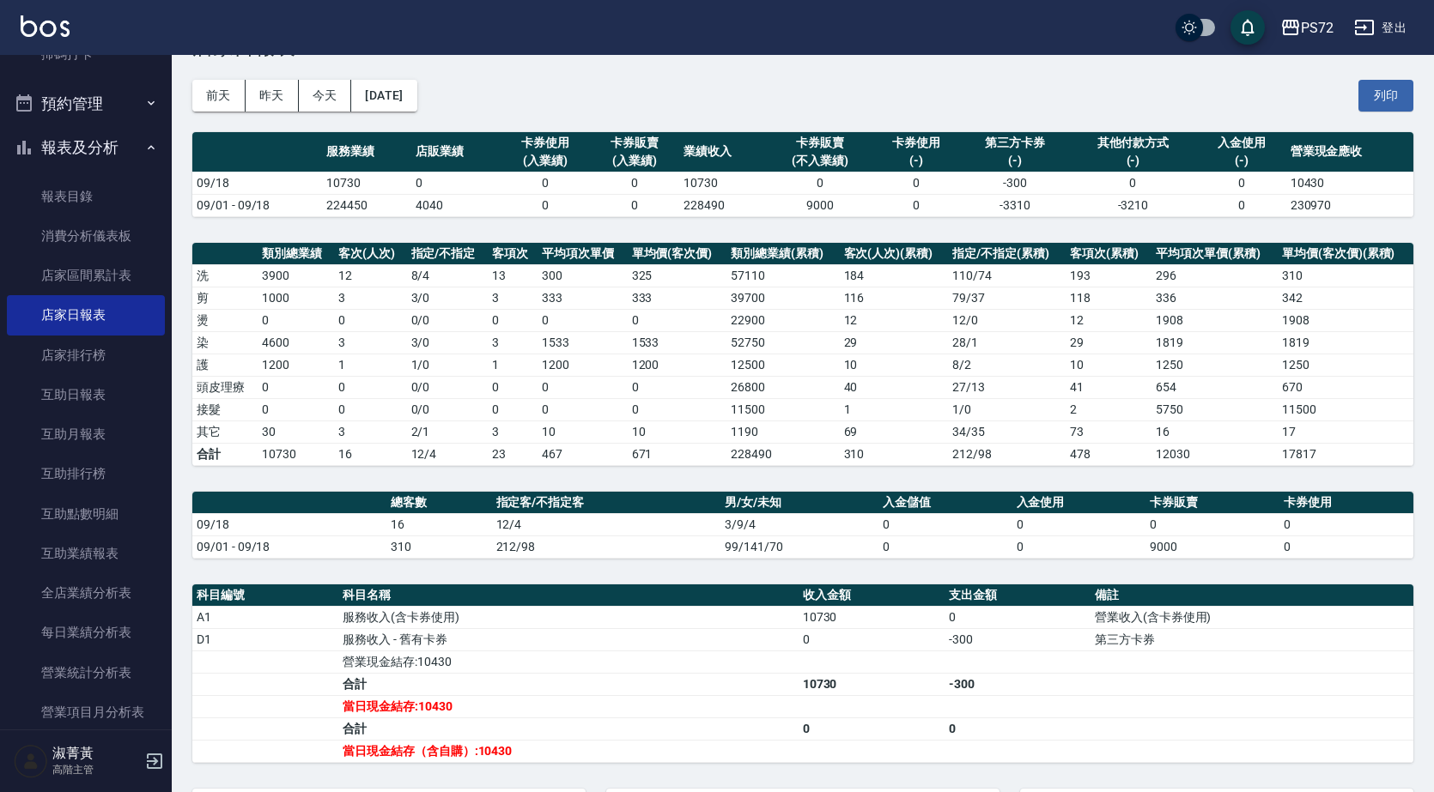
scroll to position [172, 0]
